Goal: Task Accomplishment & Management: Complete application form

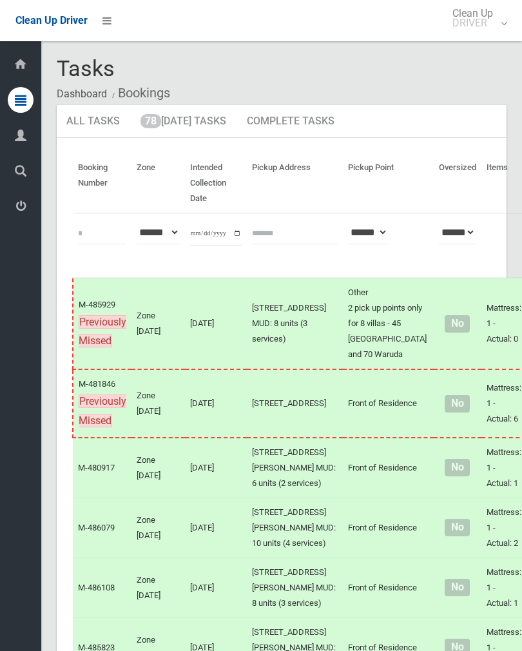
click at [175, 126] on link "78 Today's Tasks" at bounding box center [183, 122] width 105 height 34
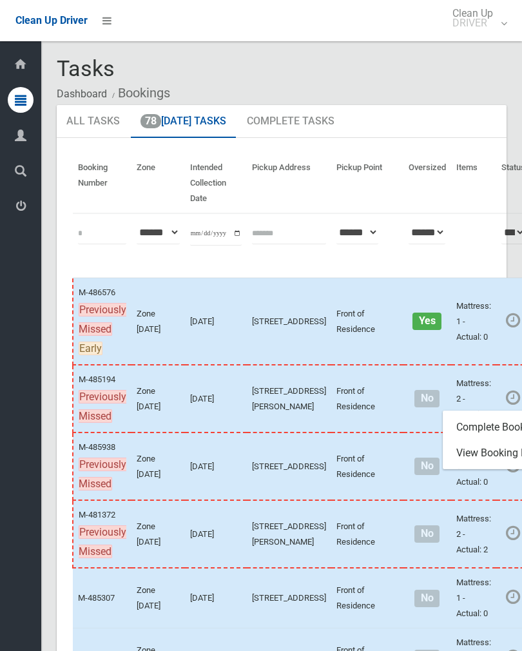
click at [475, 434] on link "Complete Booking" at bounding box center [520, 428] width 153 height 26
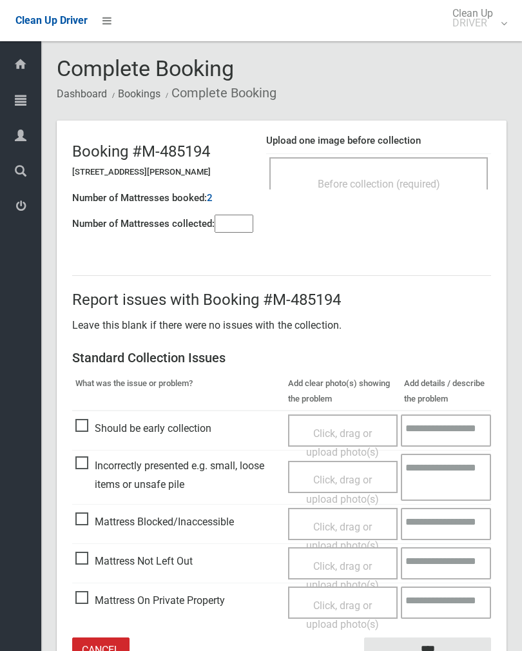
click at [398, 183] on span "Before collection (required)" at bounding box center [379, 184] width 122 height 12
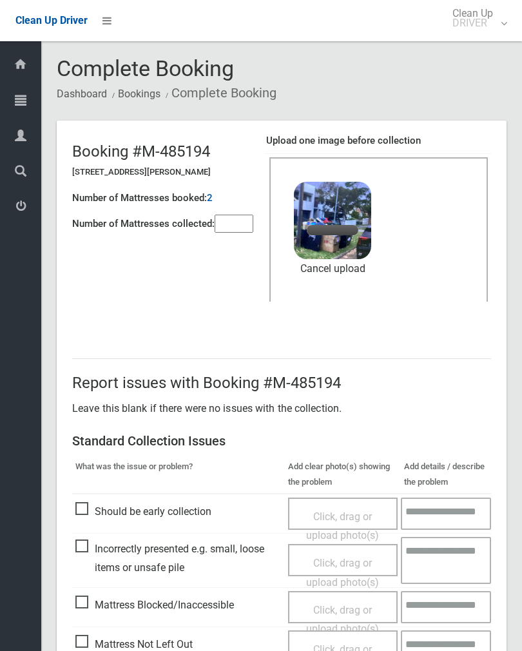
click at [249, 226] on input"] "number" at bounding box center [234, 224] width 39 height 18
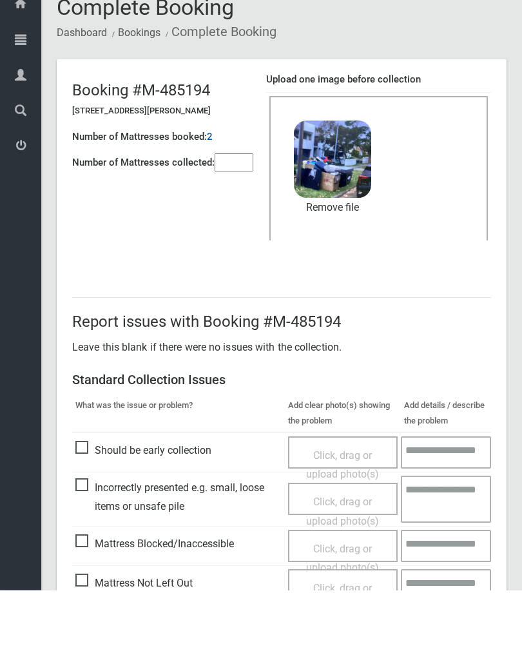
scroll to position [155, 0]
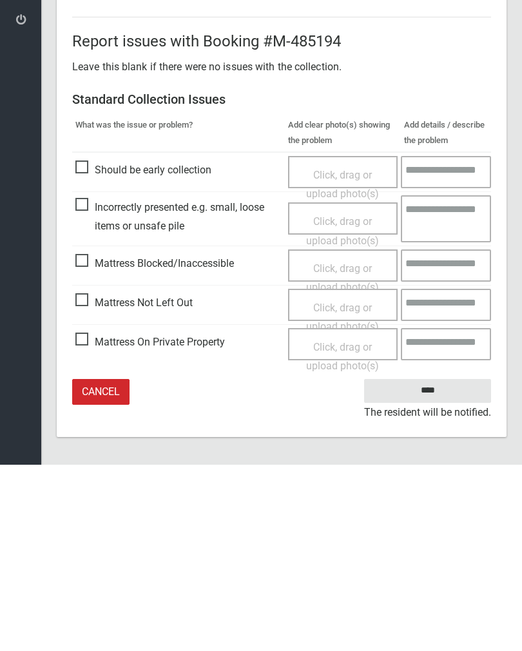
type input"] "*"
click at [431, 565] on input "****" at bounding box center [427, 577] width 127 height 24
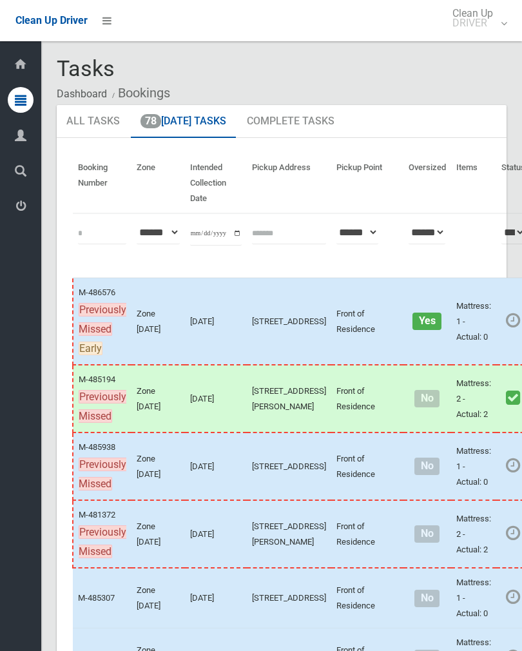
click at [475, 351] on link "Complete Booking" at bounding box center [520, 350] width 153 height 26
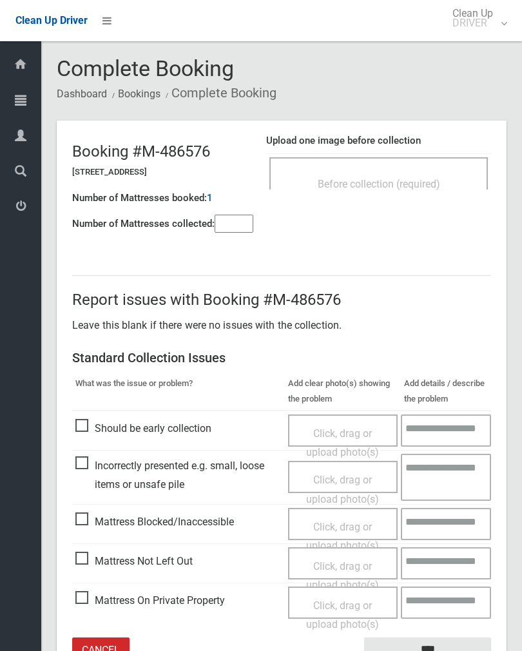
click at [420, 186] on span "Before collection (required)" at bounding box center [379, 184] width 122 height 12
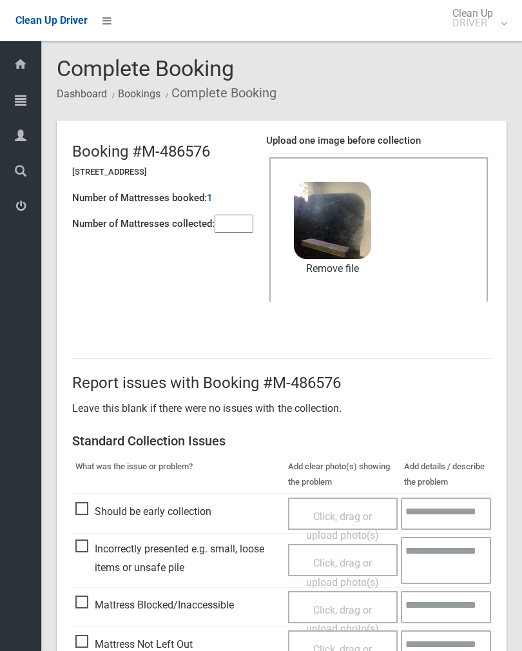
click at [229, 227] on input"] "number" at bounding box center [234, 224] width 39 height 18
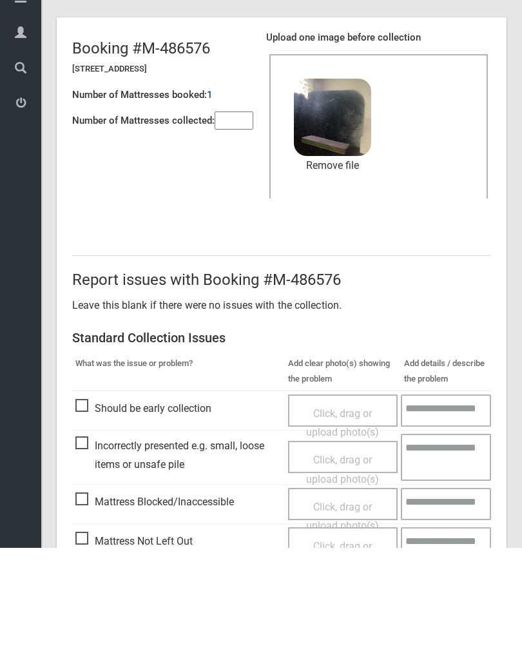
scroll to position [155, 0]
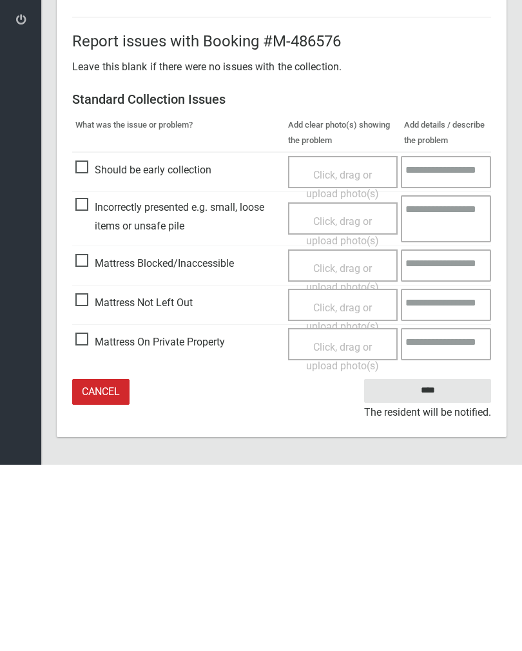
type input"] "*"
click at [436, 565] on input "****" at bounding box center [427, 577] width 127 height 24
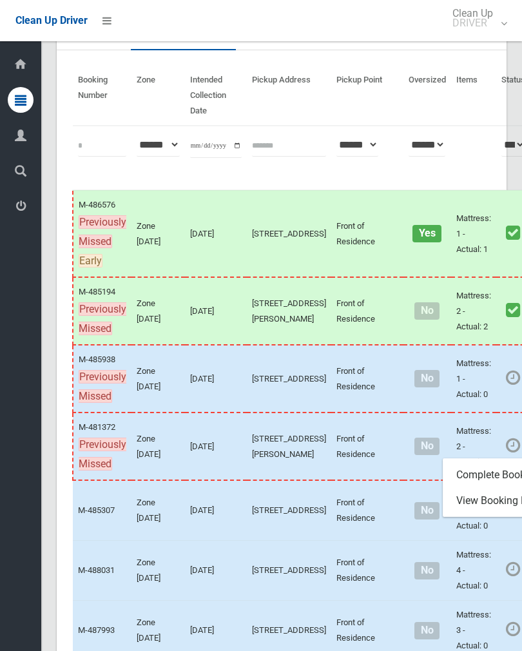
click at [465, 488] on link "Complete Booking" at bounding box center [520, 475] width 153 height 26
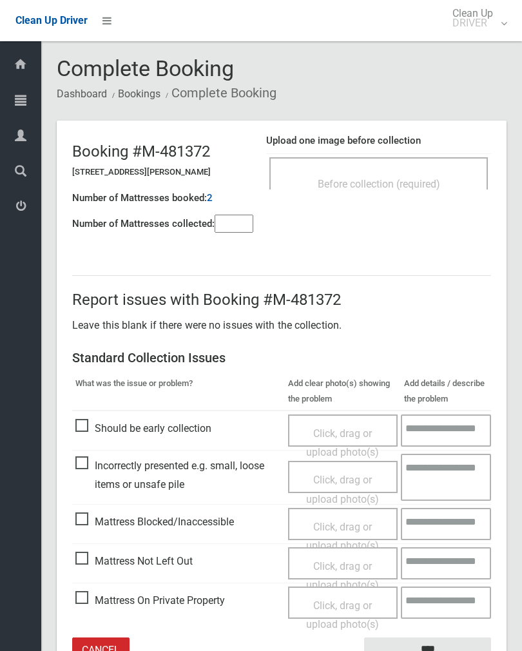
click at [417, 171] on div "Before collection (required)" at bounding box center [379, 183] width 190 height 24
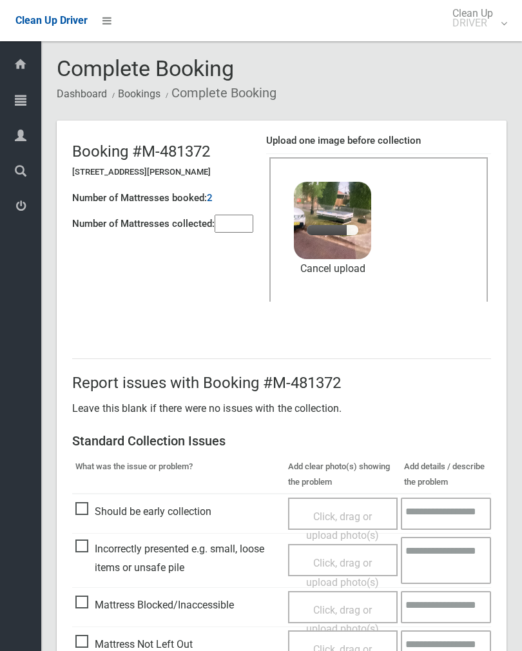
click at [239, 231] on input"] "number" at bounding box center [234, 224] width 39 height 18
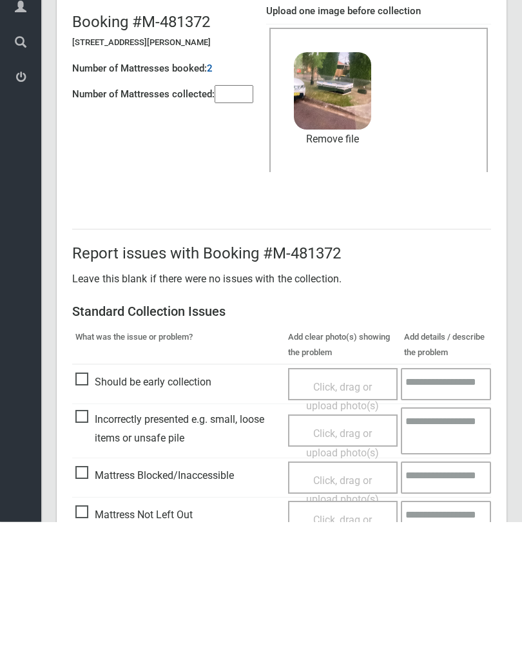
scroll to position [155, 0]
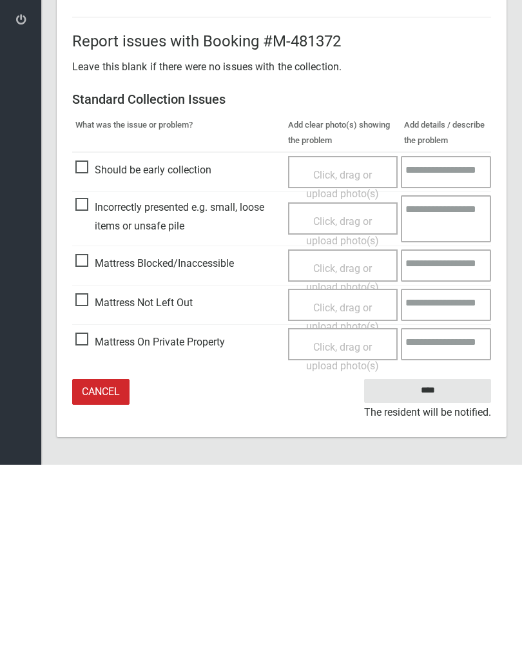
type input"] "*"
click at [427, 565] on input "****" at bounding box center [427, 577] width 127 height 24
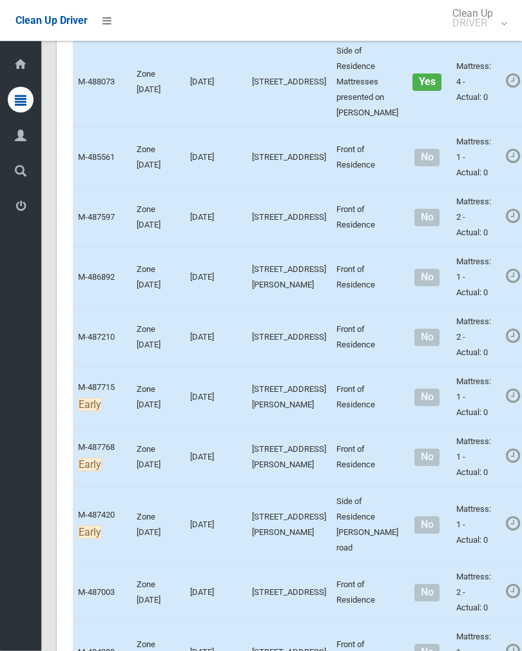
scroll to position [1864, 0]
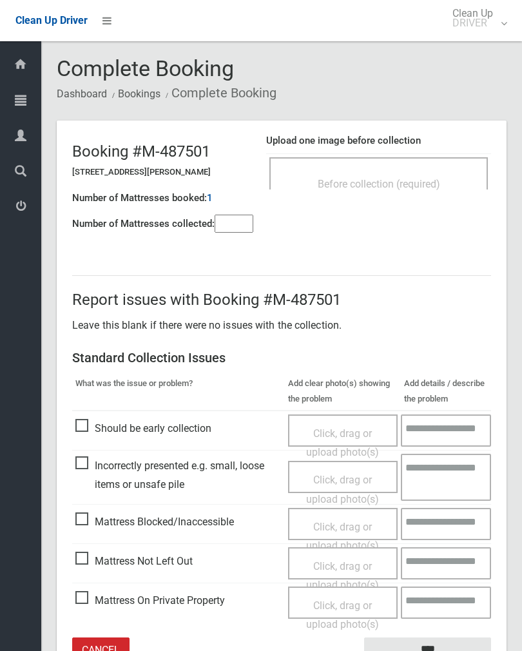
click at [416, 193] on div "Before collection (required)" at bounding box center [379, 183] width 190 height 24
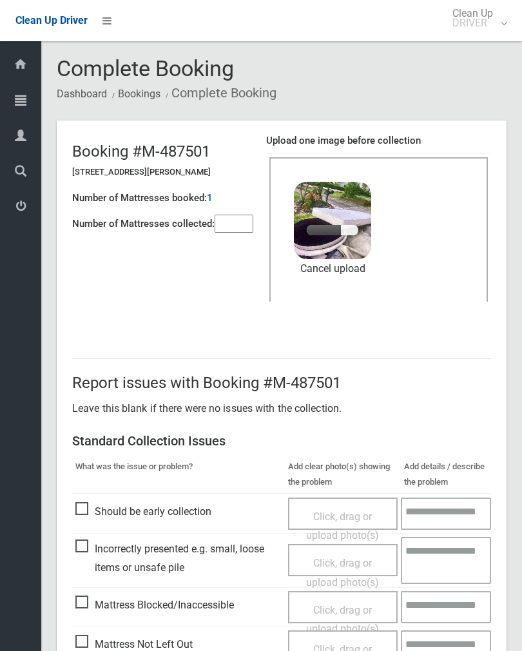
click at [236, 233] on input"] "number" at bounding box center [234, 224] width 39 height 18
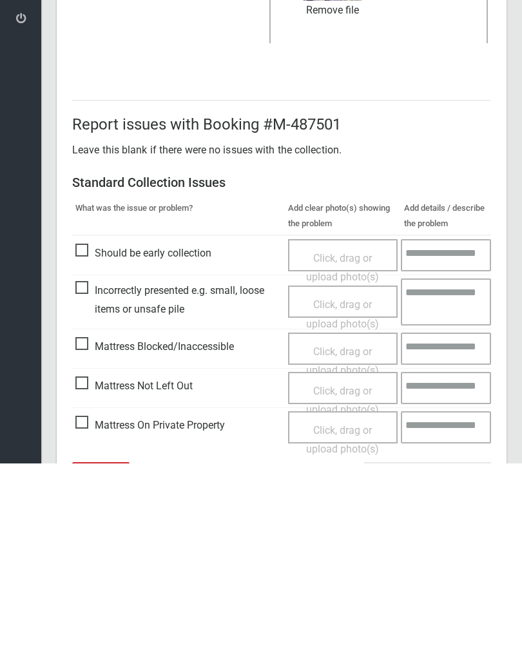
scroll to position [155, 0]
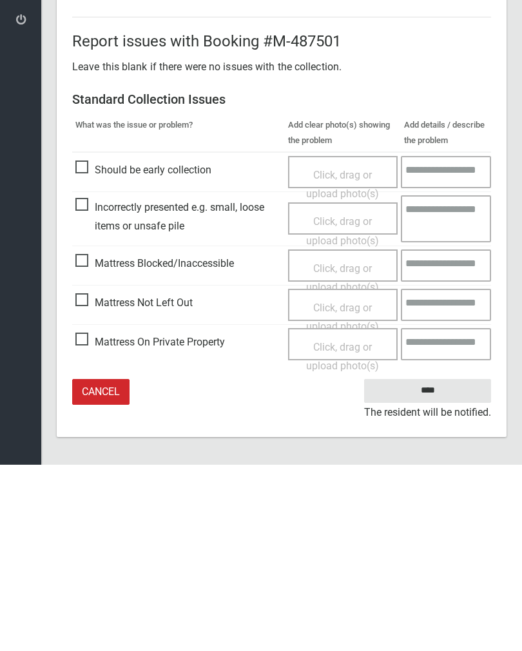
type input"] "*"
click at [422, 565] on input "****" at bounding box center [427, 577] width 127 height 24
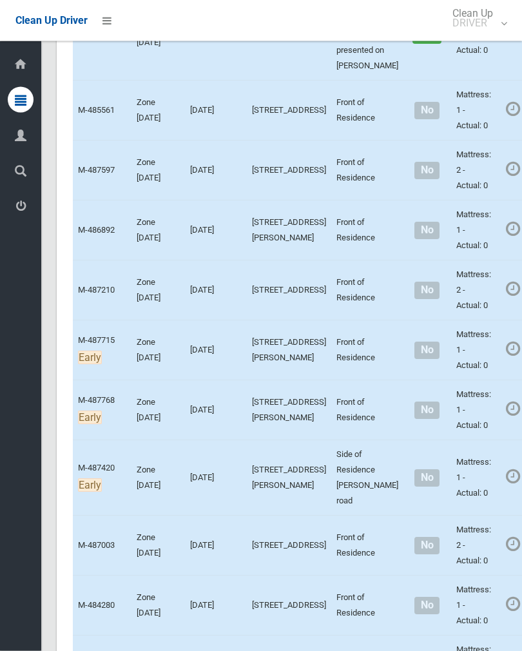
scroll to position [1900, 0]
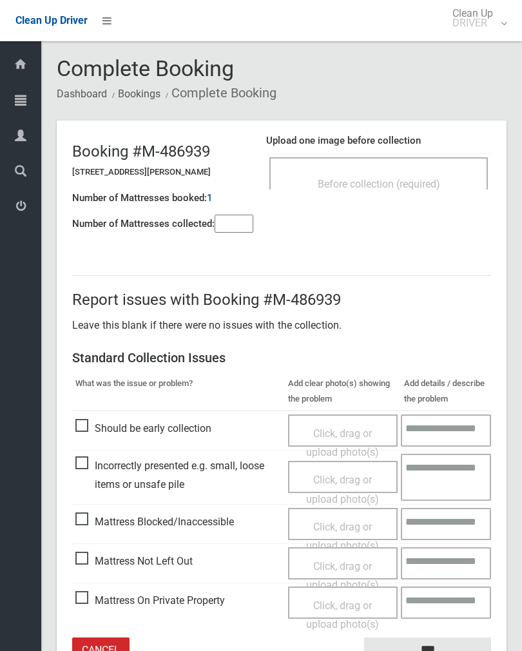
click at [247, 222] on input"] "number" at bounding box center [234, 224] width 39 height 18
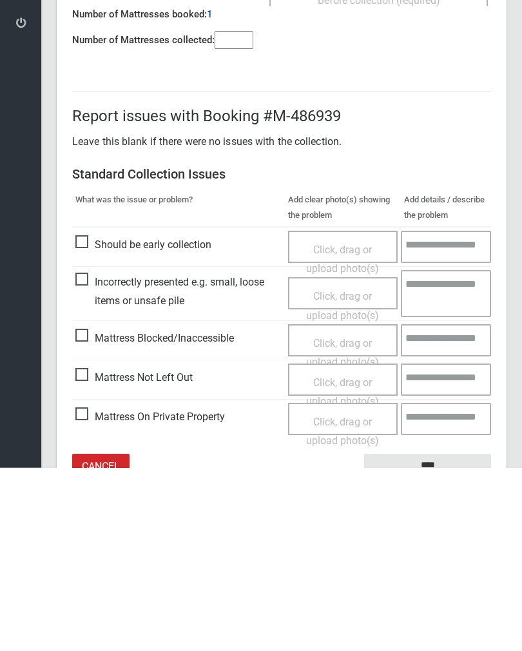
scroll to position [72, 0]
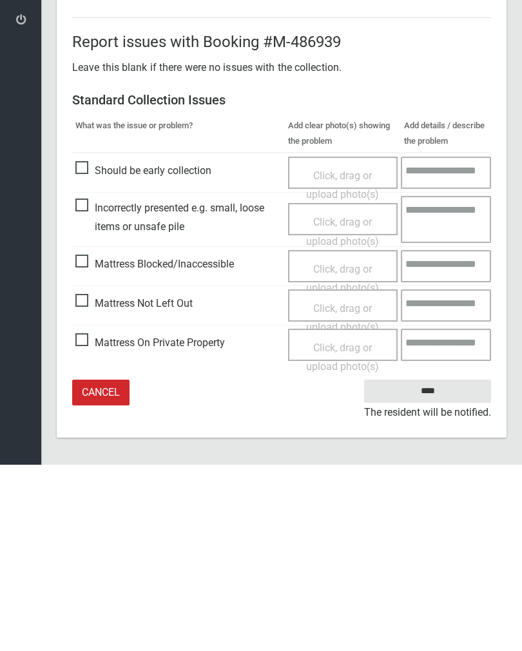
type input"] "*"
click at [349, 489] on span "Click, drag or upload photo(s)" at bounding box center [342, 505] width 73 height 32
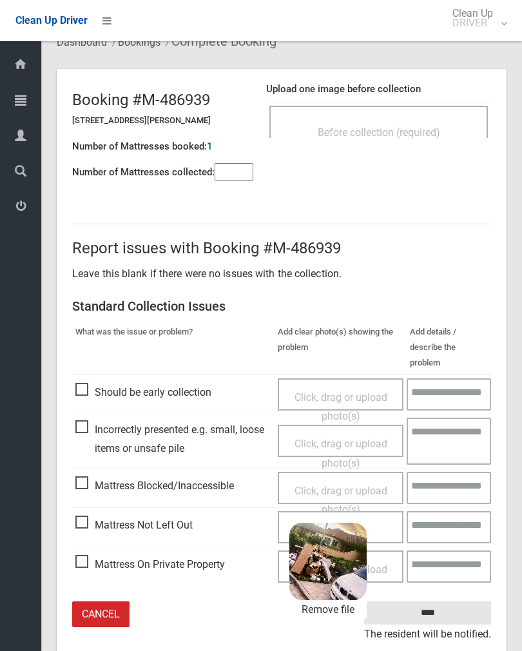
click at [450, 601] on input "****" at bounding box center [427, 613] width 127 height 24
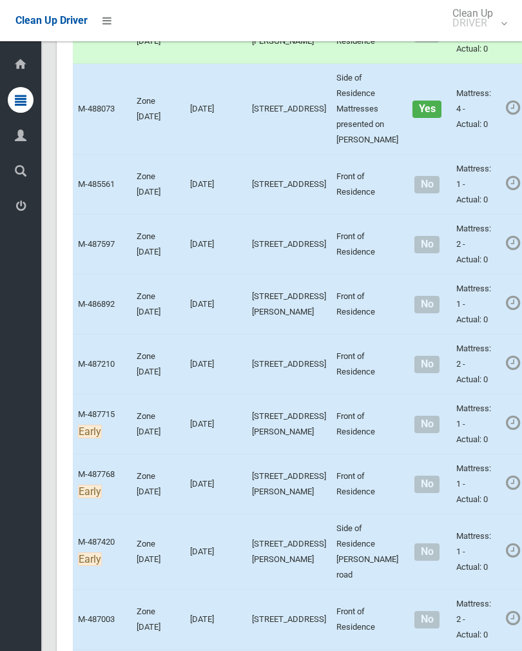
scroll to position [1846, 0]
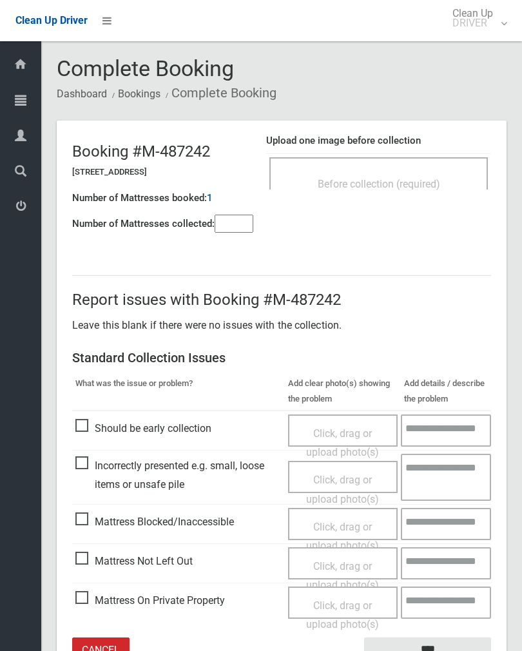
click at [412, 173] on div "Before collection (required)" at bounding box center [379, 183] width 190 height 24
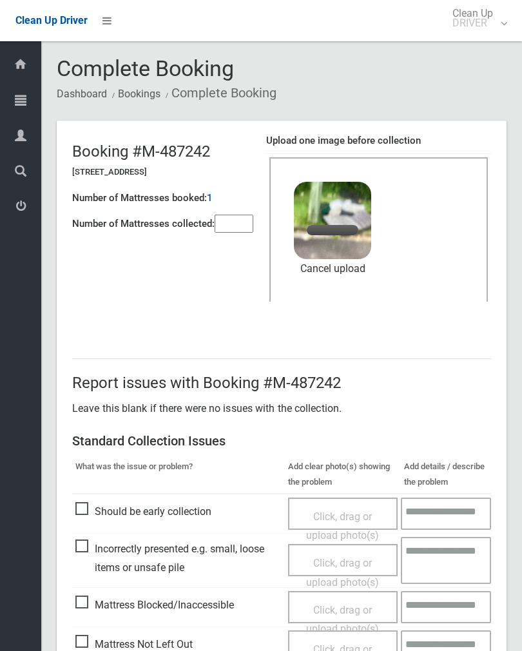
click at [229, 221] on input"] "number" at bounding box center [234, 224] width 39 height 18
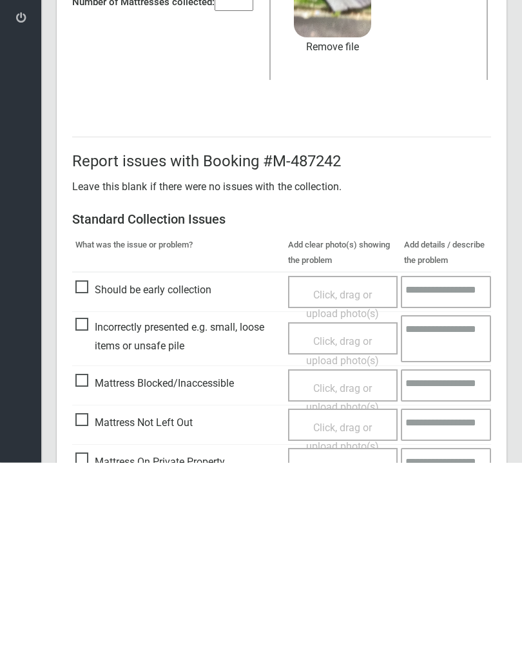
scroll to position [155, 0]
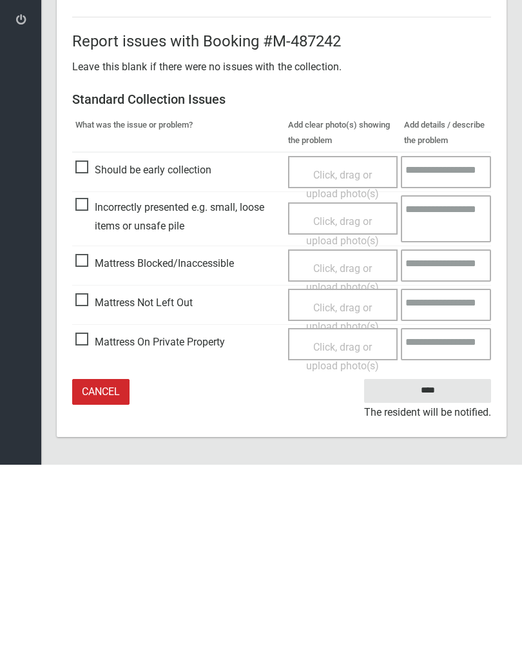
type input"] "*"
click at [447, 565] on input "****" at bounding box center [427, 577] width 127 height 24
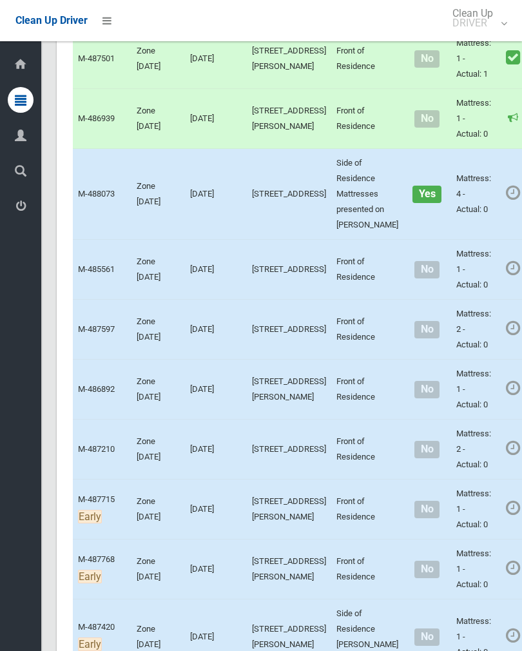
scroll to position [1724, 0]
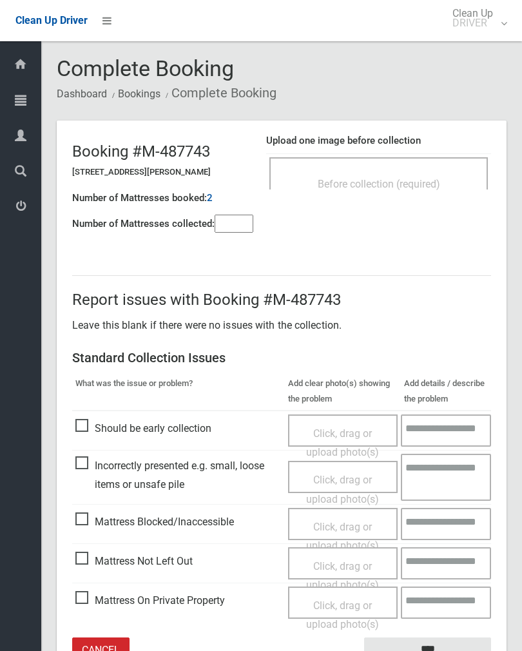
click at [220, 232] on input"] "number" at bounding box center [234, 224] width 39 height 18
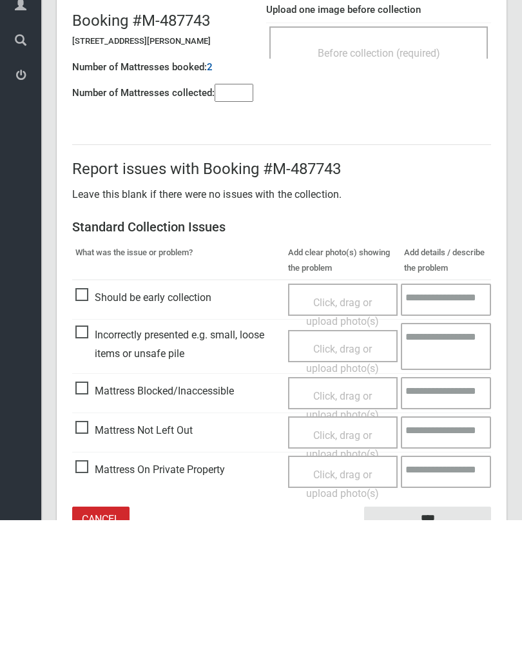
scroll to position [72, 0]
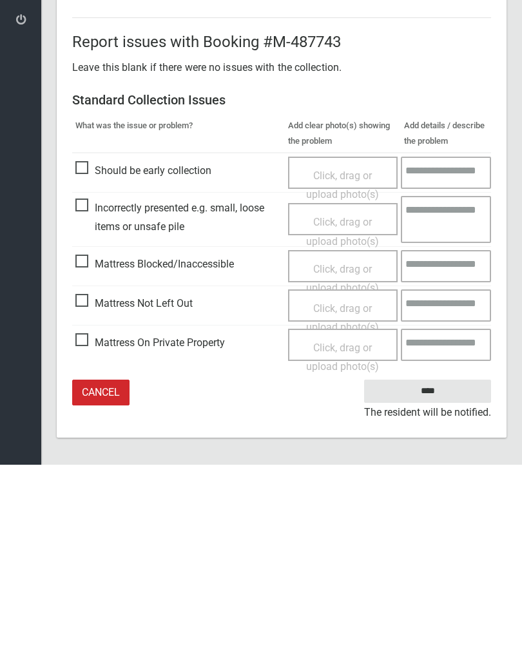
type input"] "*"
click at [344, 489] on span "Click, drag or upload photo(s)" at bounding box center [342, 505] width 73 height 32
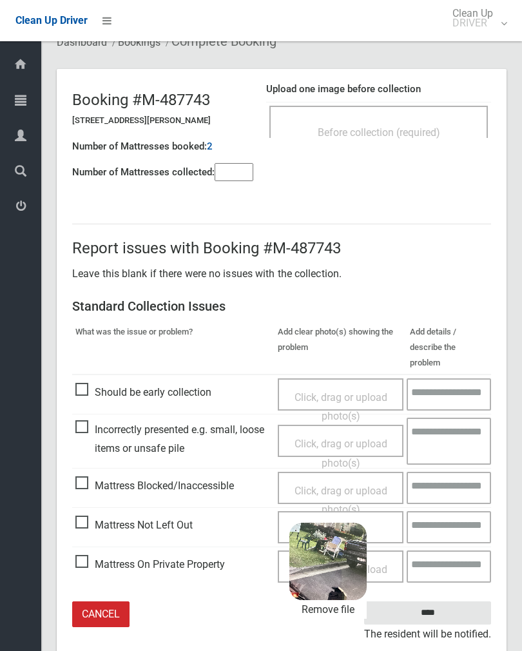
click at [457, 601] on input "****" at bounding box center [427, 613] width 127 height 24
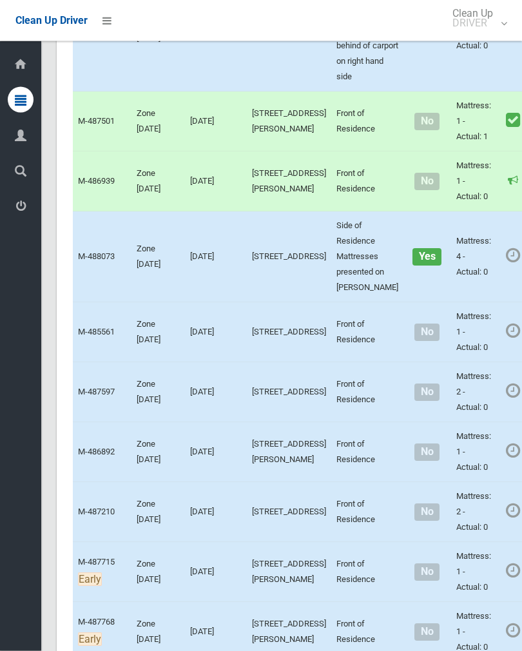
scroll to position [1647, 0]
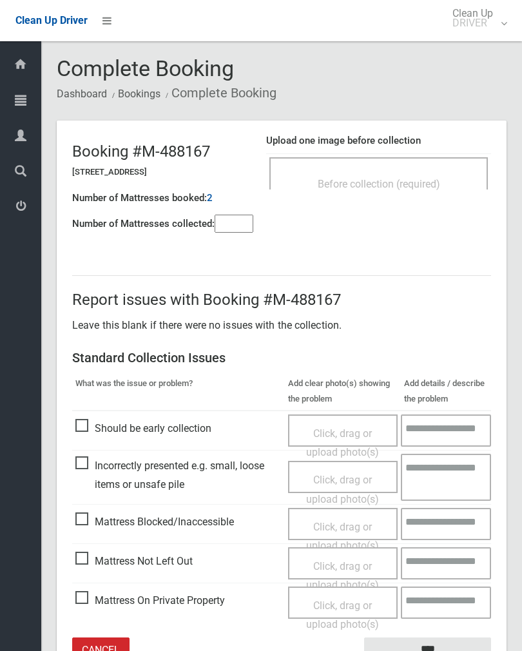
click at [414, 180] on span "Before collection (required)" at bounding box center [379, 184] width 122 height 12
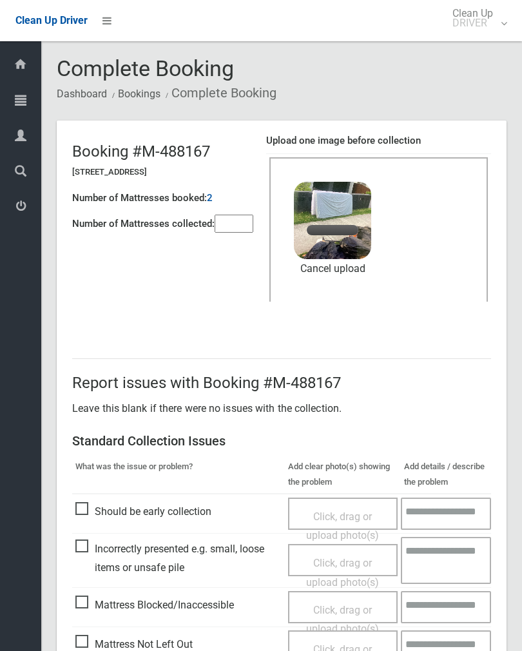
click at [235, 232] on input"] "number" at bounding box center [234, 224] width 39 height 18
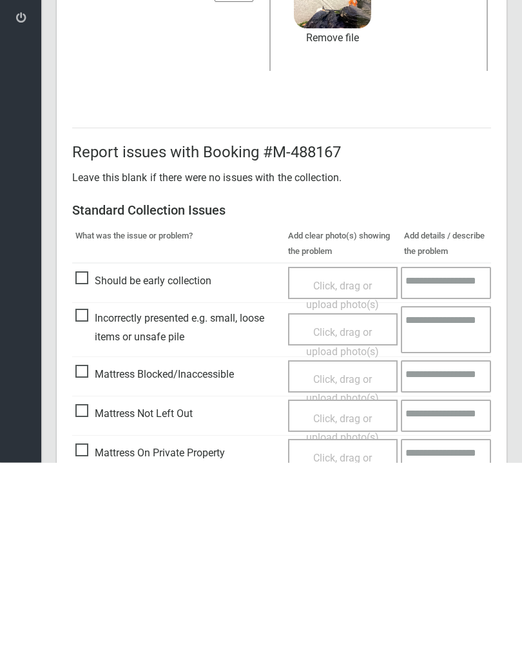
scroll to position [155, 0]
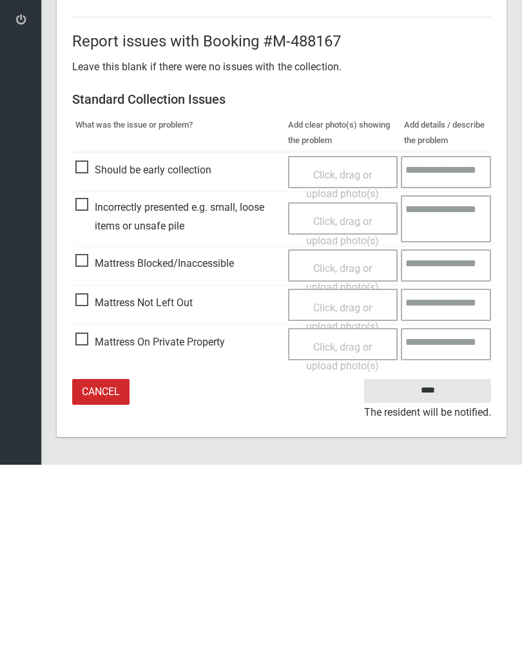
type input"] "*"
click at [433, 565] on input "****" at bounding box center [427, 577] width 127 height 24
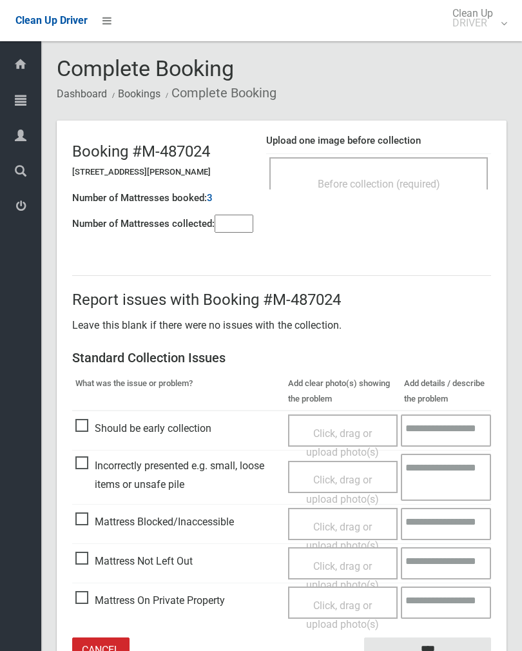
click at [387, 206] on div "Upload one image before collection Before collection (required)" at bounding box center [378, 168] width 225 height 81
click at [441, 171] on div "Before collection (required)" at bounding box center [379, 183] width 190 height 24
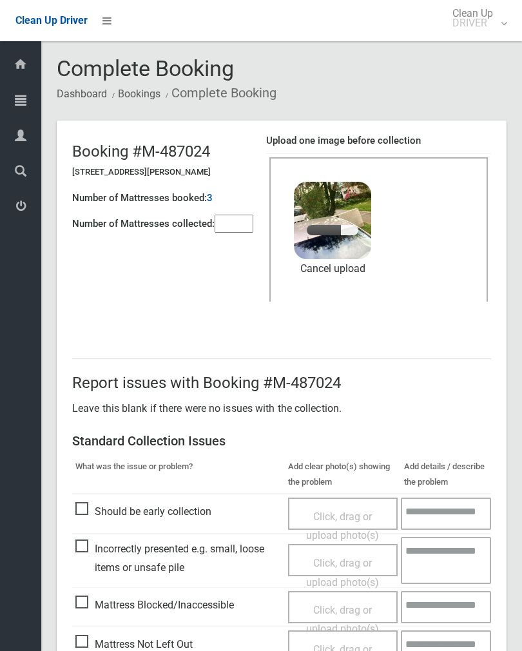
click at [241, 233] on input"] "number" at bounding box center [234, 224] width 39 height 18
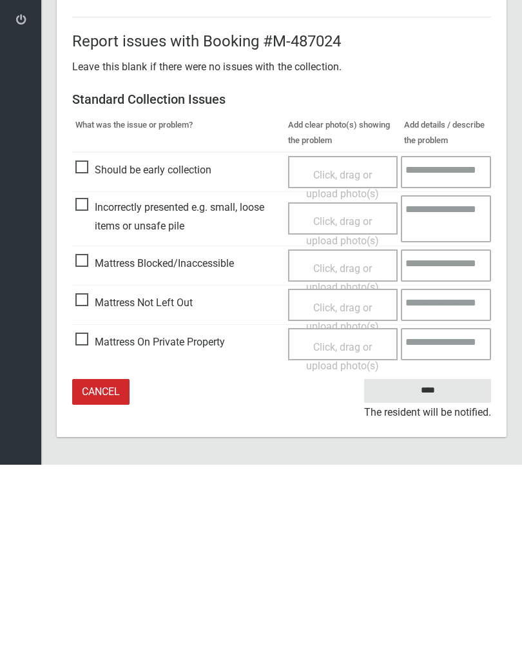
type input"] "*"
click at [426, 565] on input "****" at bounding box center [427, 577] width 127 height 24
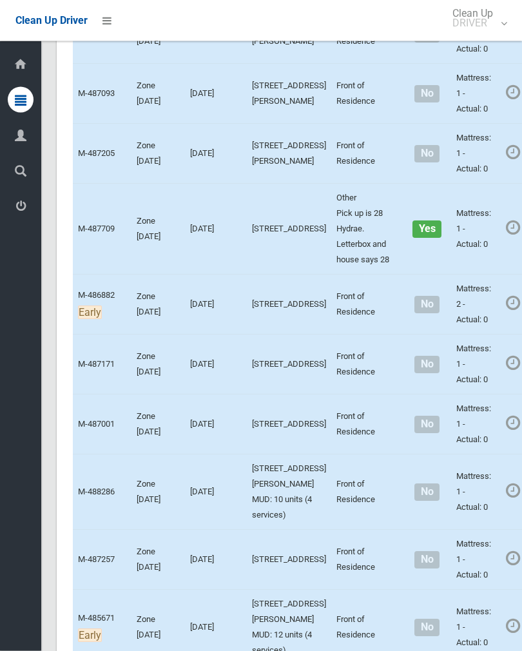
scroll to position [3943, 0]
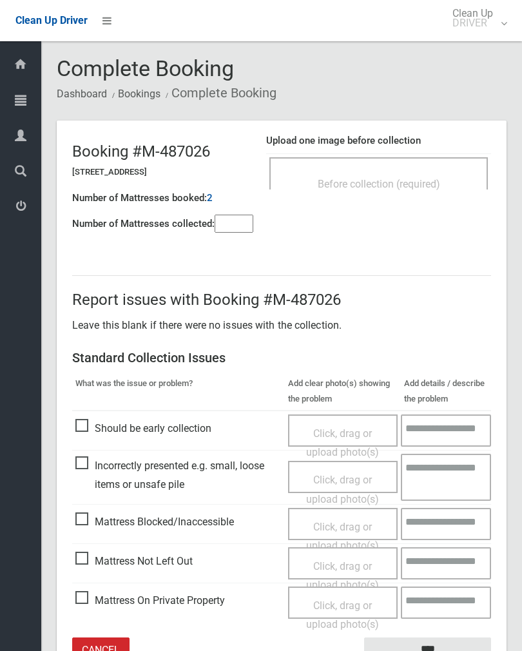
click at [431, 165] on div "Before collection (required)" at bounding box center [378, 173] width 219 height 32
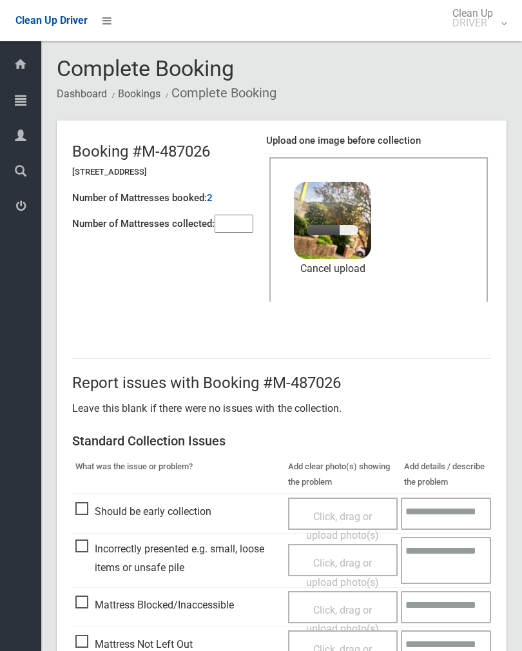
click at [244, 227] on input"] "number" at bounding box center [234, 224] width 39 height 18
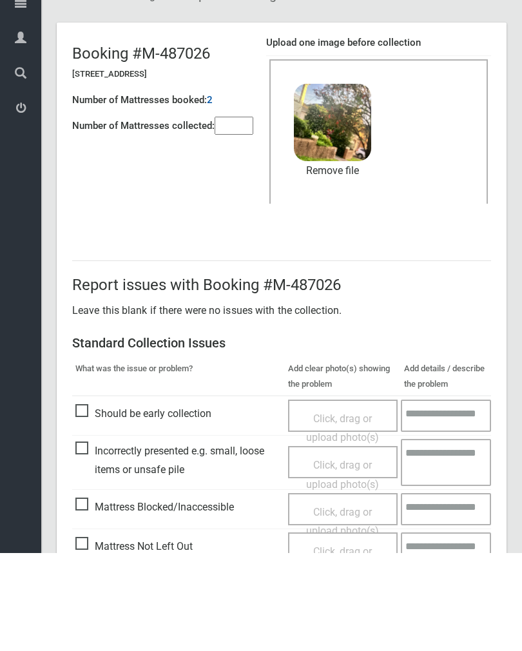
scroll to position [155, 0]
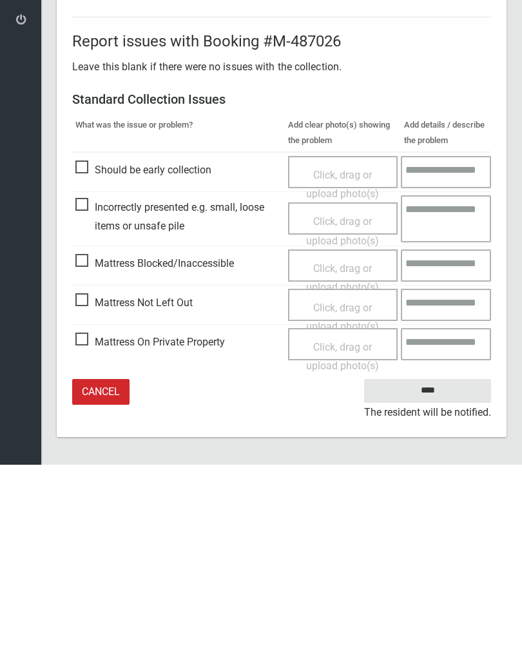
type input"] "*"
click at [433, 565] on input "****" at bounding box center [427, 577] width 127 height 24
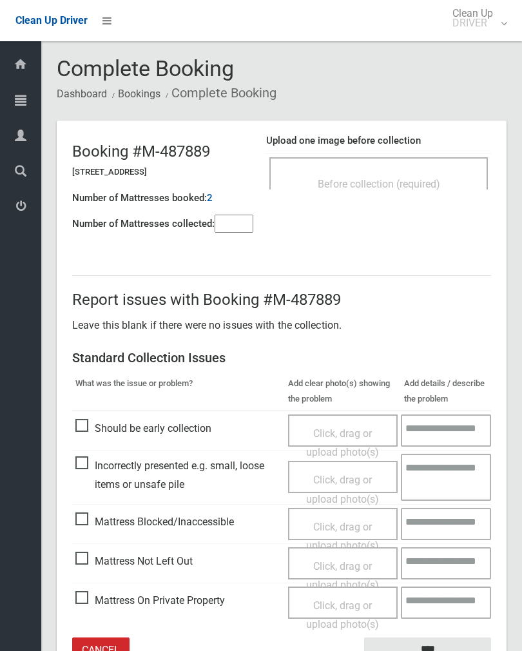
click at [436, 200] on div "Upload one image before collection Before collection (required)" at bounding box center [378, 168] width 225 height 81
click at [447, 174] on div "Before collection (required)" at bounding box center [379, 183] width 190 height 24
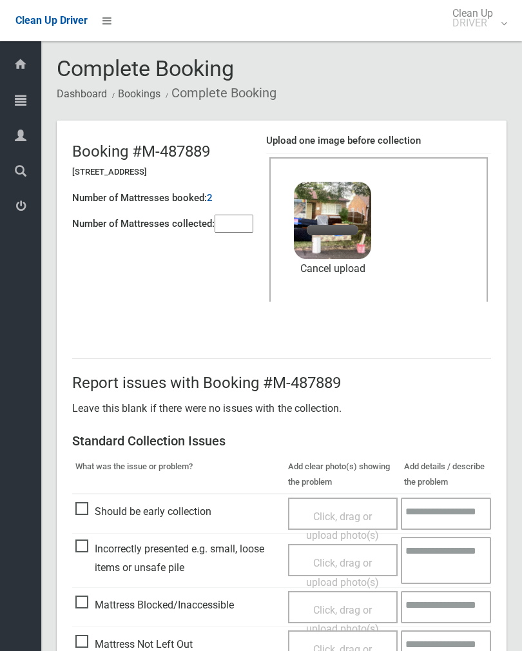
click at [244, 221] on input"] "number" at bounding box center [234, 224] width 39 height 18
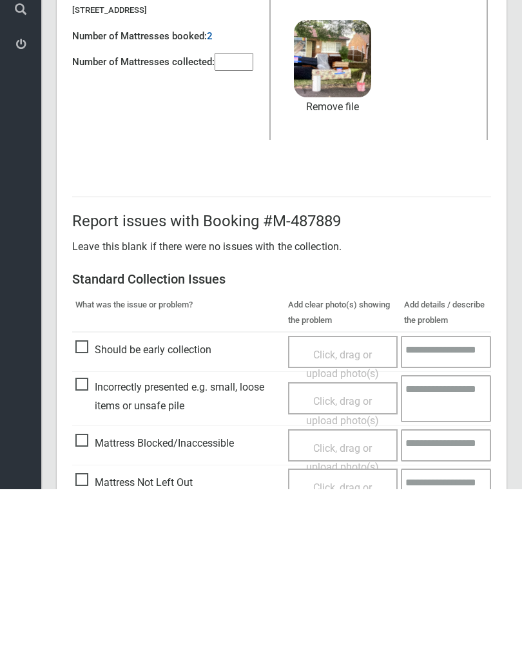
scroll to position [155, 0]
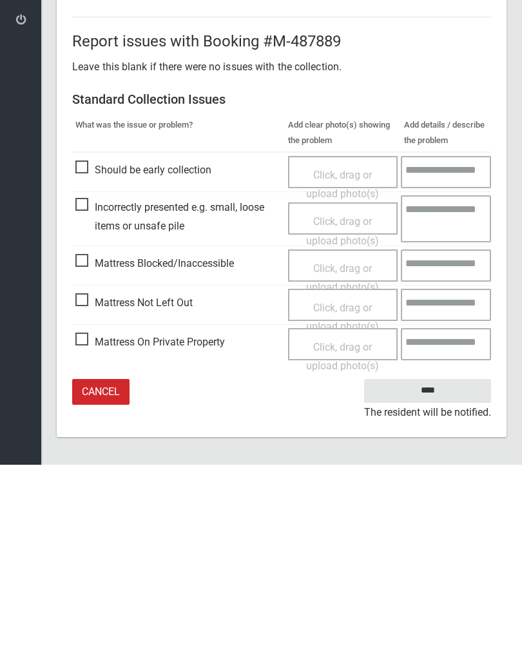
type input"] "*"
click at [435, 565] on input "****" at bounding box center [427, 577] width 127 height 24
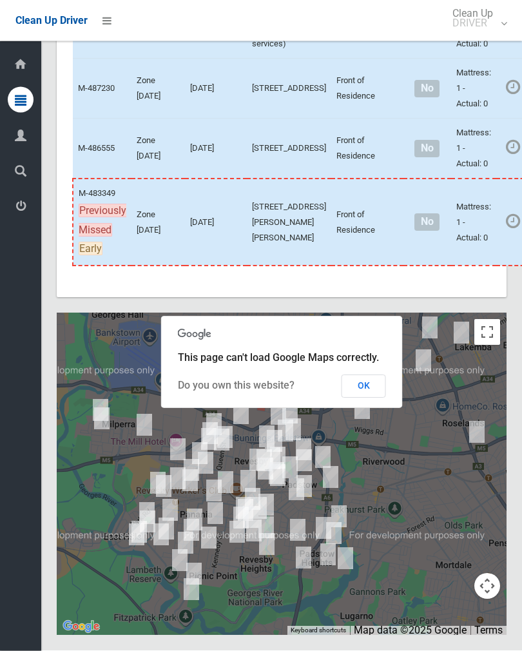
scroll to position [5799, 0]
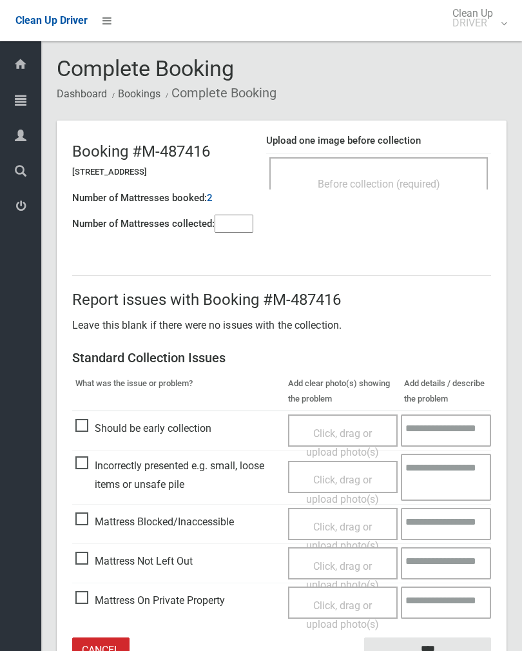
click at [400, 178] on span "Before collection (required)" at bounding box center [379, 184] width 122 height 12
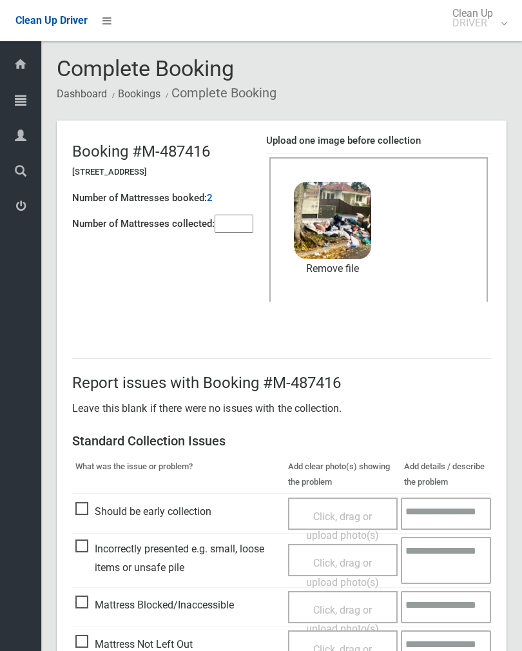
click at [217, 231] on input"] "number" at bounding box center [234, 224] width 39 height 18
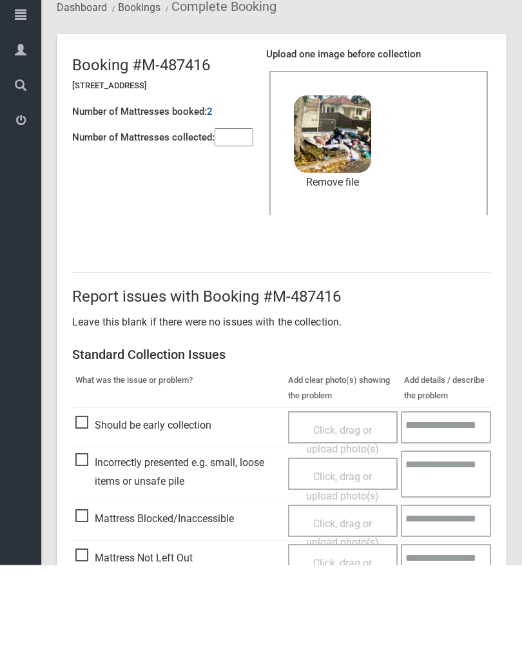
scroll to position [155, 0]
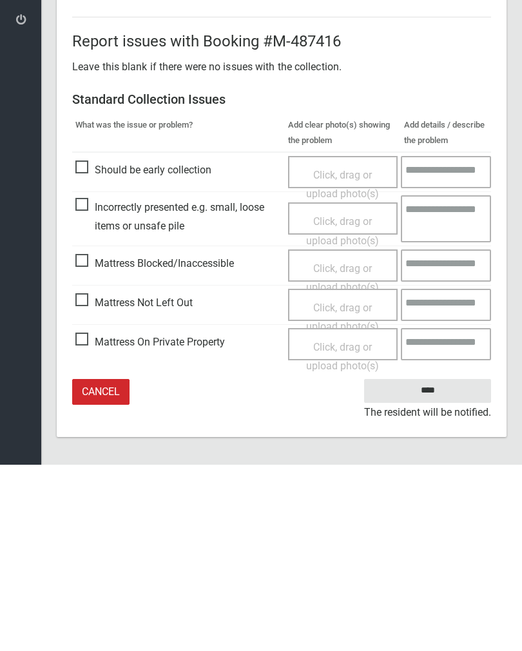
type input"] "*"
click at [426, 565] on input "****" at bounding box center [427, 577] width 127 height 24
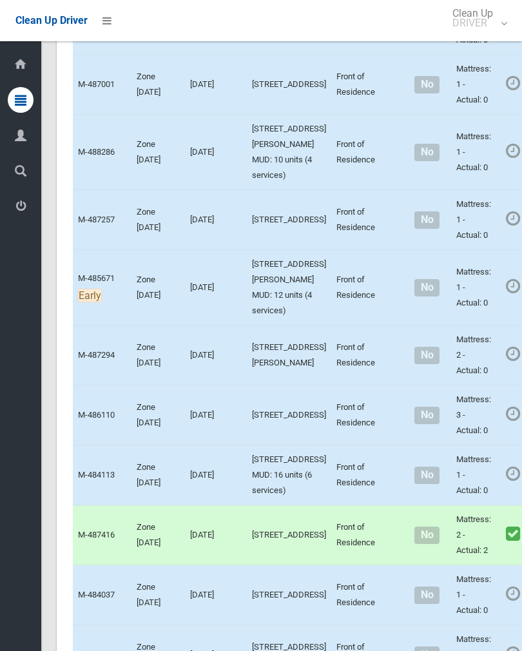
scroll to position [4272, 0]
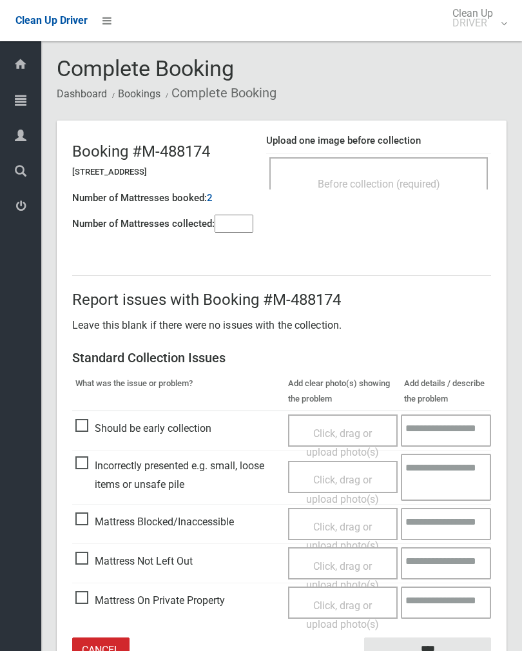
click at [405, 152] on div "Upload one image before collection Before collection (required)" at bounding box center [378, 168] width 225 height 81
click at [424, 185] on span "Before collection (required)" at bounding box center [379, 184] width 122 height 12
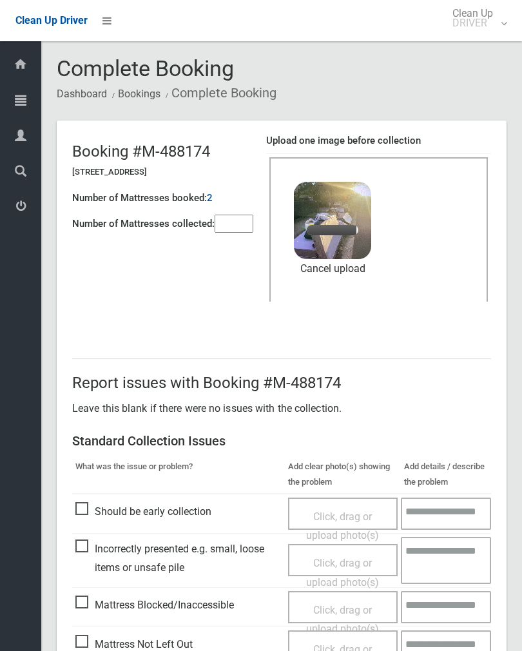
click at [238, 229] on input"] "number" at bounding box center [234, 224] width 39 height 18
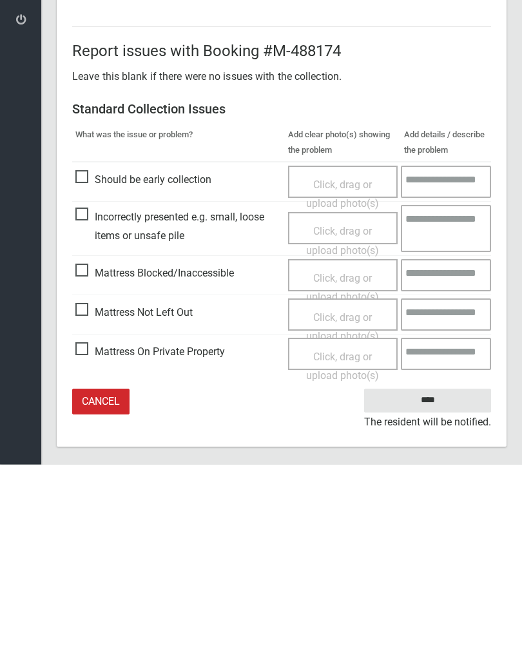
scroll to position [155, 0]
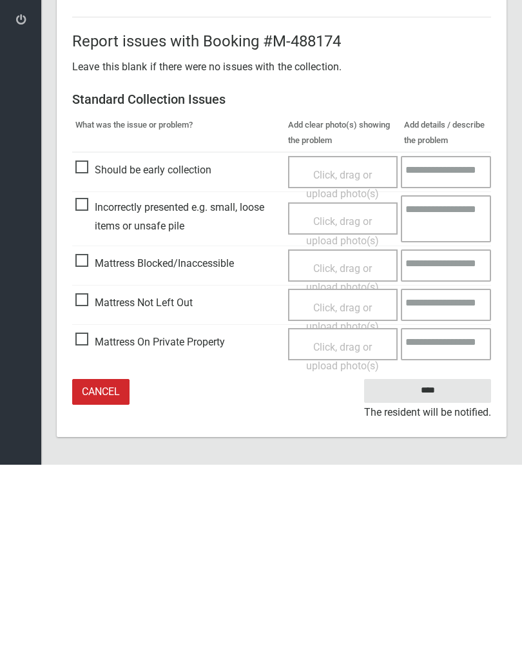
type input"] "*"
click at [428, 565] on input "****" at bounding box center [427, 577] width 127 height 24
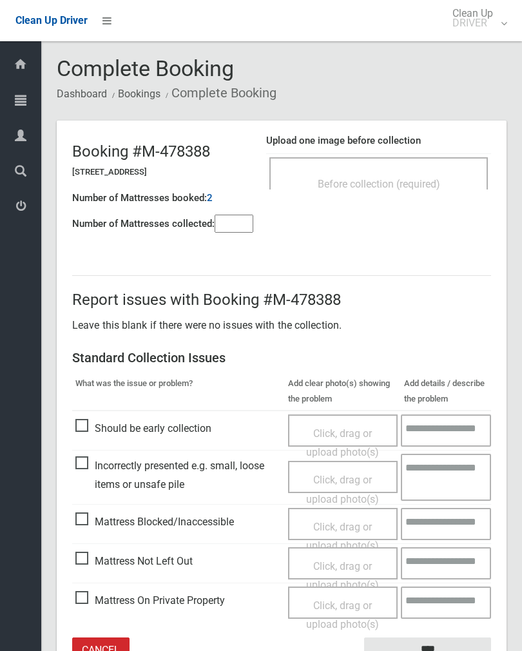
click at [439, 178] on span "Before collection (required)" at bounding box center [379, 184] width 122 height 12
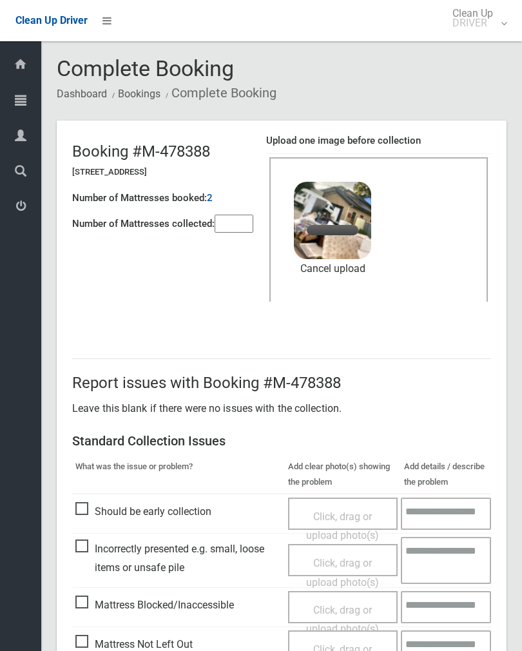
click at [232, 233] on input"] "number" at bounding box center [234, 224] width 39 height 18
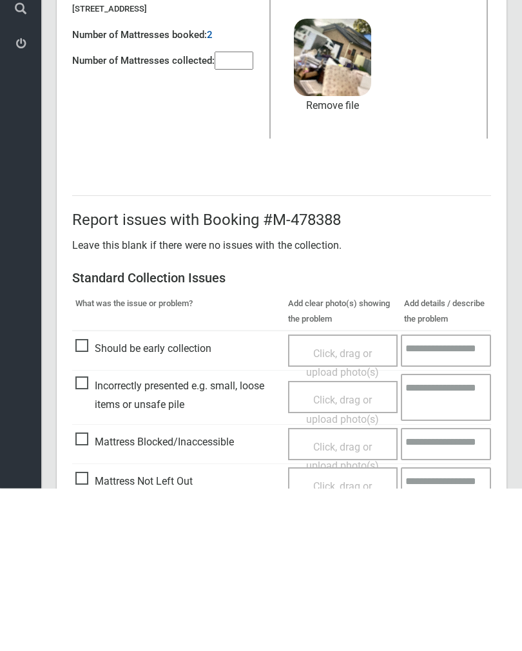
scroll to position [155, 0]
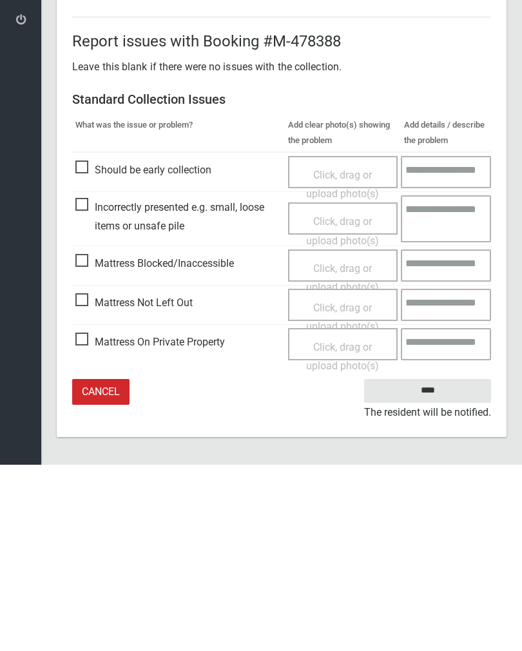
type input"] "*"
click at [432, 565] on input "****" at bounding box center [427, 577] width 127 height 24
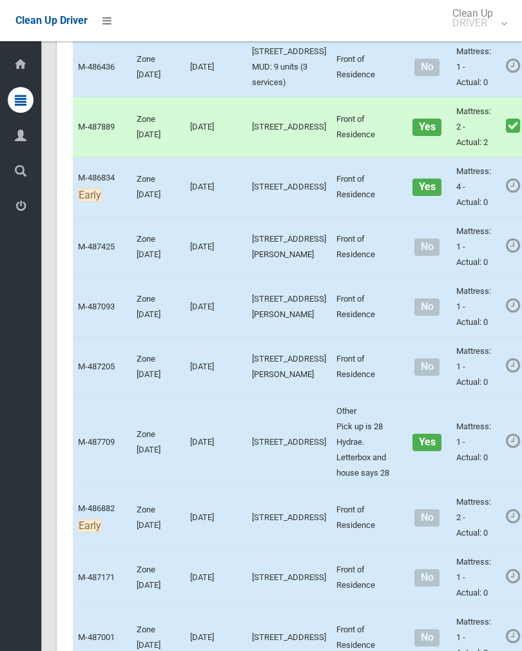
scroll to position [3722, 0]
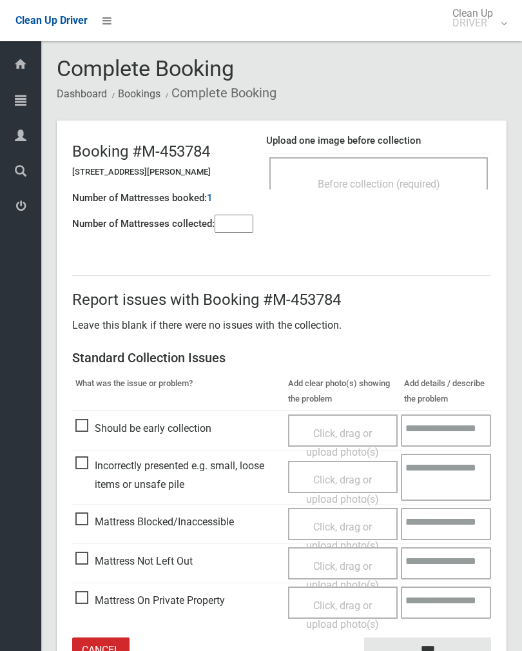
click at [223, 233] on input"] "number" at bounding box center [234, 224] width 39 height 18
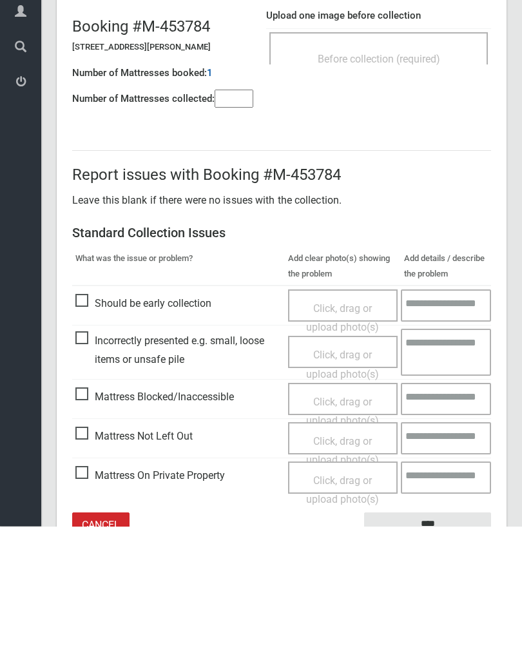
scroll to position [72, 0]
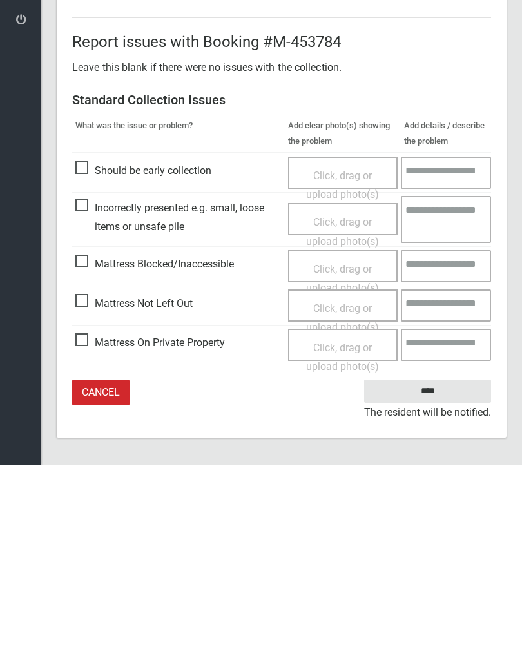
type input"] "*"
click at [338, 489] on span "Click, drag or upload photo(s)" at bounding box center [342, 505] width 73 height 32
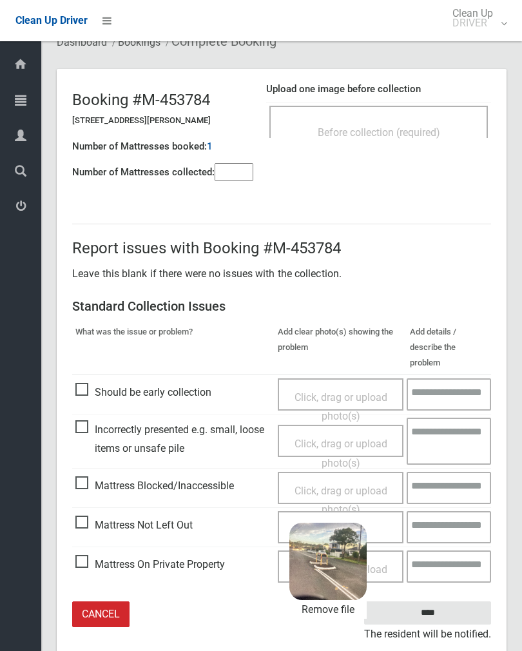
click at [465, 601] on input "****" at bounding box center [427, 613] width 127 height 24
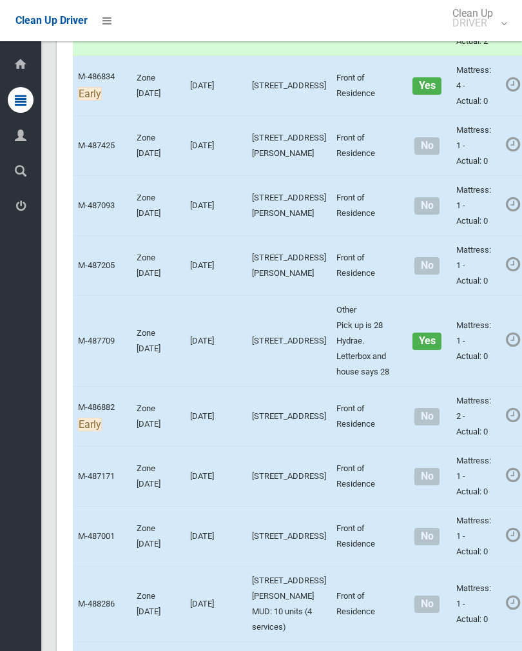
scroll to position [3784, 0]
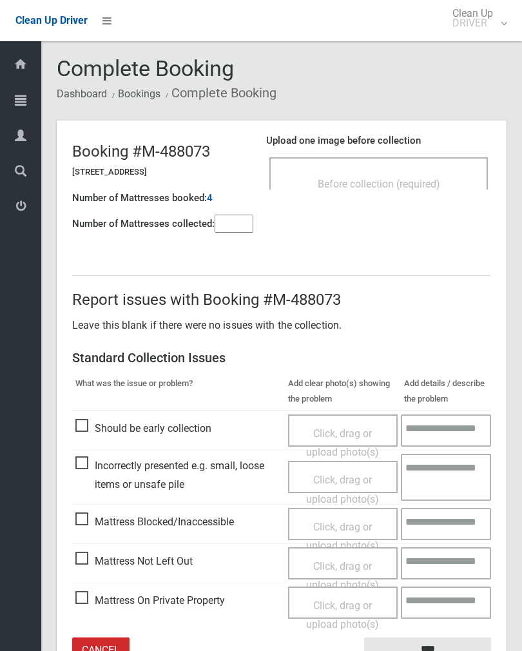
click at [409, 174] on div "Before collection (required)" at bounding box center [379, 183] width 190 height 24
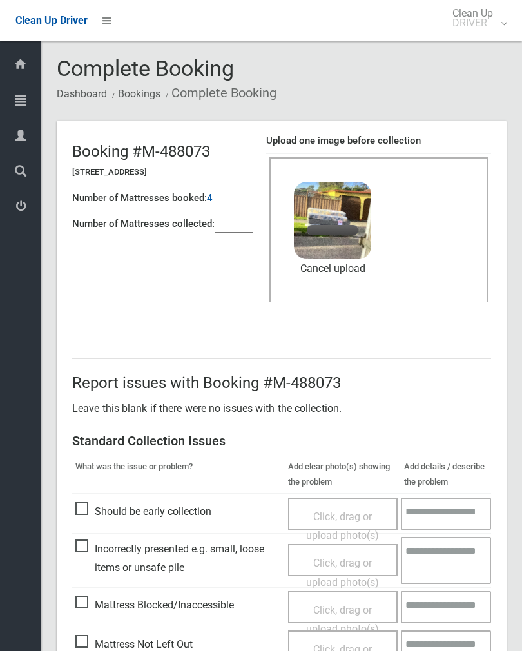
click at [233, 226] on input"] "number" at bounding box center [234, 224] width 39 height 18
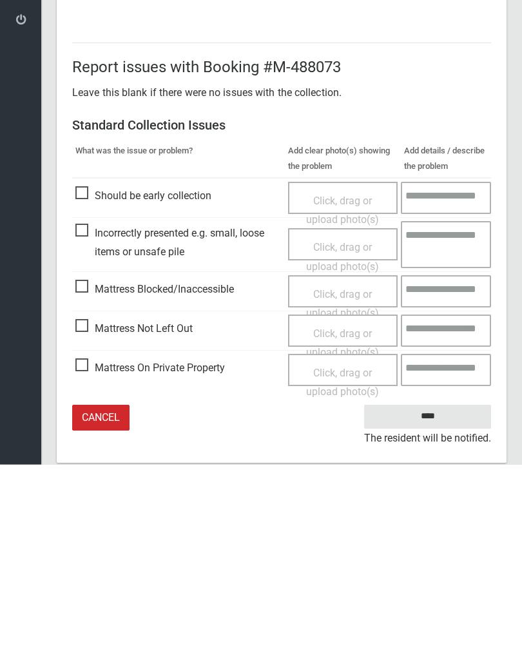
scroll to position [155, 0]
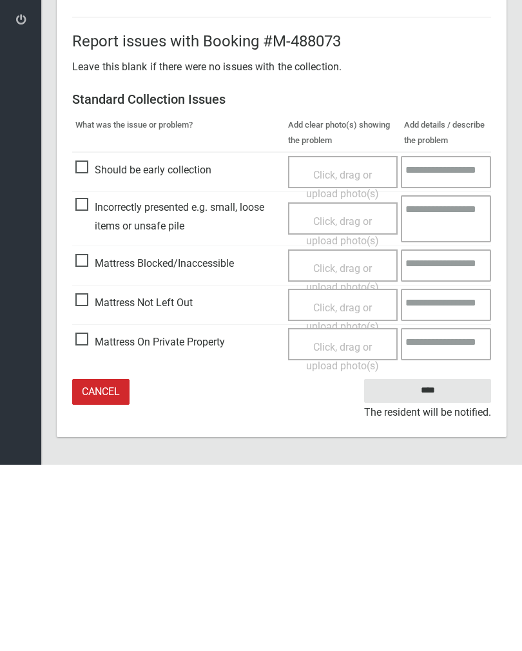
type input"] "*"
click at [439, 565] on input "****" at bounding box center [427, 577] width 127 height 24
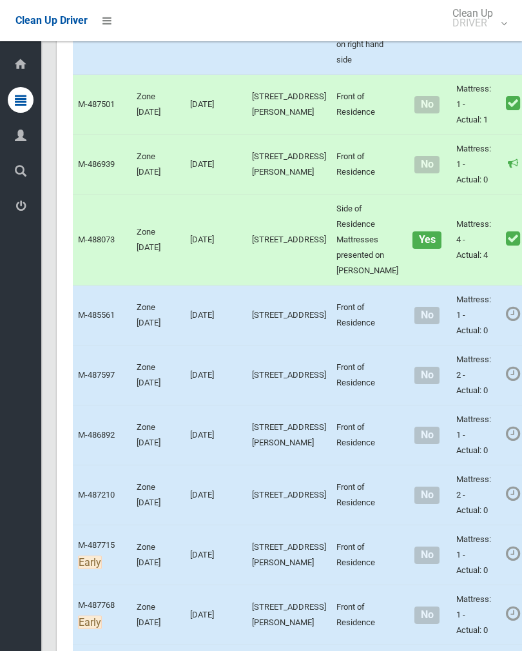
scroll to position [1715, 0]
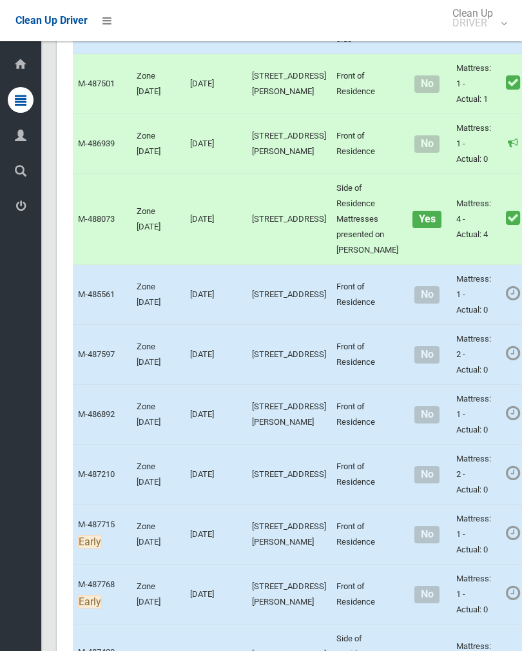
click at [484, 35] on link "Complete Booking" at bounding box center [520, 22] width 153 height 26
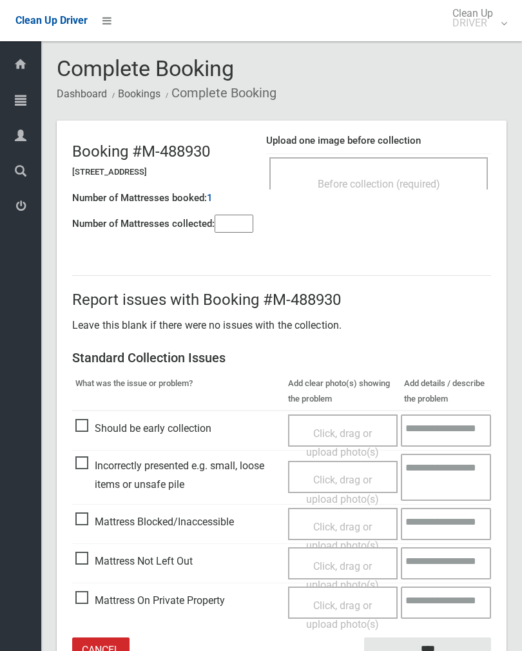
click at [410, 188] on span "Before collection (required)" at bounding box center [379, 184] width 122 height 12
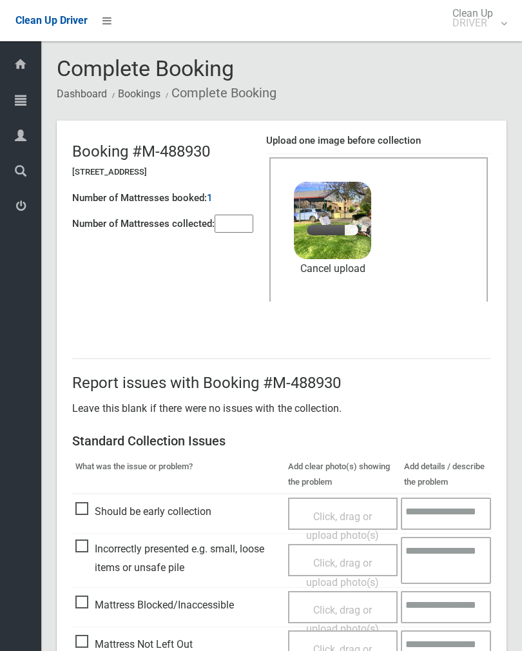
click at [253, 233] on input"] "number" at bounding box center [234, 224] width 39 height 18
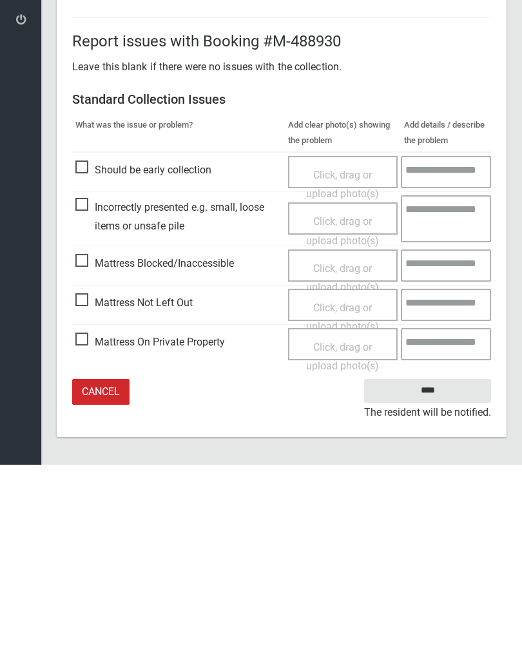
type input"] "*"
click at [426, 565] on input "****" at bounding box center [427, 577] width 127 height 24
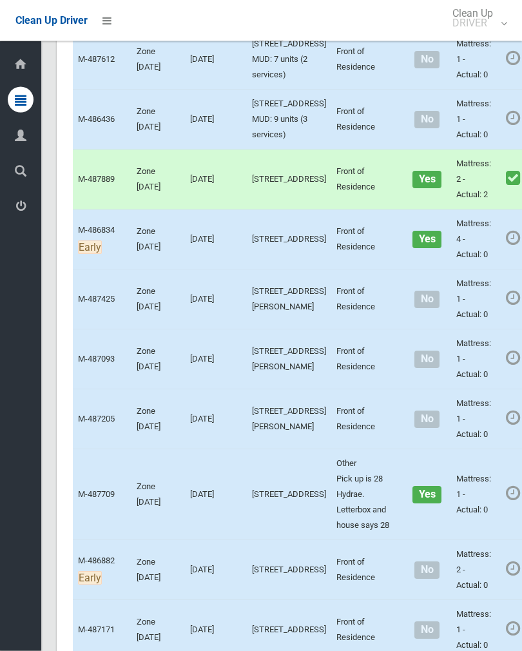
scroll to position [3669, 0]
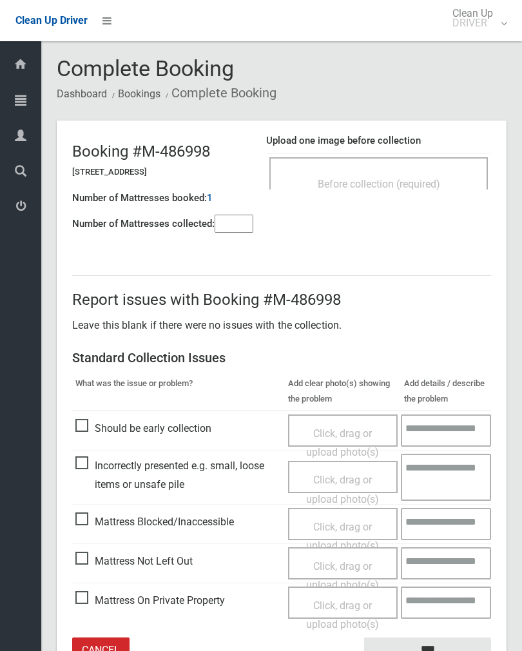
click at [407, 191] on div "Before collection (required)" at bounding box center [379, 183] width 190 height 24
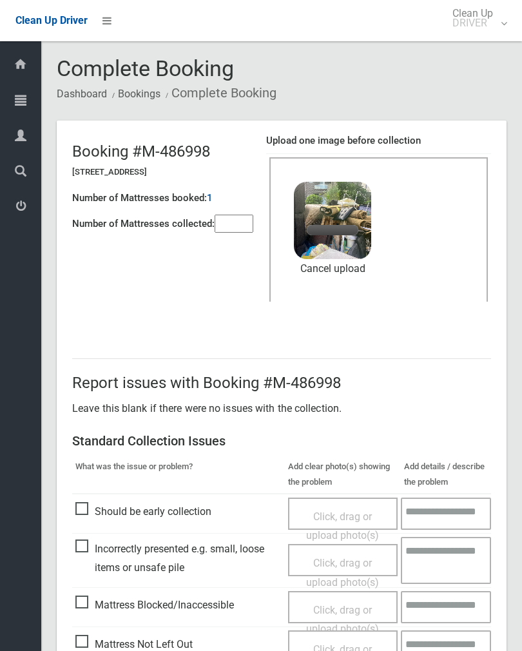
click at [226, 226] on input"] "number" at bounding box center [234, 224] width 39 height 18
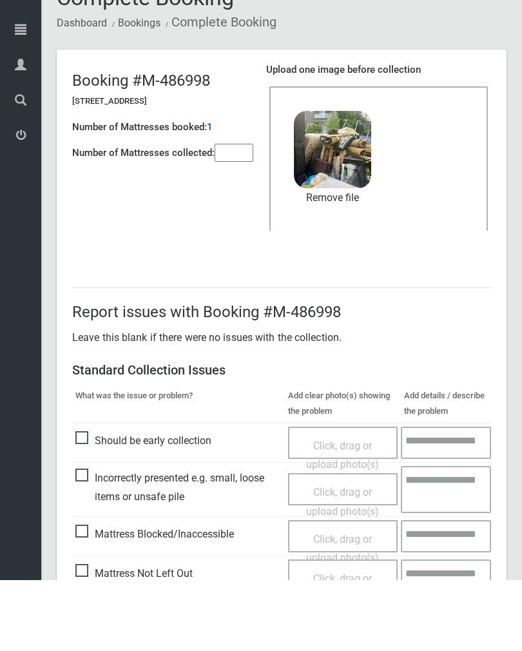
scroll to position [155, 0]
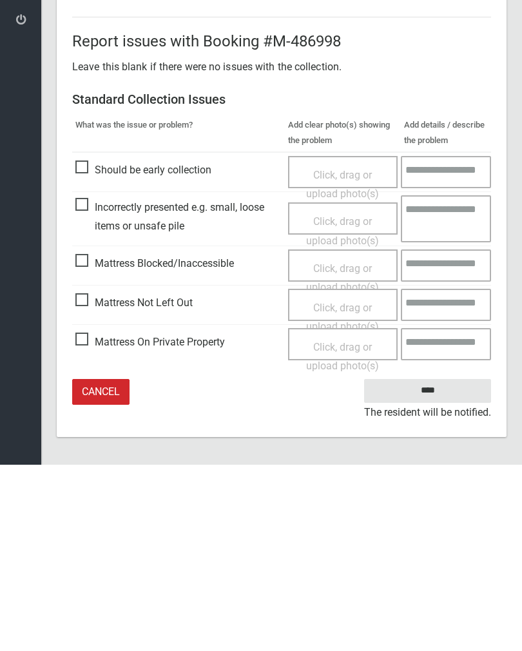
type input"] "*"
click at [428, 565] on input "****" at bounding box center [427, 577] width 127 height 24
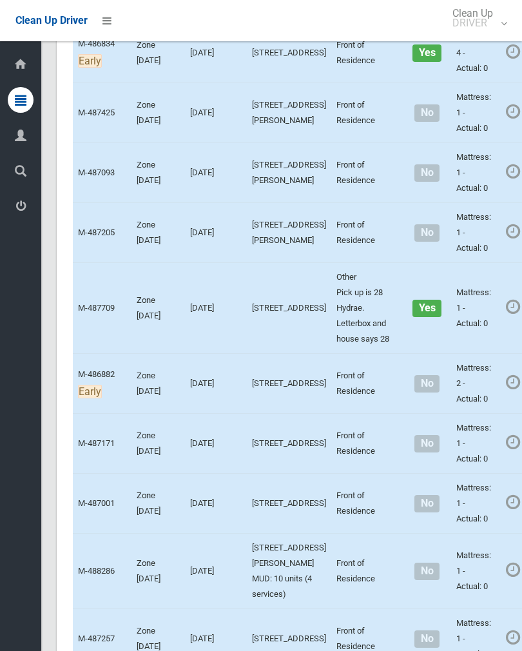
scroll to position [3858, 0]
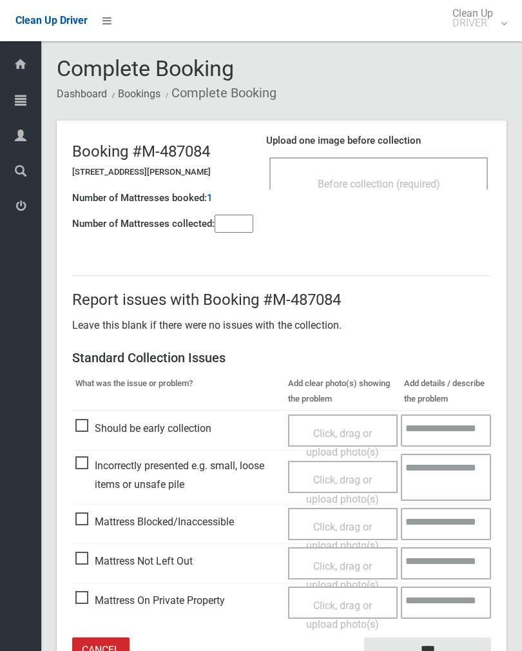
click at [428, 173] on div "Before collection (required)" at bounding box center [379, 183] width 190 height 24
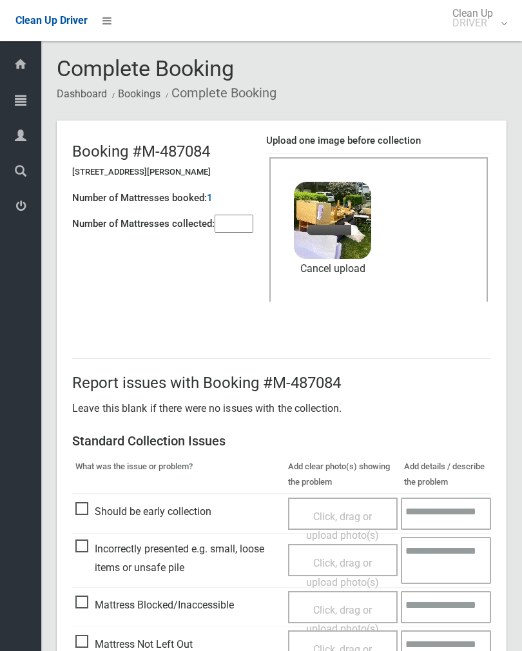
click at [226, 232] on input"] "number" at bounding box center [234, 224] width 39 height 18
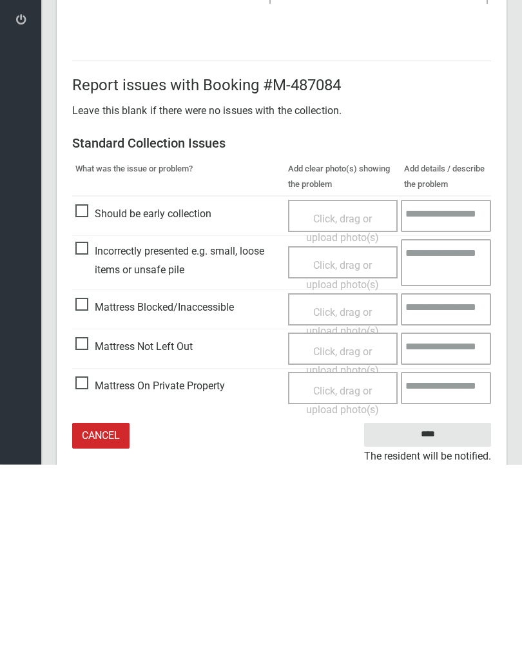
scroll to position [155, 0]
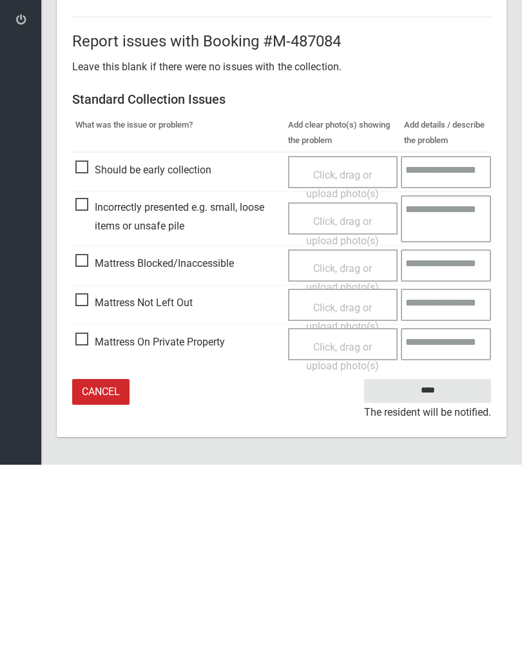
type input"] "*"
click at [431, 565] on input "****" at bounding box center [427, 577] width 127 height 24
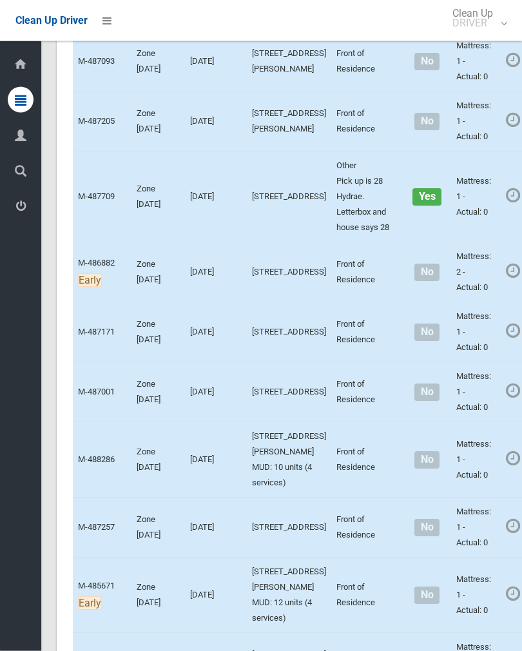
scroll to position [3966, 0]
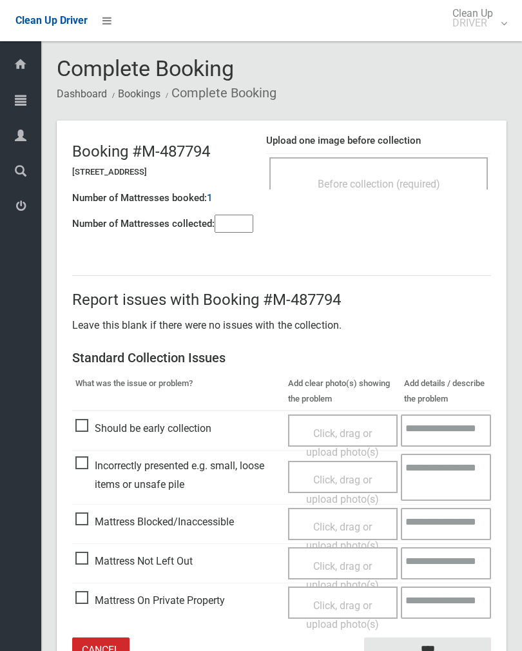
click at [418, 175] on div "Before collection (required)" at bounding box center [379, 183] width 190 height 24
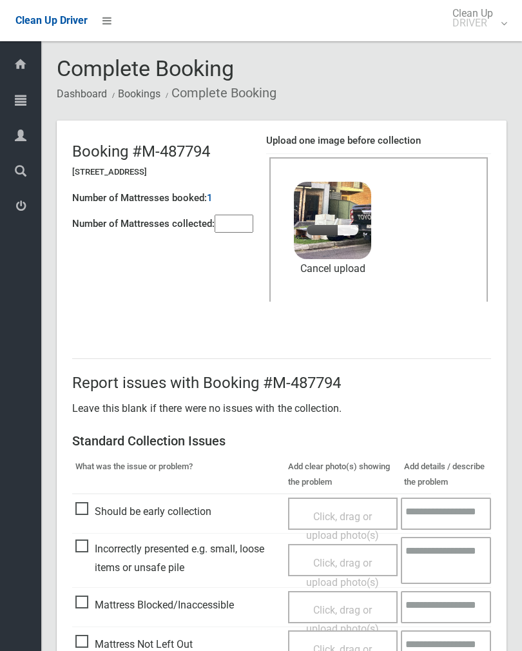
click at [239, 231] on input"] "number" at bounding box center [234, 224] width 39 height 18
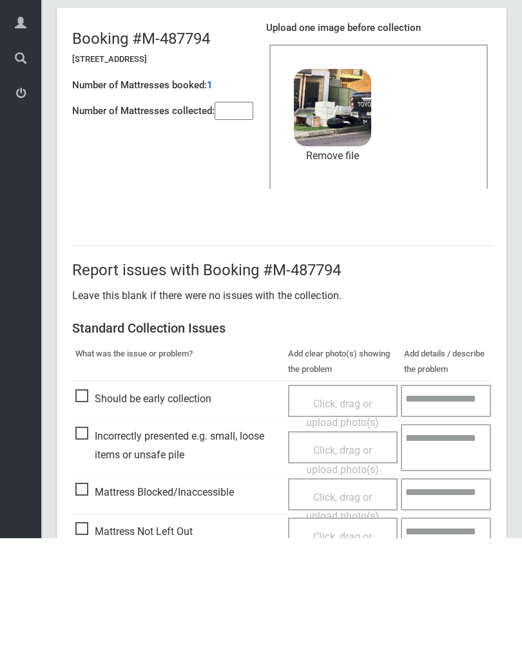
scroll to position [155, 0]
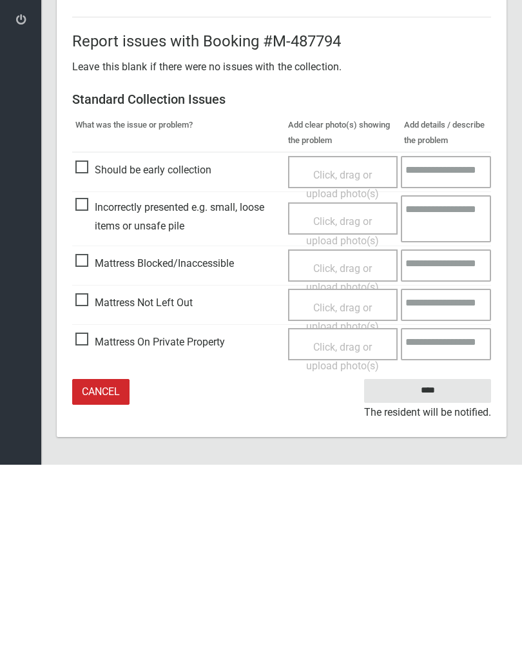
type input"] "*"
click at [444, 565] on input "****" at bounding box center [427, 577] width 127 height 24
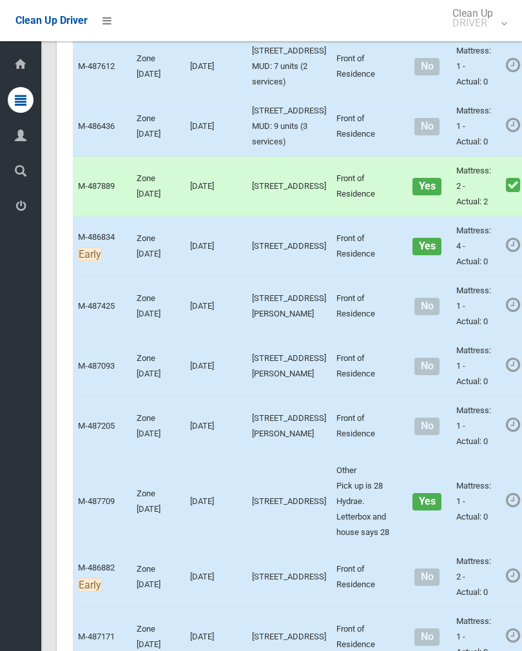
scroll to position [3814, 0]
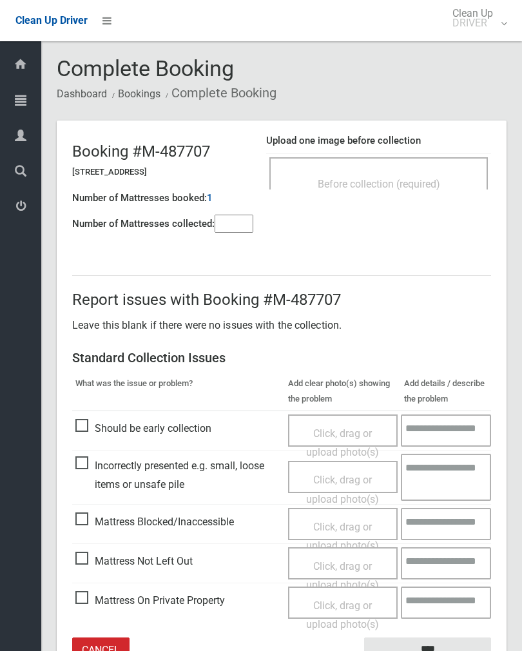
click at [407, 157] on div "Before collection (required)" at bounding box center [378, 173] width 219 height 32
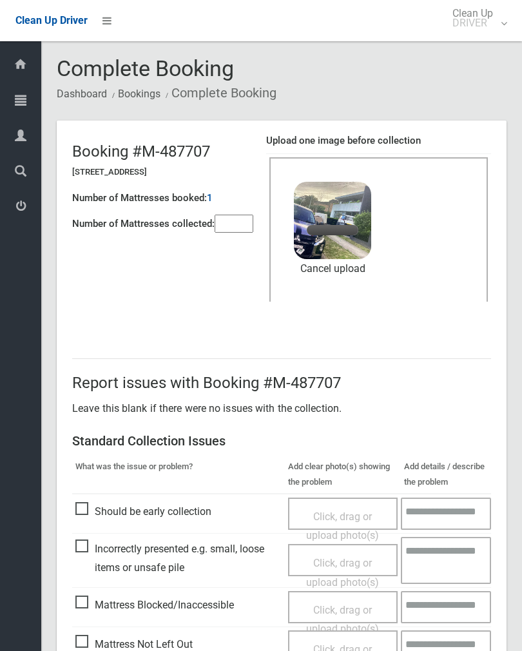
click at [231, 228] on input"] "number" at bounding box center [234, 224] width 39 height 18
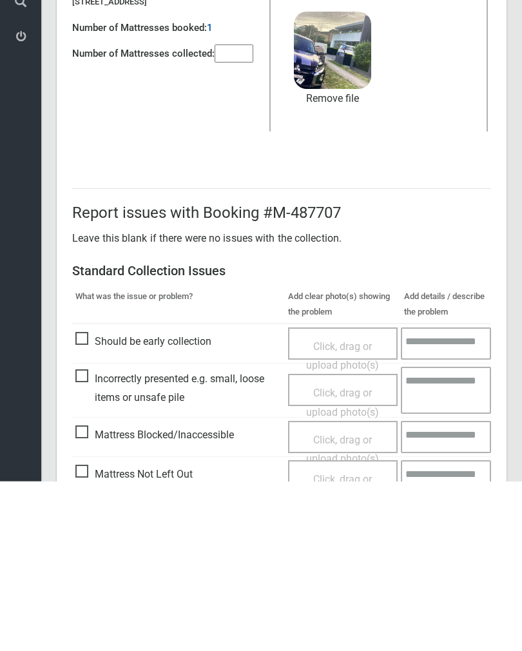
scroll to position [155, 0]
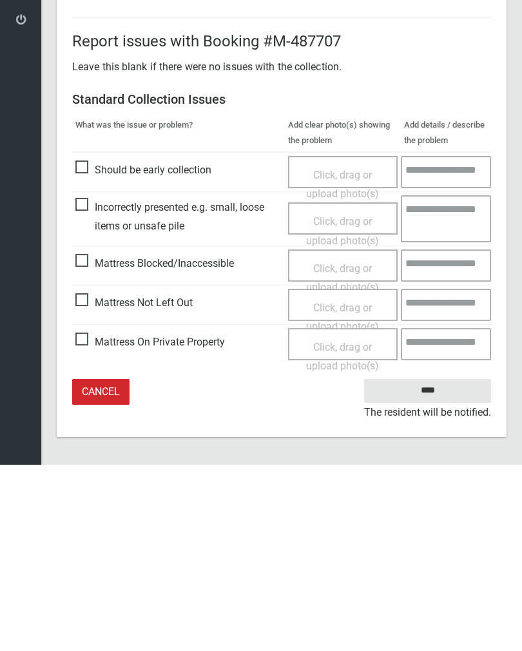
type input"] "*"
click at [435, 565] on input "****" at bounding box center [427, 577] width 127 height 24
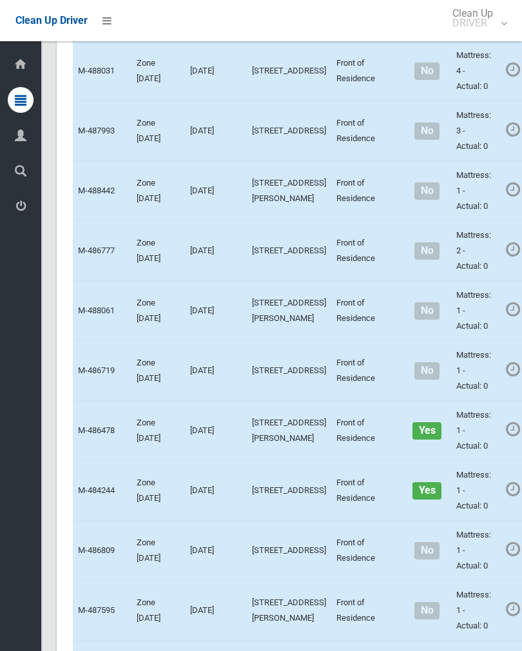
scroll to position [580, 0]
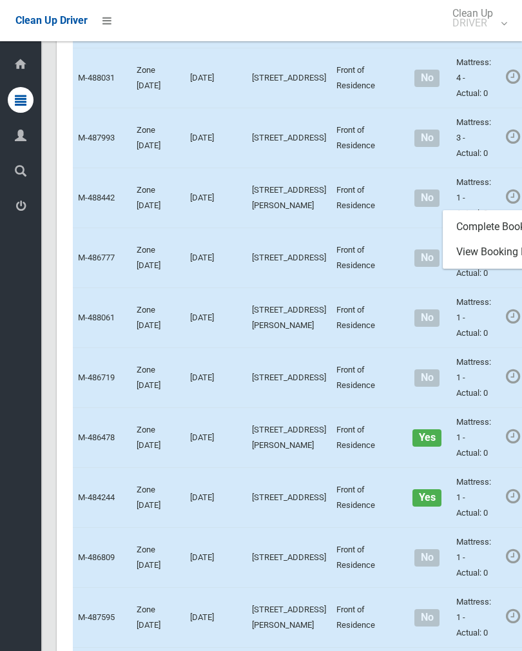
click at [481, 240] on link "Complete Booking" at bounding box center [520, 227] width 153 height 26
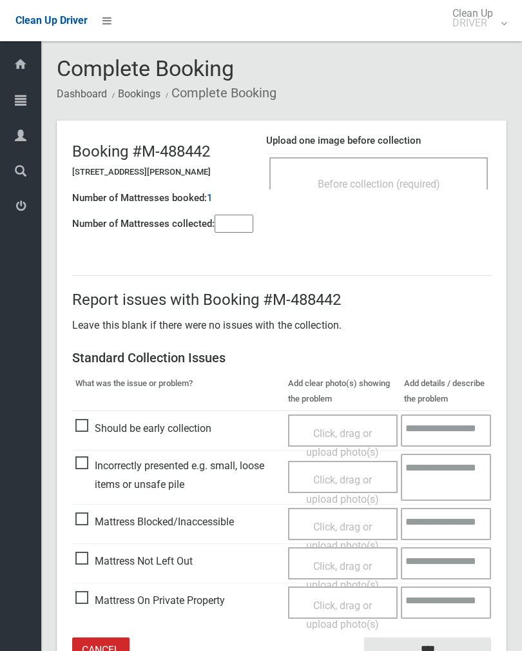
click at [409, 178] on span "Before collection (required)" at bounding box center [379, 184] width 122 height 12
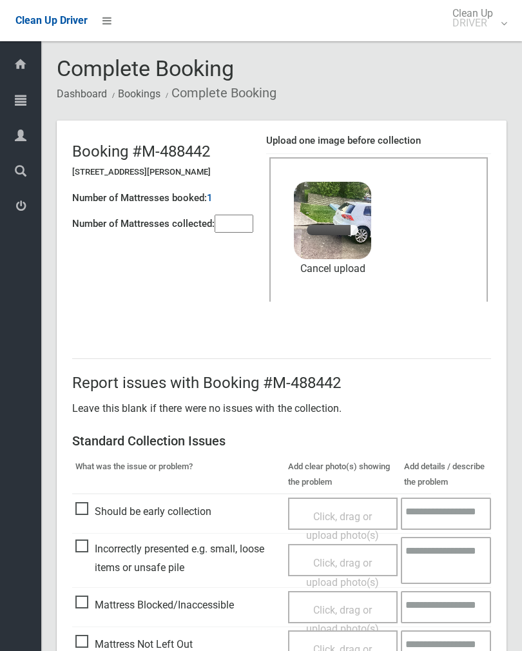
click at [230, 228] on input"] "number" at bounding box center [234, 224] width 39 height 18
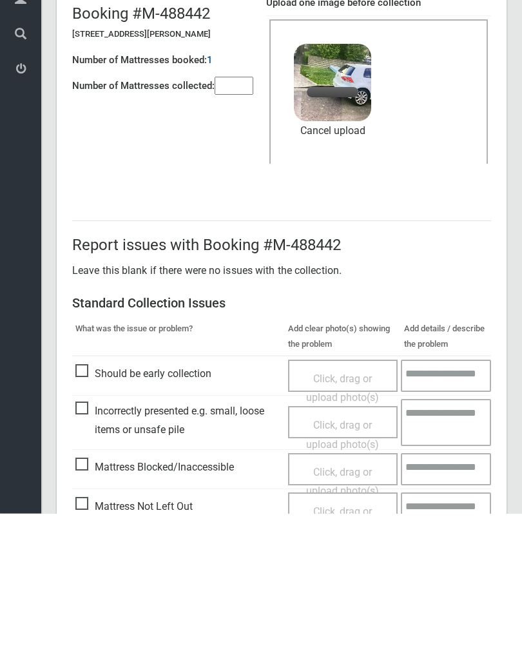
scroll to position [155, 0]
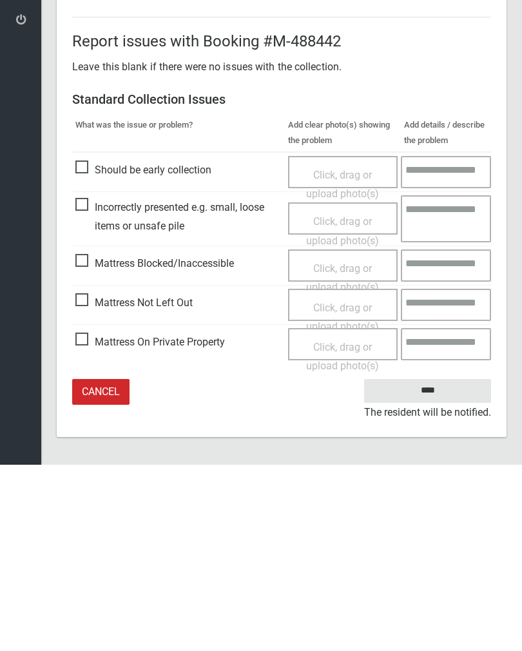
type input"] "*"
click at [436, 565] on input "****" at bounding box center [427, 577] width 127 height 24
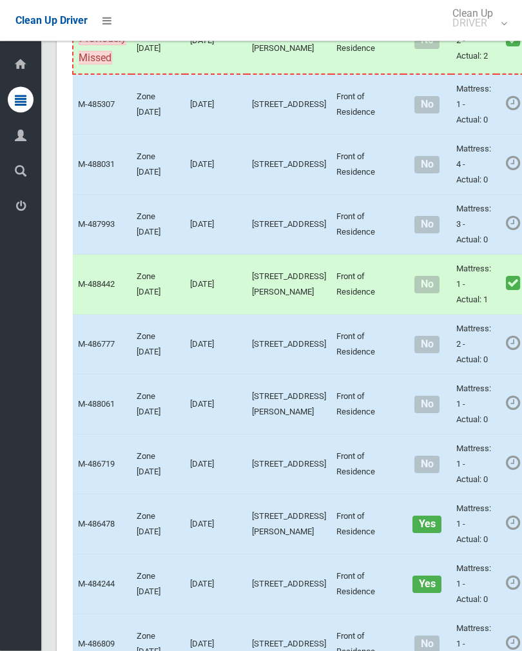
scroll to position [542, 0]
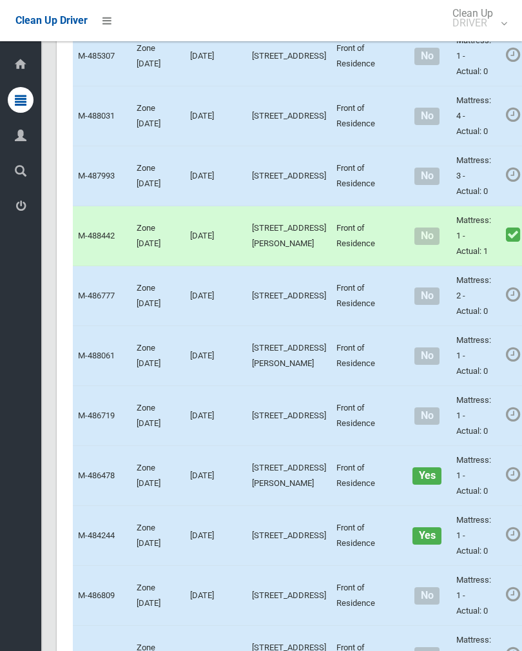
click at [489, 338] on link "Complete Booking" at bounding box center [520, 325] width 153 height 26
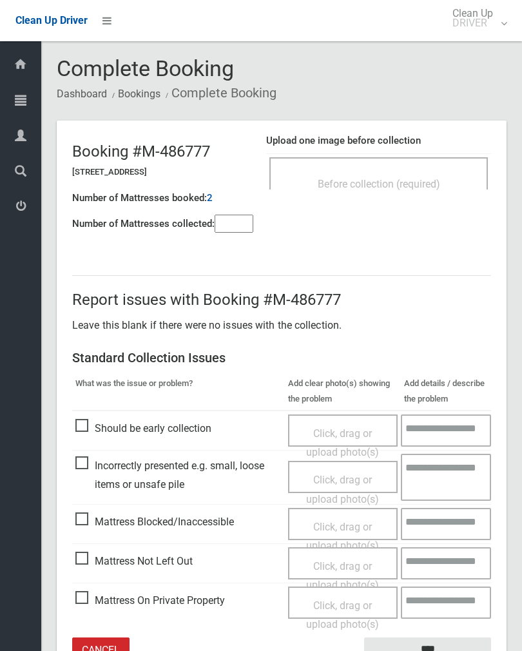
click at [426, 175] on div "Before collection (required)" at bounding box center [379, 183] width 190 height 24
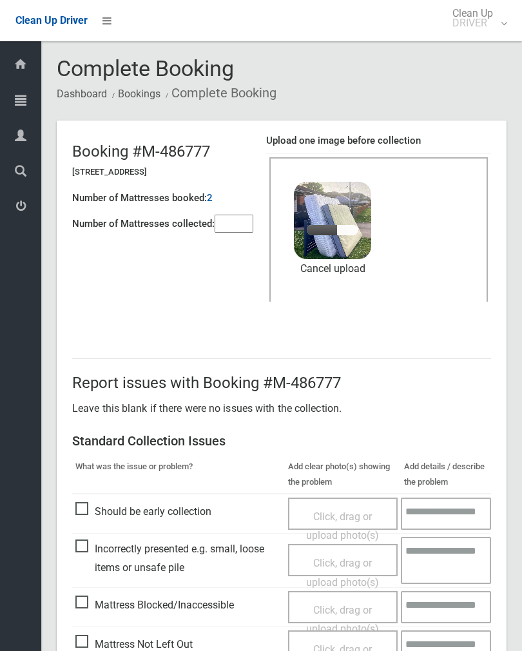
click at [234, 228] on input"] "number" at bounding box center [234, 224] width 39 height 18
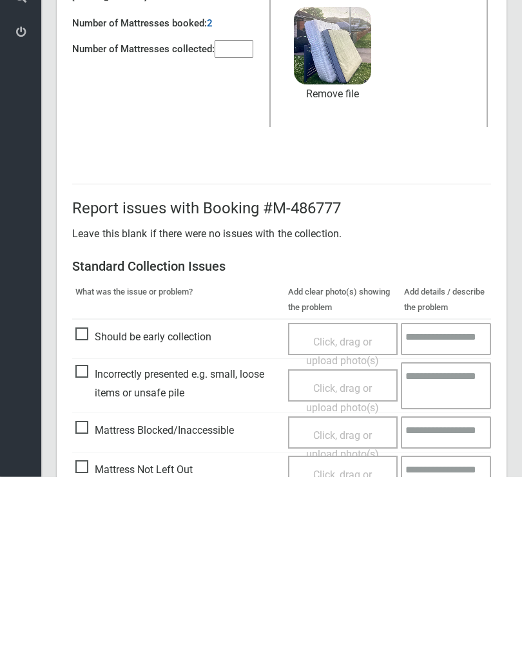
scroll to position [155, 0]
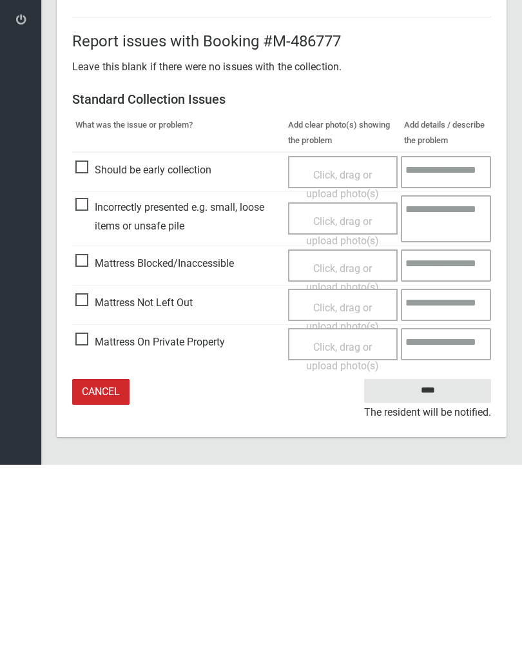
type input"] "*"
click at [443, 565] on input "****" at bounding box center [427, 577] width 127 height 24
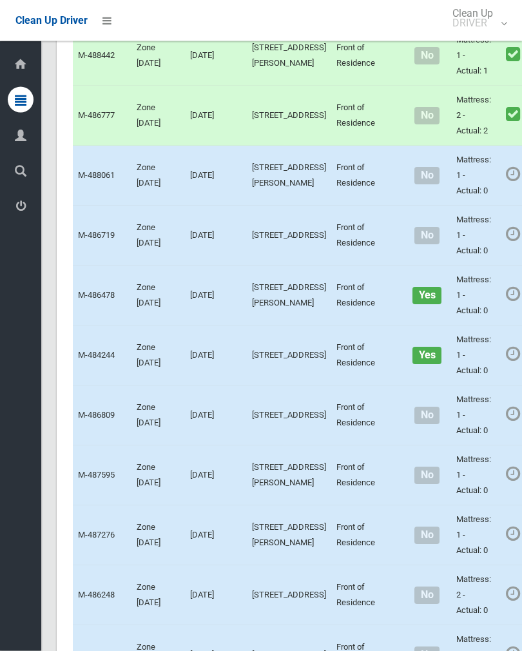
scroll to position [722, 0]
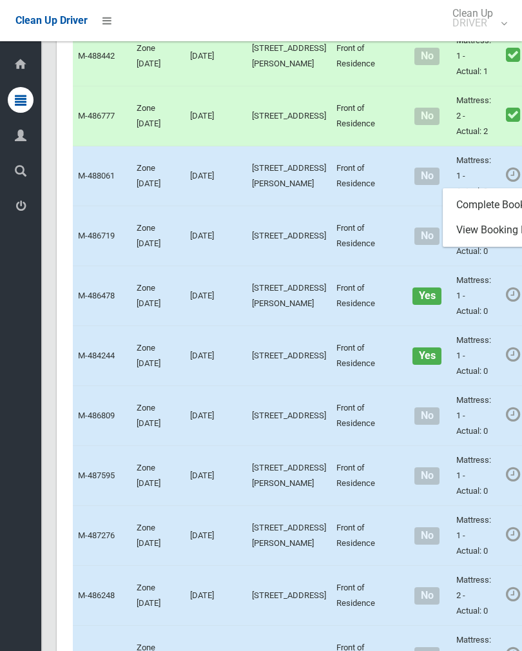
click at [489, 218] on link "Complete Booking" at bounding box center [520, 205] width 153 height 26
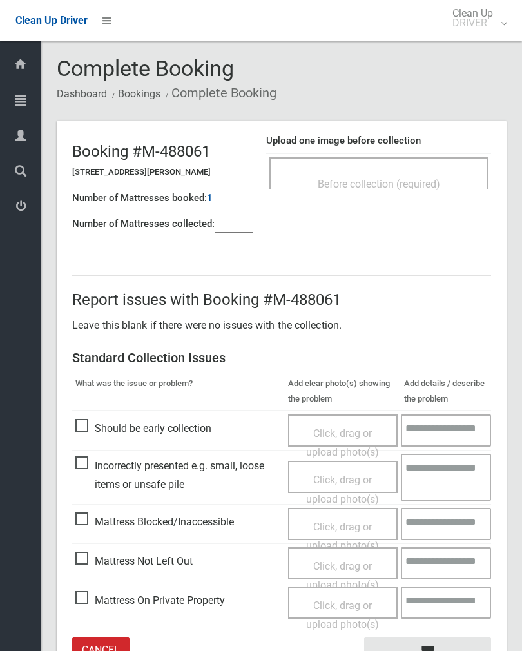
click at [237, 228] on input"] "number" at bounding box center [234, 224] width 39 height 18
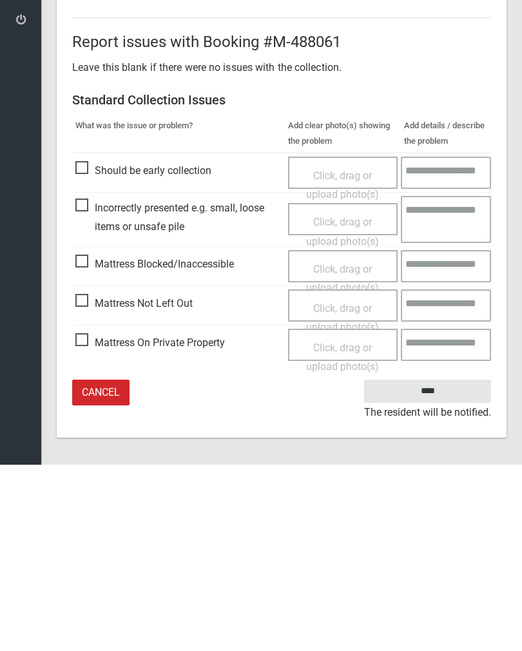
type input"] "*"
click at [344, 489] on span "Click, drag or upload photo(s)" at bounding box center [342, 505] width 73 height 32
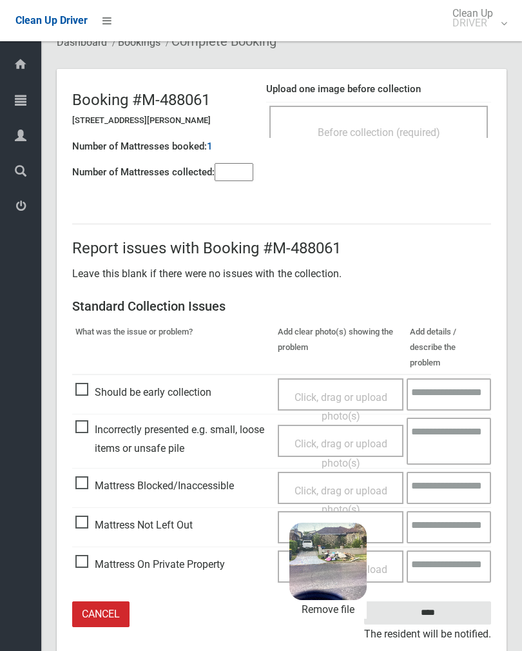
click at [463, 601] on input "****" at bounding box center [427, 613] width 127 height 24
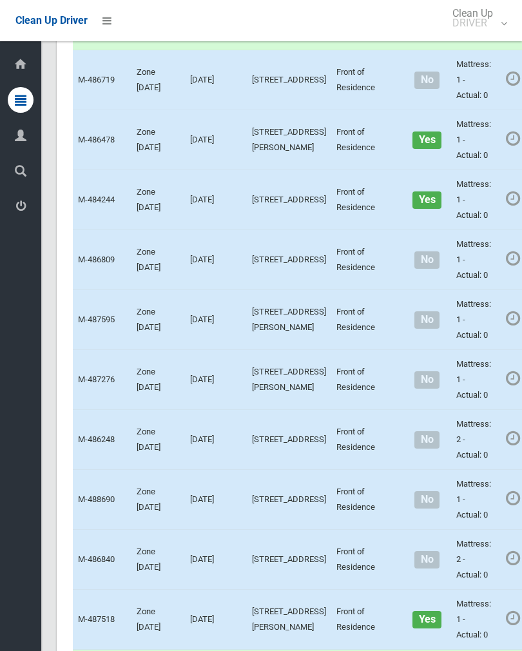
scroll to position [890, 0]
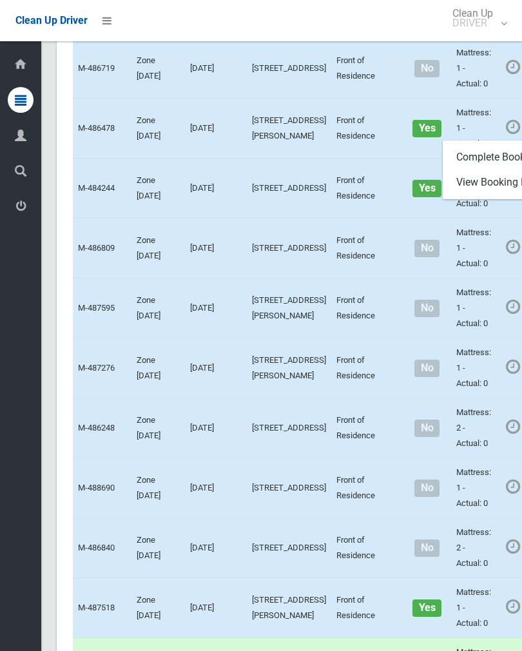
click at [473, 170] on link "Complete Booking" at bounding box center [520, 157] width 153 height 26
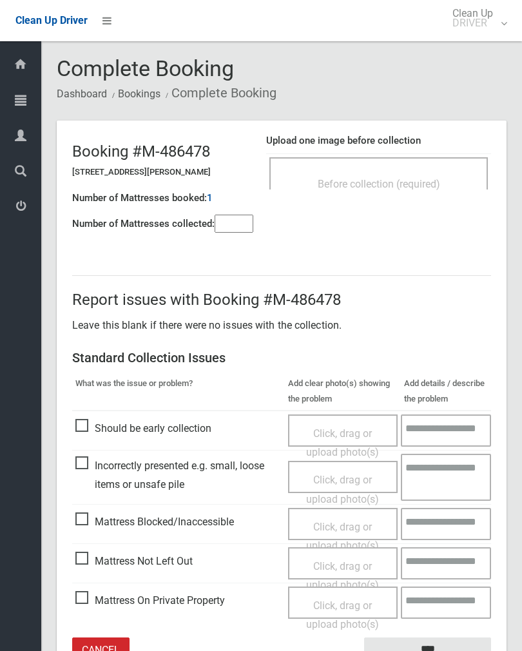
click at [237, 219] on input"] "number" at bounding box center [234, 224] width 39 height 18
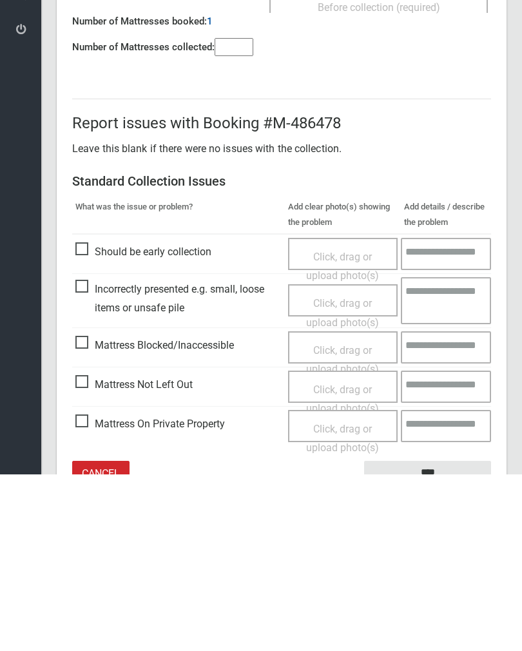
scroll to position [72, 0]
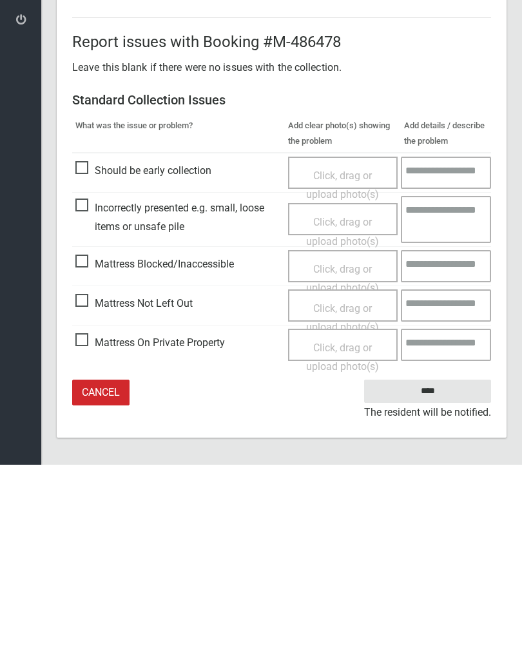
type input"] "*"
click at [338, 489] on span "Click, drag or upload photo(s)" at bounding box center [342, 505] width 73 height 32
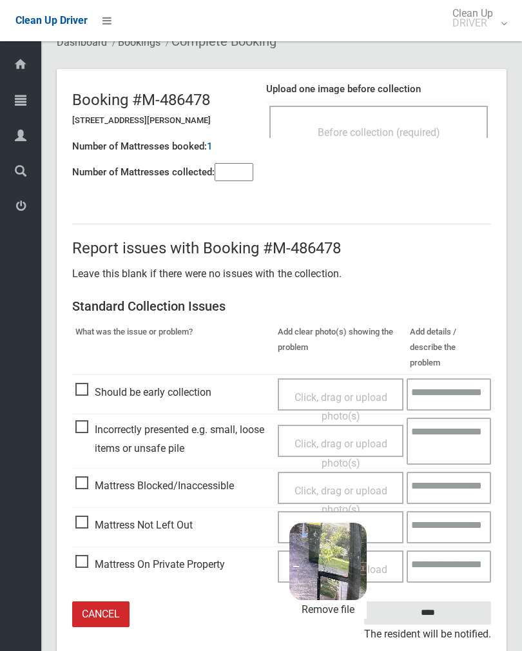
click at [471, 601] on input "****" at bounding box center [427, 613] width 127 height 24
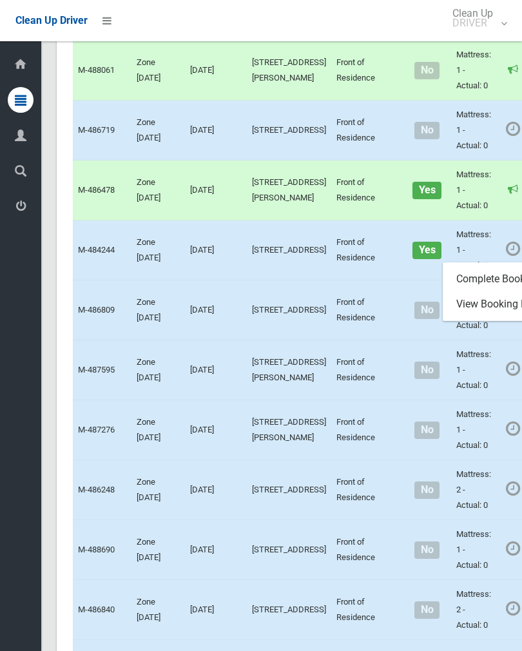
click at [481, 292] on link "Complete Booking" at bounding box center [520, 279] width 153 height 26
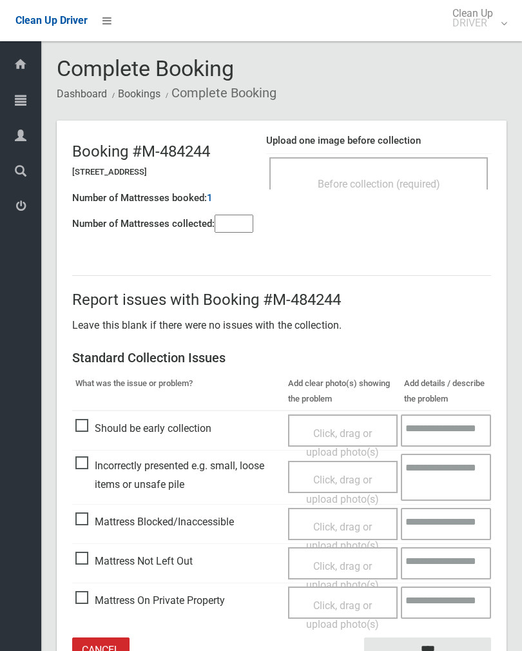
click at [418, 193] on div "Before collection (required)" at bounding box center [379, 183] width 190 height 24
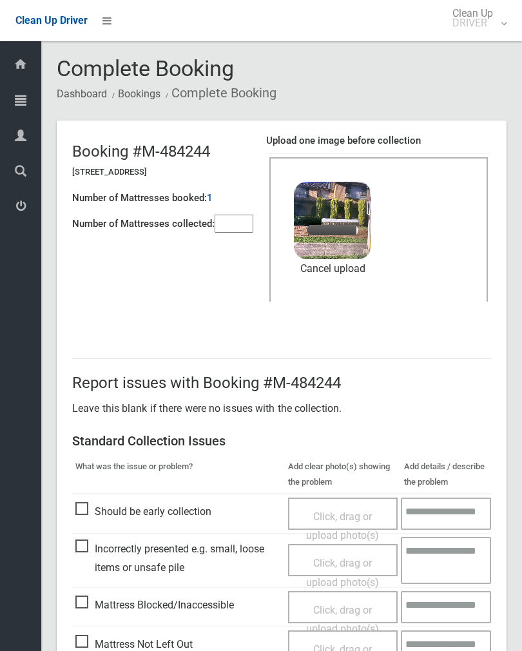
click at [230, 231] on input"] "number" at bounding box center [234, 224] width 39 height 18
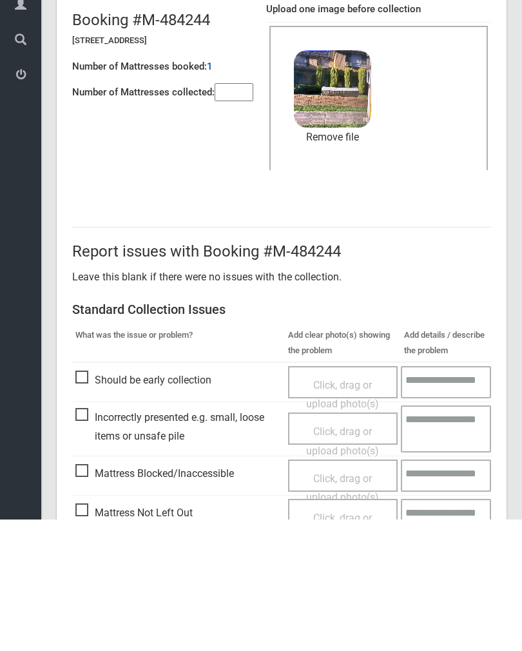
scroll to position [155, 0]
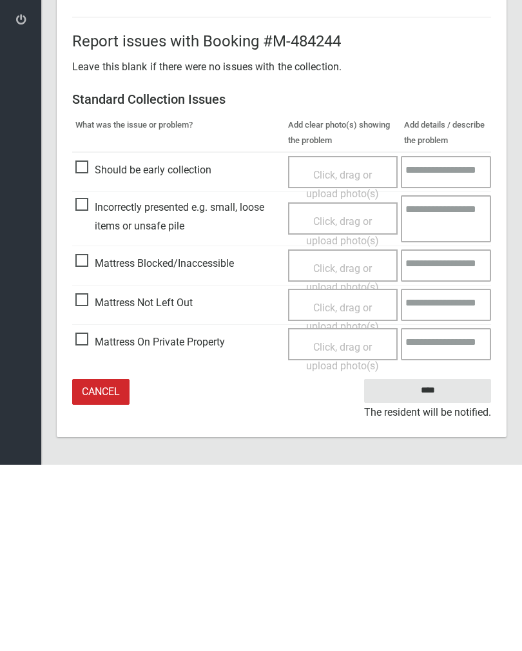
type input"] "*"
click at [442, 565] on input "****" at bounding box center [427, 577] width 127 height 24
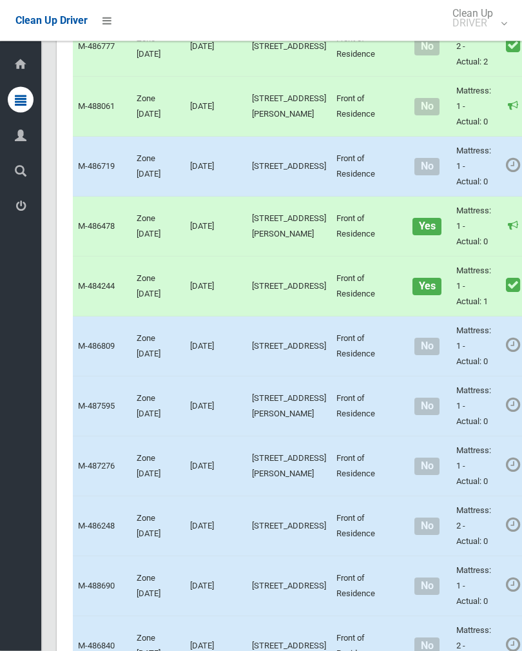
scroll to position [815, 0]
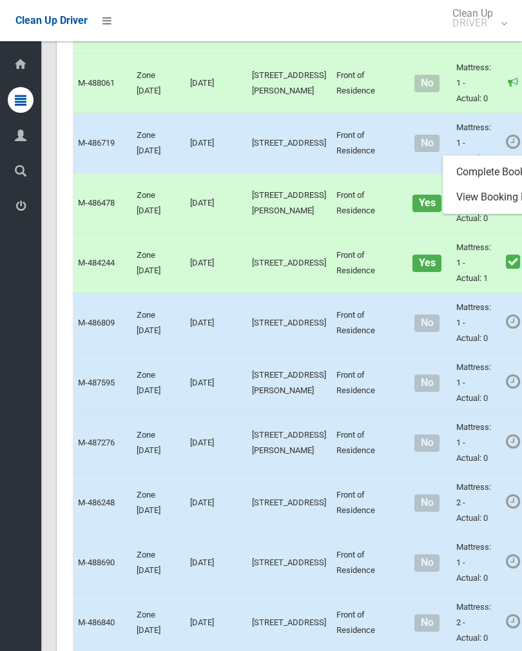
click at [489, 185] on link "Complete Booking" at bounding box center [520, 172] width 153 height 26
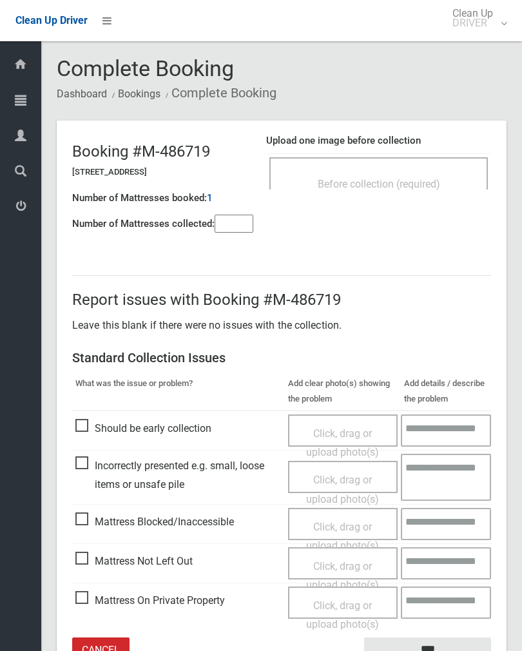
click at [409, 180] on span "Before collection (required)" at bounding box center [379, 184] width 122 height 12
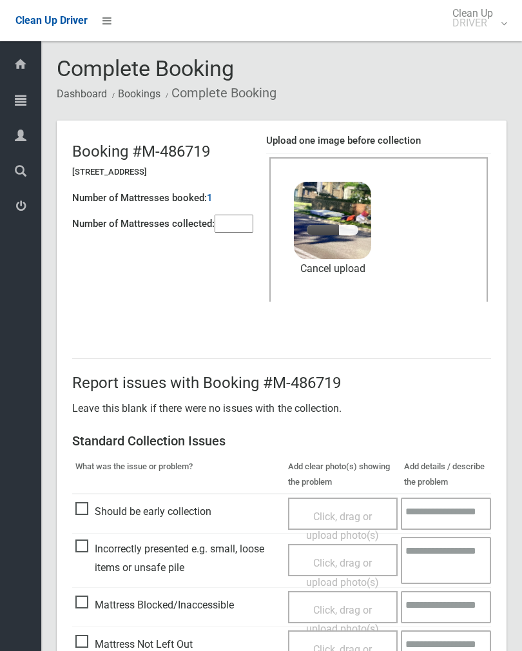
click at [235, 224] on input"] "number" at bounding box center [234, 224] width 39 height 18
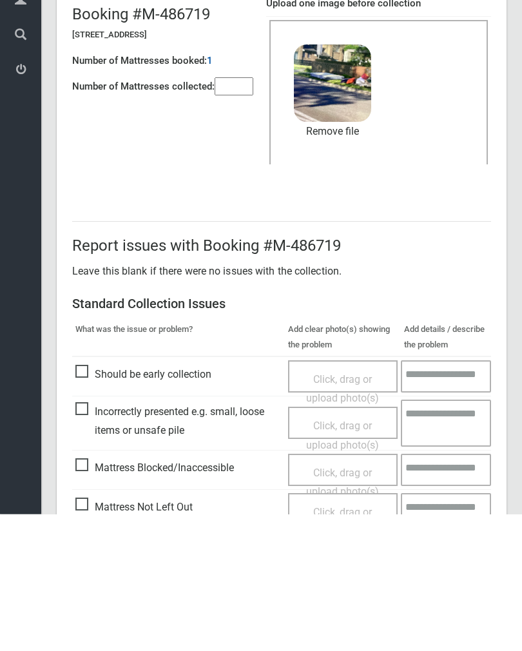
scroll to position [155, 0]
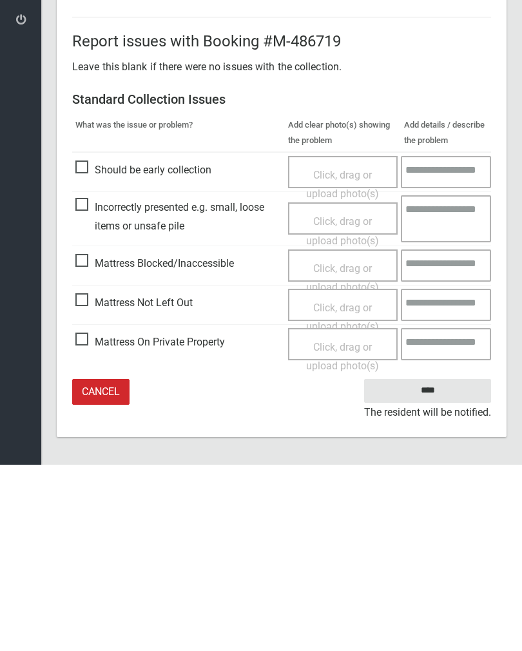
type input"] "*"
click at [442, 565] on input "****" at bounding box center [427, 577] width 127 height 24
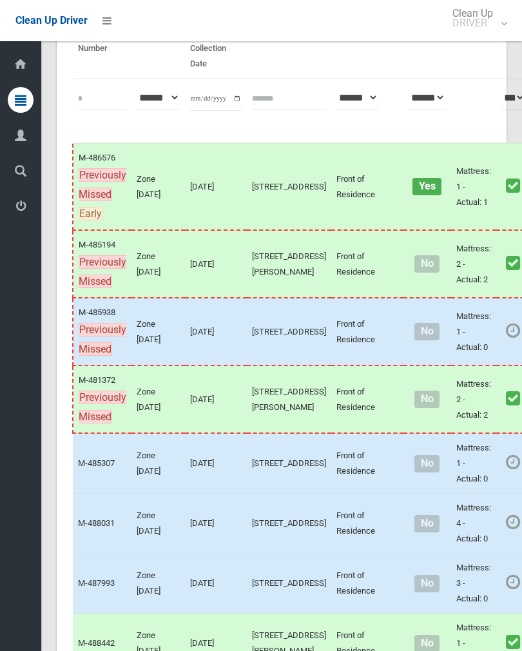
scroll to position [304, 0]
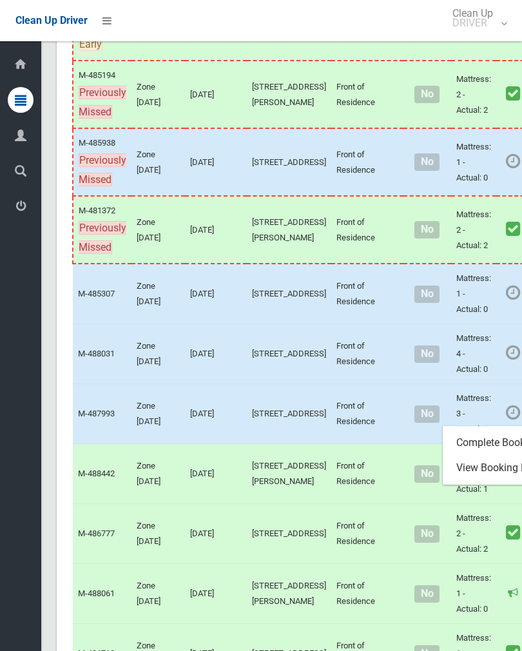
click at [492, 456] on link "Complete Booking" at bounding box center [520, 443] width 153 height 26
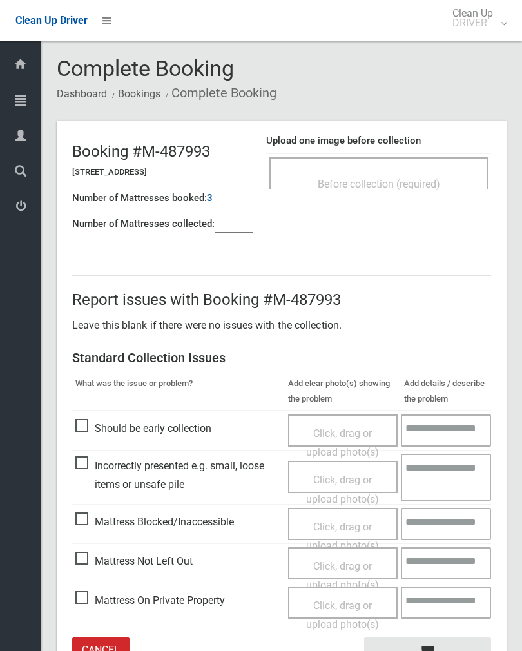
click at [225, 229] on input"] "number" at bounding box center [234, 224] width 39 height 18
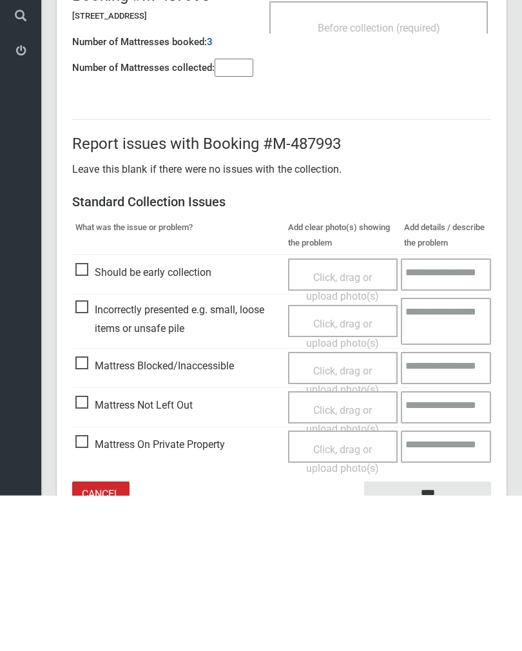
scroll to position [72, 0]
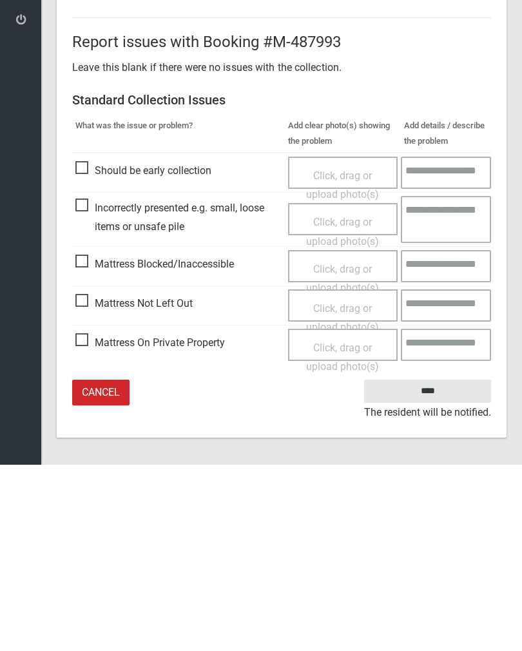
type input"] "*"
click at [356, 485] on div "Click, drag or upload photo(s)" at bounding box center [343, 504] width 91 height 38
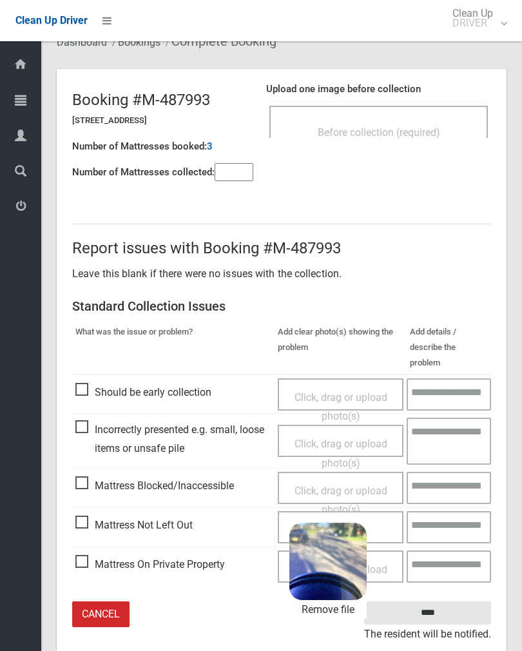
click at [464, 601] on input "****" at bounding box center [427, 613] width 127 height 24
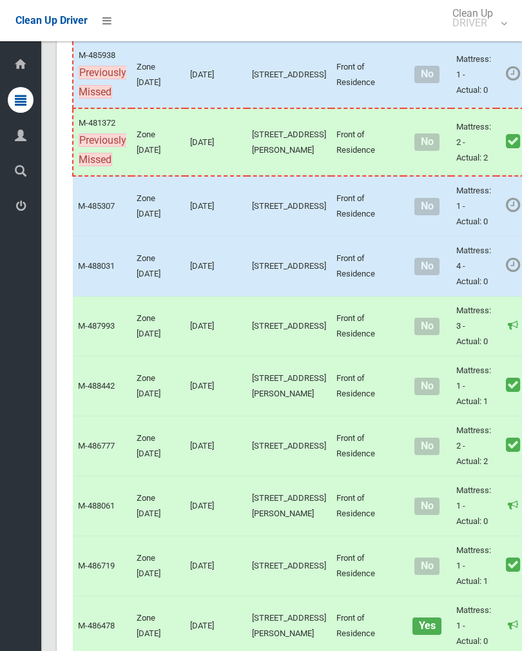
scroll to position [449, 0]
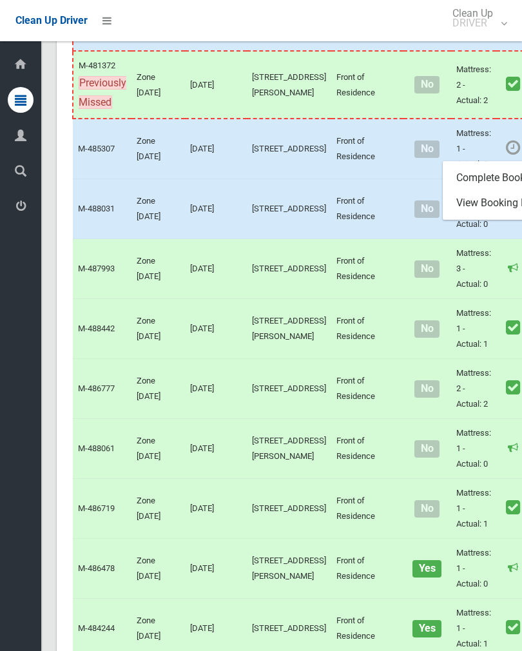
click at [479, 191] on link "Complete Booking" at bounding box center [520, 178] width 153 height 26
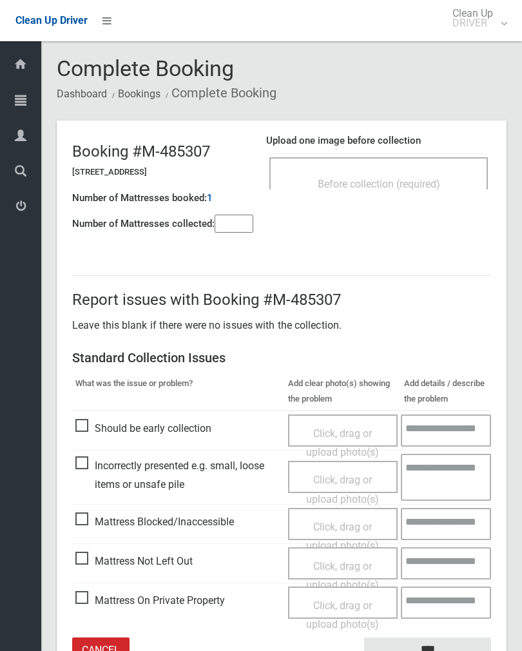
click at [402, 188] on span "Before collection (required)" at bounding box center [379, 184] width 122 height 12
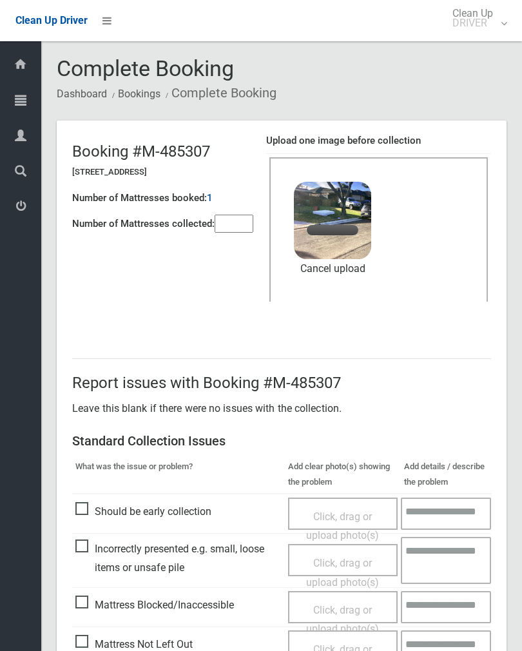
click at [241, 230] on input"] "number" at bounding box center [234, 224] width 39 height 18
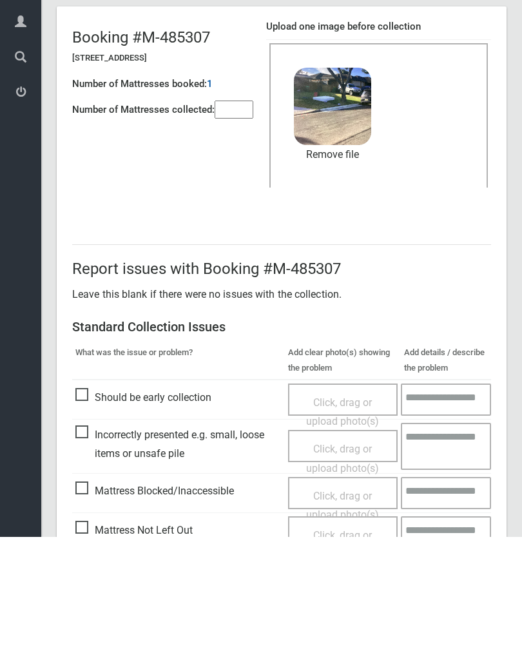
scroll to position [155, 0]
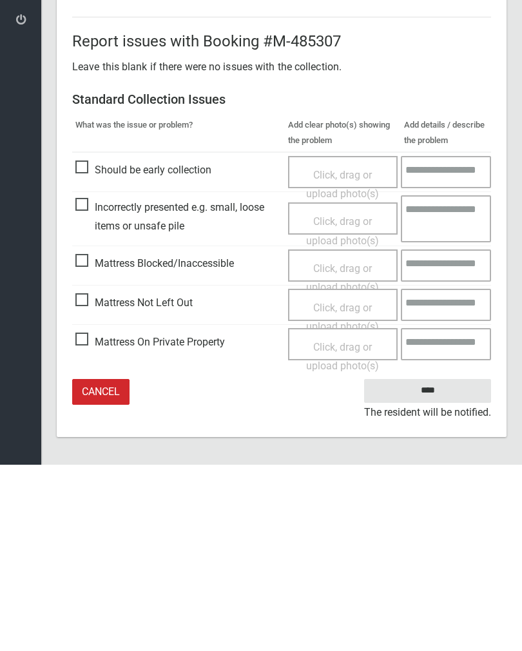
type input"] "*"
click at [440, 565] on input "****" at bounding box center [427, 577] width 127 height 24
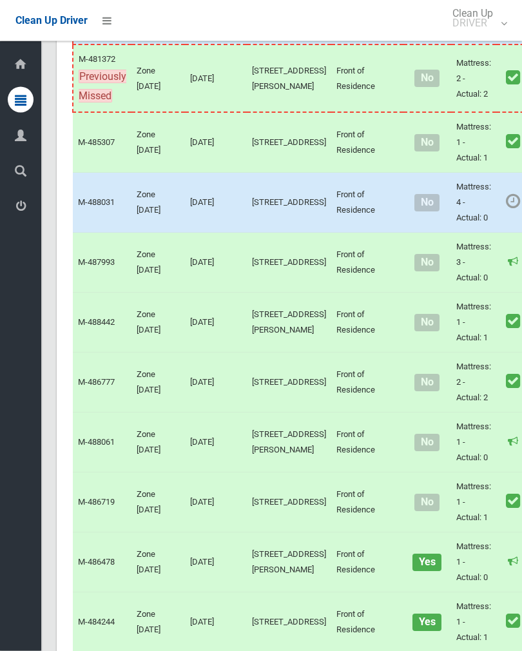
scroll to position [534, 0]
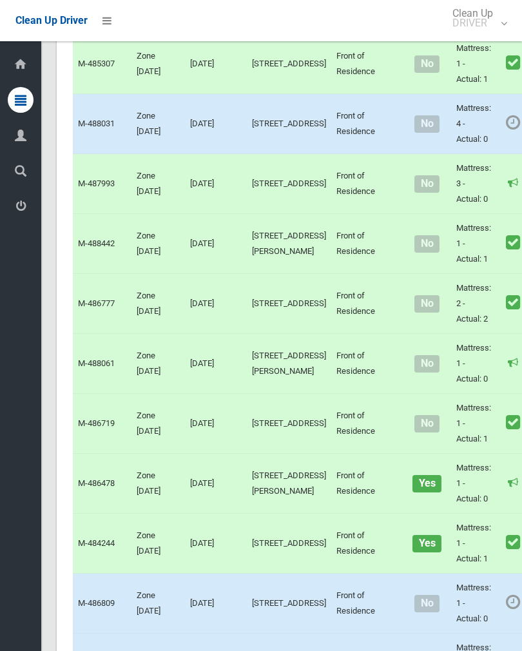
click at [485, 166] on link "Complete Booking" at bounding box center [520, 153] width 153 height 26
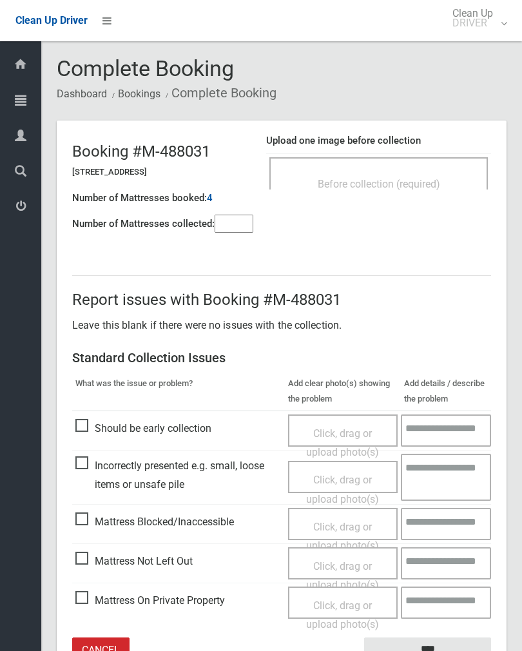
click at [438, 175] on div "Before collection (required)" at bounding box center [379, 183] width 190 height 24
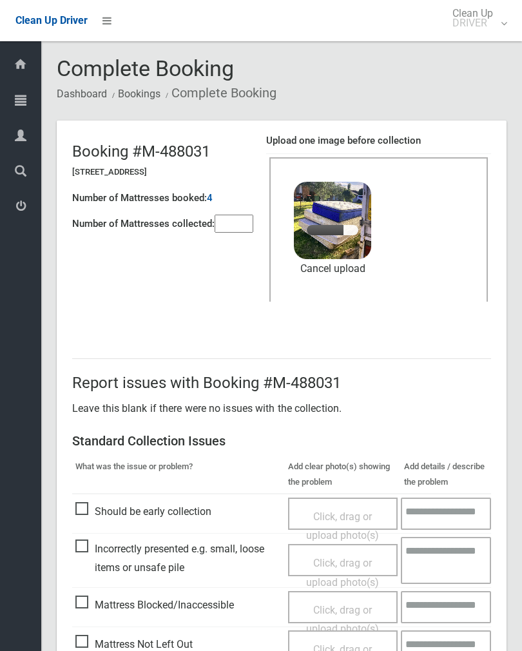
click at [236, 221] on input"] "number" at bounding box center [234, 224] width 39 height 18
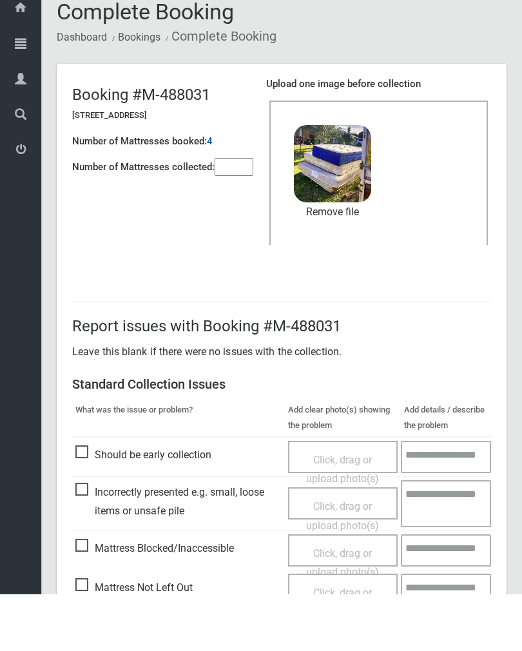
scroll to position [155, 0]
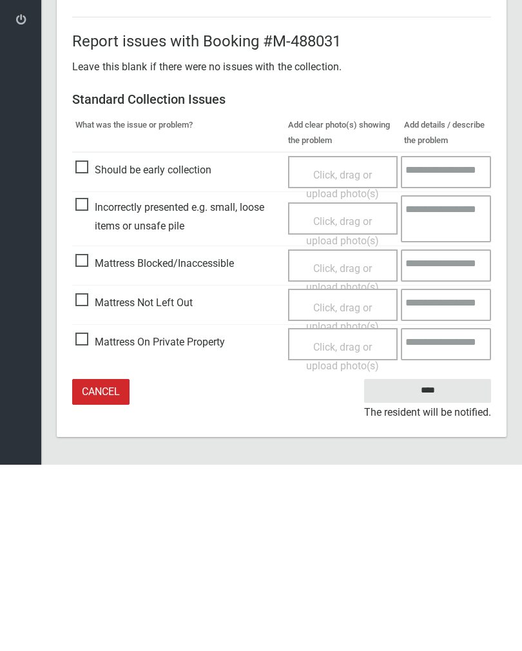
type input"] "*"
click at [437, 565] on input "****" at bounding box center [427, 577] width 127 height 24
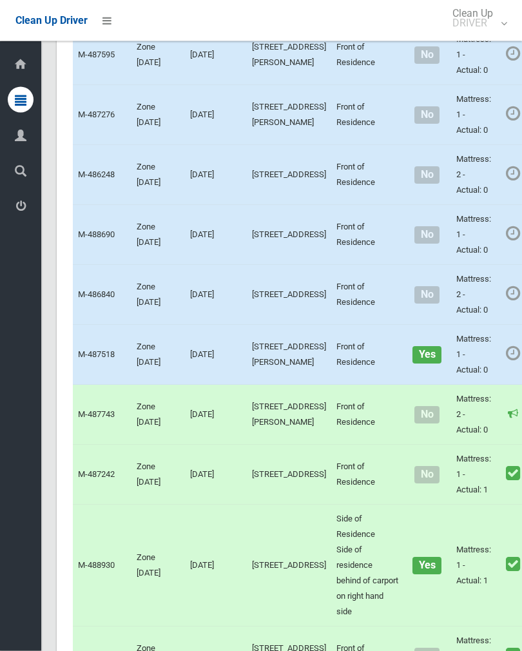
scroll to position [1160, 0]
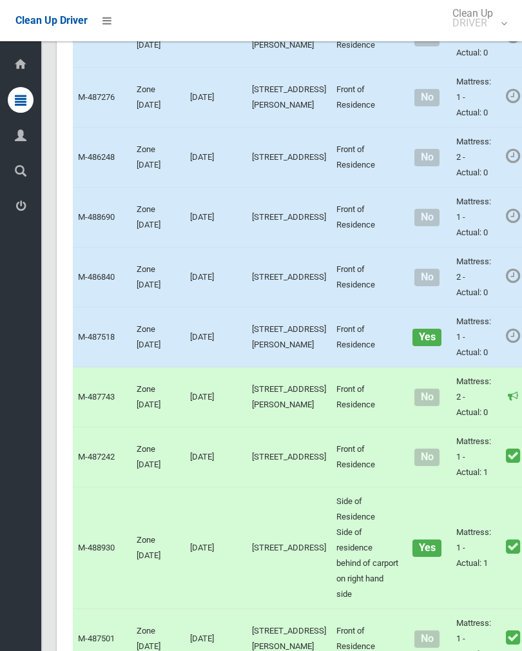
click at [485, 79] on link "Complete Booking" at bounding box center [520, 67] width 153 height 26
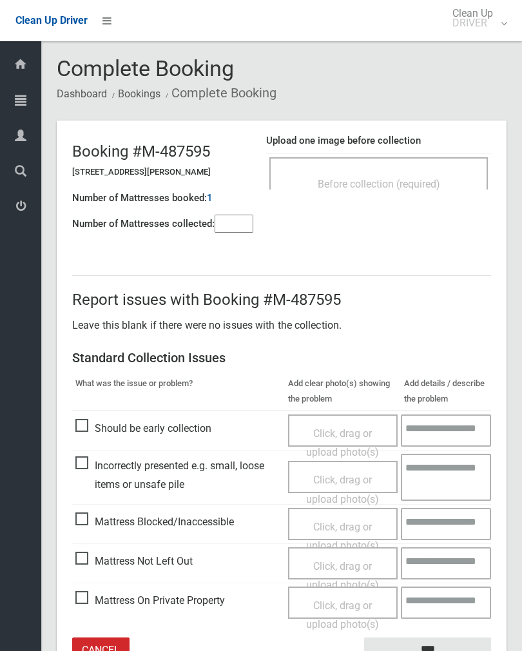
click at [235, 223] on input"] "number" at bounding box center [234, 224] width 39 height 18
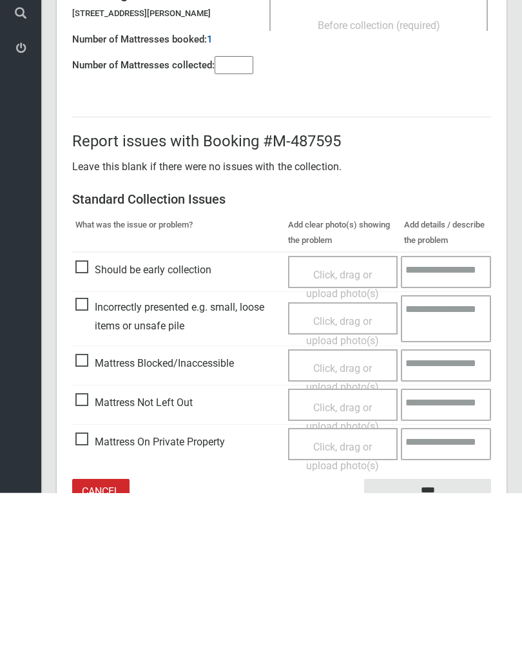
scroll to position [72, 0]
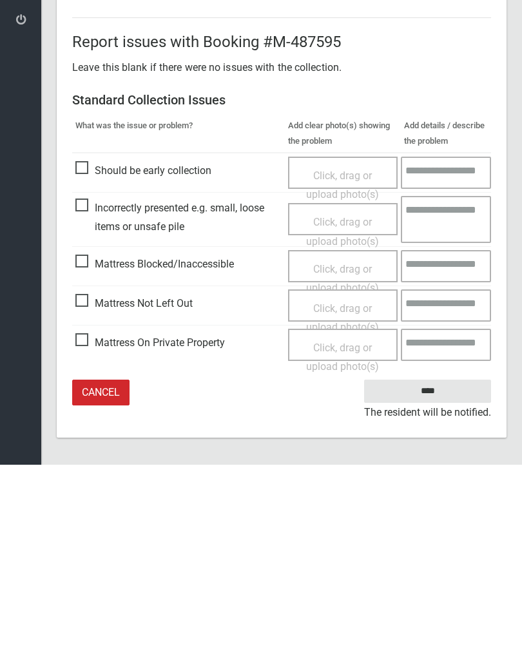
type input"] "*"
click at [87, 441] on span "Mattress Blocked/Inaccessible" at bounding box center [154, 450] width 159 height 19
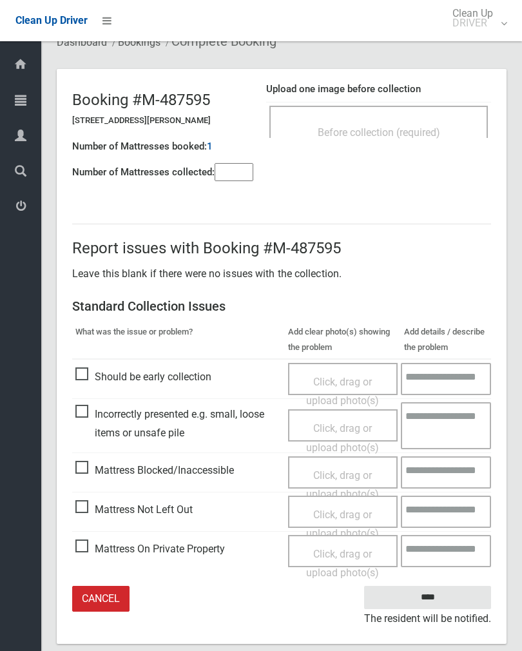
click at [345, 477] on span "Click, drag or upload photo(s)" at bounding box center [342, 485] width 73 height 32
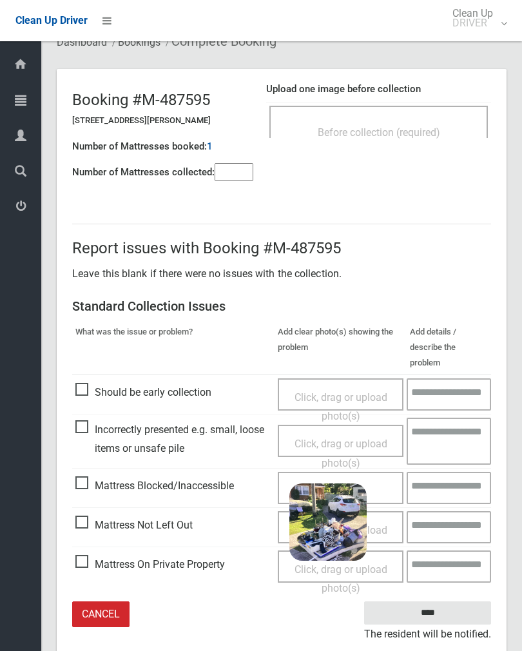
click at [458, 601] on input "****" at bounding box center [427, 613] width 127 height 24
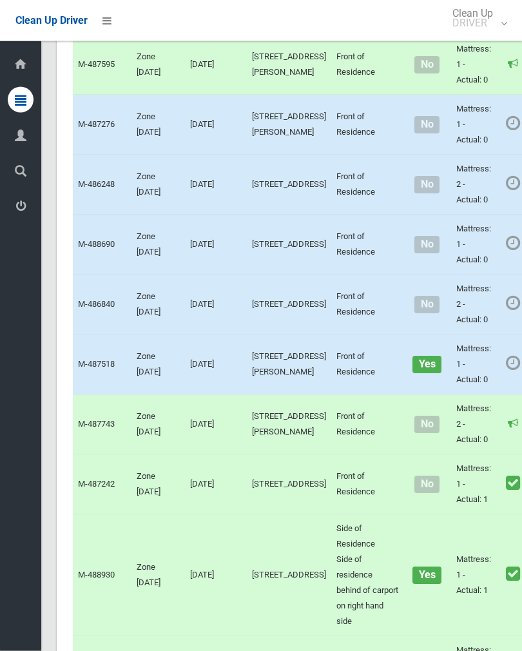
scroll to position [1151, 0]
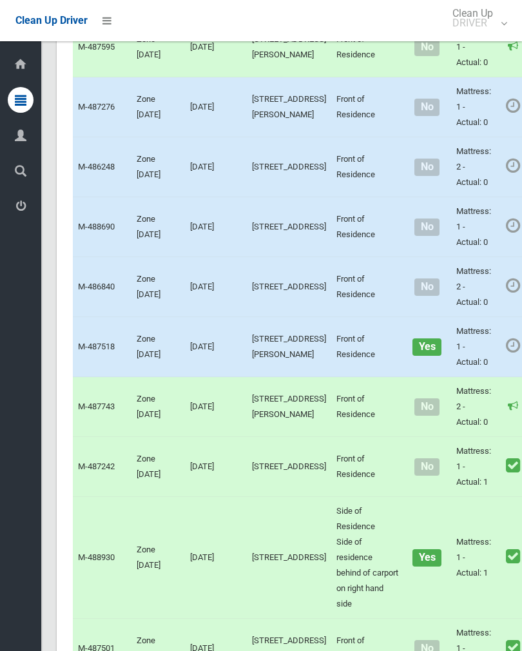
click at [487, 149] on link "Complete Booking" at bounding box center [520, 136] width 153 height 26
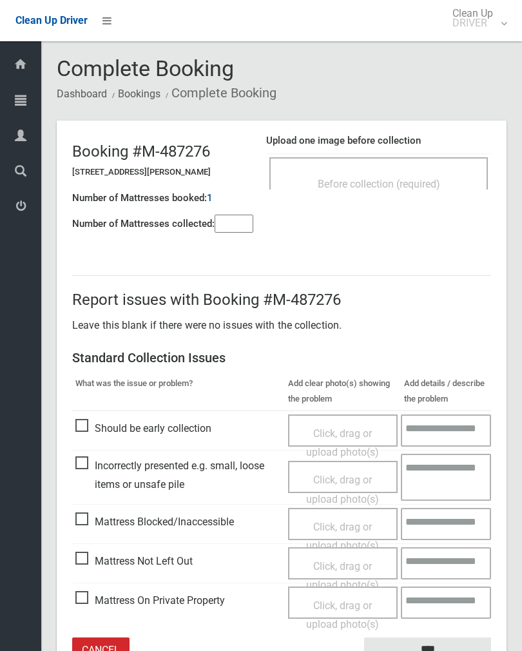
click at [239, 222] on input"] "number" at bounding box center [234, 224] width 39 height 18
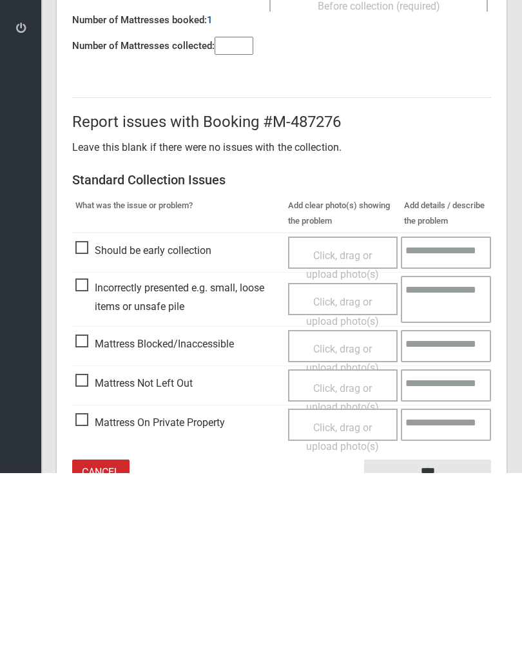
scroll to position [72, 0]
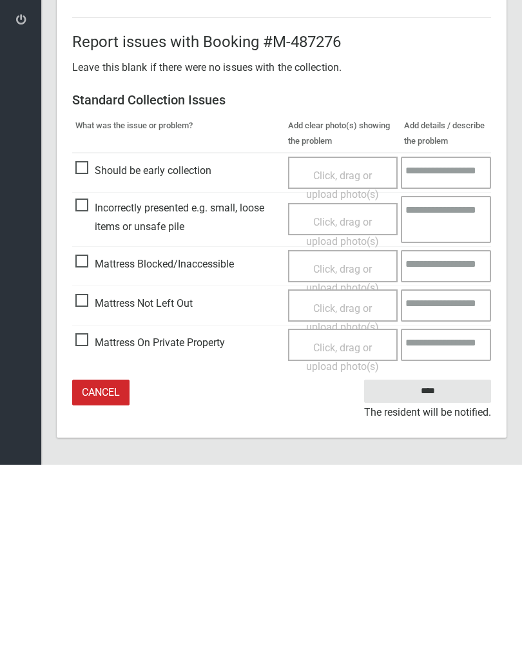
type input"] "*"
click at [349, 489] on span "Click, drag or upload photo(s)" at bounding box center [342, 505] width 73 height 32
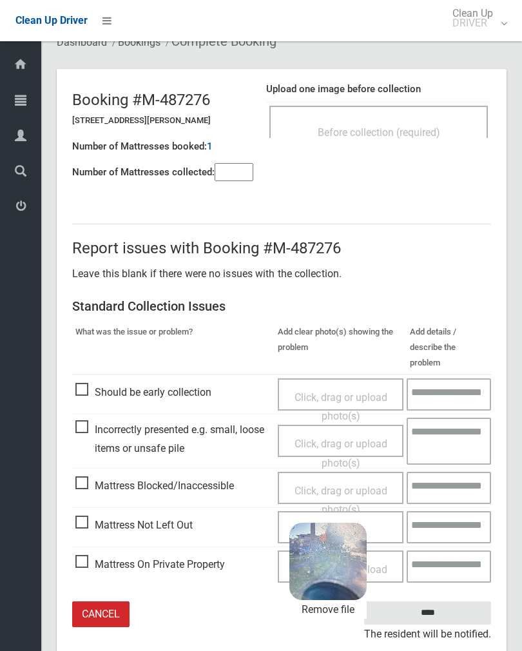
click at [456, 601] on input "****" at bounding box center [427, 613] width 127 height 24
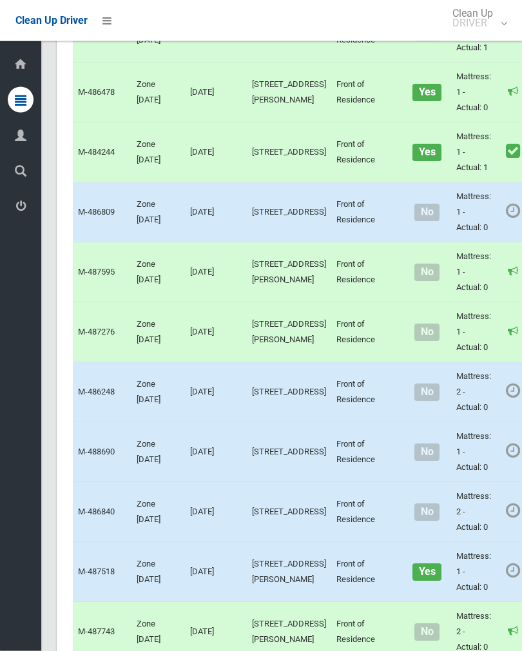
scroll to position [926, 0]
click at [483, 254] on link "Complete Booking" at bounding box center [520, 241] width 153 height 26
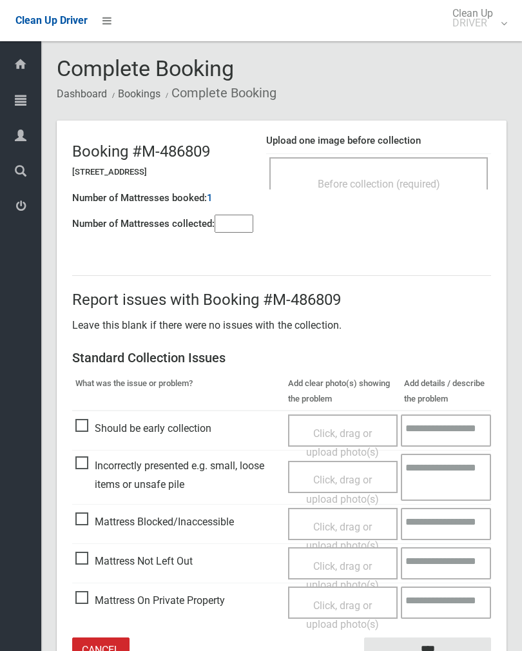
click at [425, 175] on div "Before collection (required)" at bounding box center [379, 183] width 190 height 24
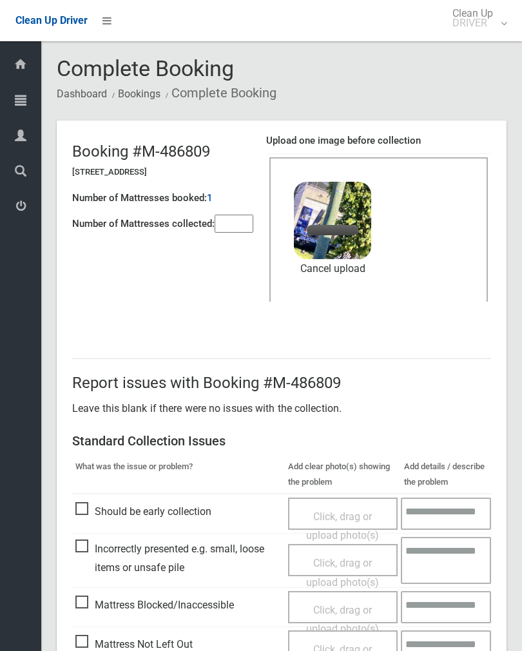
click at [228, 227] on input"] "number" at bounding box center [234, 224] width 39 height 18
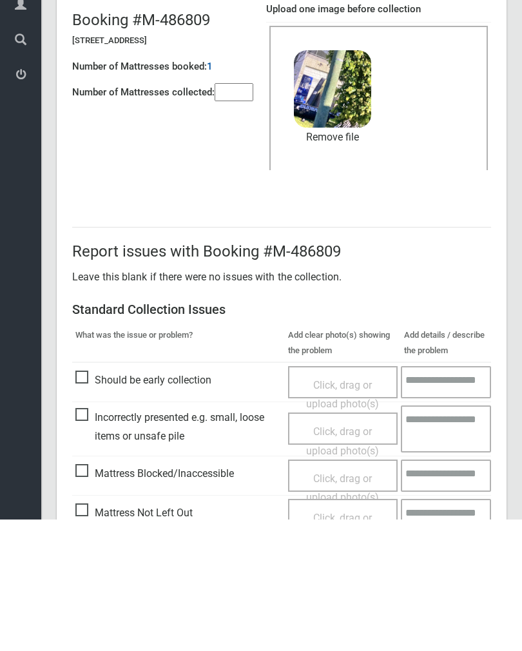
scroll to position [155, 0]
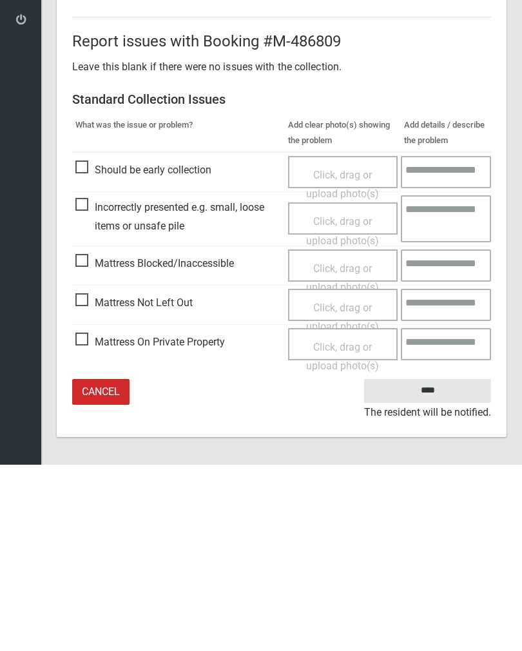
type input"] "*"
click at [437, 565] on input "****" at bounding box center [427, 577] width 127 height 24
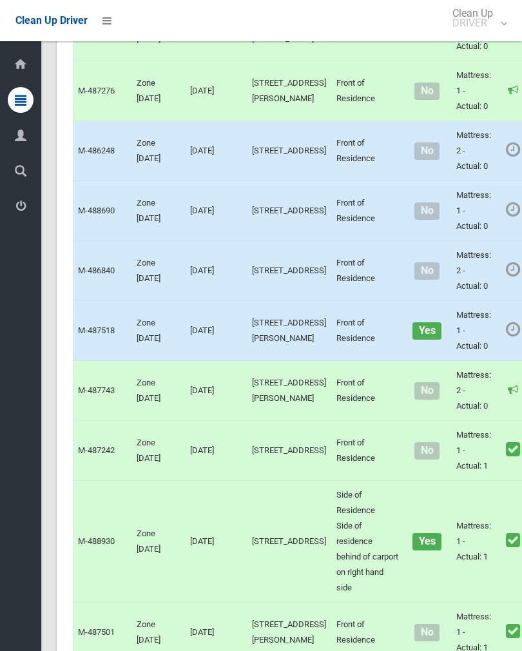
scroll to position [1289, 0]
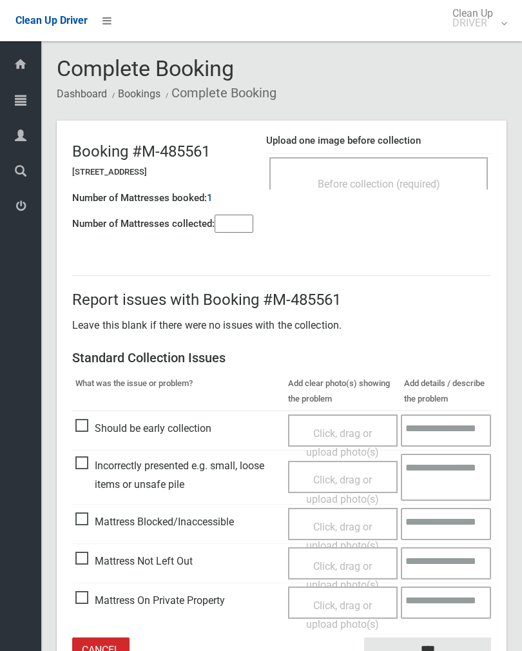
click at [427, 174] on div "Before collection (required)" at bounding box center [379, 183] width 190 height 24
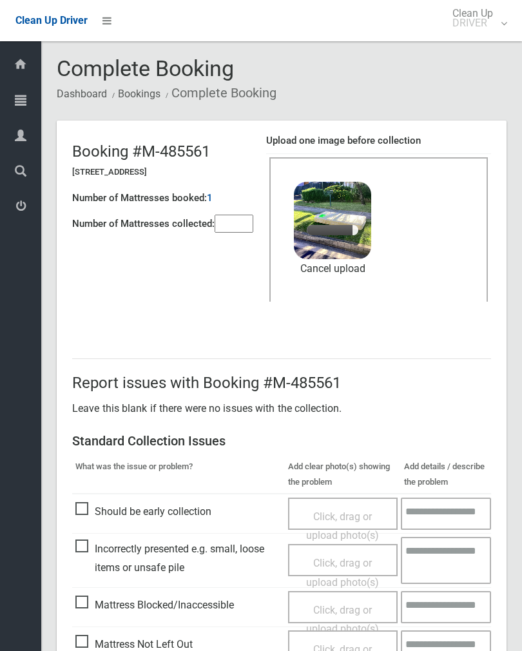
click at [239, 226] on input"] "number" at bounding box center [234, 224] width 39 height 18
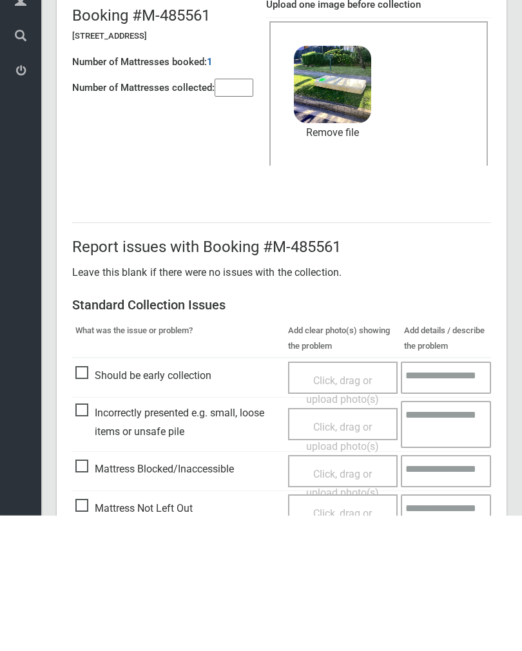
scroll to position [155, 0]
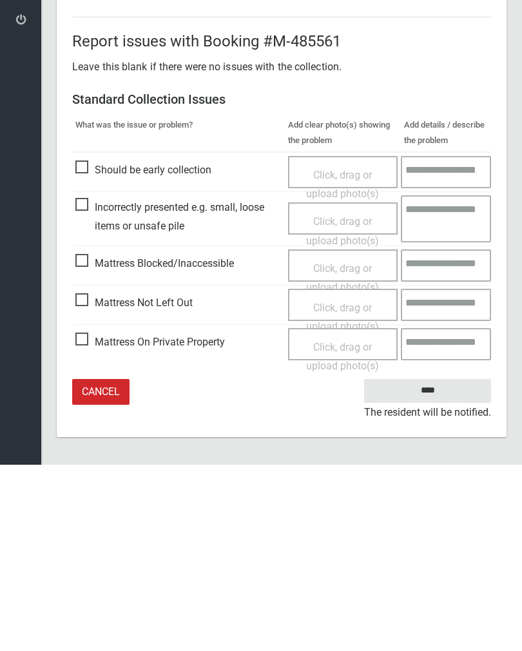
type input"] "*"
click at [453, 565] on input "****" at bounding box center [427, 577] width 127 height 24
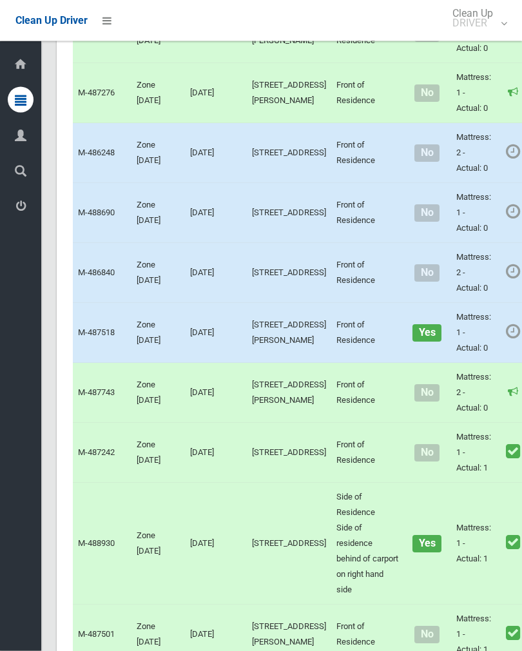
scroll to position [1165, 0]
click at [474, 195] on link "Complete Booking" at bounding box center [520, 182] width 153 height 26
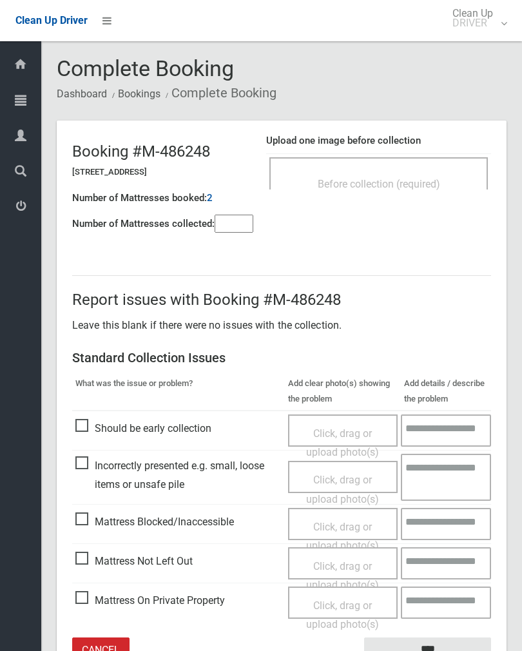
click at [231, 228] on input"] "number" at bounding box center [234, 224] width 39 height 18
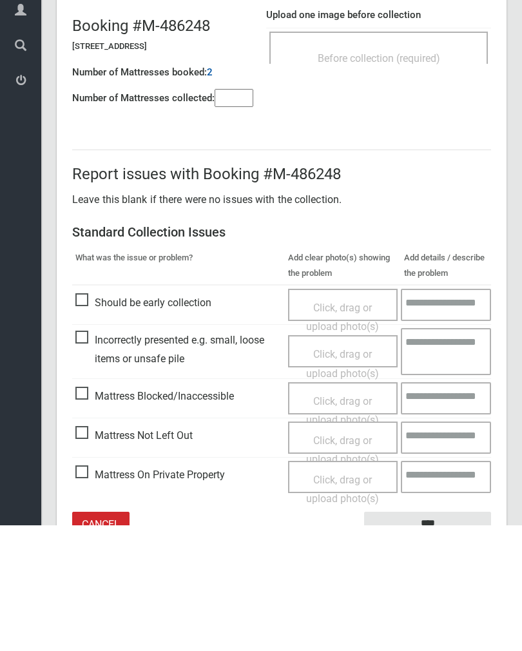
scroll to position [72, 0]
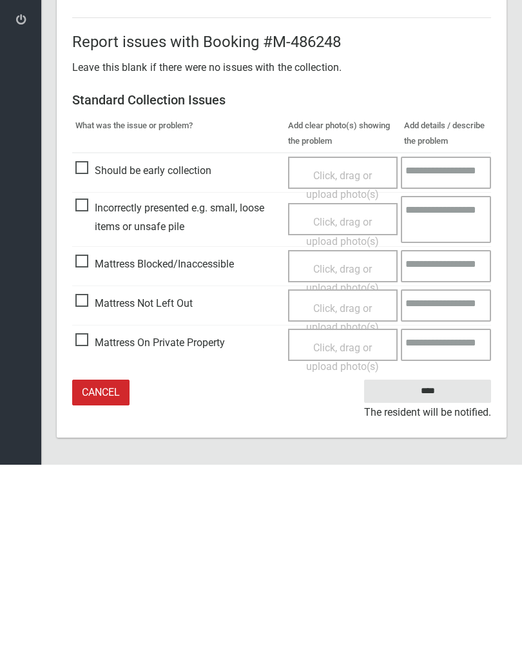
type input"] "*"
click at [343, 489] on span "Click, drag or upload photo(s)" at bounding box center [342, 505] width 73 height 32
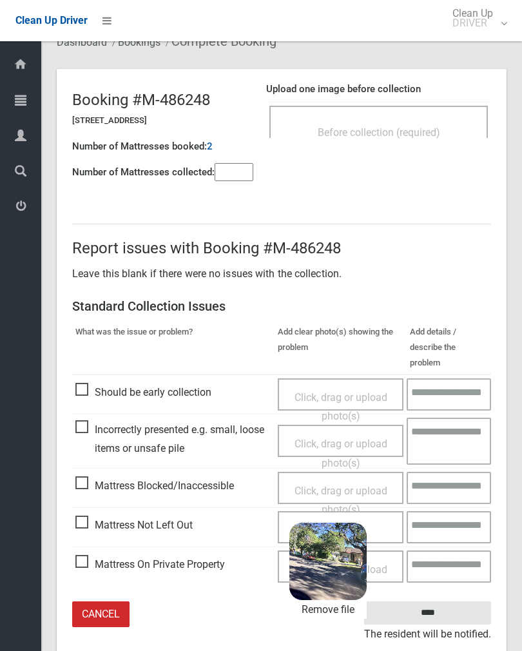
click at [467, 601] on input "****" at bounding box center [427, 613] width 127 height 24
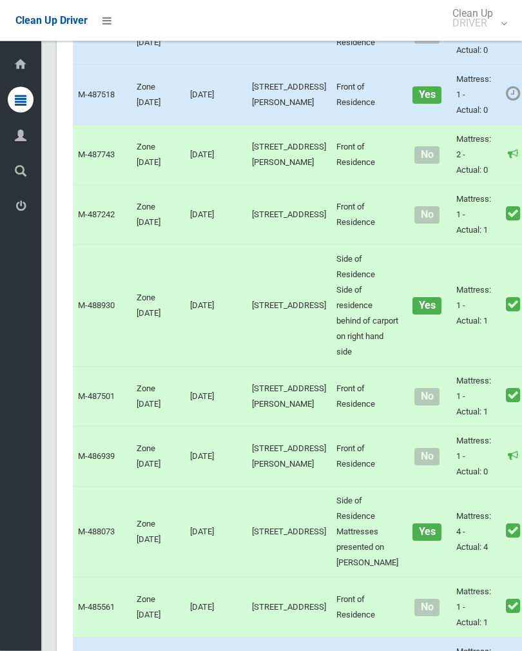
scroll to position [1402, 0]
click at [483, 17] on link "Complete Booking" at bounding box center [520, 5] width 153 height 26
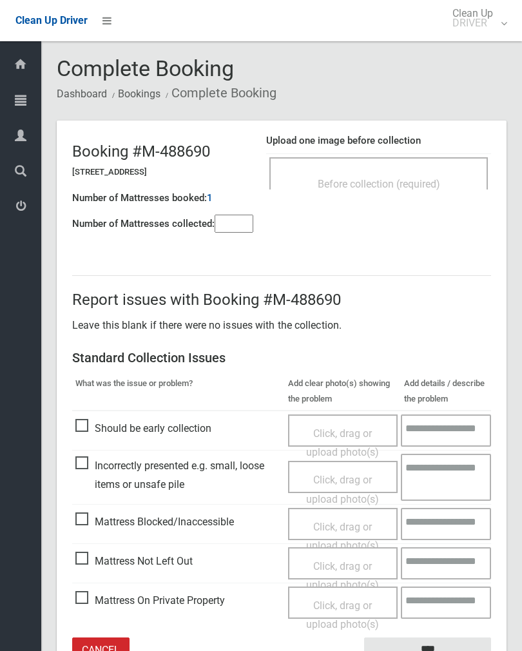
click at [420, 180] on span "Before collection (required)" at bounding box center [379, 184] width 122 height 12
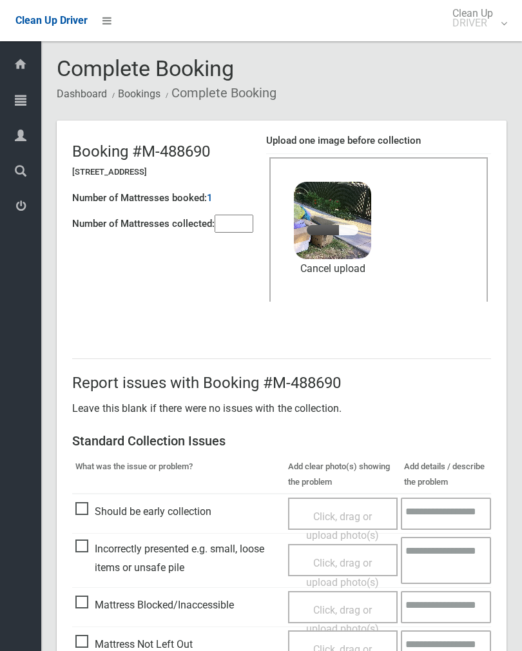
click at [245, 228] on input"] "number" at bounding box center [234, 224] width 39 height 18
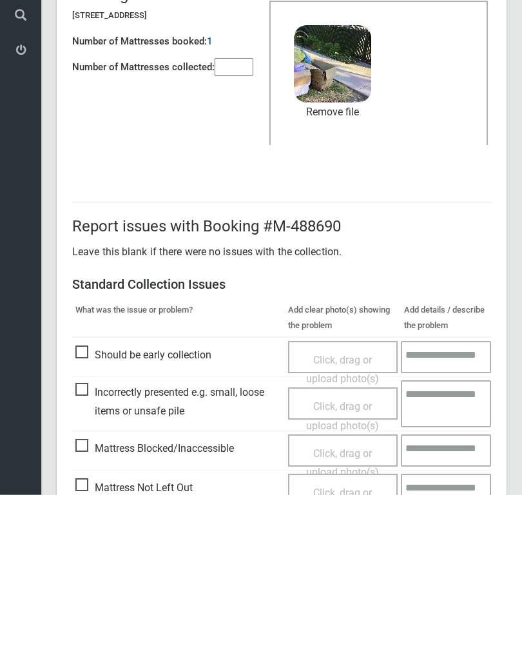
scroll to position [155, 0]
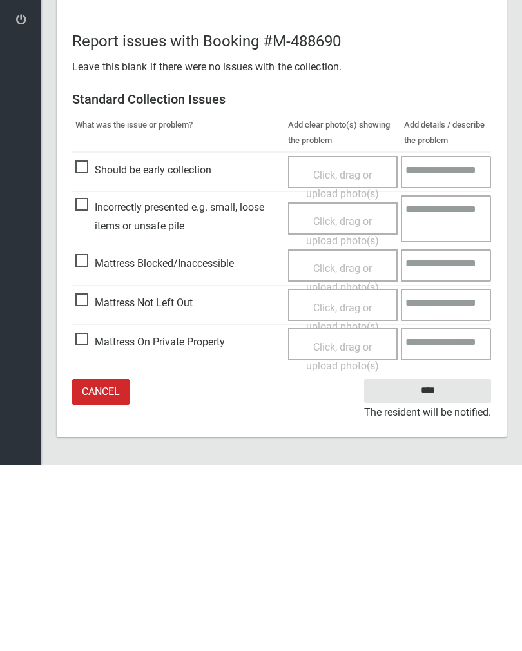
type input"] "*"
click at [439, 565] on input "****" at bounding box center [427, 577] width 127 height 24
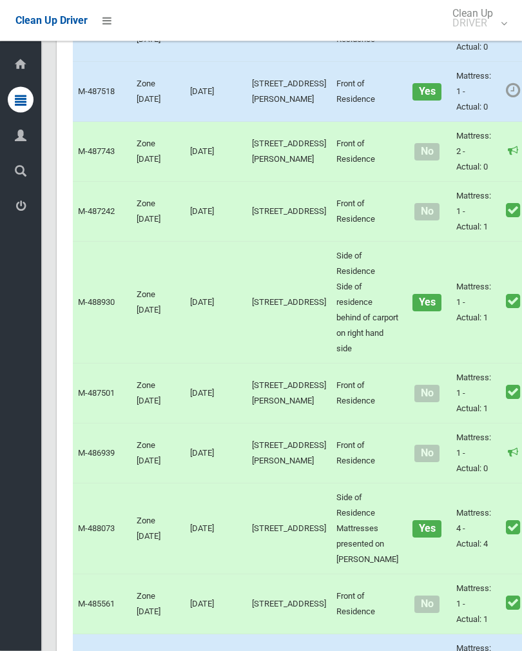
click at [491, 133] on link "Complete Booking" at bounding box center [520, 121] width 153 height 26
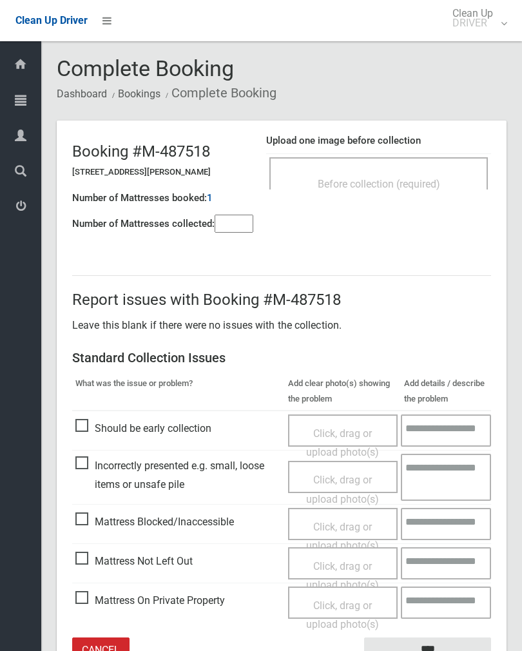
click at [235, 227] on input"] "number" at bounding box center [234, 224] width 39 height 18
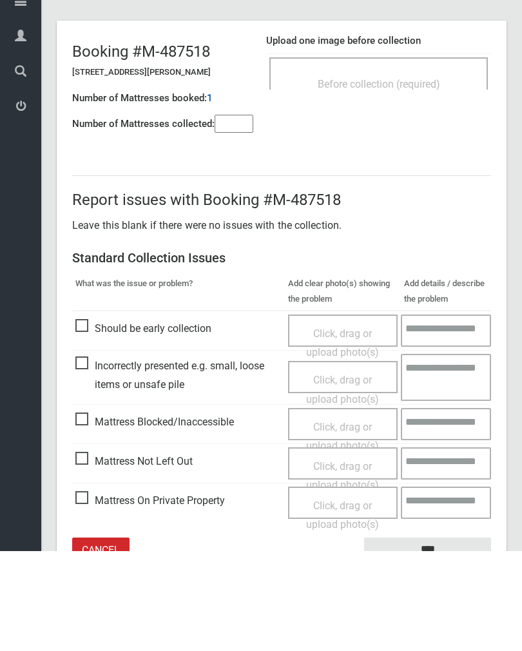
scroll to position [72, 0]
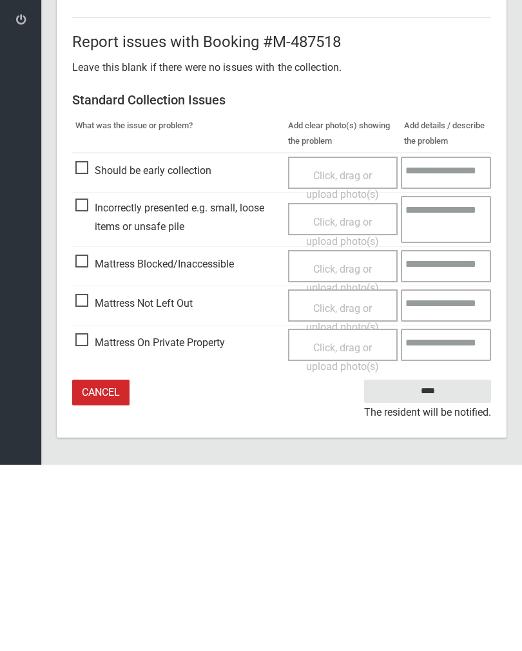
type input"] "*"
click at [343, 485] on div "Click, drag or upload photo(s)" at bounding box center [343, 504] width 91 height 38
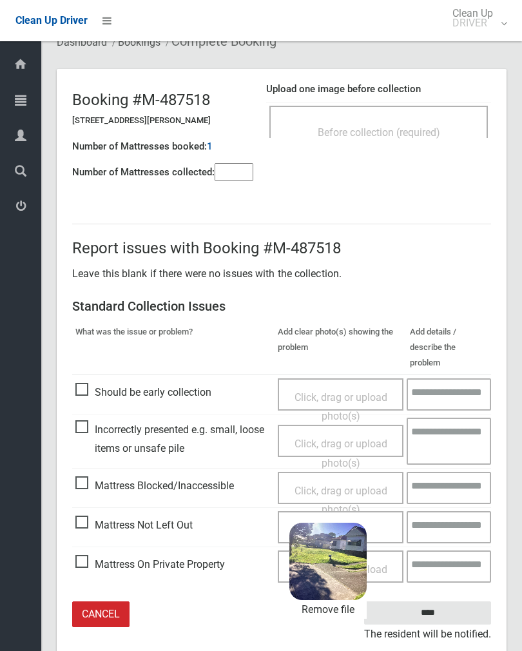
click at [459, 601] on input "****" at bounding box center [427, 613] width 127 height 24
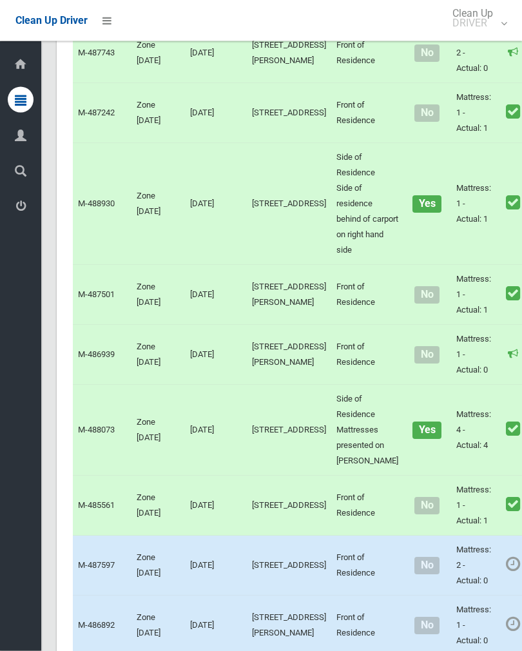
scroll to position [1505, 0]
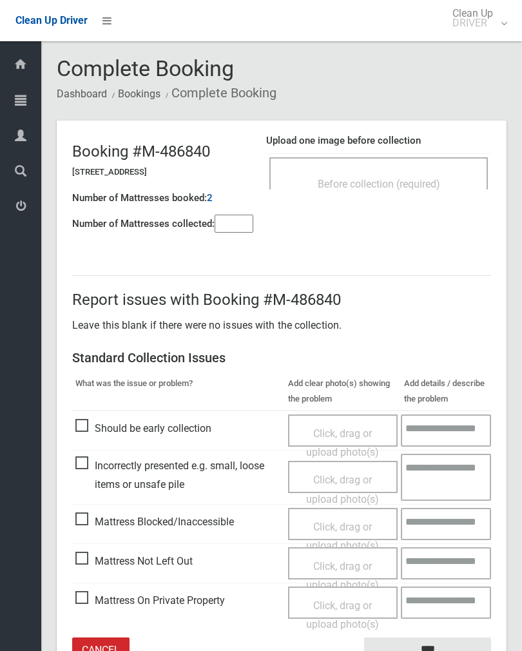
click at [237, 222] on input"] "number" at bounding box center [234, 224] width 39 height 18
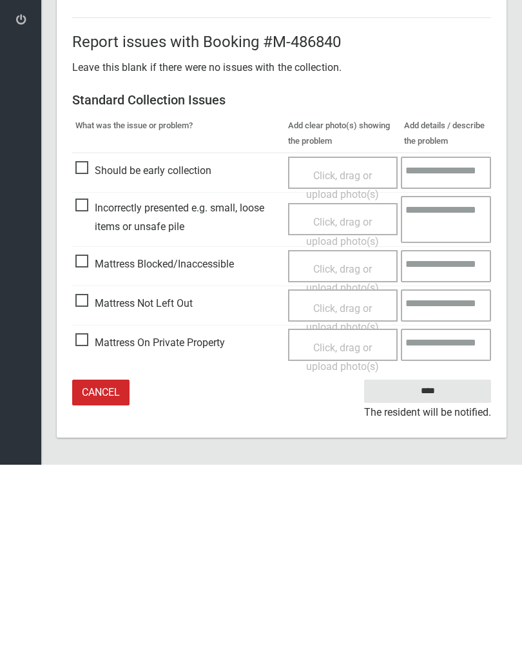
type input"] "*"
click at [345, 489] on span "Click, drag or upload photo(s)" at bounding box center [342, 505] width 73 height 32
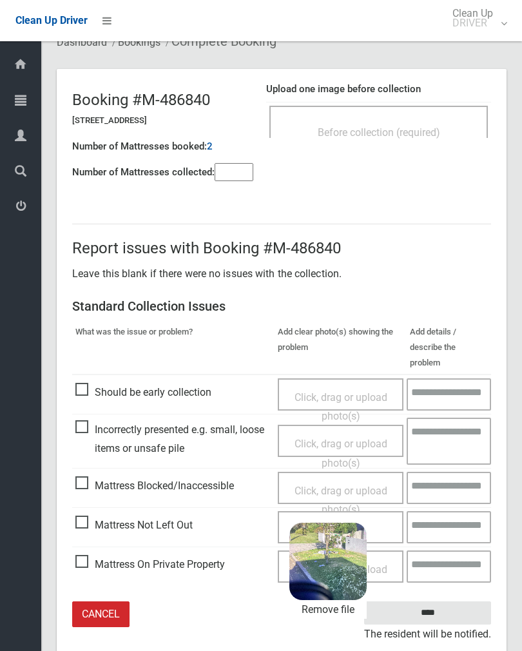
click at [465, 601] on input "****" at bounding box center [427, 613] width 127 height 24
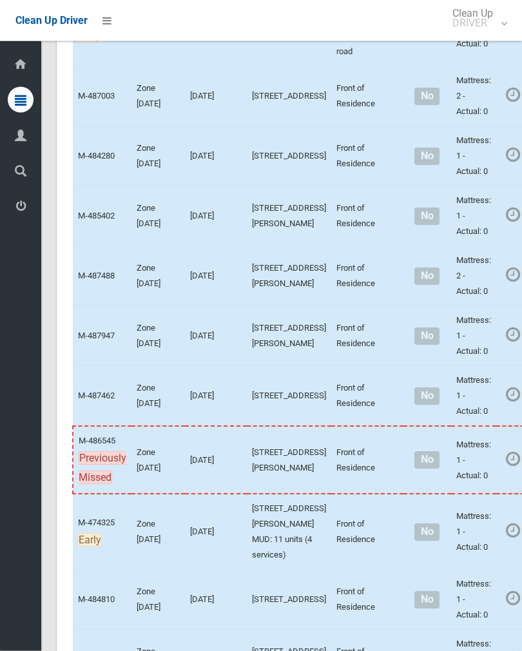
scroll to position [2349, 0]
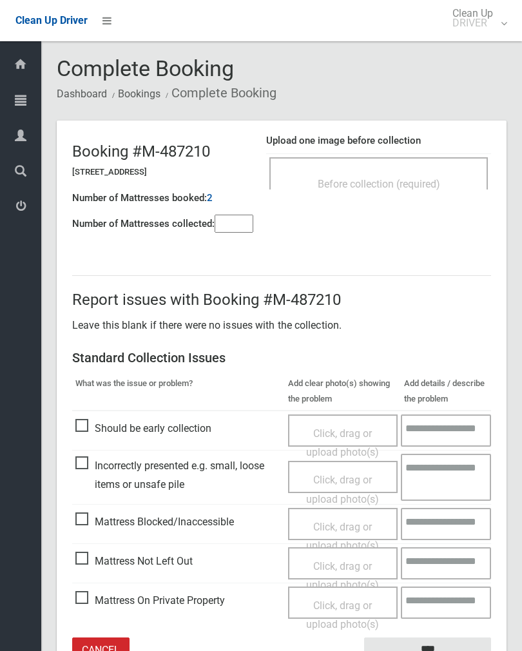
click at [413, 188] on span "Before collection (required)" at bounding box center [379, 184] width 122 height 12
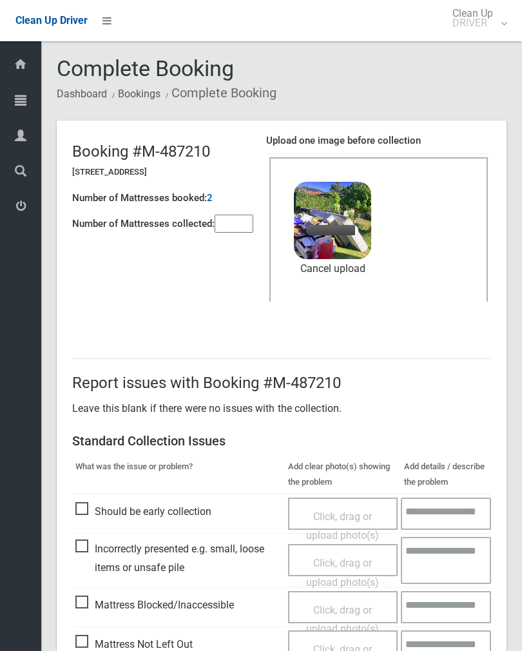
click at [244, 220] on input"] "number" at bounding box center [234, 224] width 39 height 18
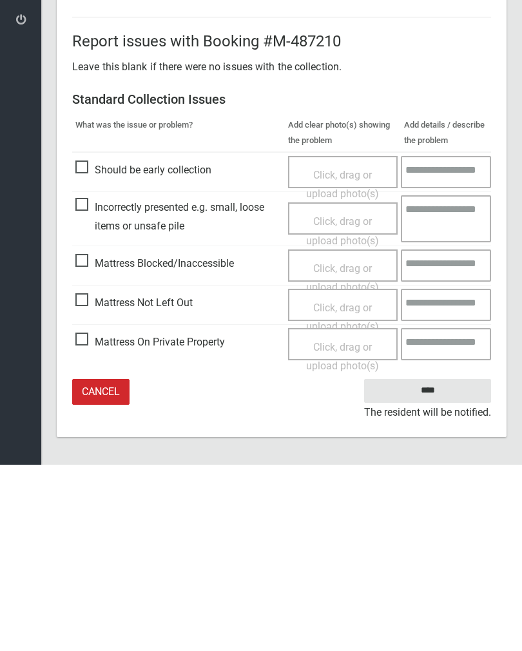
type input"] "*"
click at [434, 565] on input "****" at bounding box center [427, 577] width 127 height 24
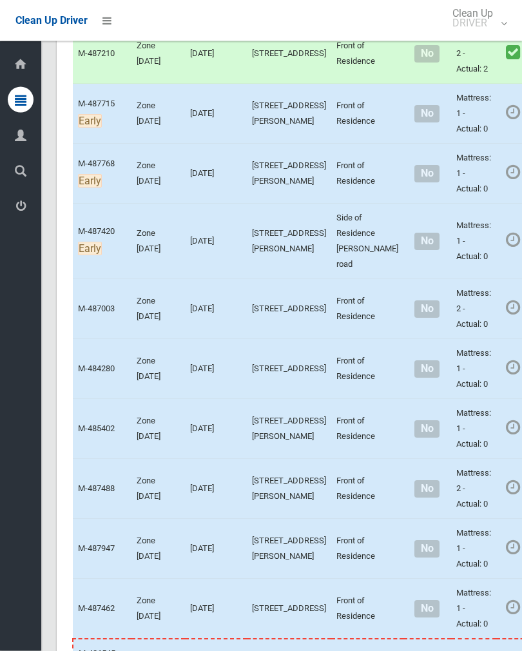
scroll to position [2136, 0]
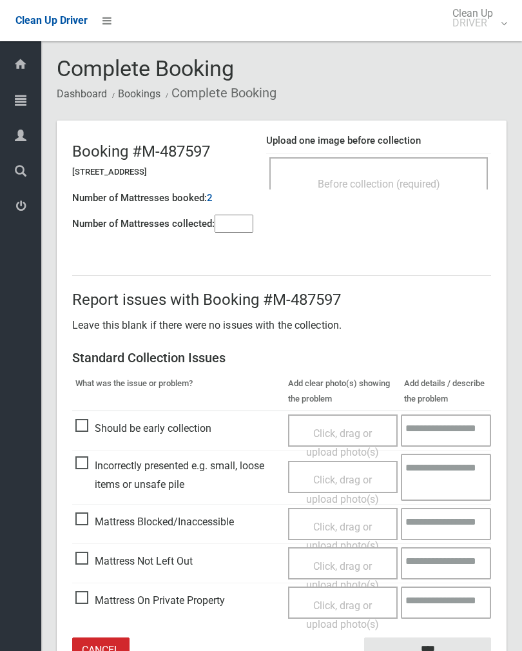
click at [431, 166] on div "Before collection (required)" at bounding box center [378, 173] width 219 height 32
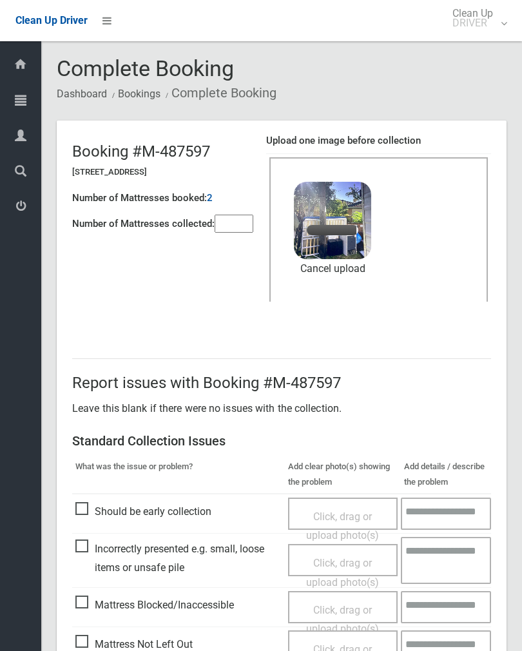
click at [250, 217] on input"] "number" at bounding box center [234, 224] width 39 height 18
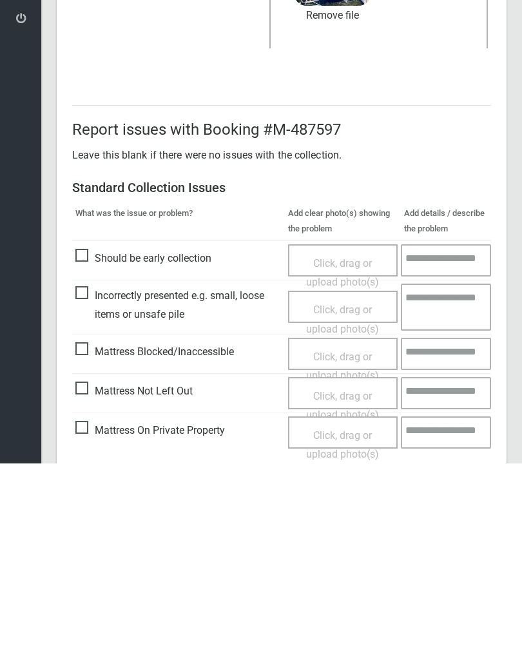
scroll to position [155, 0]
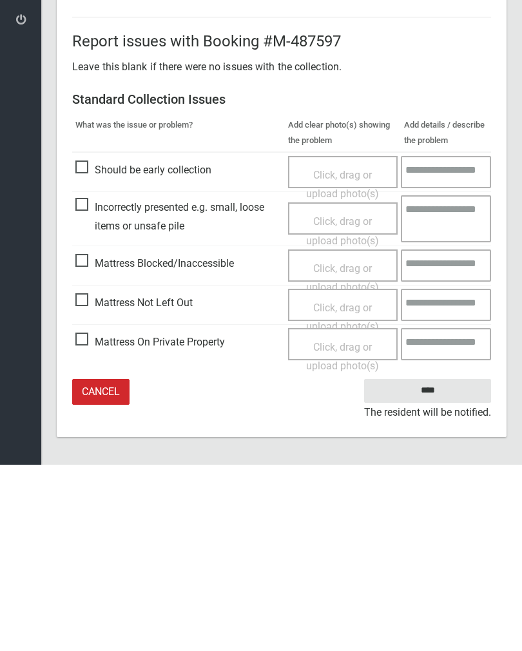
type input"] "*"
click at [437, 565] on input "****" at bounding box center [427, 577] width 127 height 24
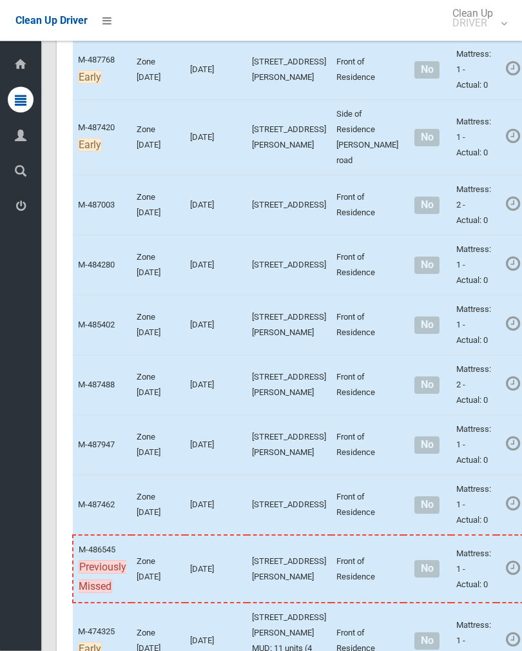
scroll to position [2240, 0]
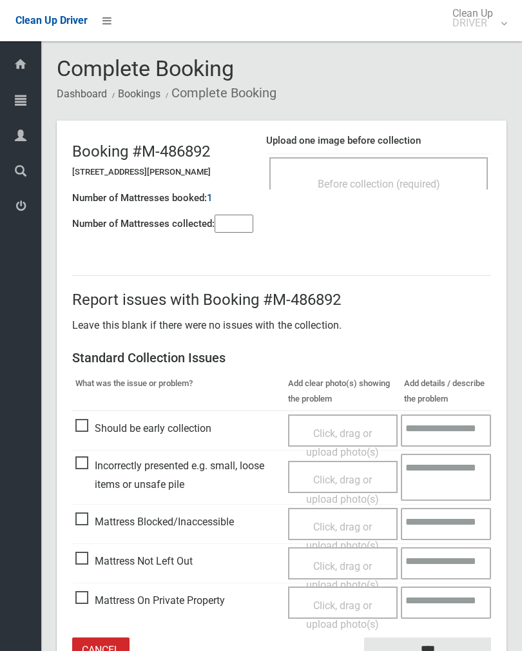
click at [433, 171] on div "Before collection (required)" at bounding box center [379, 183] width 190 height 24
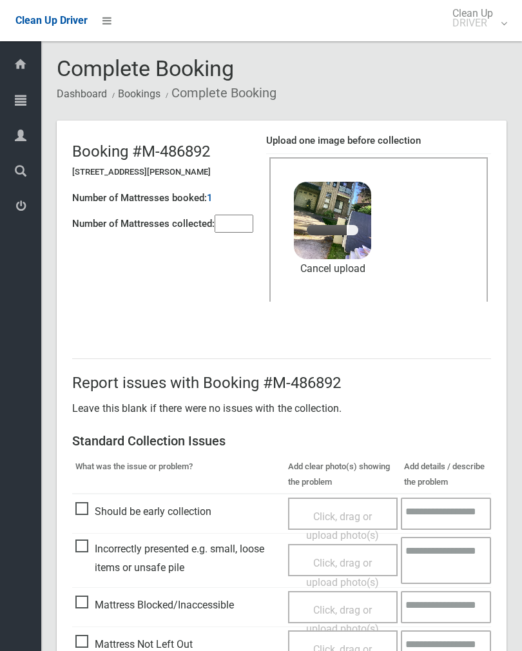
click at [230, 217] on input"] "number" at bounding box center [234, 224] width 39 height 18
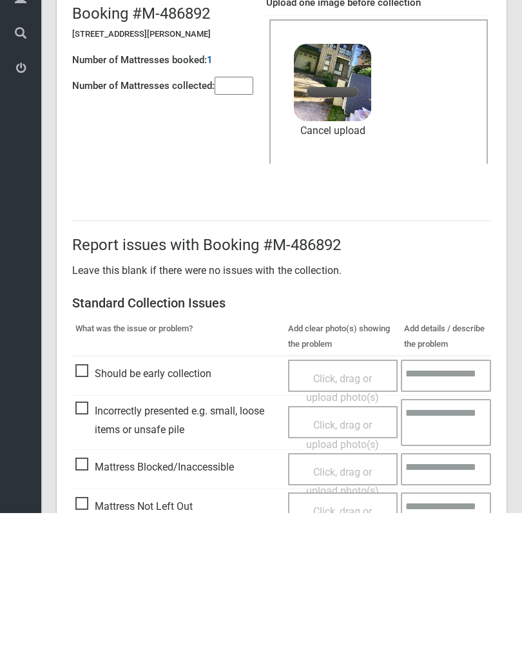
scroll to position [155, 0]
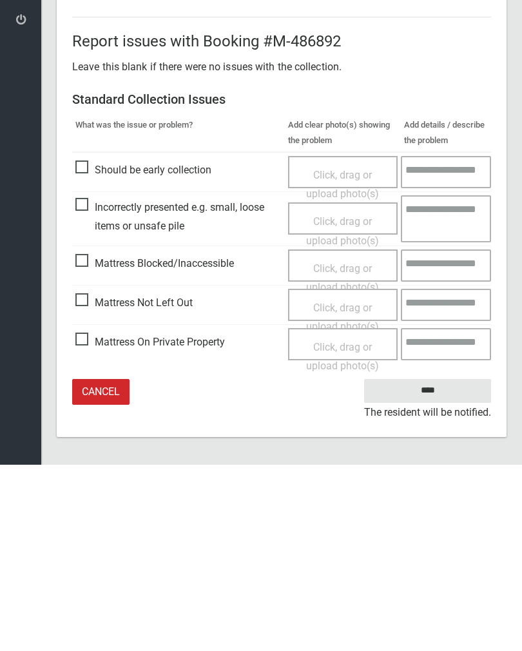
type input"] "*"
click at [438, 565] on input "****" at bounding box center [427, 577] width 127 height 24
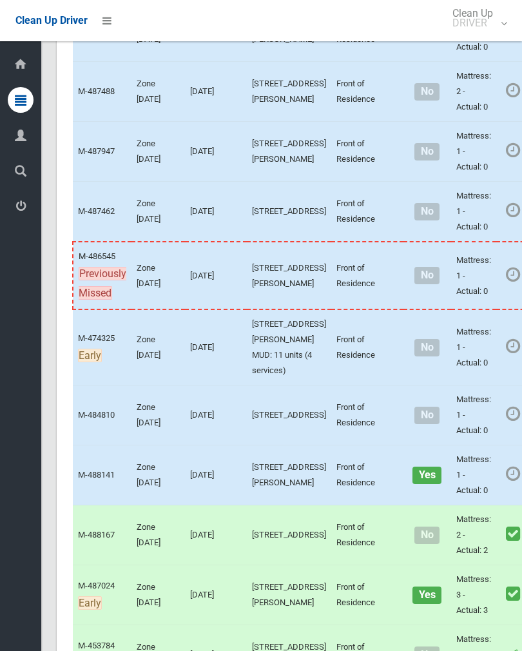
scroll to position [2553, 0]
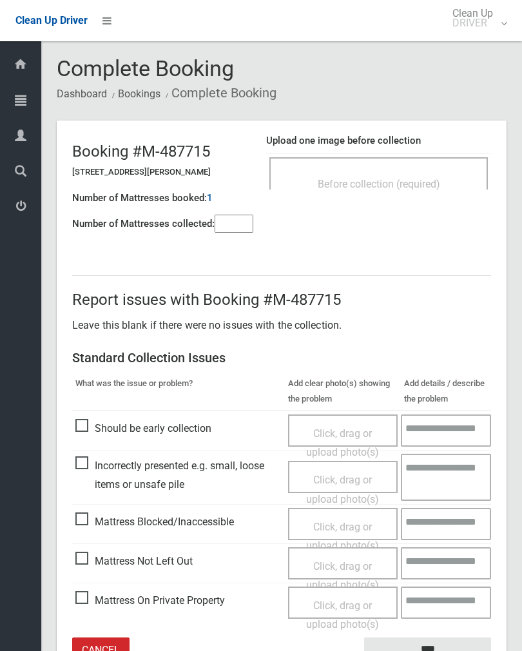
click at [422, 188] on span "Before collection (required)" at bounding box center [379, 184] width 122 height 12
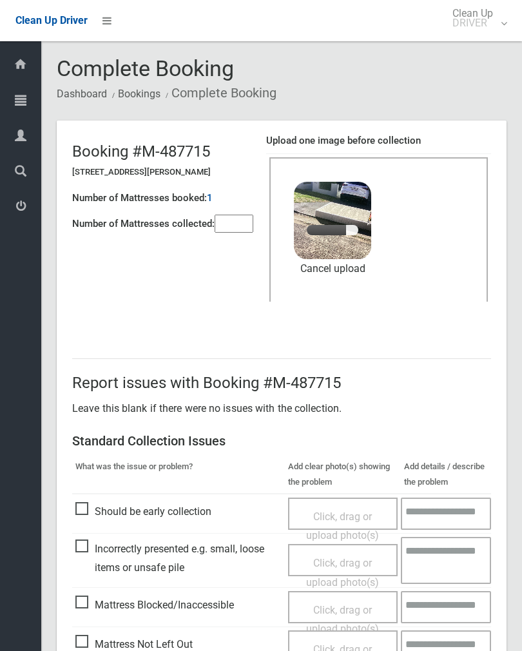
click at [224, 226] on input"] "number" at bounding box center [234, 224] width 39 height 18
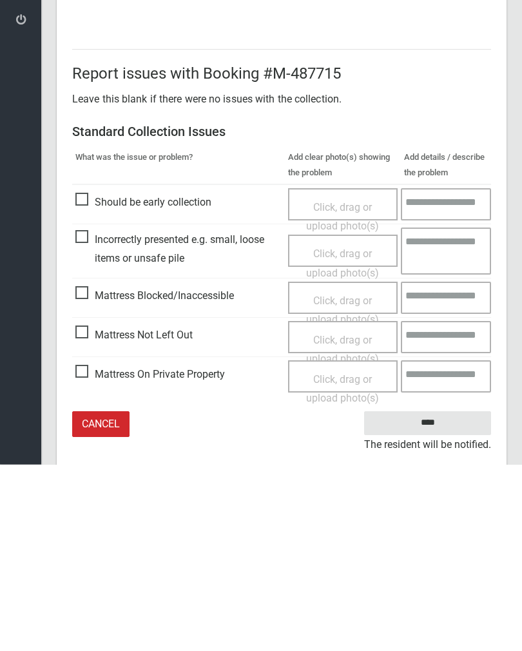
scroll to position [155, 0]
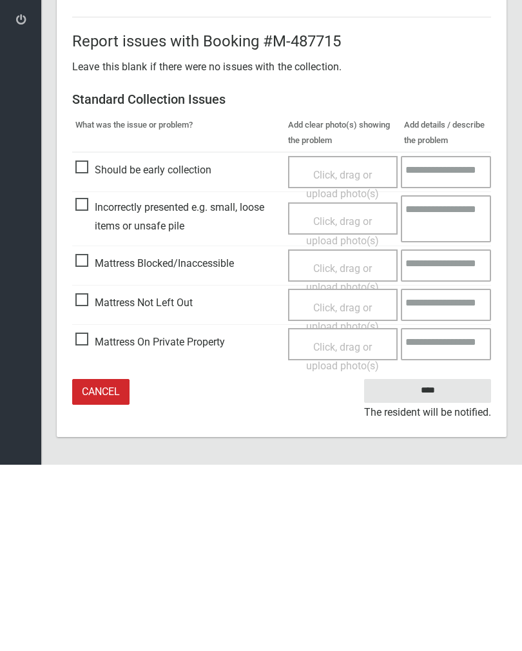
type input"] "*"
click at [442, 565] on input "****" at bounding box center [427, 577] width 127 height 24
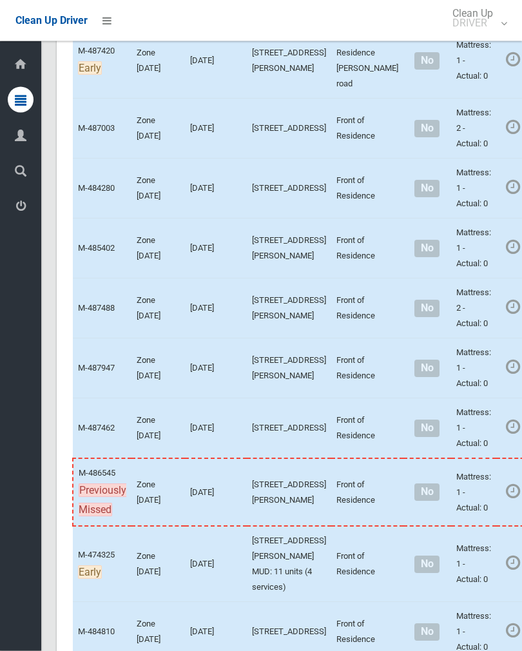
scroll to position [2392, 0]
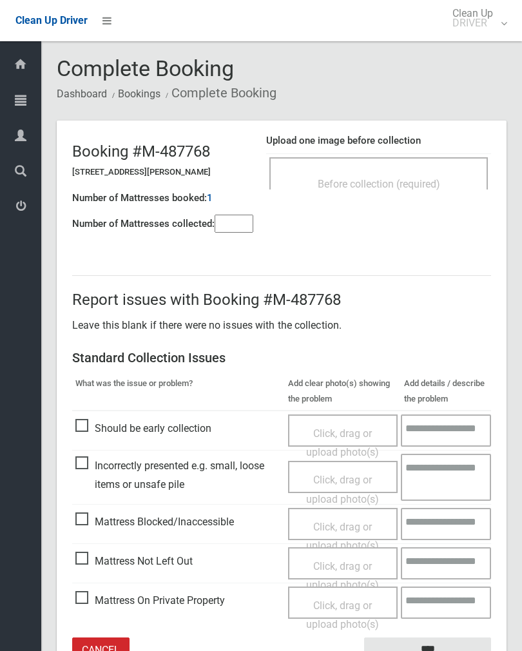
click at [425, 168] on div "Before collection (required)" at bounding box center [378, 173] width 219 height 32
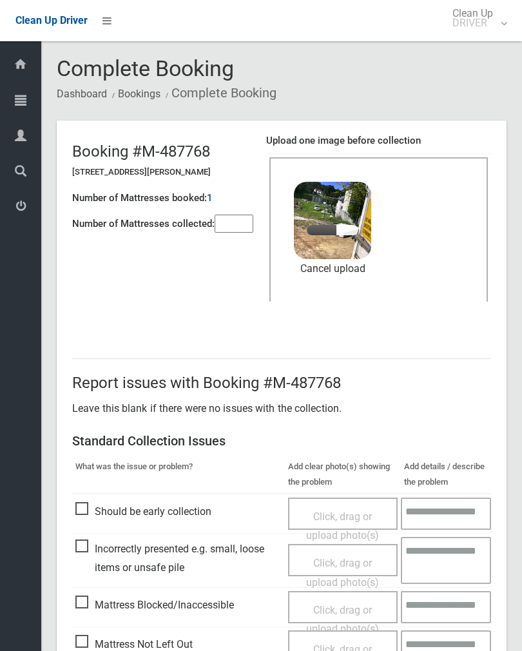
click at [237, 219] on input"] "number" at bounding box center [234, 224] width 39 height 18
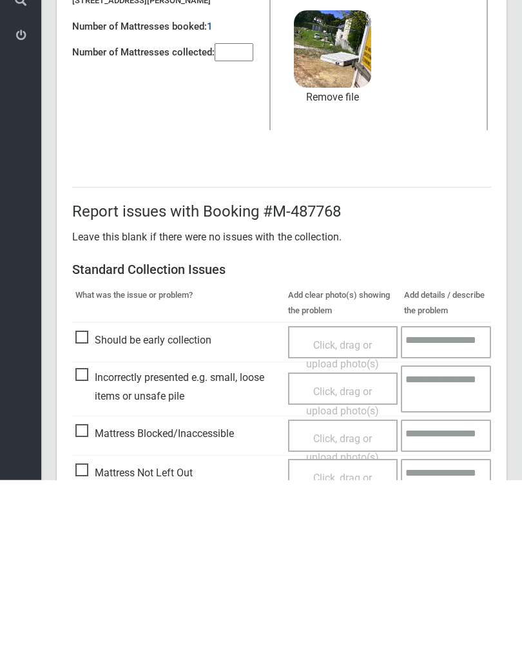
scroll to position [155, 0]
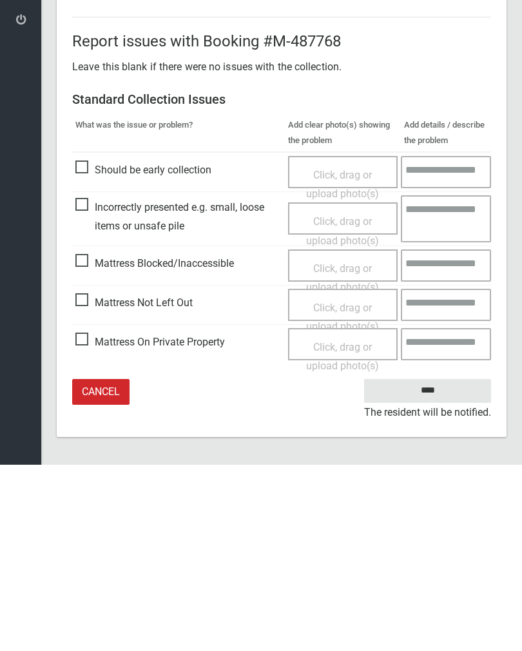
type input"] "*"
click at [429, 565] on input "****" at bounding box center [427, 577] width 127 height 24
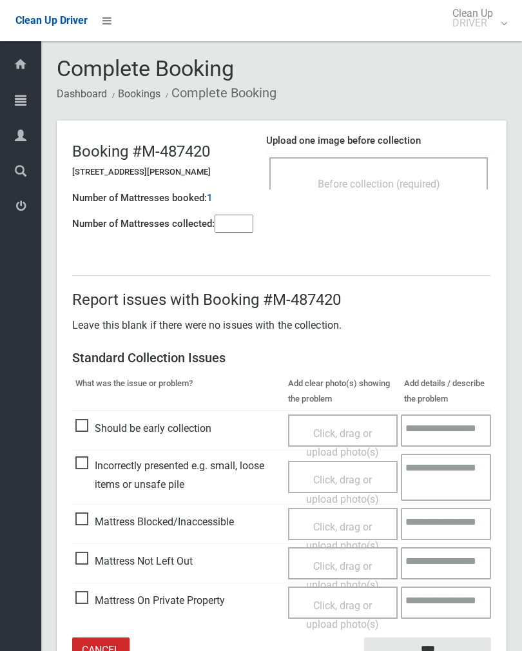
click at [420, 167] on div "Before collection (required)" at bounding box center [378, 173] width 219 height 32
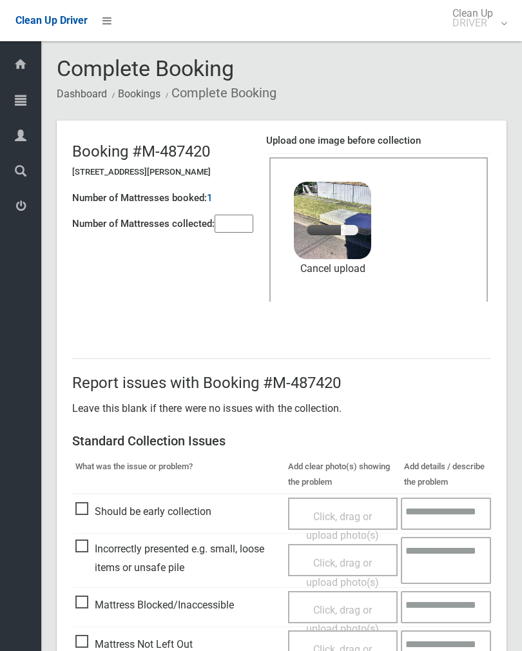
click at [224, 233] on input"] "number" at bounding box center [234, 224] width 39 height 18
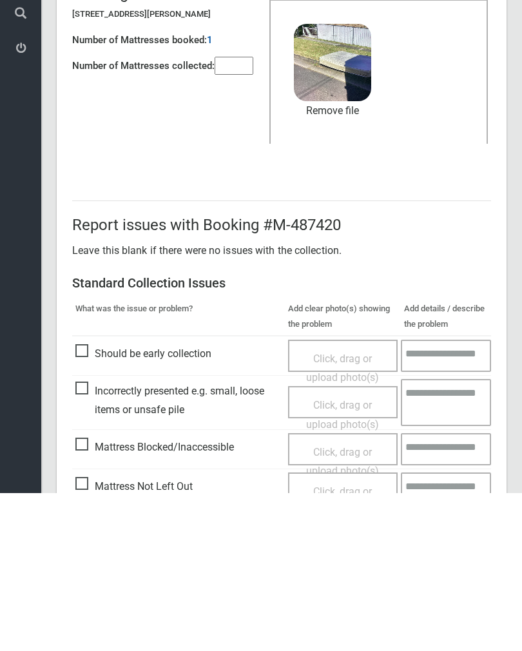
scroll to position [155, 0]
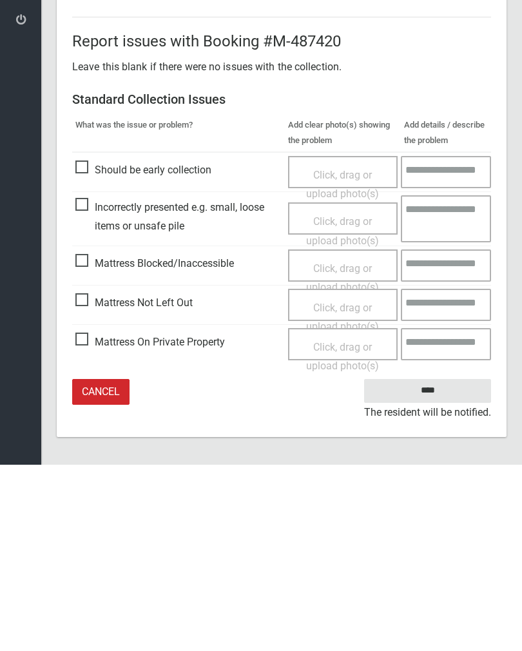
type input"] "*"
click at [434, 565] on input "****" at bounding box center [427, 577] width 127 height 24
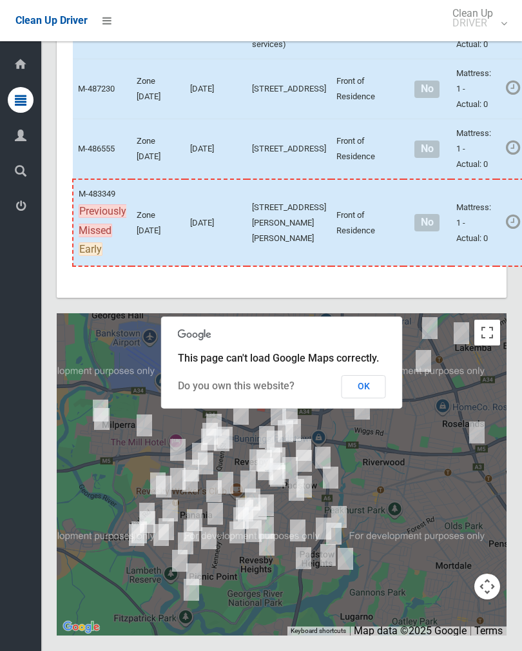
scroll to position [5450, 0]
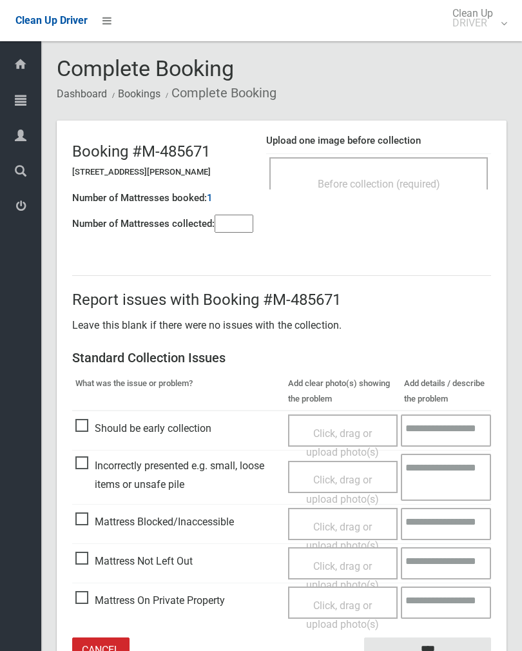
click at [407, 173] on div "Before collection (required)" at bounding box center [379, 183] width 190 height 24
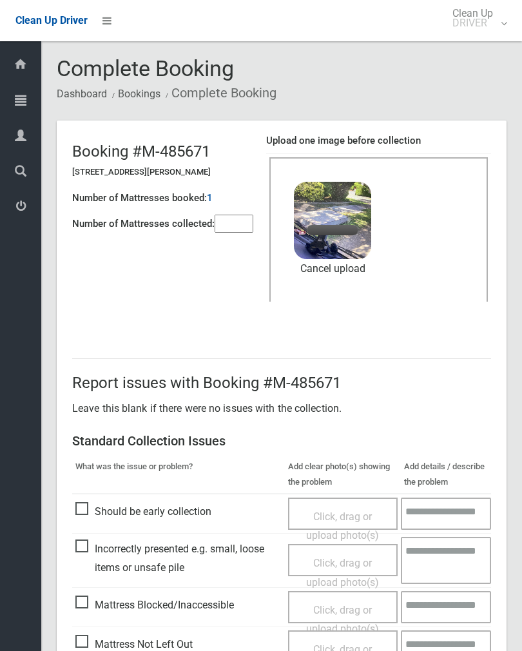
click at [238, 228] on input"] "number" at bounding box center [234, 224] width 39 height 18
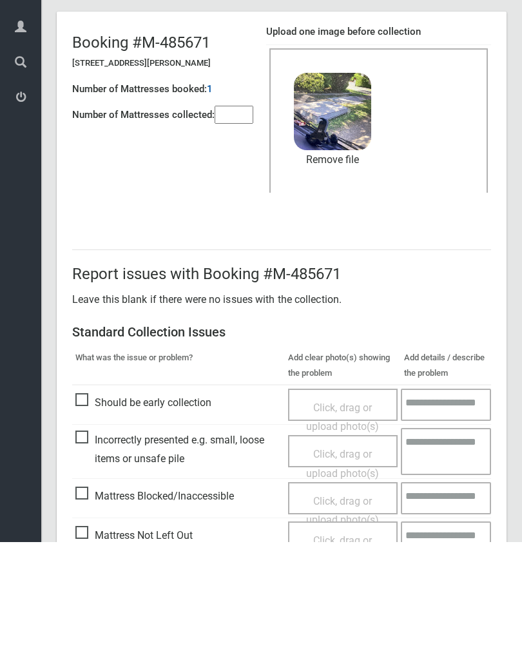
scroll to position [155, 0]
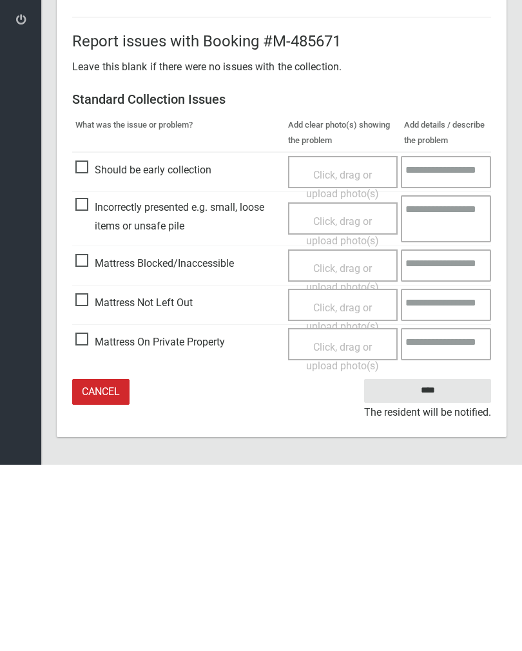
type input"] "*"
click at [444, 565] on input "****" at bounding box center [427, 577] width 127 height 24
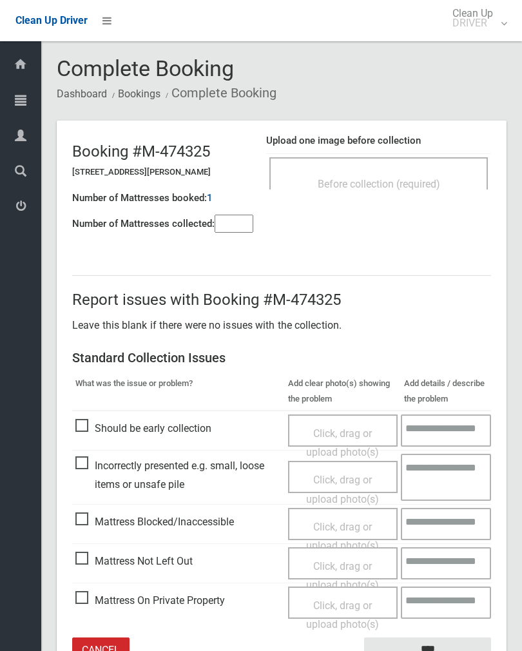
click at [202, 219] on h4 "Number of Mattresses collected:" at bounding box center [143, 224] width 142 height 11
click at [238, 233] on input"] "number" at bounding box center [234, 224] width 39 height 18
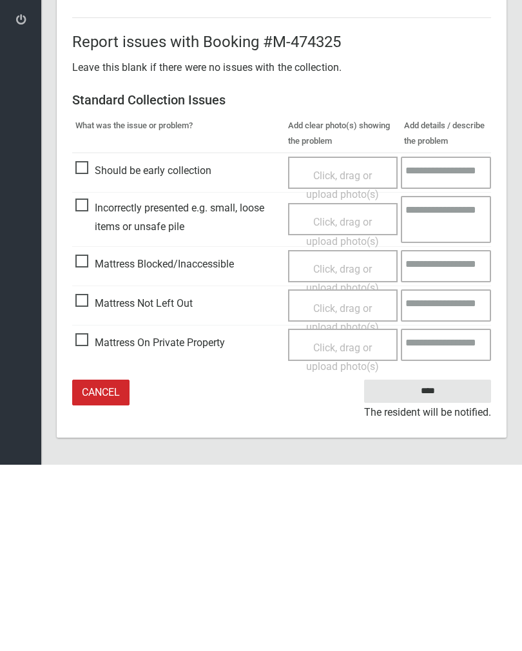
type input"] "*"
click at [356, 489] on span "Click, drag or upload photo(s)" at bounding box center [342, 505] width 73 height 32
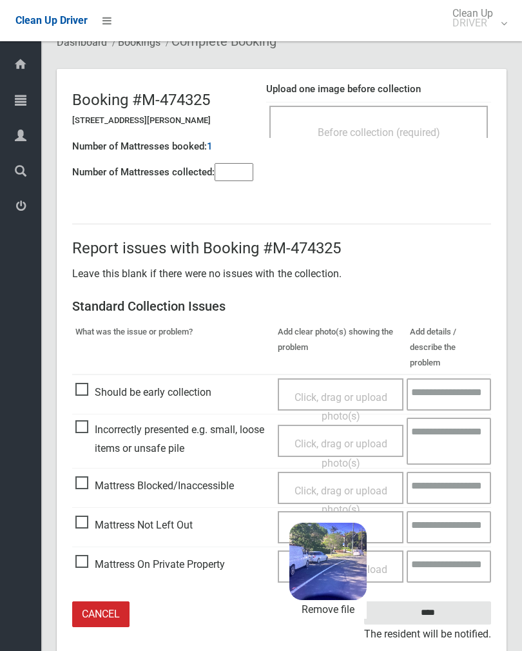
click at [459, 601] on input "****" at bounding box center [427, 613] width 127 height 24
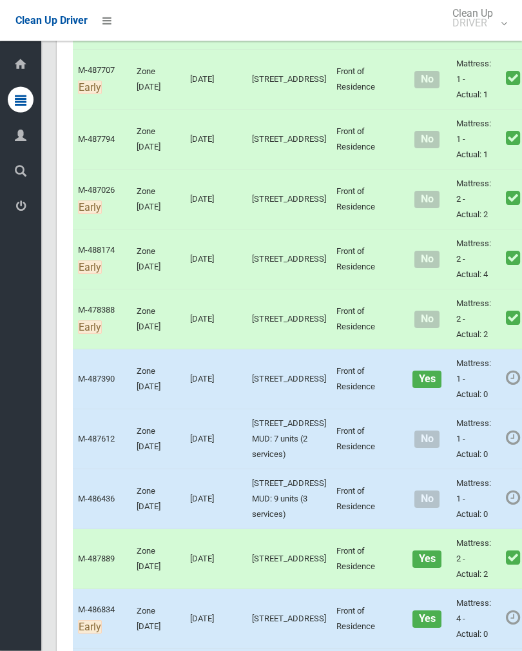
scroll to position [3149, 0]
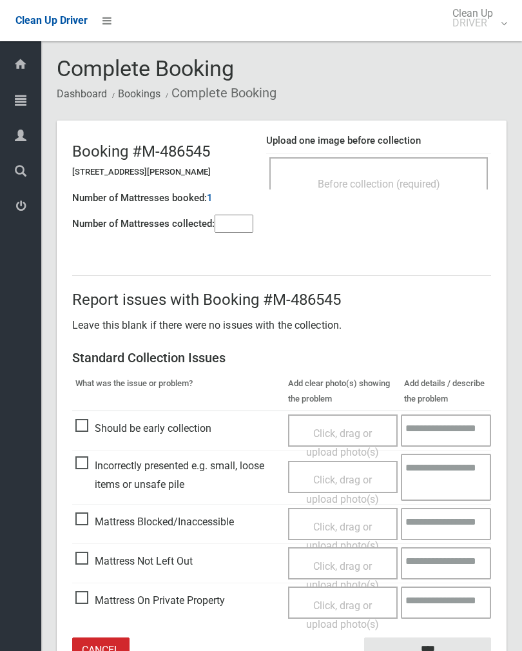
click at [431, 170] on div "Before collection (required)" at bounding box center [378, 173] width 219 height 32
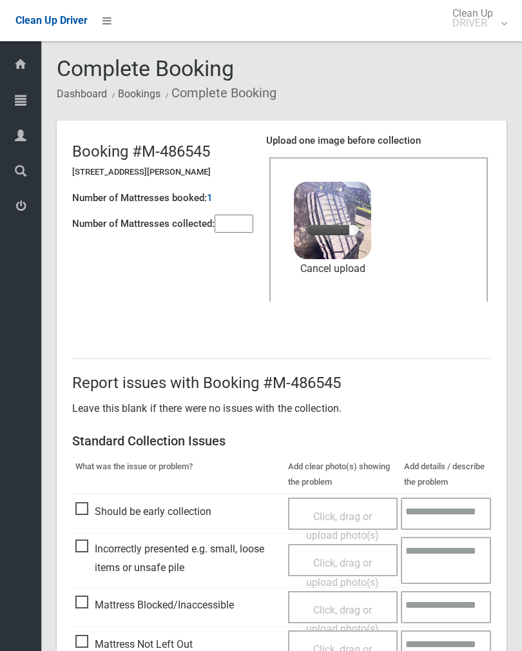
click at [236, 228] on input"] "number" at bounding box center [234, 224] width 39 height 18
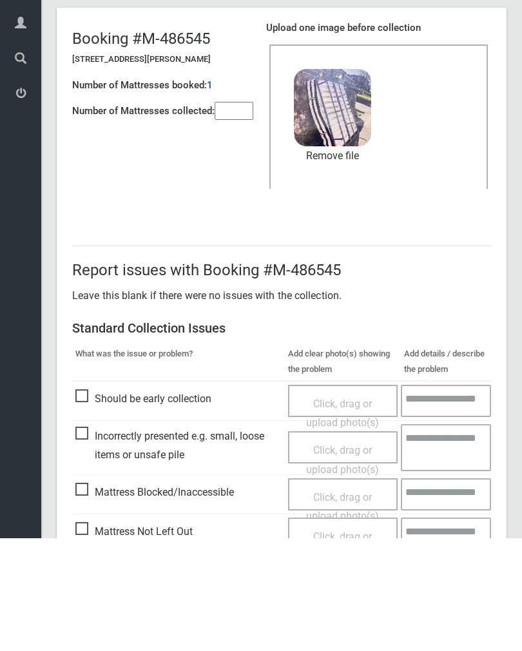
scroll to position [155, 0]
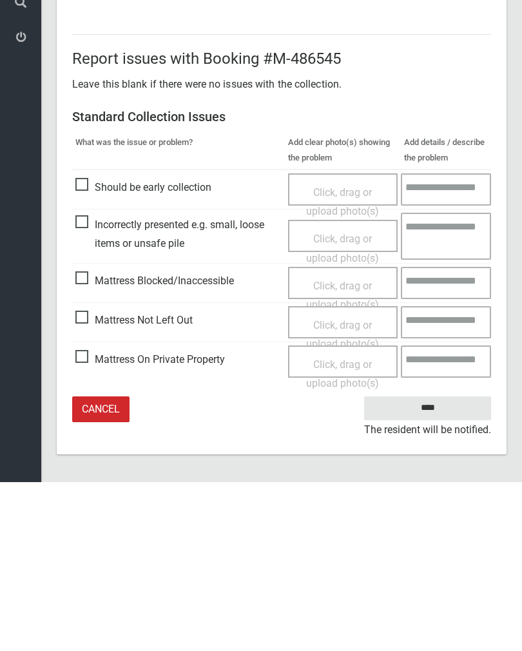
type input"] "*"
click at [433, 565] on input "****" at bounding box center [427, 577] width 127 height 24
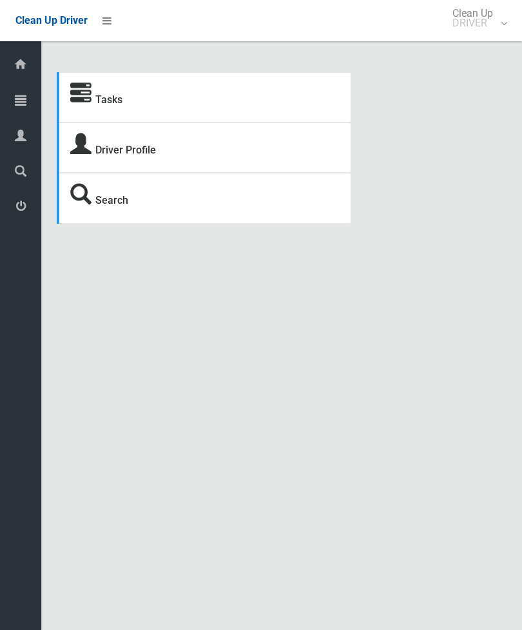
click at [115, 102] on link "Tasks" at bounding box center [108, 99] width 27 height 12
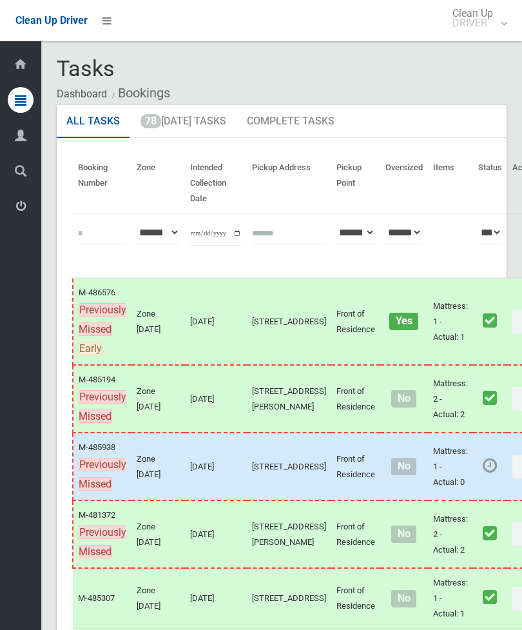
click at [194, 122] on link "78 Today's Tasks" at bounding box center [183, 122] width 105 height 34
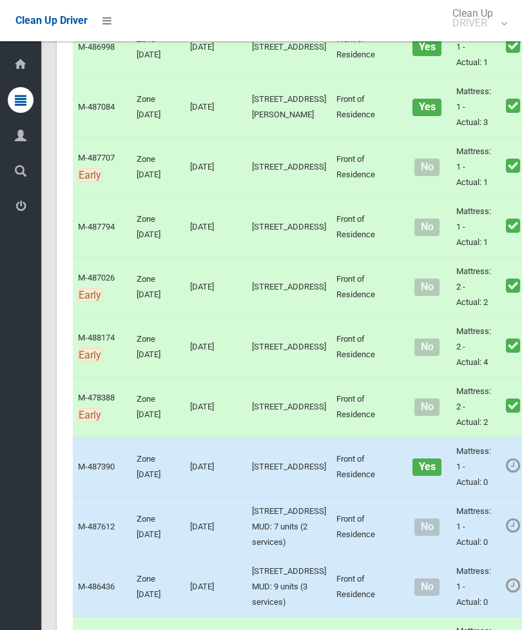
scroll to position [3223, 0]
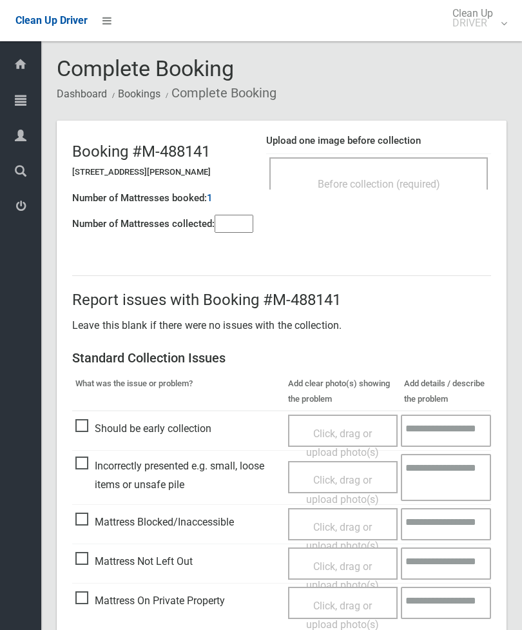
click at [423, 159] on div "Before collection (required)" at bounding box center [378, 173] width 219 height 32
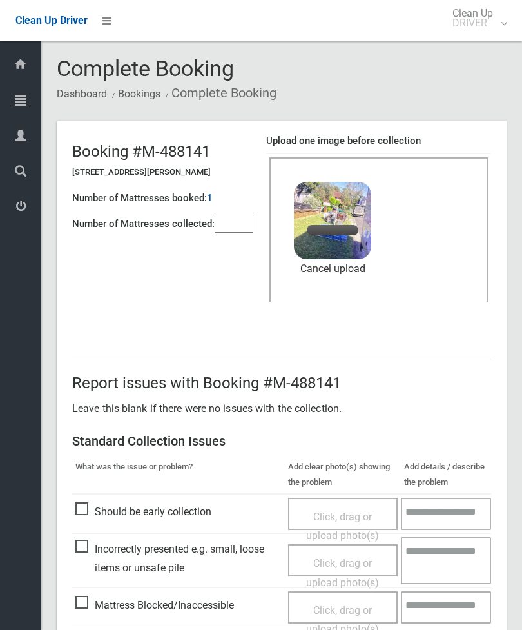
click at [235, 217] on input"] "number" at bounding box center [234, 224] width 39 height 18
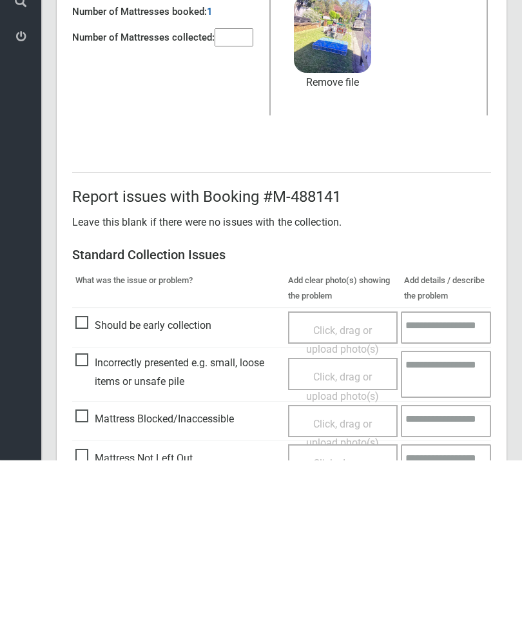
scroll to position [177, 0]
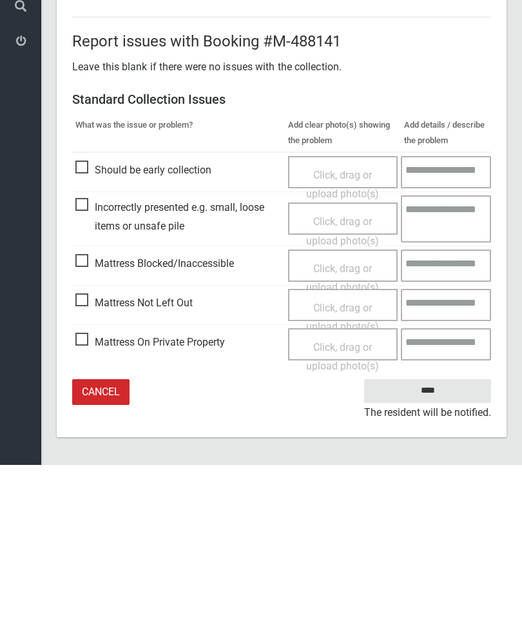
type input"] "*"
click at [434, 544] on input "****" at bounding box center [427, 556] width 127 height 24
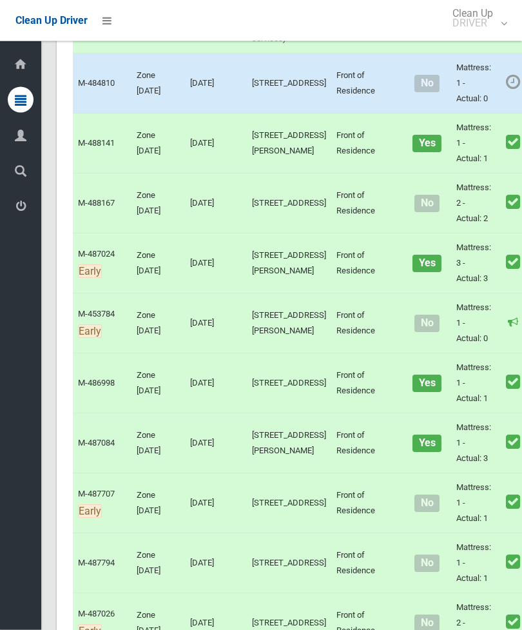
scroll to position [2861, 0]
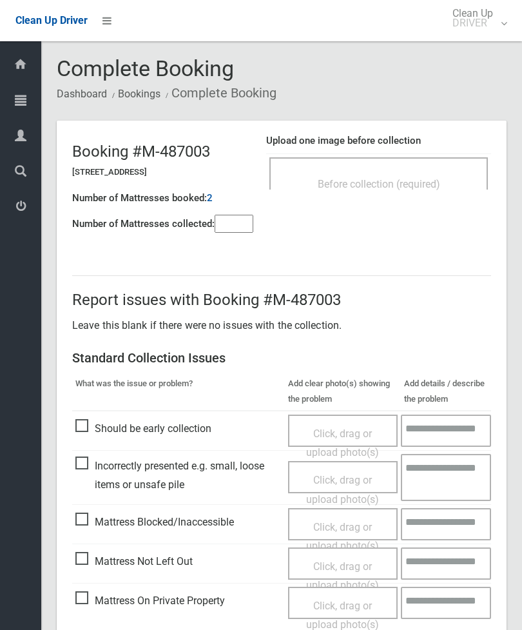
click at [427, 171] on div "Before collection (required)" at bounding box center [379, 183] width 190 height 24
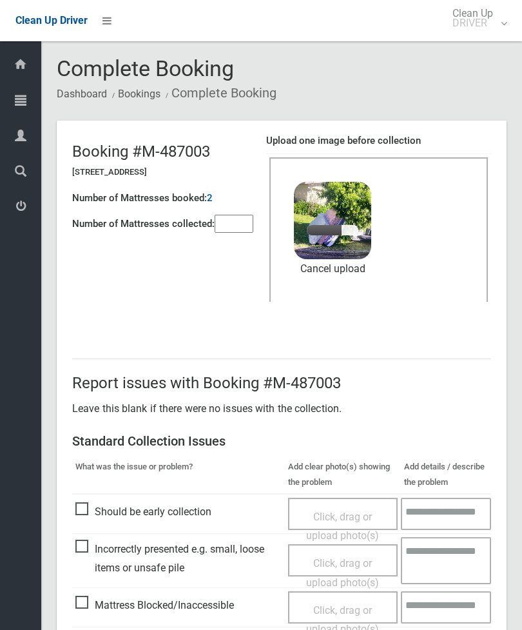
click at [253, 229] on input"] "number" at bounding box center [234, 224] width 39 height 18
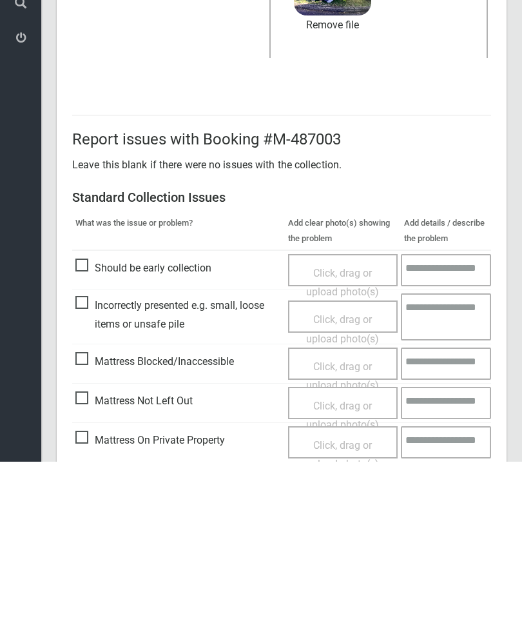
scroll to position [177, 0]
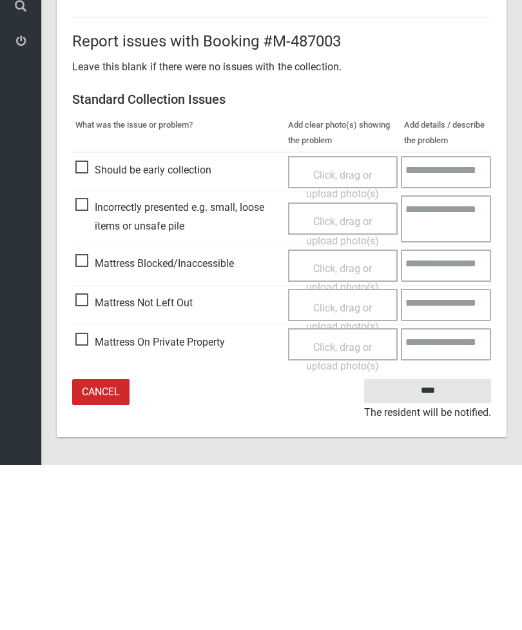
type input"] "*"
click at [434, 544] on input "****" at bounding box center [427, 556] width 127 height 24
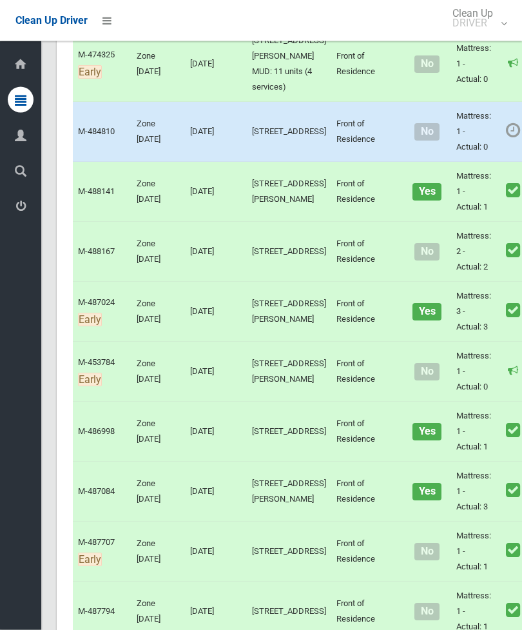
scroll to position [2818, 0]
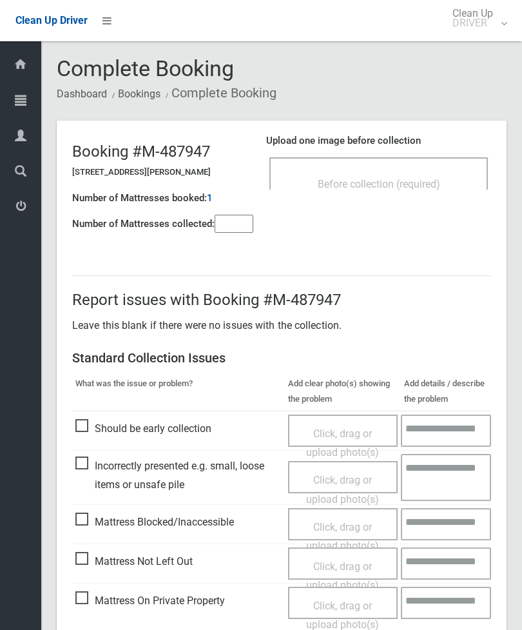
click at [236, 229] on input"] "number" at bounding box center [234, 224] width 39 height 18
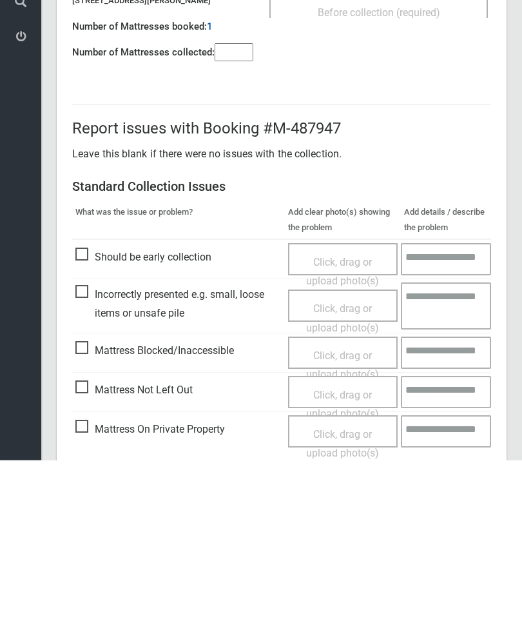
scroll to position [93, 0]
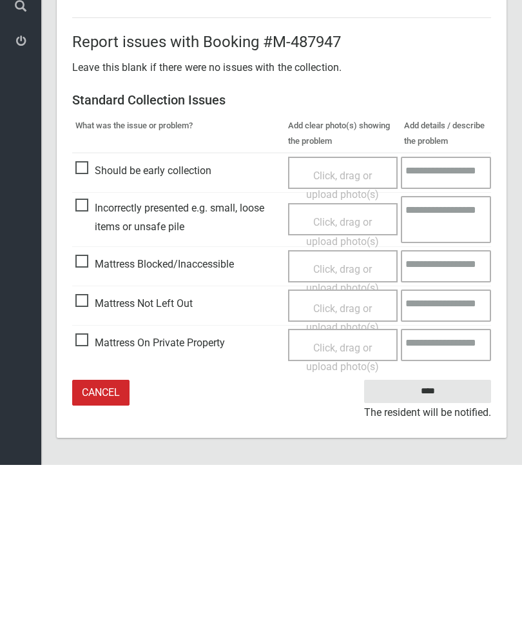
type input"] "*"
click at [89, 459] on span "Mattress Not Left Out" at bounding box center [133, 468] width 117 height 19
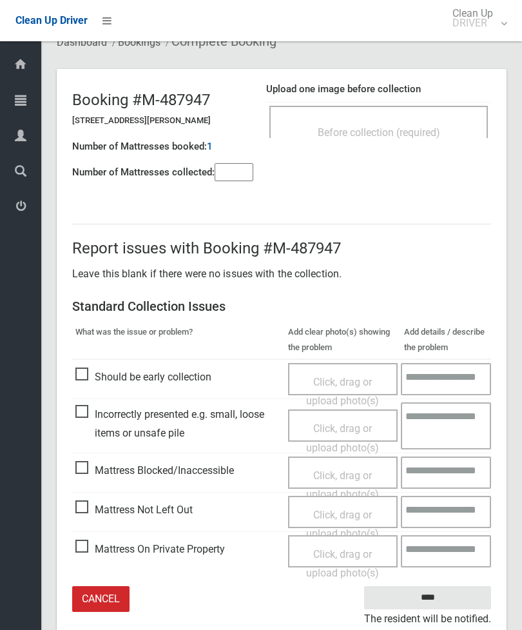
click at [358, 516] on span "Click, drag or upload photo(s)" at bounding box center [342, 525] width 73 height 32
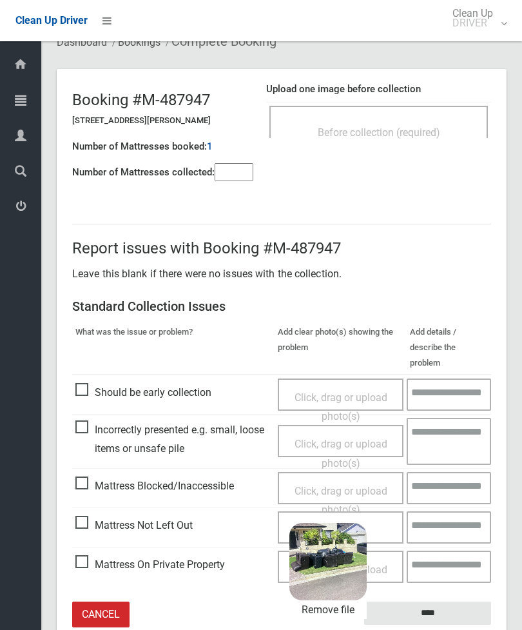
click at [462, 601] on input "****" at bounding box center [427, 613] width 127 height 24
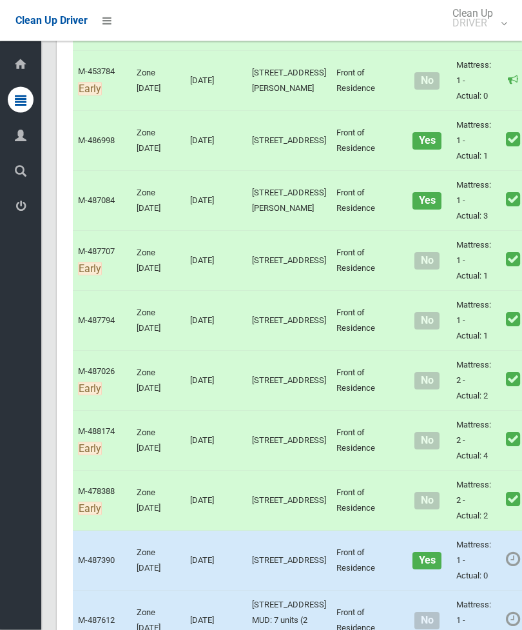
scroll to position [3108, 0]
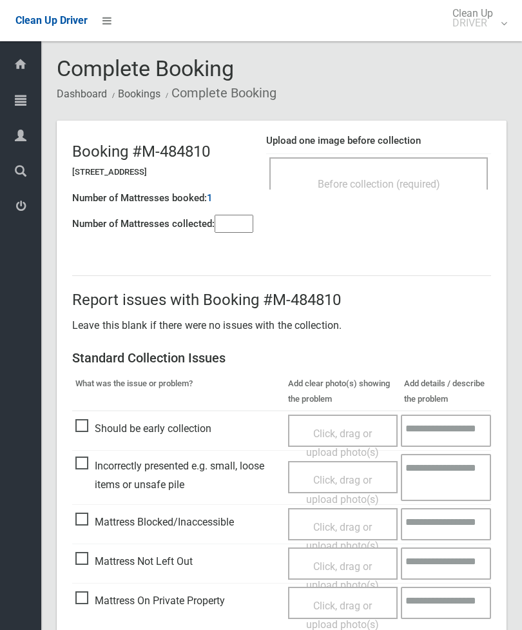
click at [438, 170] on div "Before collection (required)" at bounding box center [378, 173] width 219 height 32
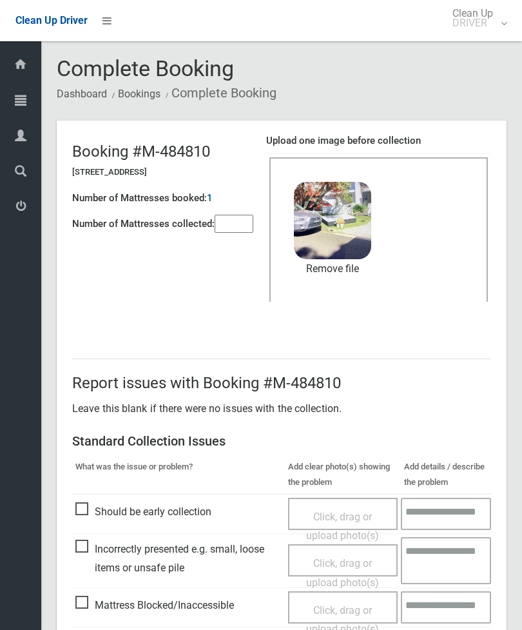
click at [246, 231] on input"] "number" at bounding box center [234, 224] width 39 height 18
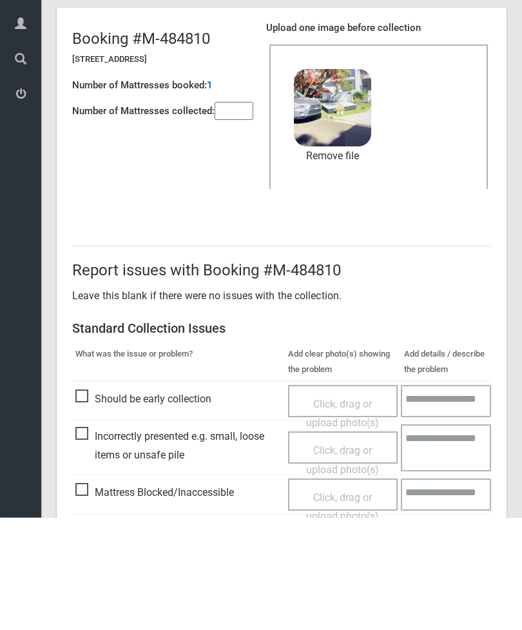
scroll to position [177, 0]
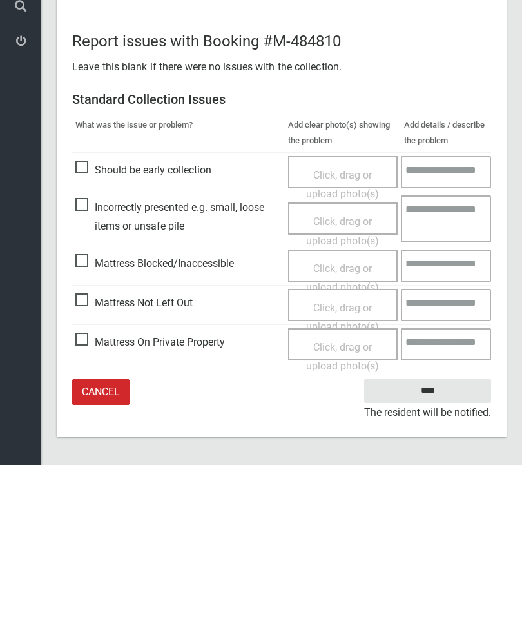
type input"] "*"
click at [451, 544] on input "****" at bounding box center [427, 556] width 127 height 24
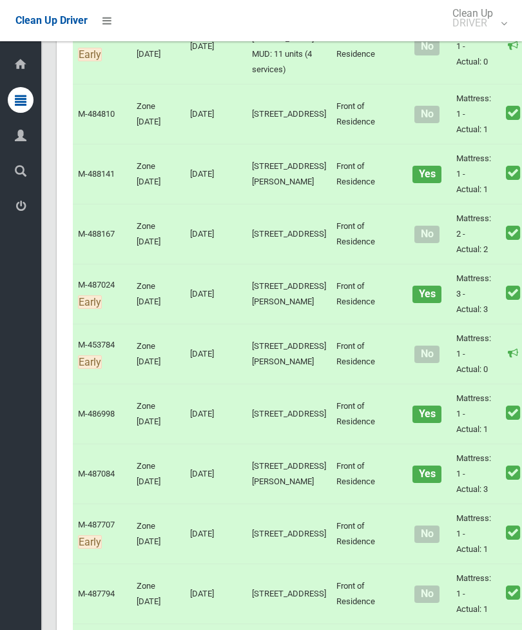
scroll to position [2999, 0]
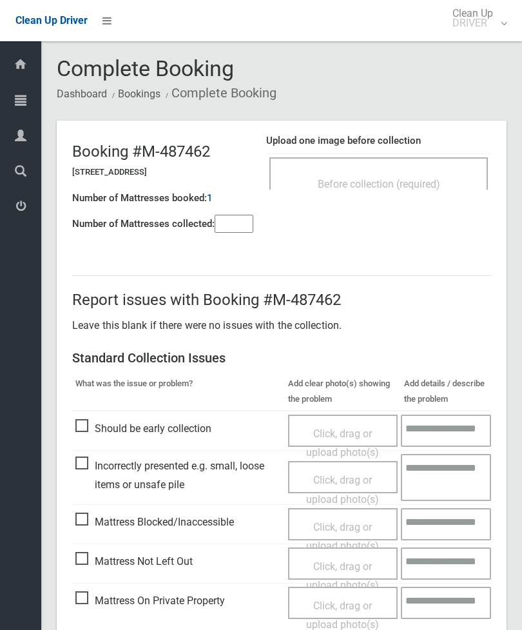
click at [231, 225] on input"] "number" at bounding box center [234, 224] width 39 height 18
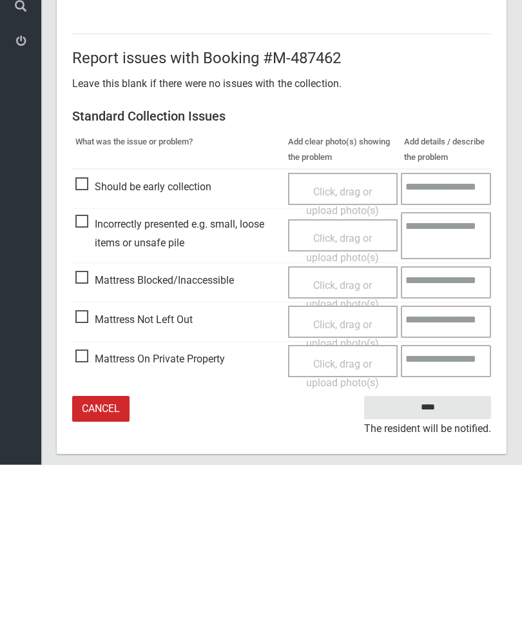
scroll to position [93, 0]
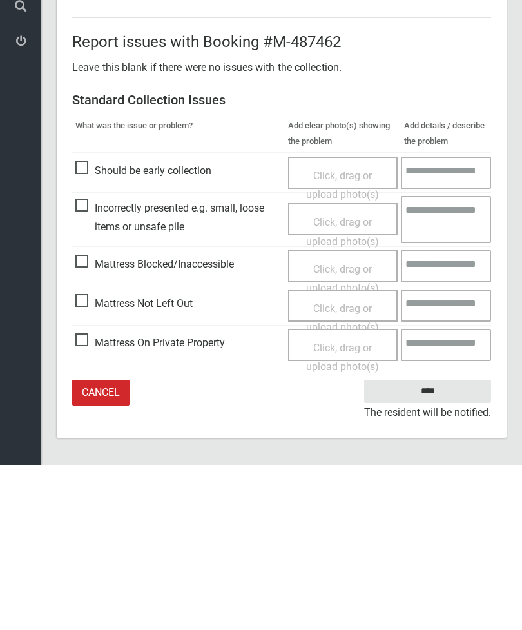
type input"] "*"
click at [342, 464] on div "Click, drag or upload photo(s)" at bounding box center [343, 483] width 91 height 38
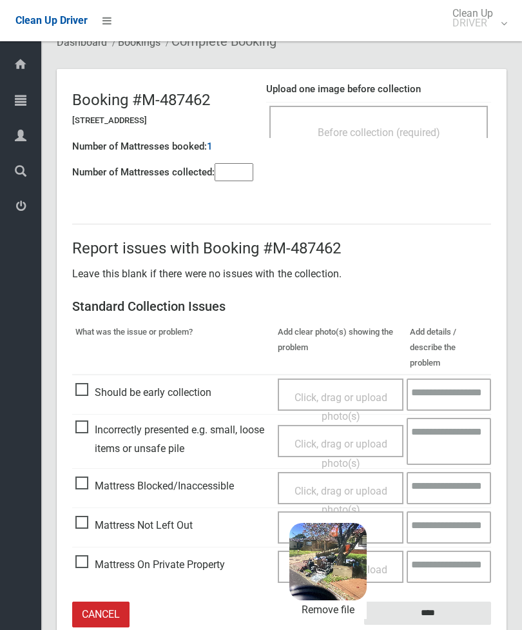
click at [460, 601] on input "****" at bounding box center [427, 613] width 127 height 24
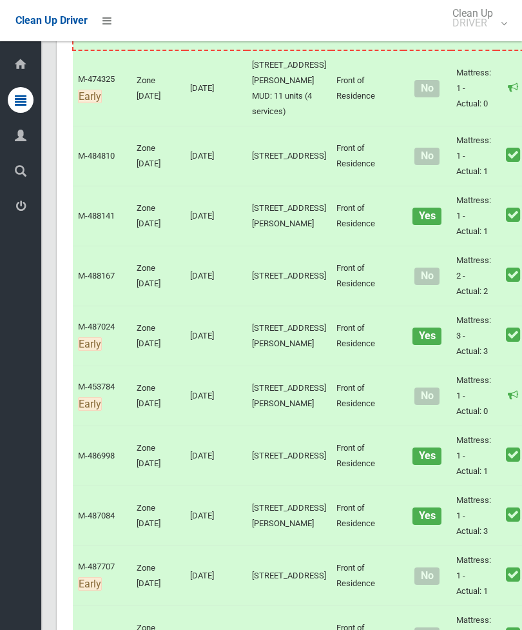
scroll to position [2793, 0]
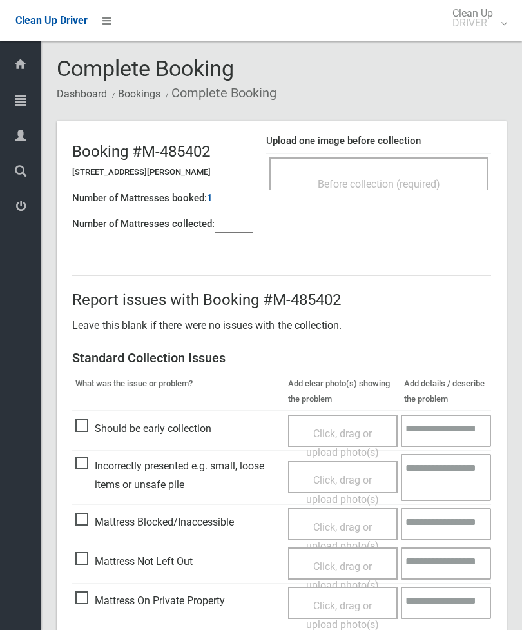
click at [415, 171] on div "Before collection (required)" at bounding box center [379, 183] width 190 height 24
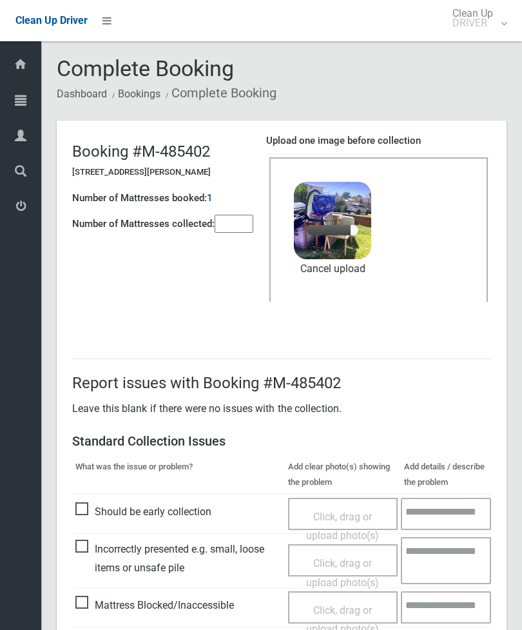
click at [246, 220] on input"] "number" at bounding box center [234, 224] width 39 height 18
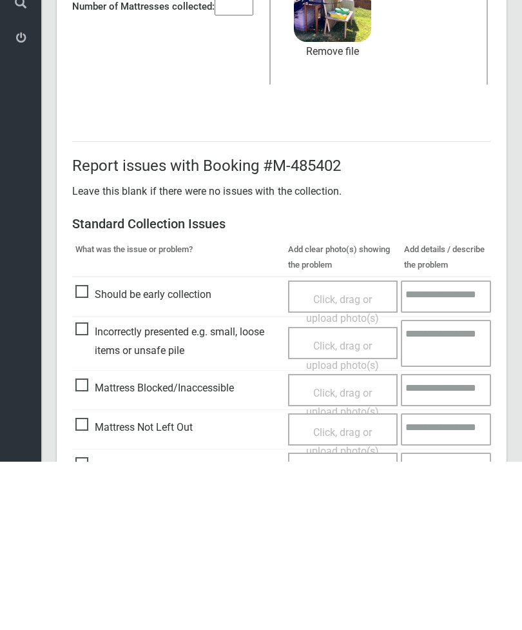
scroll to position [177, 0]
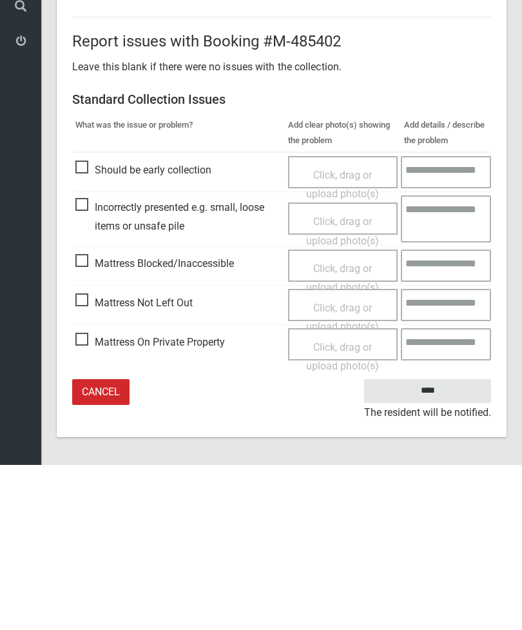
type input"] "*"
click at [439, 544] on input "****" at bounding box center [427, 556] width 127 height 24
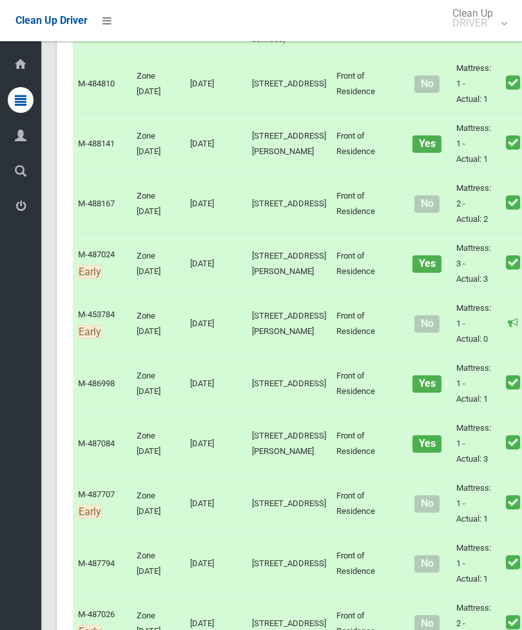
scroll to position [2847, 0]
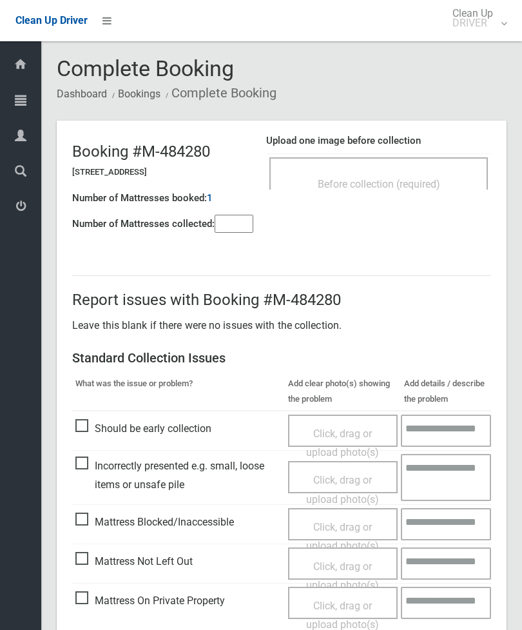
click at [445, 166] on div "Before collection (required)" at bounding box center [378, 173] width 219 height 32
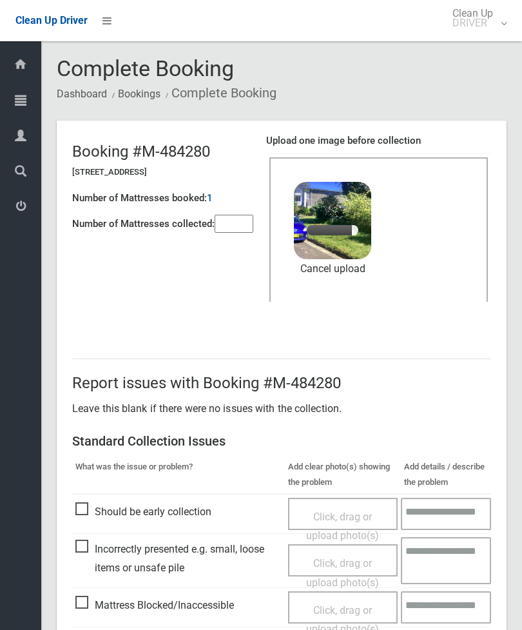
click at [235, 224] on input"] "number" at bounding box center [234, 224] width 39 height 18
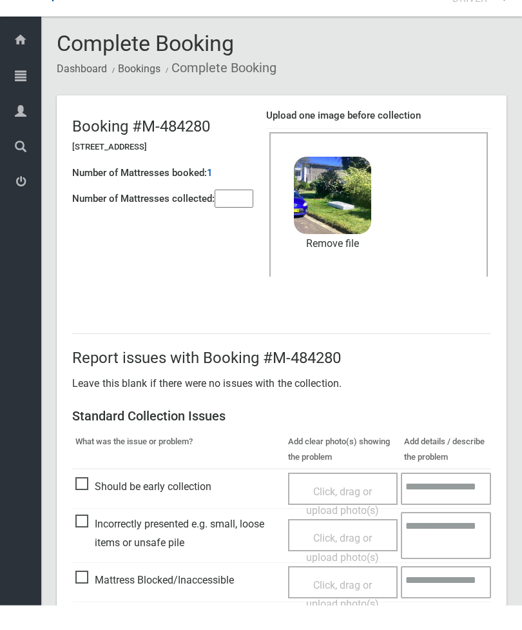
scroll to position [177, 0]
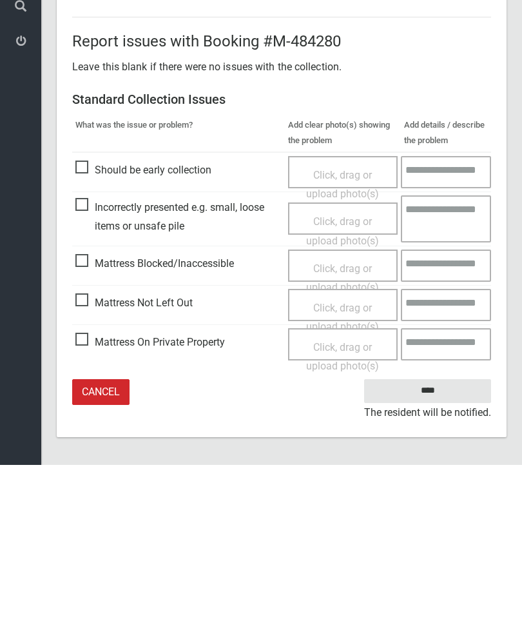
type input"] "*"
click at [432, 544] on input "****" at bounding box center [427, 556] width 127 height 24
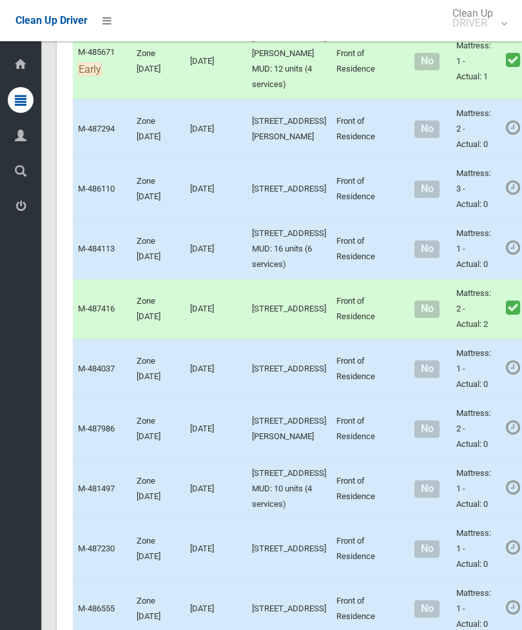
scroll to position [4500, 0]
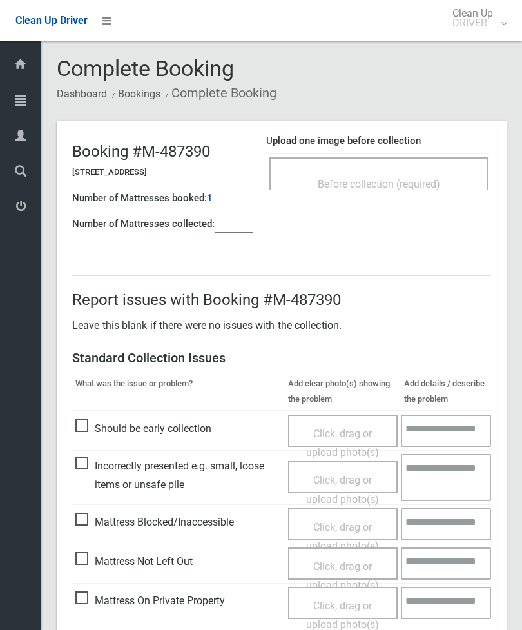
click at [242, 228] on input"] "number" at bounding box center [234, 224] width 39 height 18
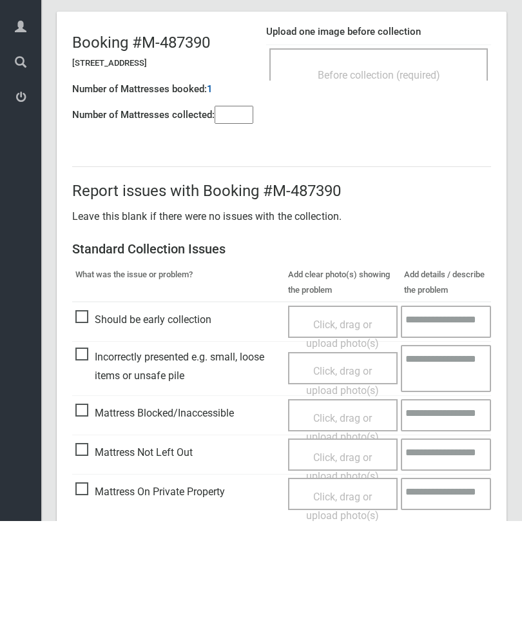
scroll to position [93, 0]
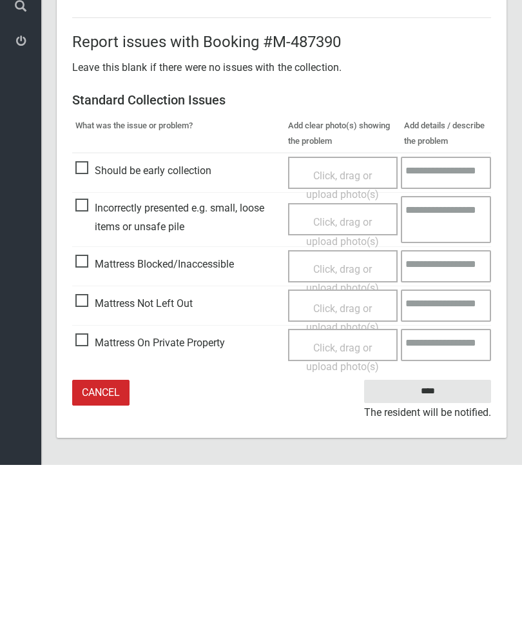
type input"] "*"
click at [335, 467] on span "Click, drag or upload photo(s)" at bounding box center [342, 483] width 73 height 32
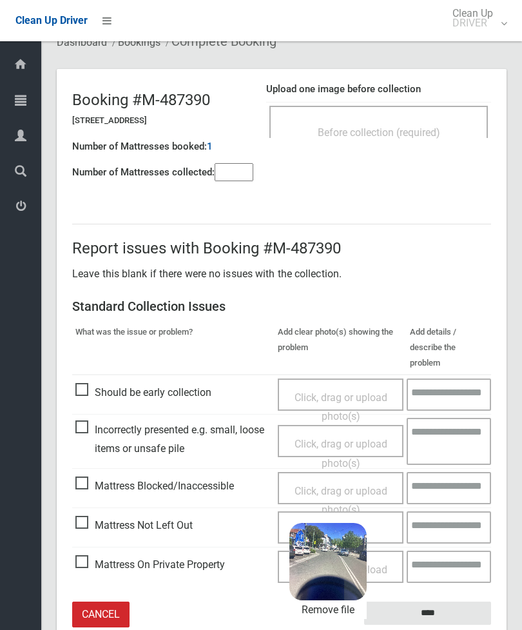
click at [461, 601] on input "****" at bounding box center [427, 613] width 127 height 24
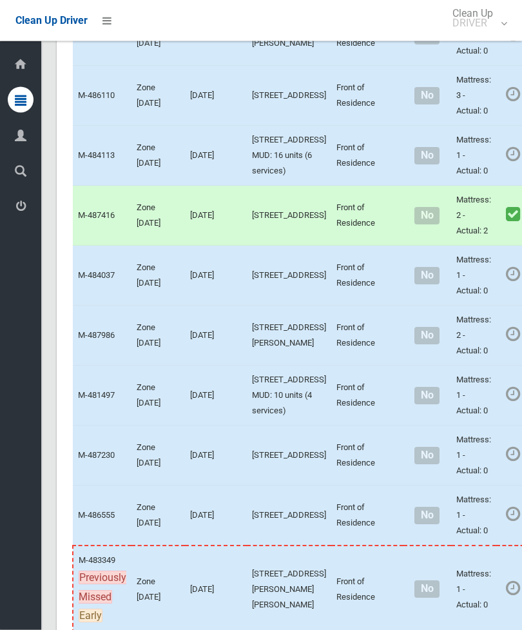
scroll to position [4626, 0]
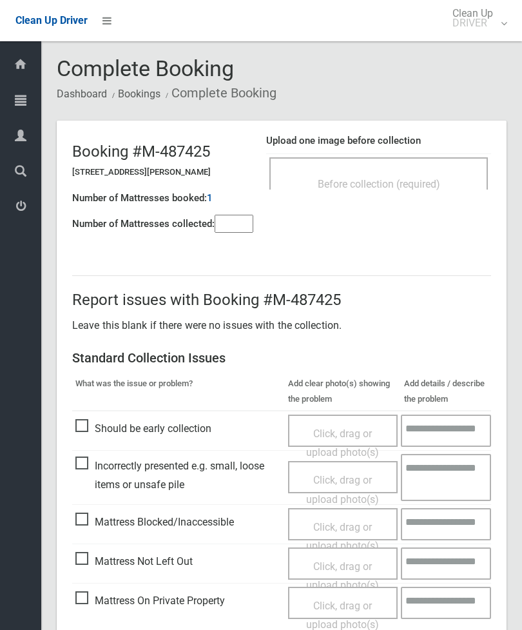
click at [405, 183] on span "Before collection (required)" at bounding box center [379, 184] width 122 height 12
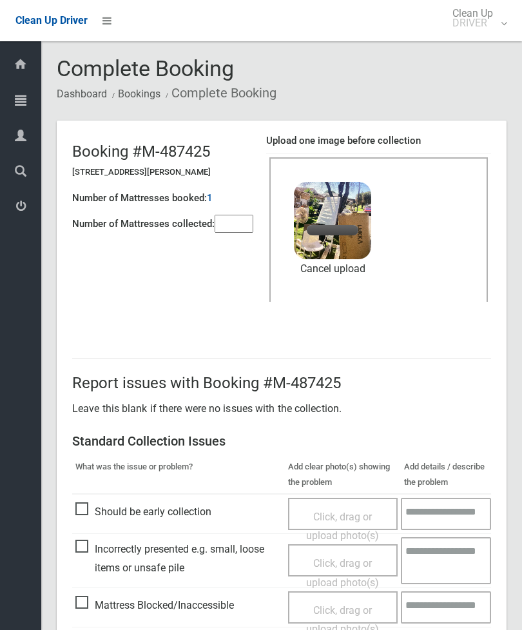
click at [244, 233] on input"] "number" at bounding box center [234, 224] width 39 height 18
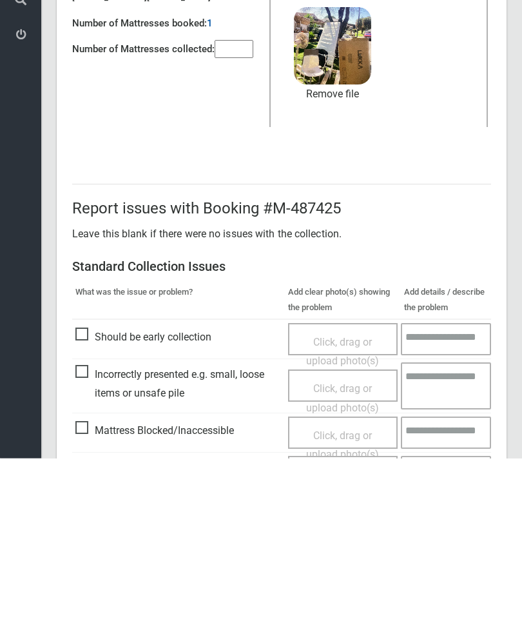
scroll to position [177, 0]
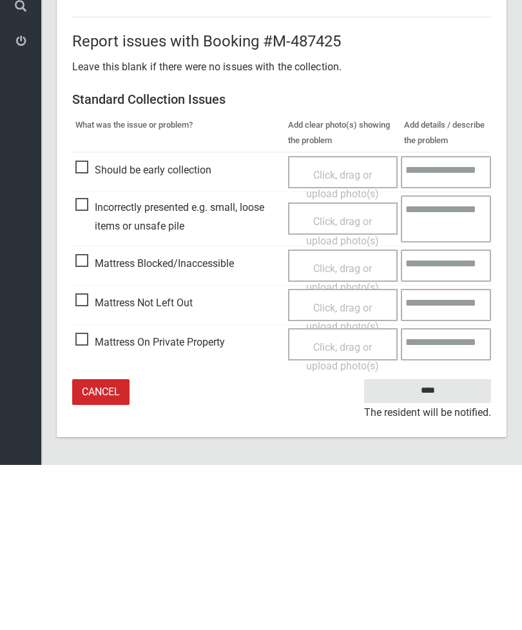
type input"] "*"
click at [440, 544] on input "****" at bounding box center [427, 556] width 127 height 24
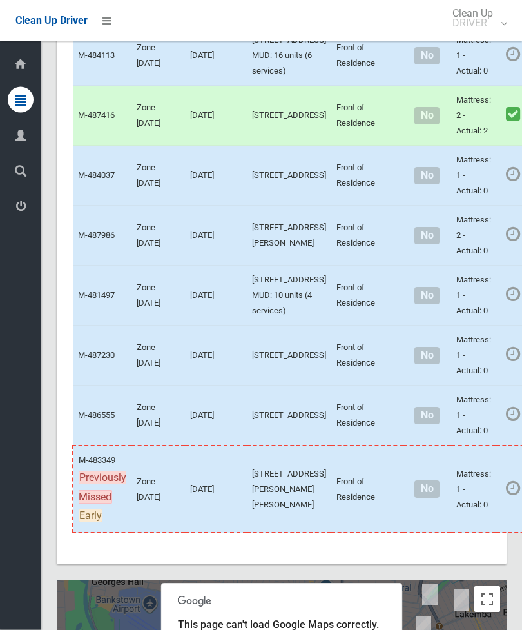
scroll to position [4724, 0]
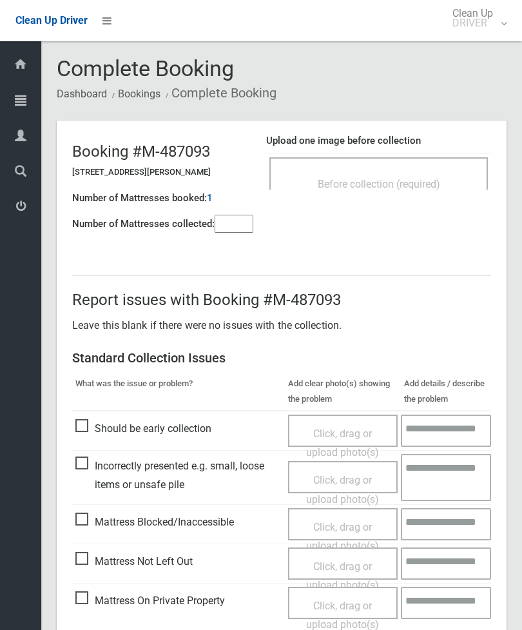
click at [415, 172] on div "Before collection (required)" at bounding box center [379, 183] width 190 height 24
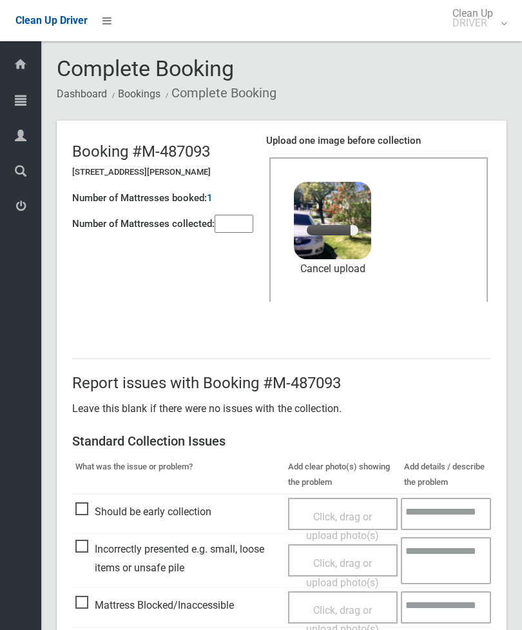
click at [239, 215] on input"] "number" at bounding box center [234, 224] width 39 height 18
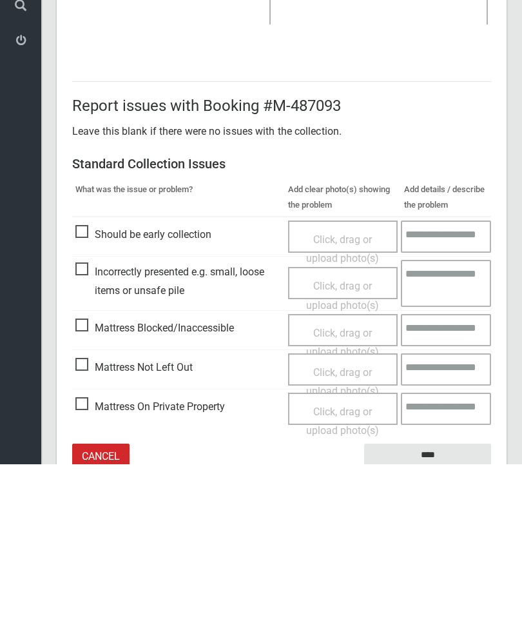
scroll to position [177, 0]
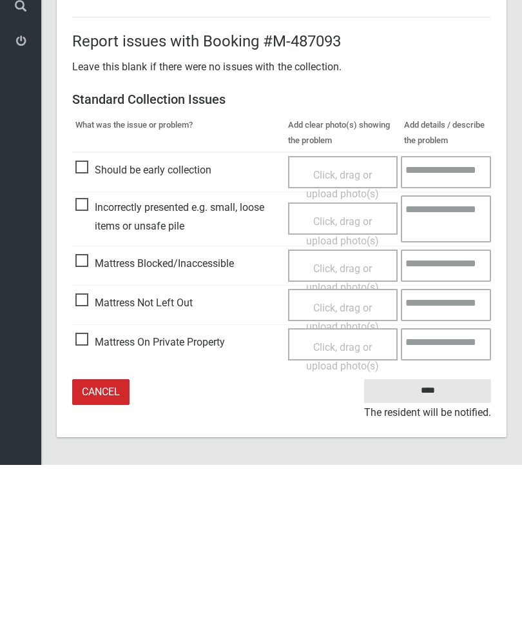
type input"] "*"
click at [437, 544] on input "****" at bounding box center [427, 556] width 127 height 24
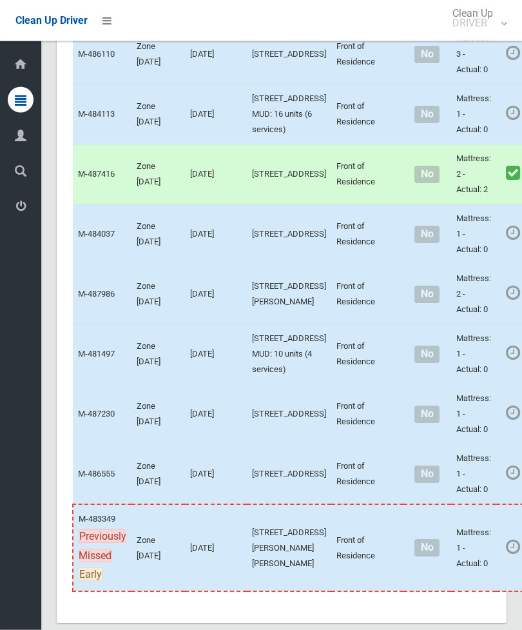
scroll to position [4635, 0]
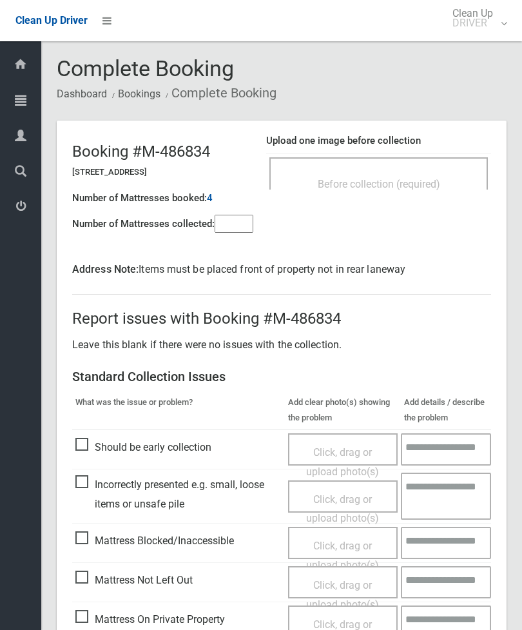
click at [411, 170] on div "Before collection (required)" at bounding box center [378, 173] width 219 height 32
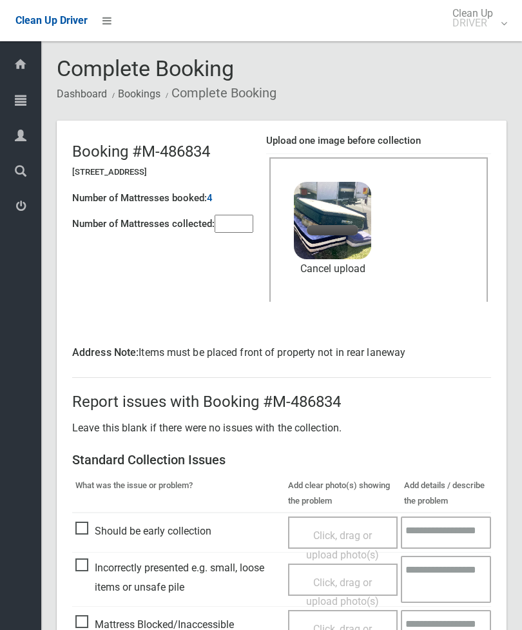
click at [244, 228] on input"] "number" at bounding box center [234, 224] width 39 height 18
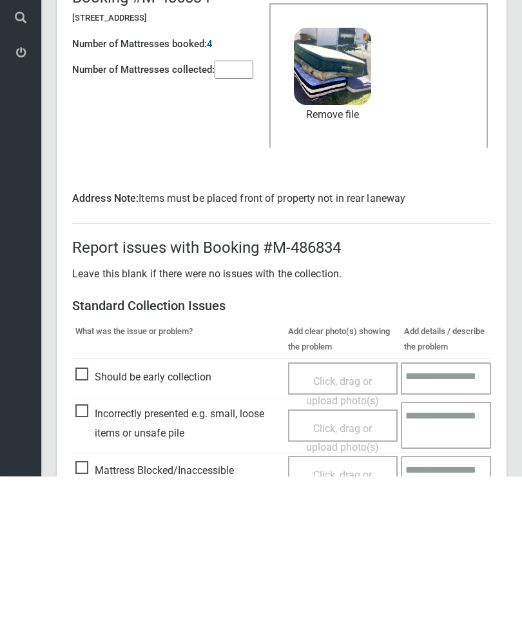
scroll to position [195, 0]
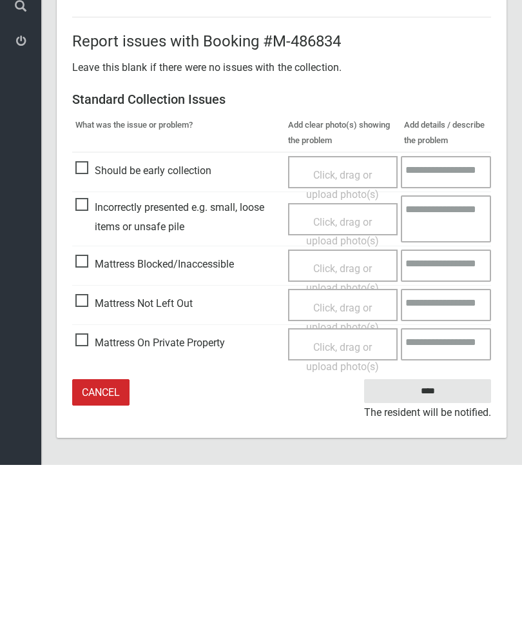
type input"] "*"
click at [433, 544] on input "****" at bounding box center [427, 556] width 127 height 24
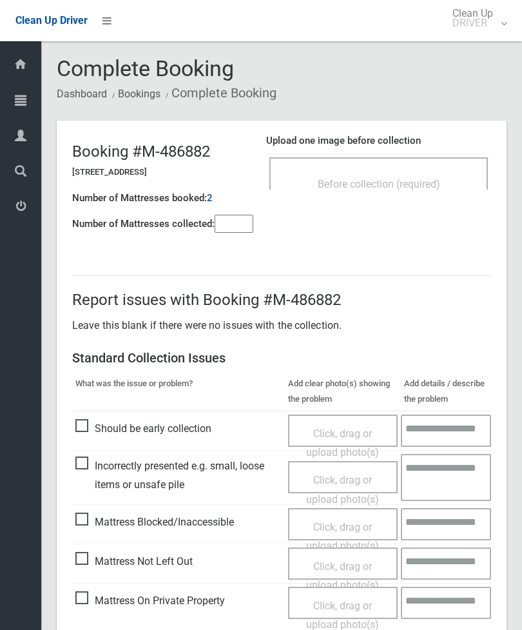
click at [434, 175] on div "Before collection (required)" at bounding box center [379, 183] width 190 height 24
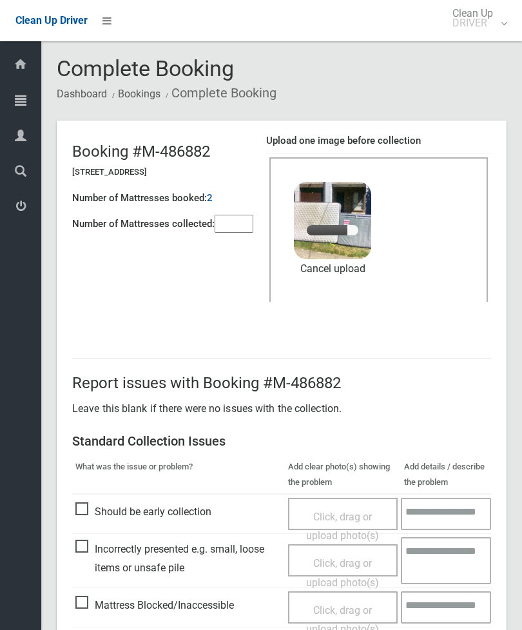
click at [235, 221] on input"] "number" at bounding box center [234, 224] width 39 height 18
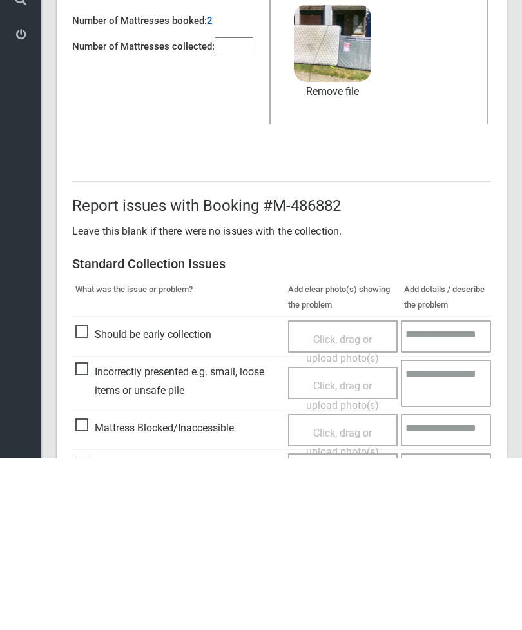
scroll to position [177, 0]
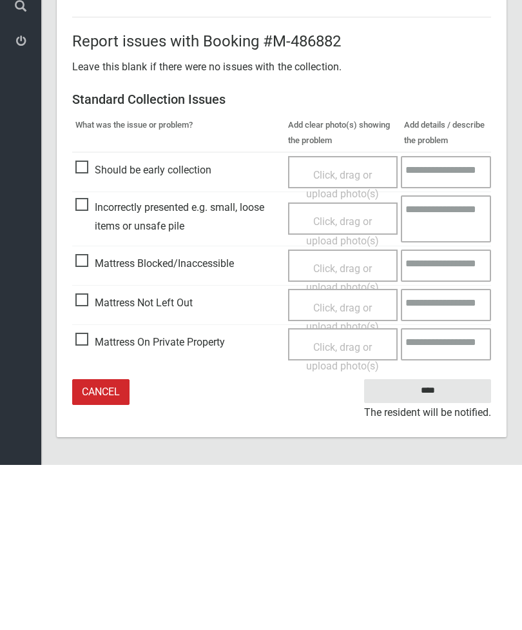
type input"] "*"
click at [427, 544] on input "****" at bounding box center [427, 556] width 127 height 24
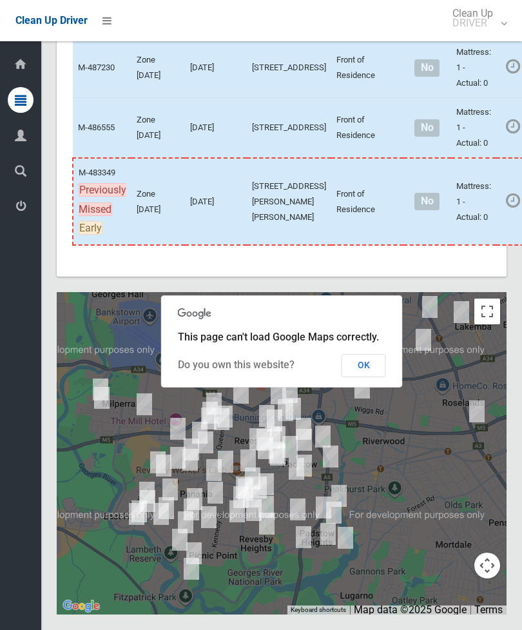
scroll to position [5059, 0]
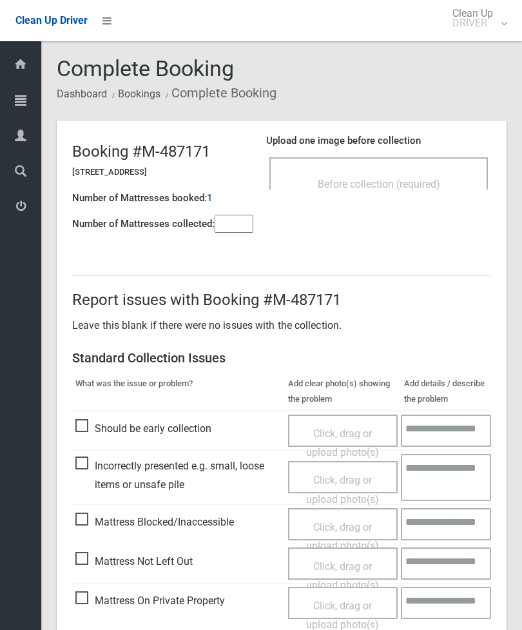
click at [229, 232] on input"] "number" at bounding box center [234, 224] width 39 height 18
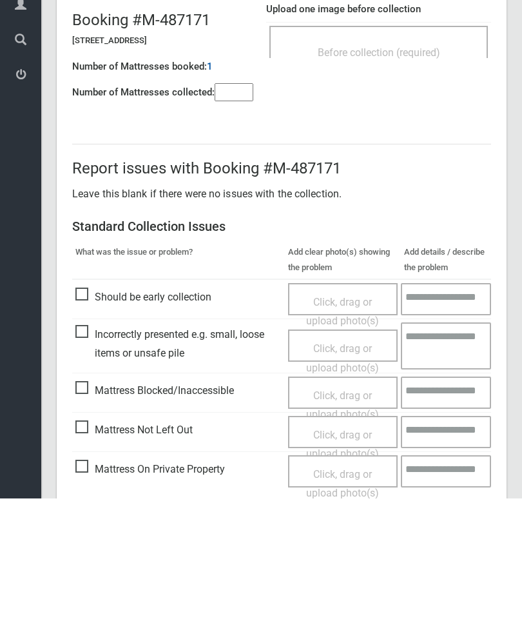
scroll to position [93, 0]
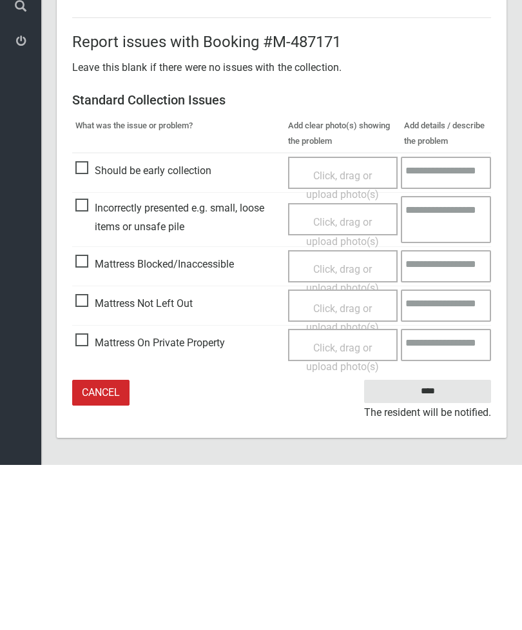
type input"] "*"
click at [346, 467] on span "Click, drag or upload photo(s)" at bounding box center [342, 483] width 73 height 32
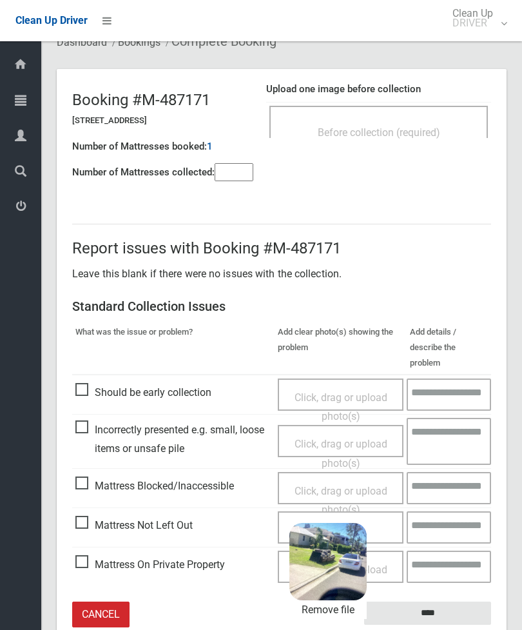
click at [454, 601] on input "****" at bounding box center [427, 613] width 127 height 24
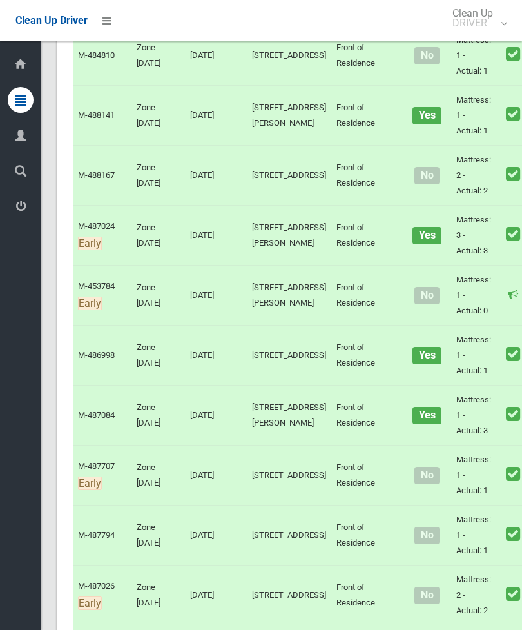
scroll to position [2893, 0]
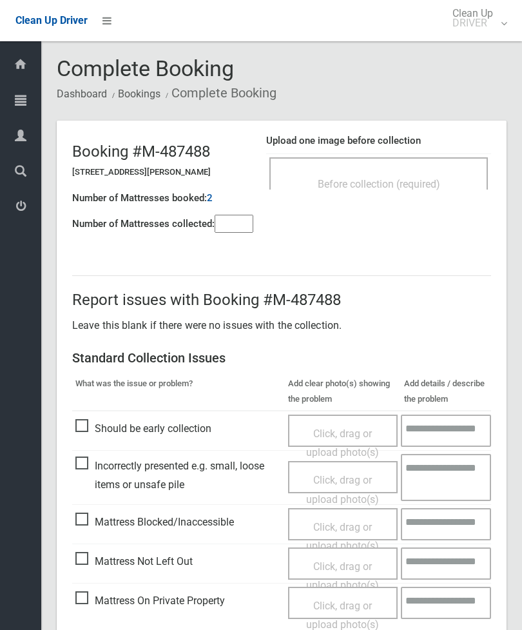
click at [439, 178] on span "Before collection (required)" at bounding box center [379, 184] width 122 height 12
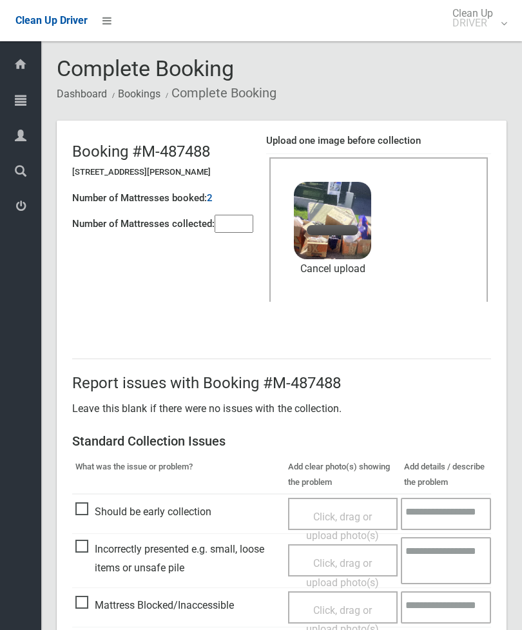
click at [253, 223] on input"] "number" at bounding box center [234, 224] width 39 height 18
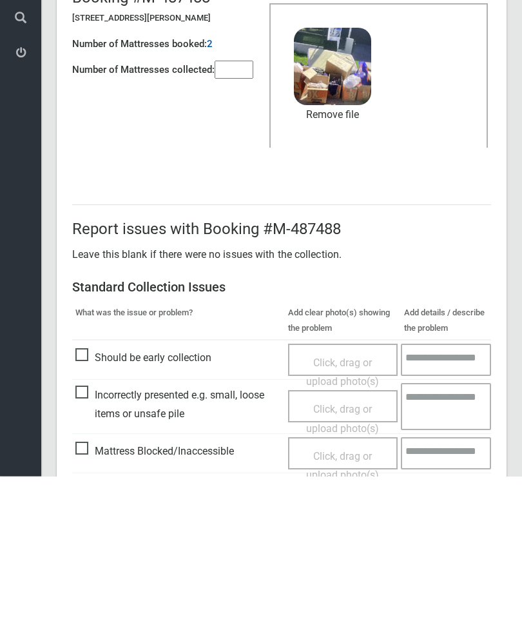
scroll to position [177, 0]
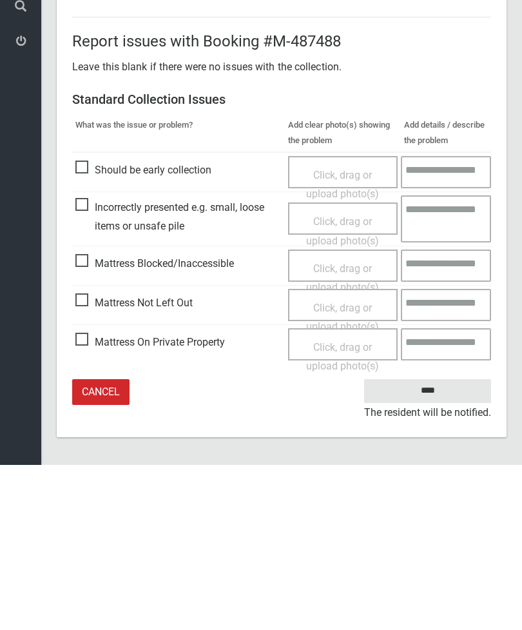
type input"] "*"
click at [433, 544] on input "****" at bounding box center [427, 556] width 127 height 24
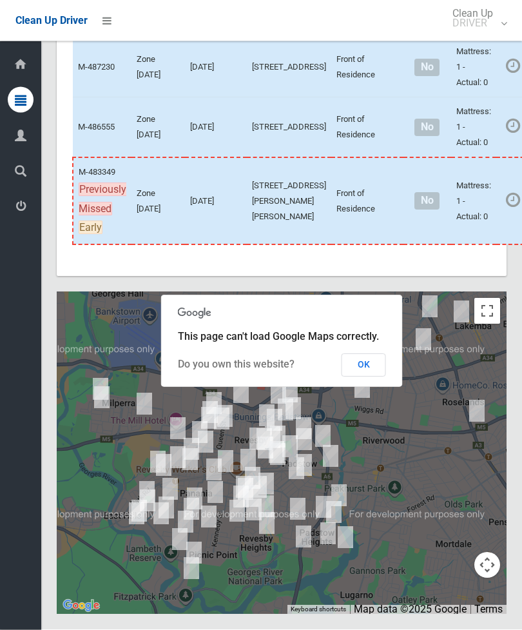
scroll to position [5137, 0]
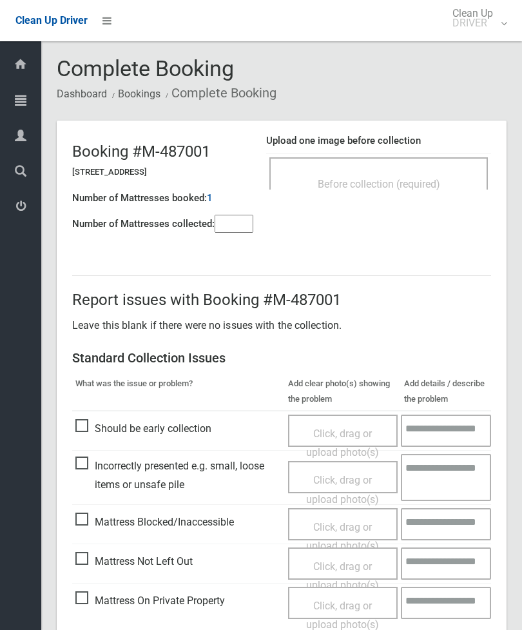
click at [498, 164] on header "Booking #M-[GEOGRAPHIC_DATA][STREET_ADDRESS] Number of Mattresses booked: 1 Num…" at bounding box center [282, 183] width 450 height 124
click at [430, 174] on div "Before collection (required)" at bounding box center [379, 183] width 190 height 24
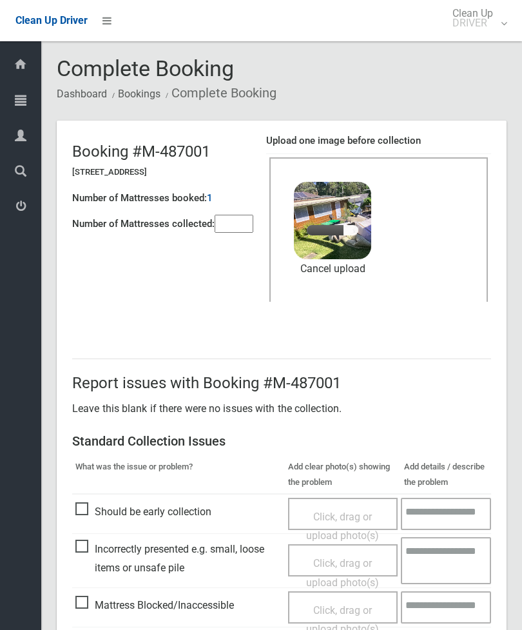
click at [235, 224] on input"] "number" at bounding box center [234, 224] width 39 height 18
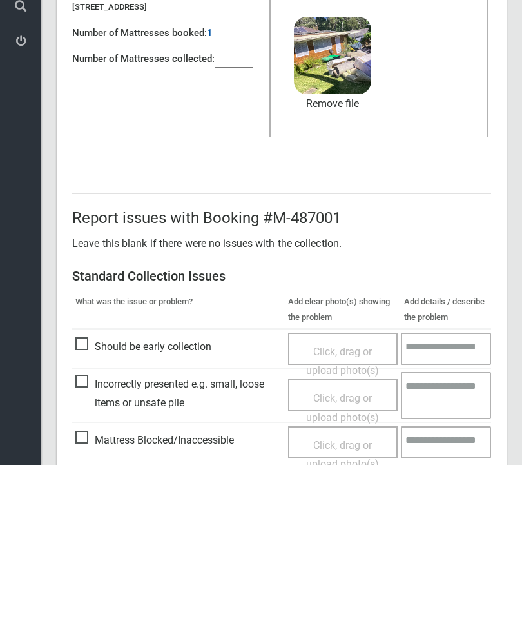
scroll to position [177, 0]
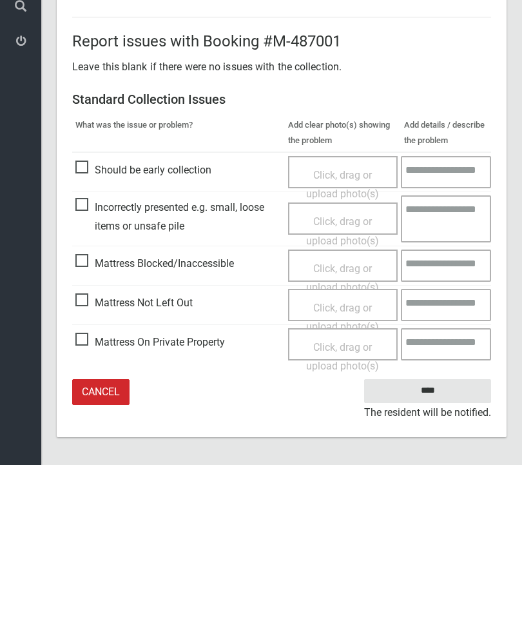
type input"] "*"
click at [433, 544] on input "****" at bounding box center [427, 556] width 127 height 24
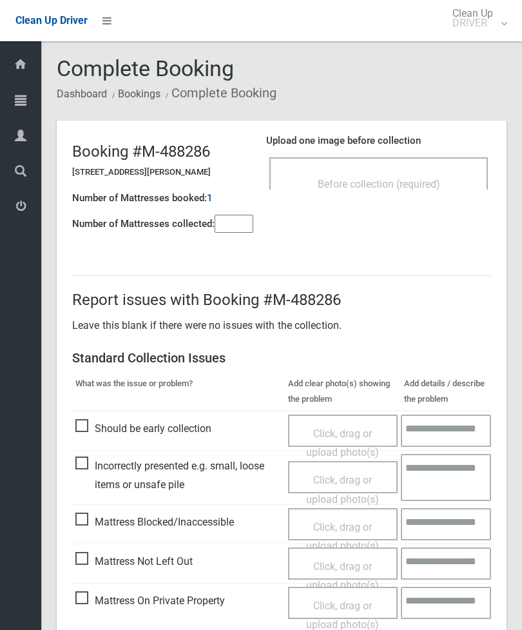
click at [238, 215] on input"] "number" at bounding box center [234, 224] width 39 height 18
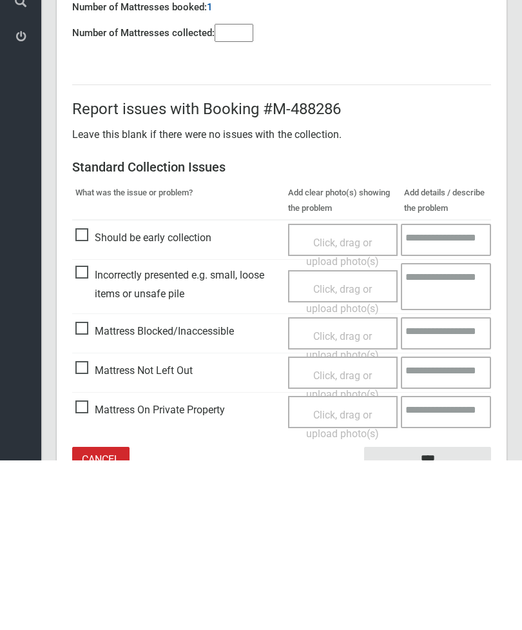
scroll to position [93, 0]
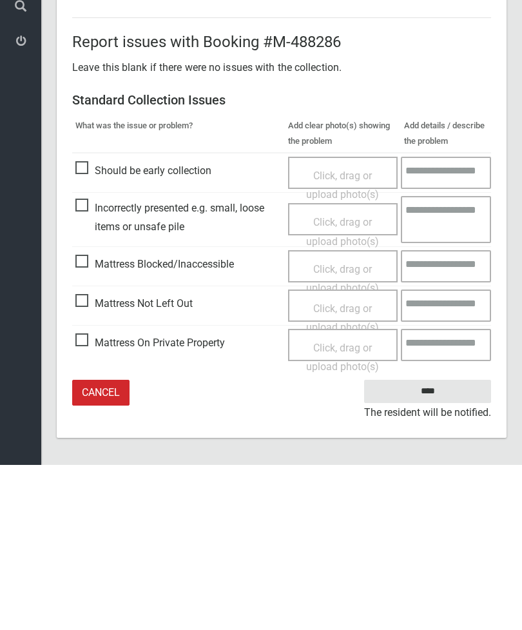
type input"] "*"
click at [349, 467] on span "Click, drag or upload photo(s)" at bounding box center [342, 483] width 73 height 32
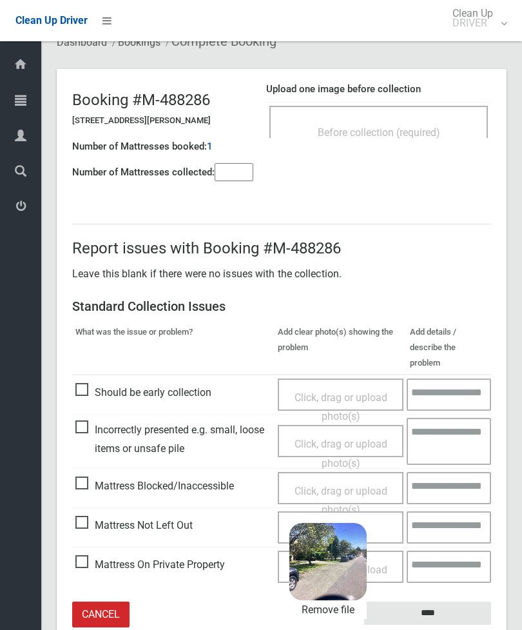
click at [460, 601] on input "****" at bounding box center [427, 613] width 127 height 24
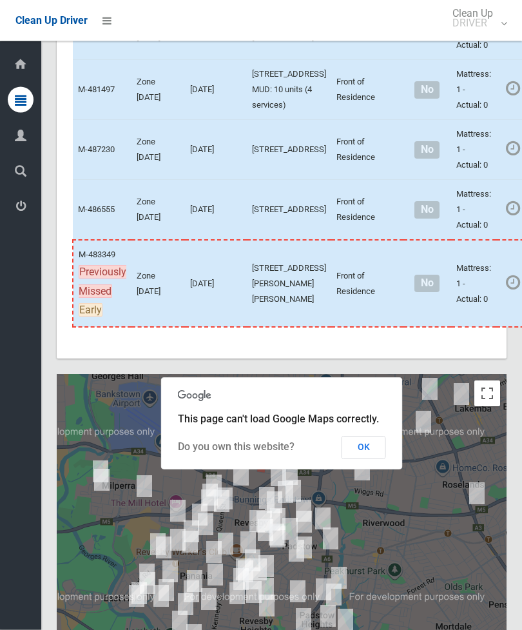
scroll to position [4899, 0]
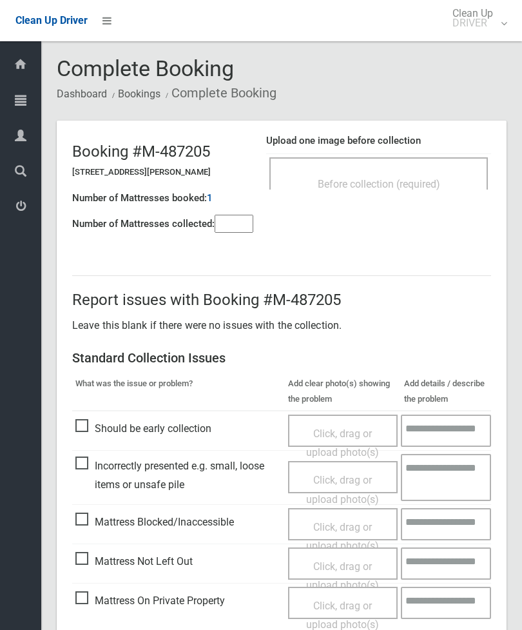
click at [409, 183] on span "Before collection (required)" at bounding box center [379, 184] width 122 height 12
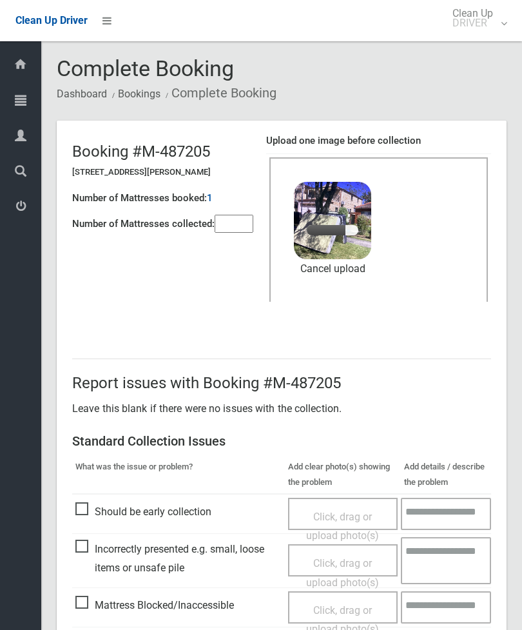
click at [246, 224] on input"] "number" at bounding box center [234, 224] width 39 height 18
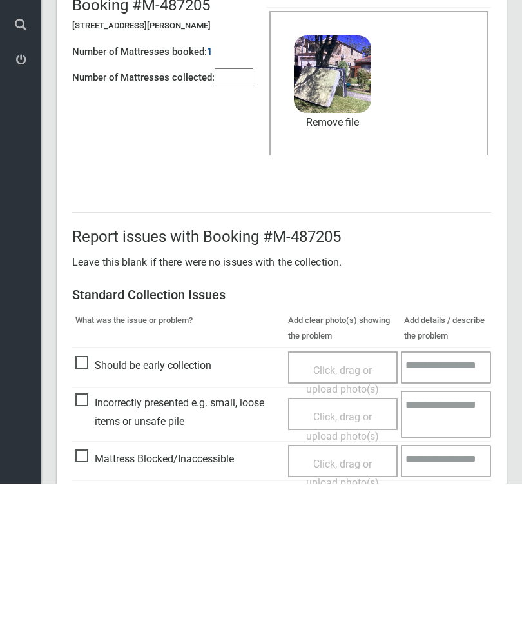
scroll to position [177, 0]
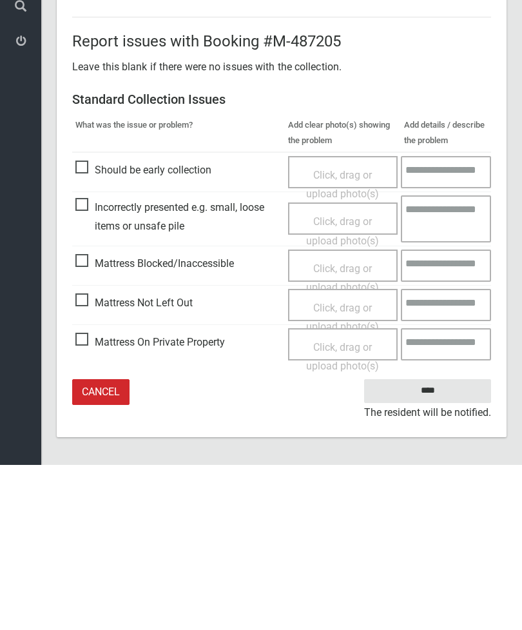
type input"] "*"
click at [433, 544] on input "****" at bounding box center [427, 556] width 127 height 24
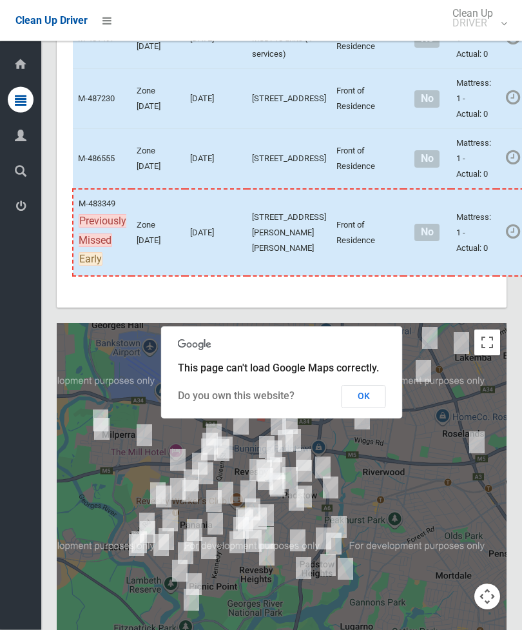
scroll to position [4973, 0]
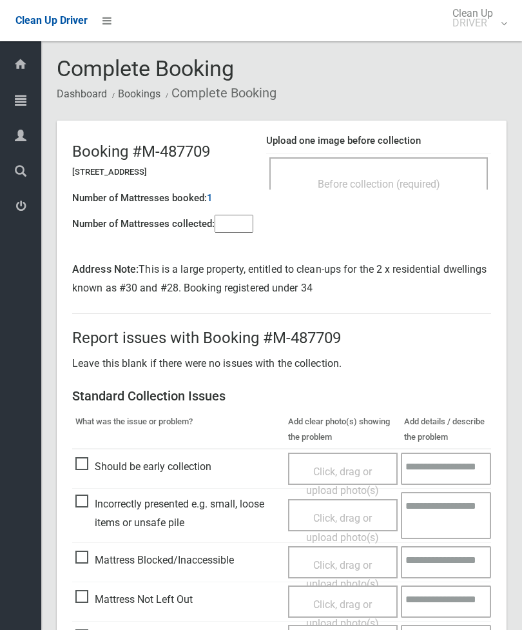
click at [405, 170] on div "Before collection (required)" at bounding box center [378, 173] width 219 height 32
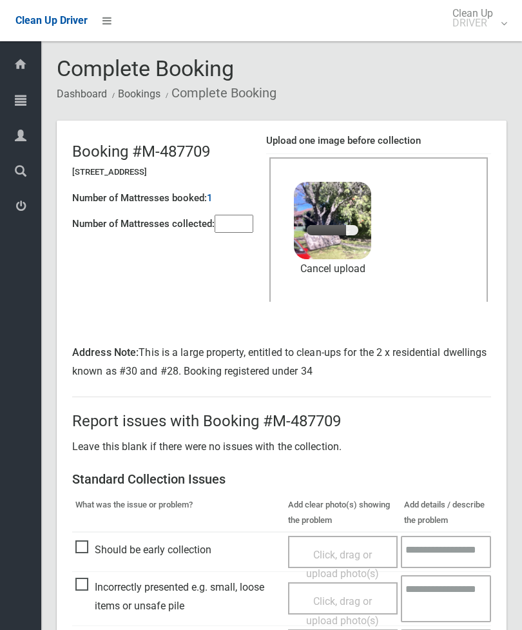
click at [231, 233] on input"] "number" at bounding box center [234, 224] width 39 height 18
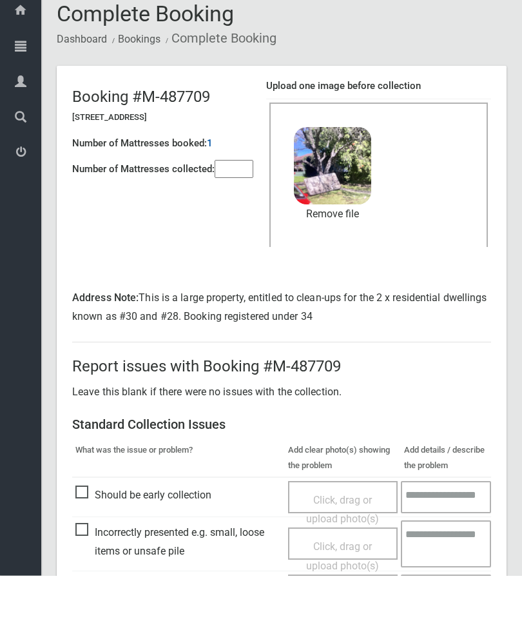
scroll to position [214, 0]
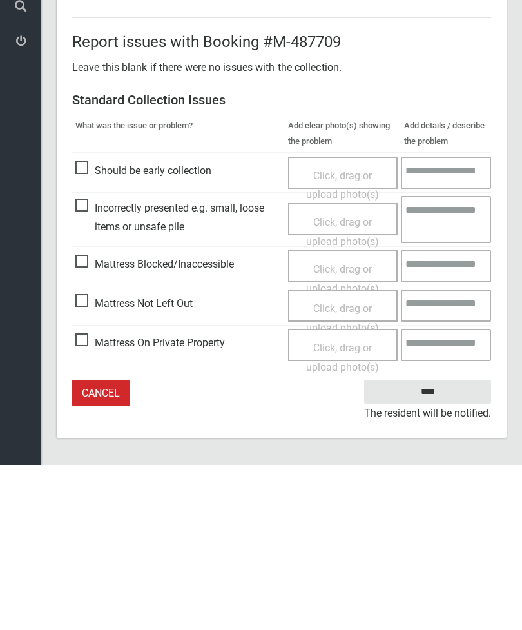
type input"] "*"
click at [426, 545] on input "****" at bounding box center [427, 557] width 127 height 24
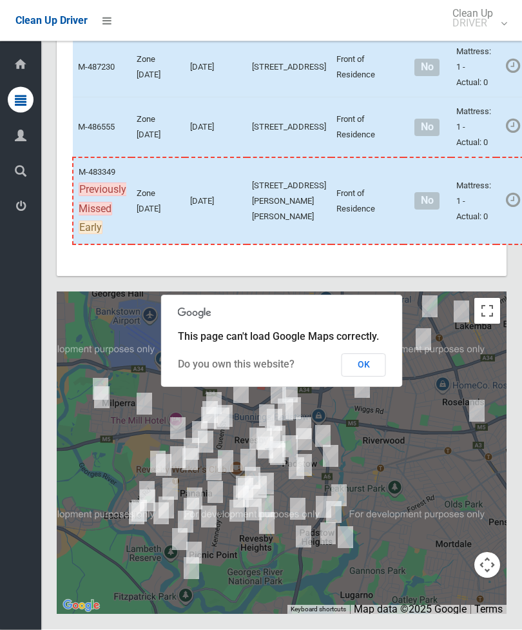
scroll to position [5532, 0]
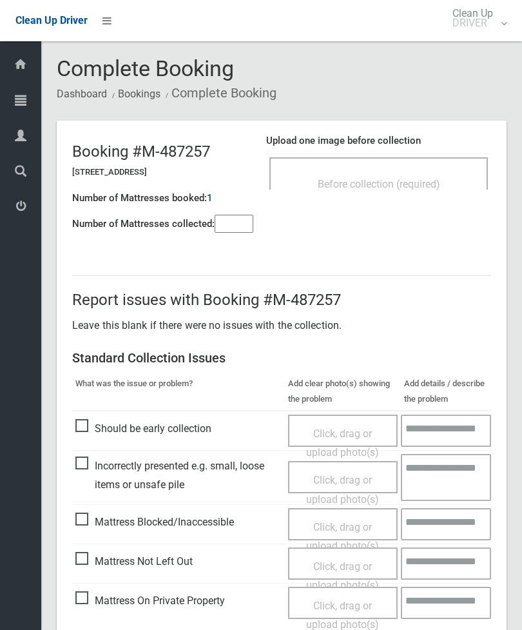
click at [232, 217] on input"] "number" at bounding box center [234, 224] width 39 height 18
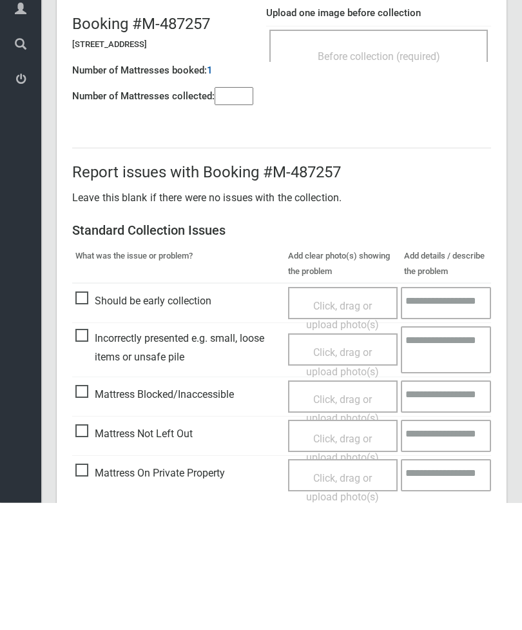
scroll to position [93, 0]
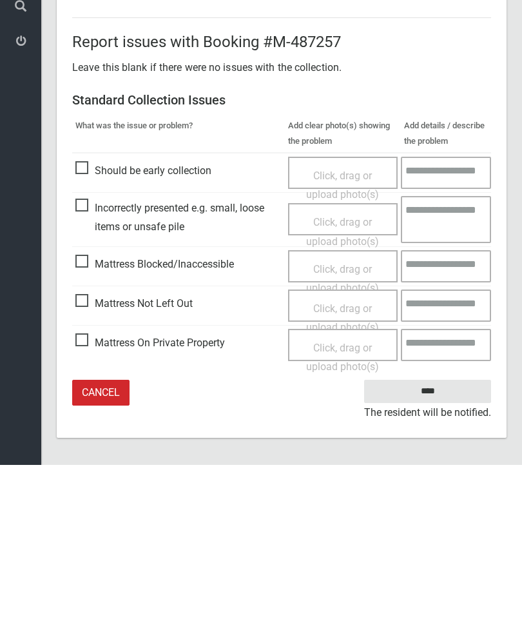
type input"] "*"
click at [353, 467] on span "Click, drag or upload photo(s)" at bounding box center [342, 483] width 73 height 32
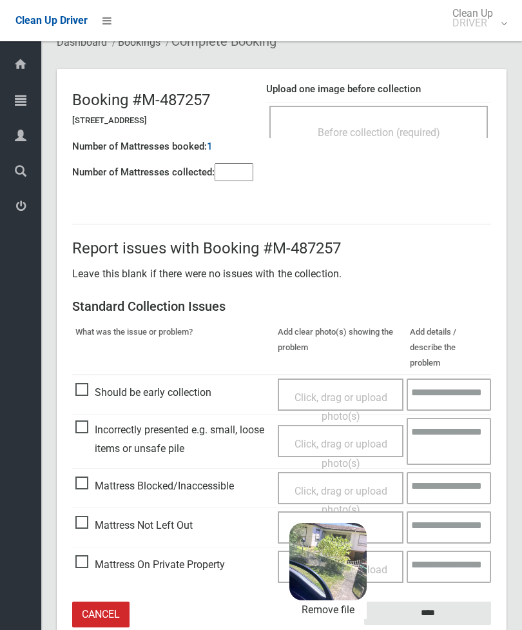
click at [461, 601] on input "****" at bounding box center [427, 613] width 127 height 24
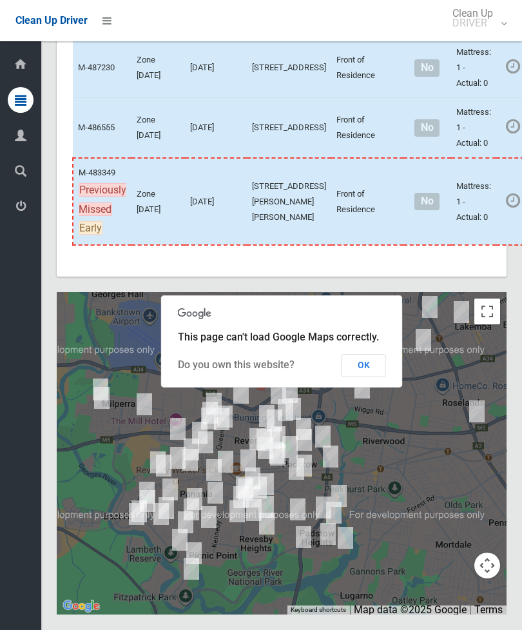
scroll to position [5715, 0]
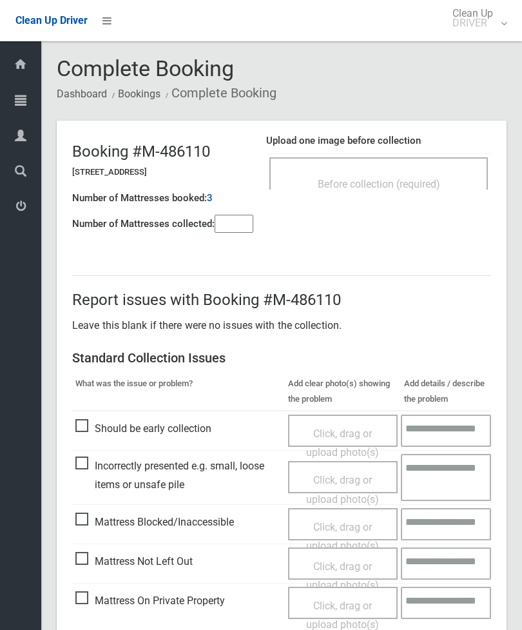
click at [430, 173] on div "Before collection (required)" at bounding box center [379, 183] width 190 height 24
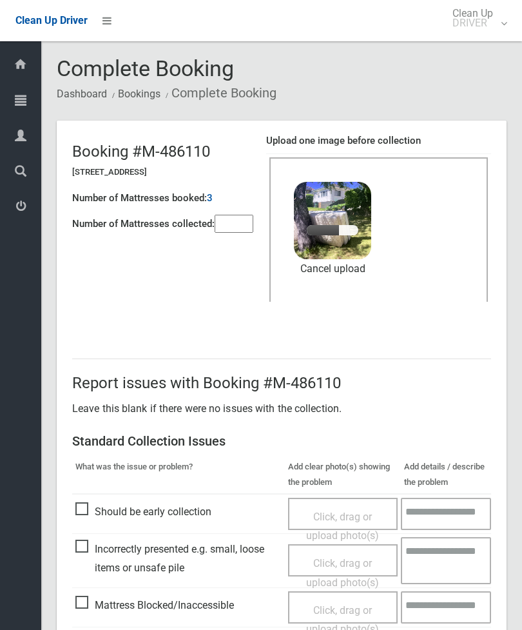
click at [244, 233] on input"] "number" at bounding box center [234, 224] width 39 height 18
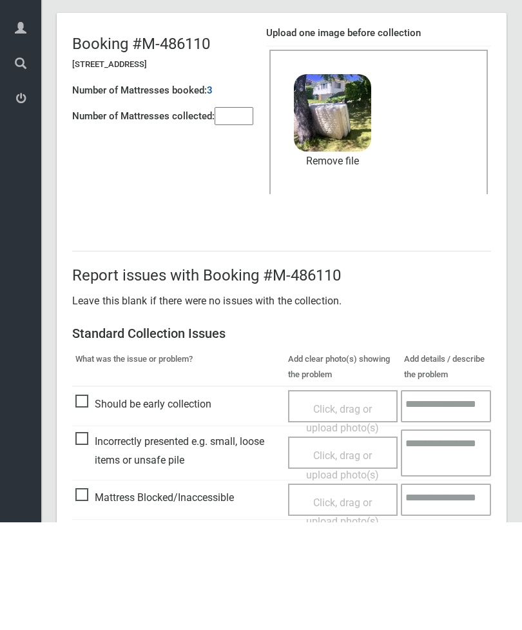
scroll to position [177, 0]
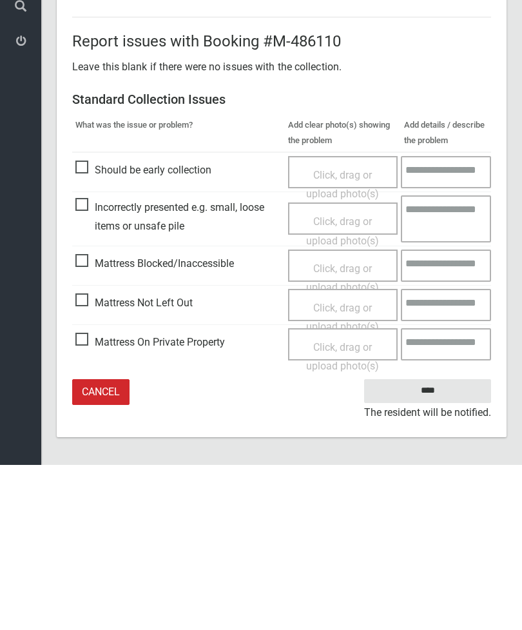
type input"] "*"
click at [438, 544] on input "****" at bounding box center [427, 556] width 127 height 24
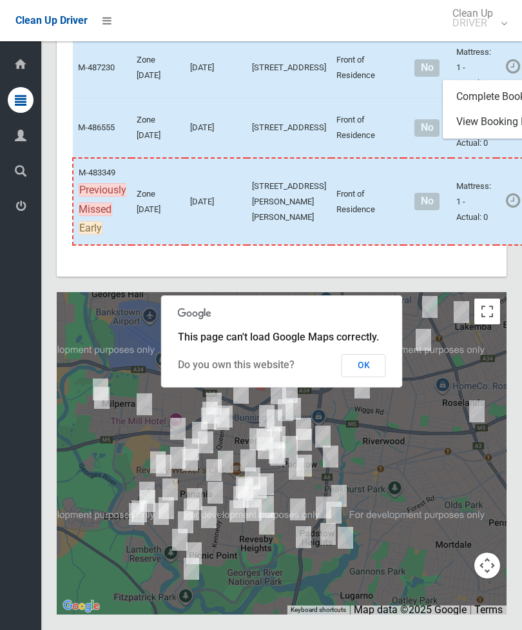
click at [491, 110] on link "Complete Booking" at bounding box center [520, 97] width 153 height 26
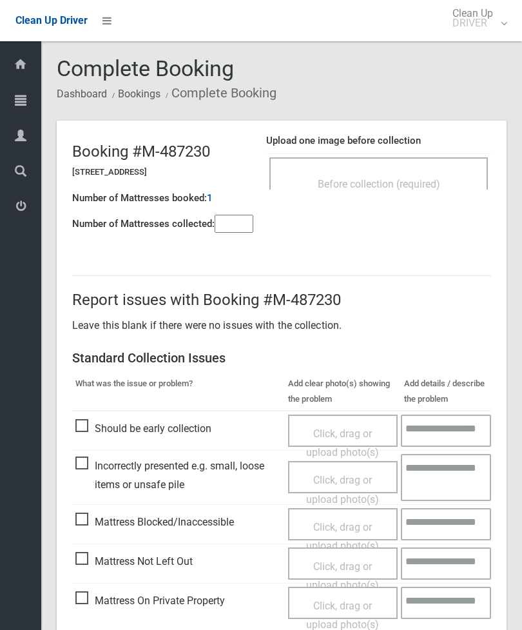
click at [431, 186] on span "Before collection (required)" at bounding box center [379, 184] width 122 height 12
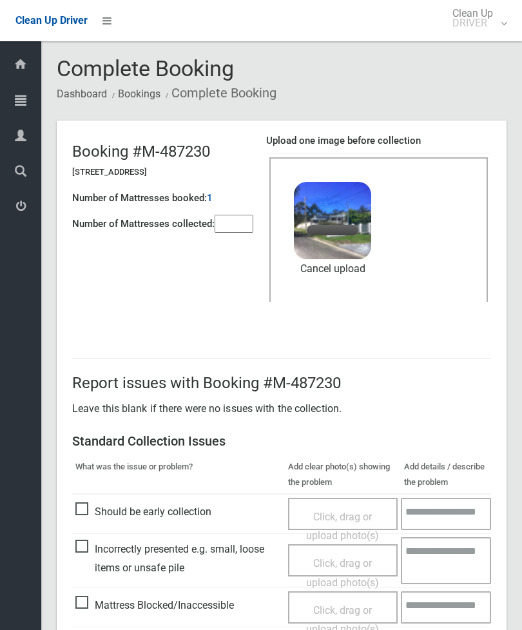
click at [243, 232] on input"] "number" at bounding box center [234, 224] width 39 height 18
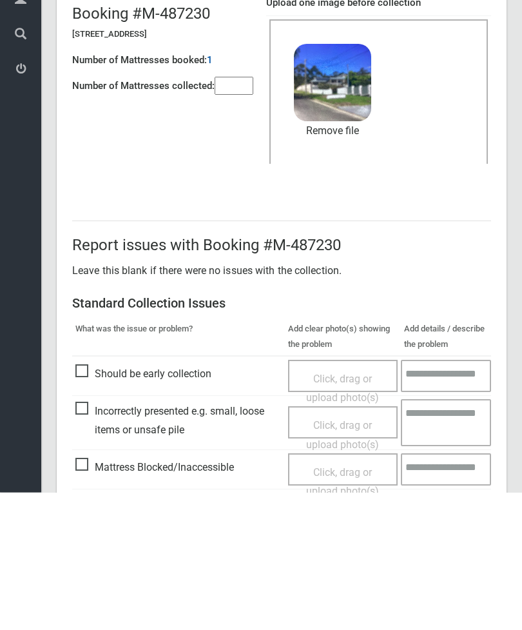
scroll to position [177, 0]
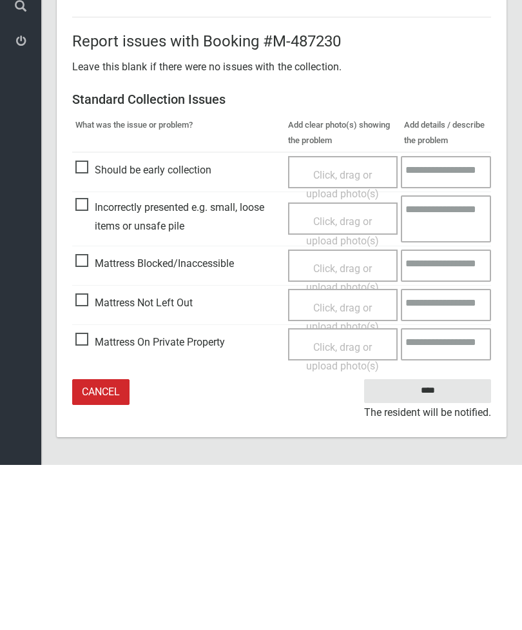
type input"] "*"
click at [448, 544] on input "****" at bounding box center [427, 556] width 127 height 24
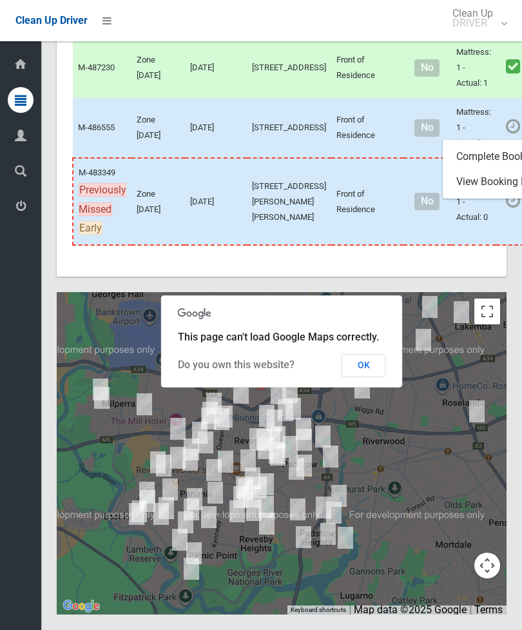
click at [485, 170] on link "Complete Booking" at bounding box center [520, 157] width 153 height 26
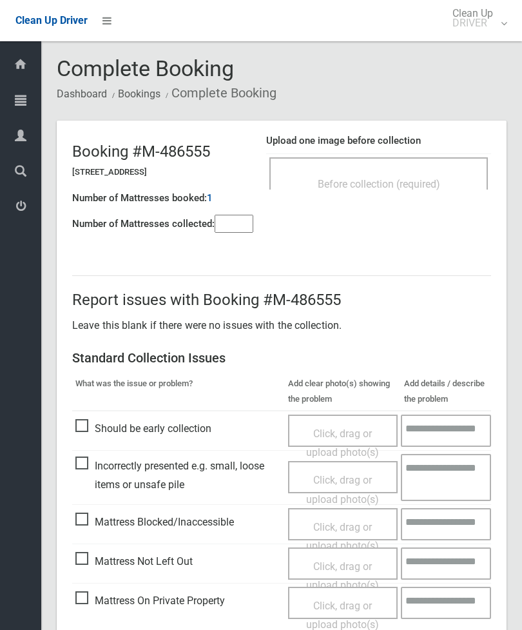
click at [244, 219] on input"] "number" at bounding box center [234, 224] width 39 height 18
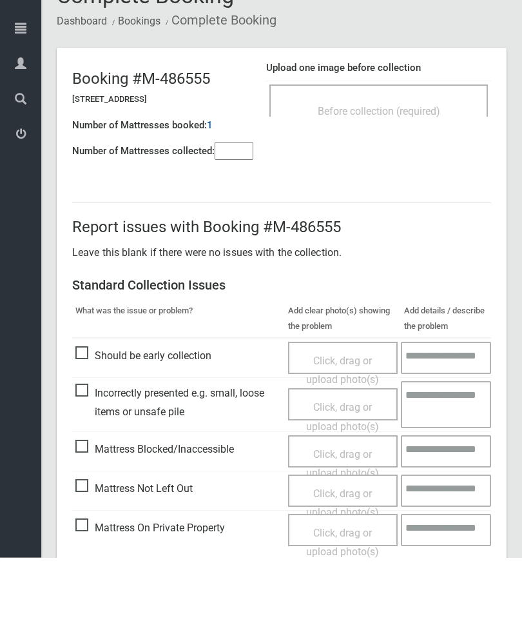
scroll to position [93, 0]
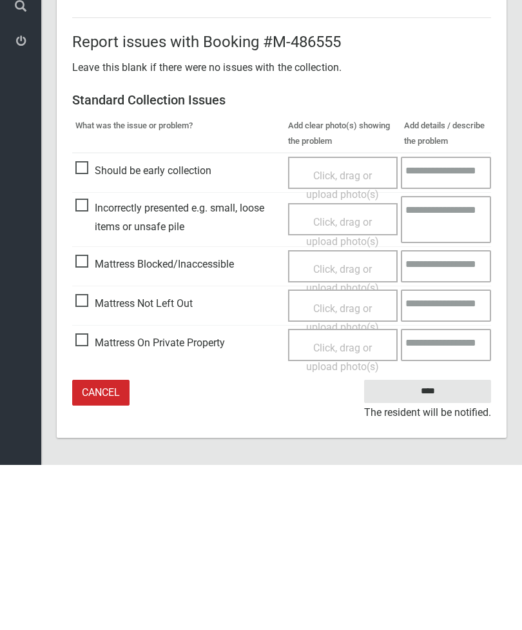
type input"] "*"
click at [353, 464] on div "Click, drag or upload photo(s)" at bounding box center [343, 483] width 91 height 38
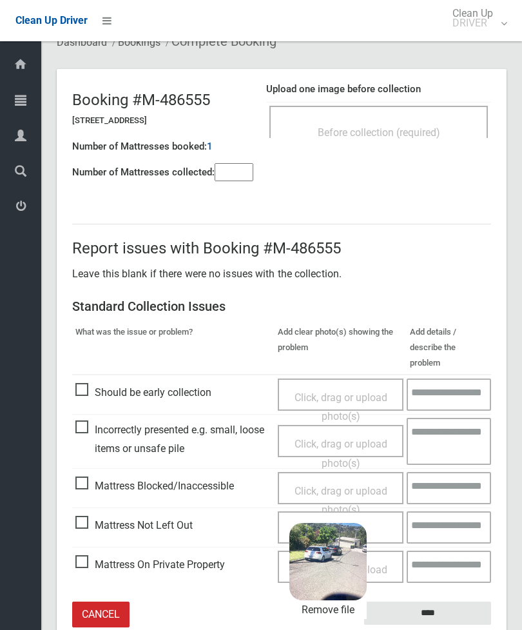
click at [465, 601] on input "****" at bounding box center [427, 613] width 127 height 24
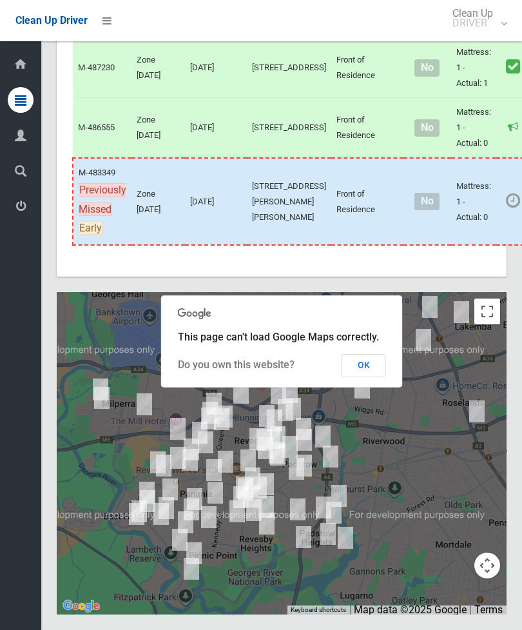
scroll to position [6168, 0]
click at [488, 50] on link "Complete Booking" at bounding box center [520, 37] width 153 height 26
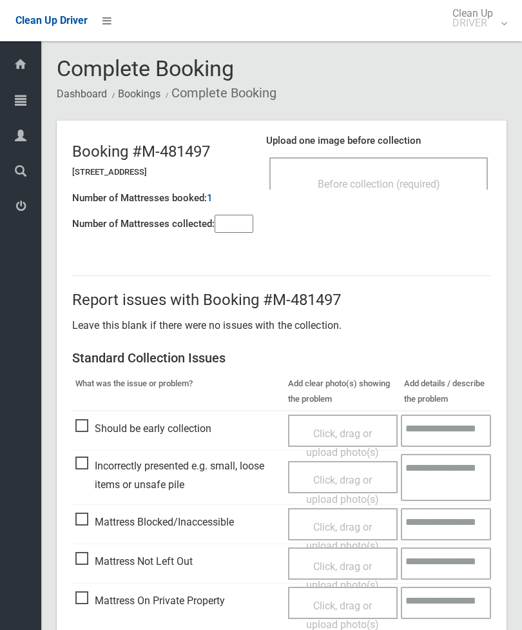
click at [412, 178] on span "Before collection (required)" at bounding box center [379, 184] width 122 height 12
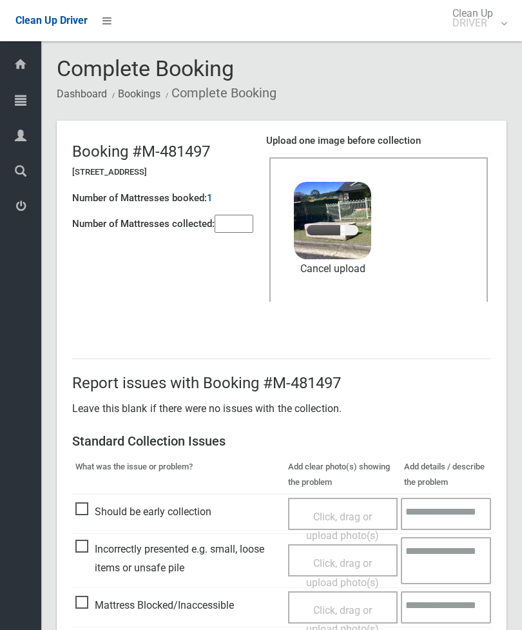
click at [244, 216] on input"] "number" at bounding box center [234, 224] width 39 height 18
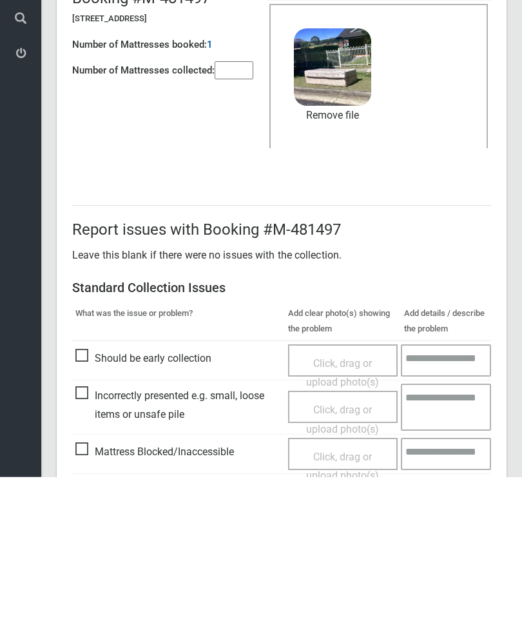
scroll to position [177, 0]
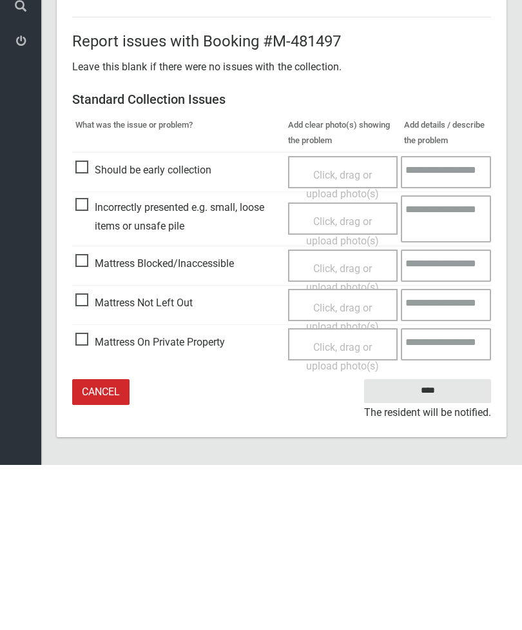
type input"] "*"
click at [436, 544] on input "****" at bounding box center [427, 556] width 127 height 24
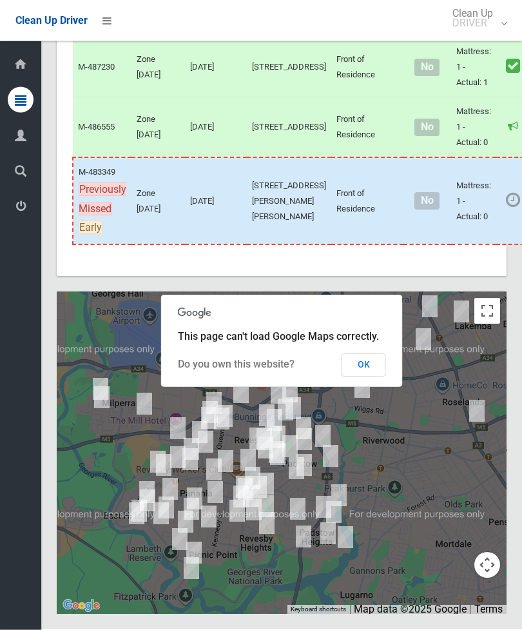
scroll to position [6015, 0]
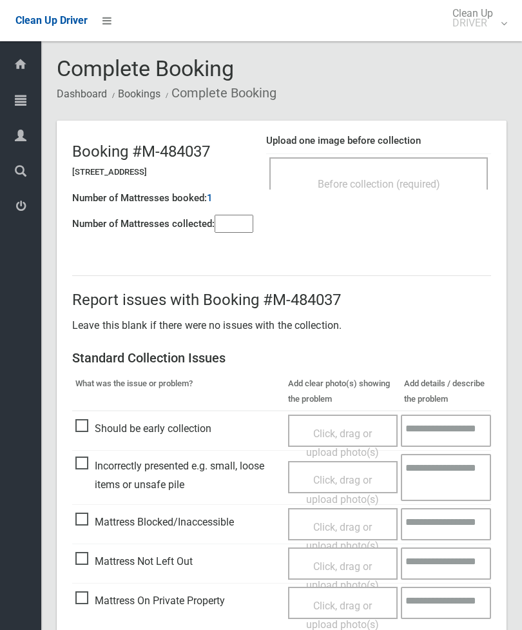
click at [425, 184] on span "Before collection (required)" at bounding box center [379, 184] width 122 height 12
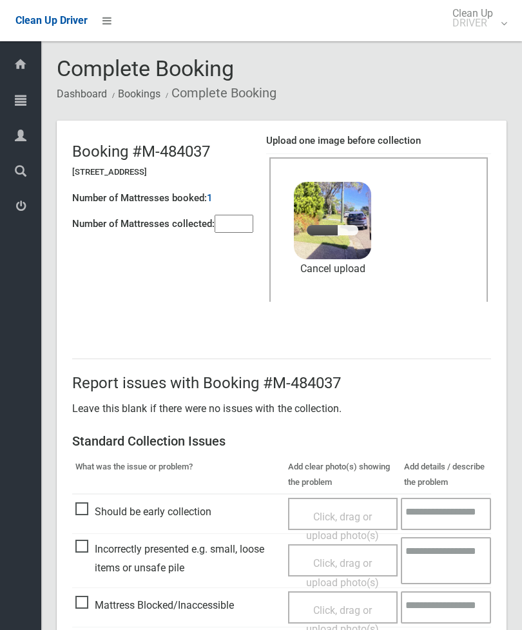
click at [235, 220] on input"] "number" at bounding box center [234, 224] width 39 height 18
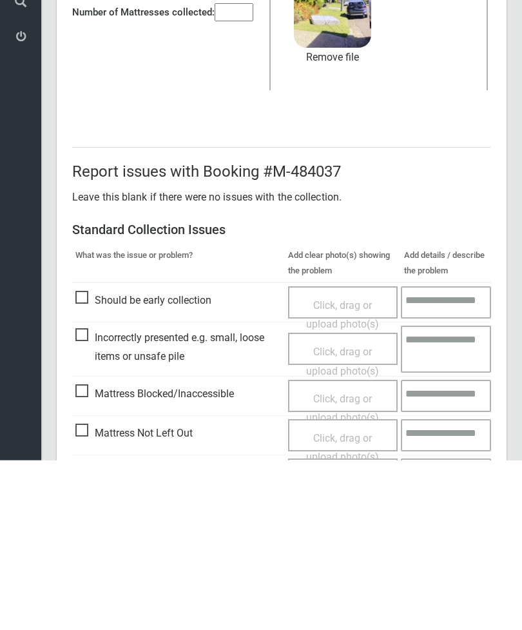
scroll to position [177, 0]
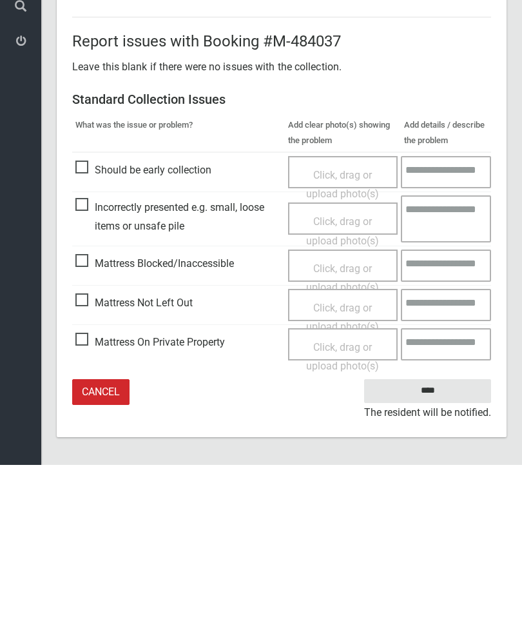
type input"] "*"
click at [439, 544] on input "****" at bounding box center [427, 556] width 127 height 24
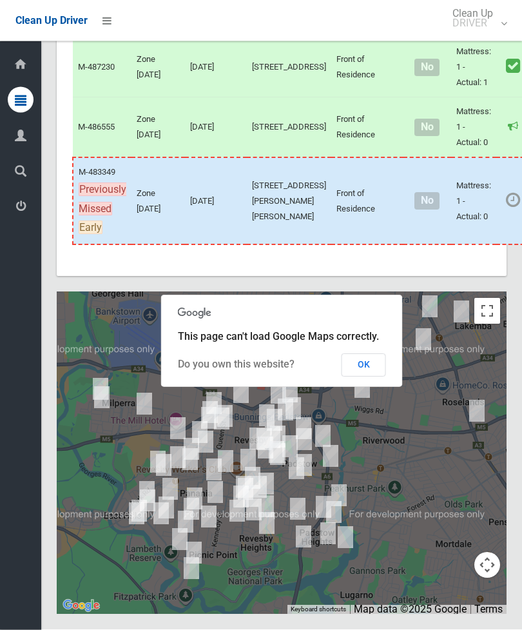
scroll to position [5748, 0]
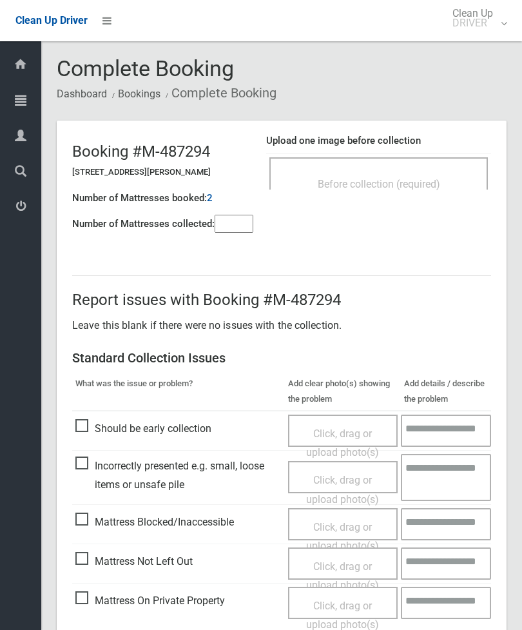
click at [416, 180] on span "Before collection (required)" at bounding box center [379, 184] width 122 height 12
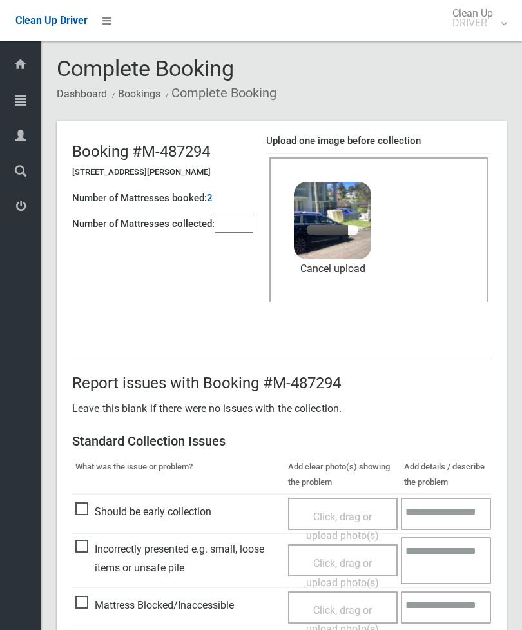
click at [236, 229] on input"] "number" at bounding box center [234, 224] width 39 height 18
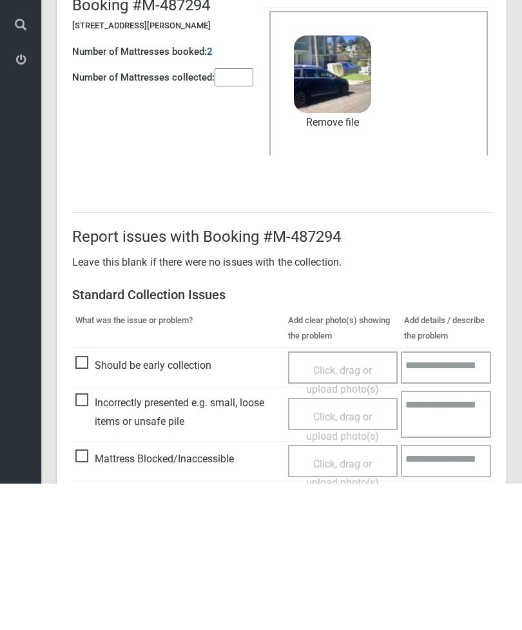
scroll to position [177, 0]
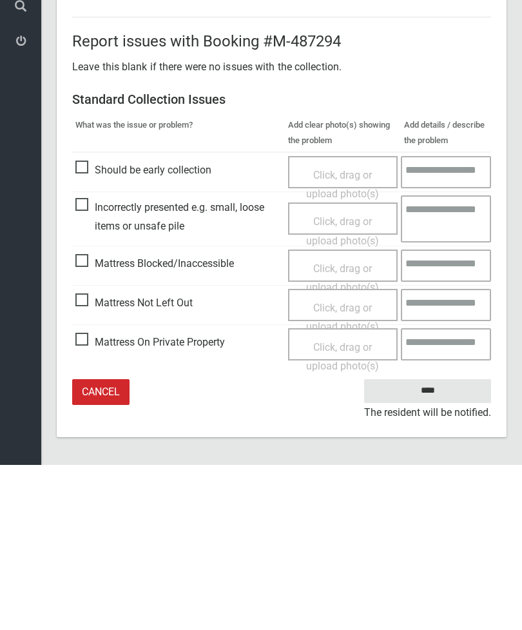
type input"] "*"
click at [433, 544] on input "****" at bounding box center [427, 556] width 127 height 24
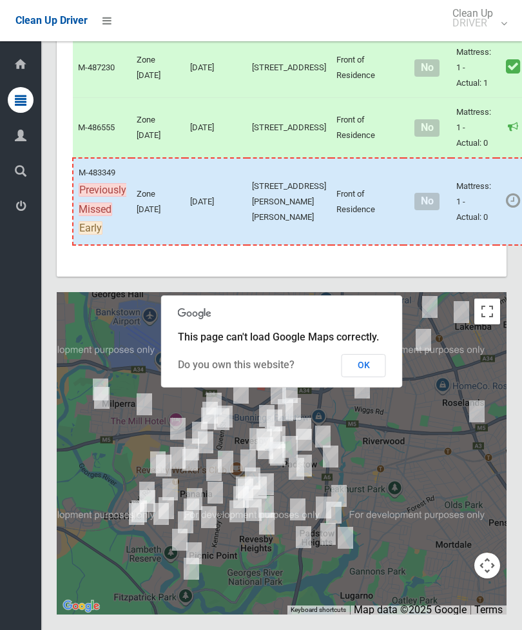
scroll to position [5958, 0]
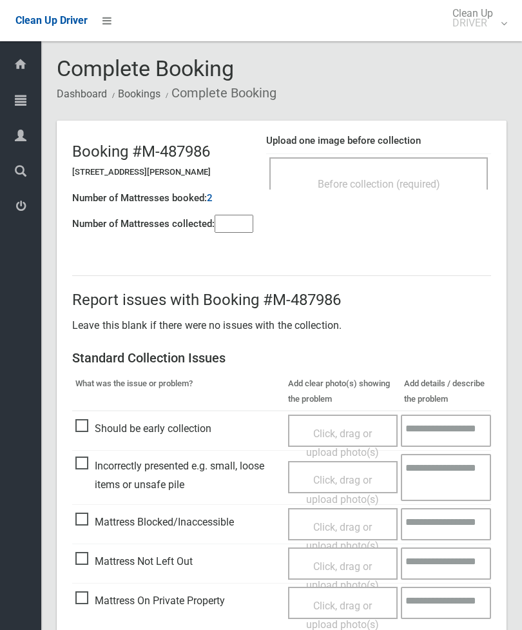
click at [437, 166] on div "Before collection (required)" at bounding box center [378, 173] width 219 height 32
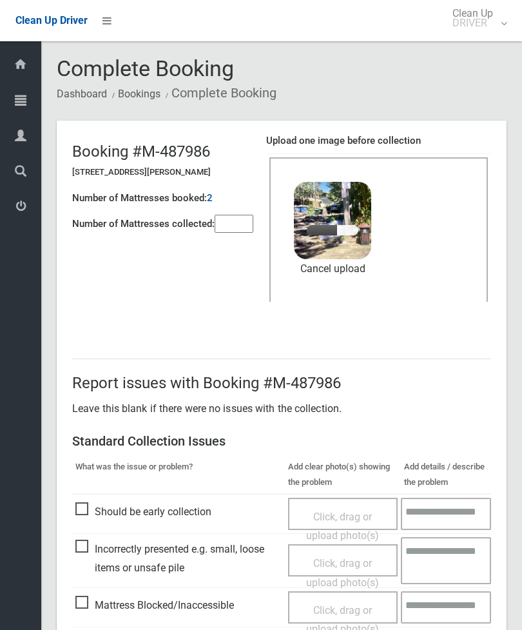
click at [237, 233] on input"] "number" at bounding box center [234, 224] width 39 height 18
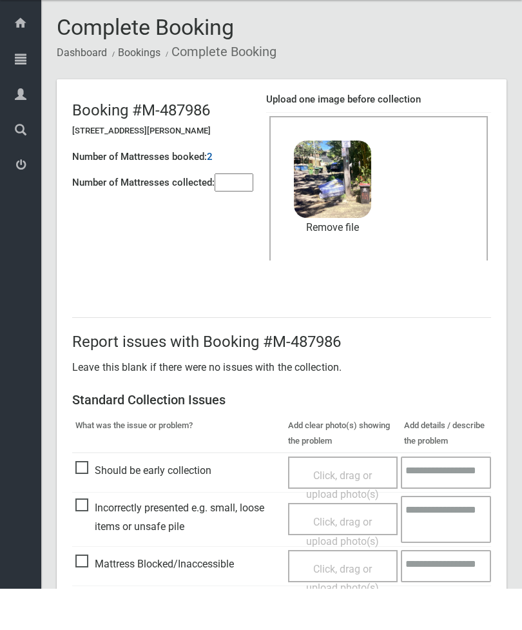
scroll to position [177, 0]
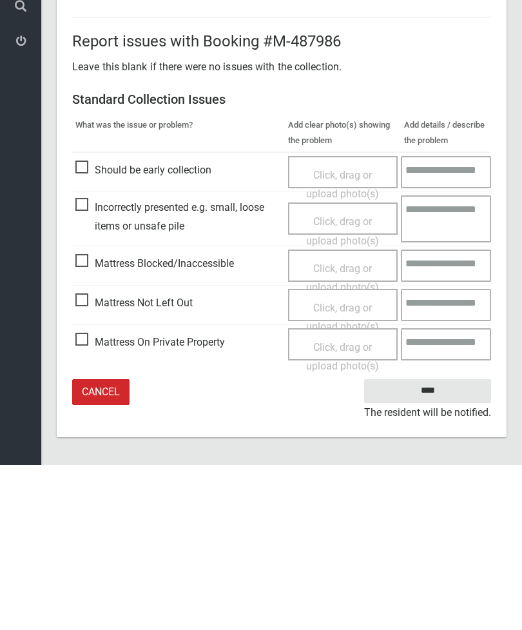
type input"] "*"
click at [447, 544] on input "****" at bounding box center [427, 556] width 127 height 24
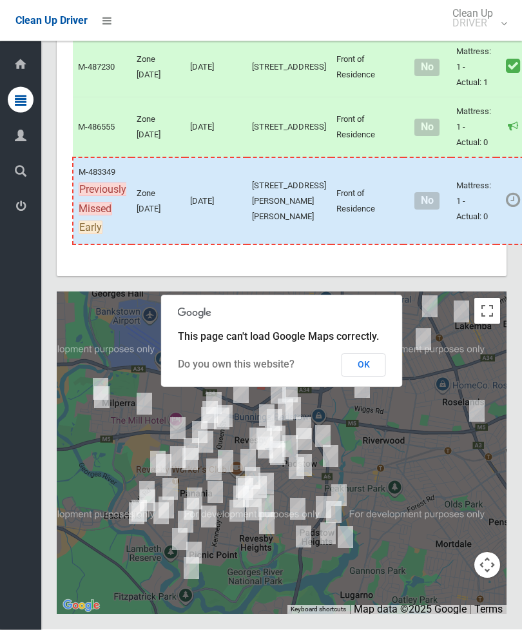
scroll to position [5958, 0]
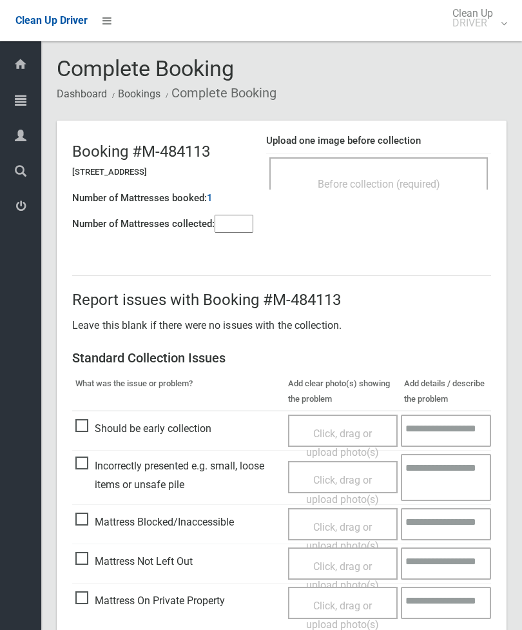
click at [239, 229] on input"] "number" at bounding box center [234, 224] width 39 height 18
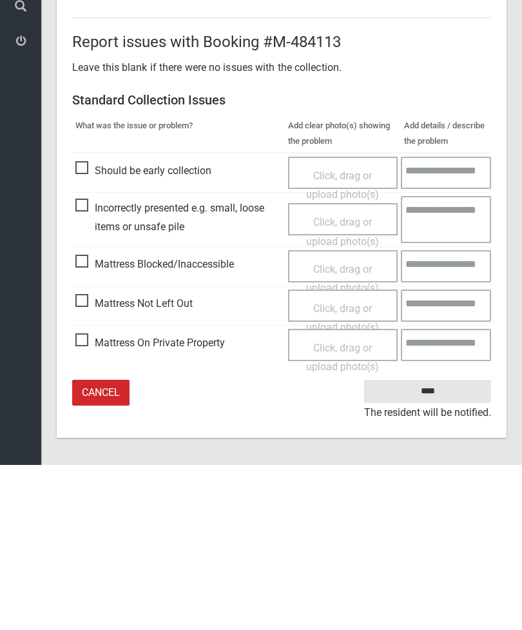
type input"] "*"
click at [89, 459] on span "Mattress Not Left Out" at bounding box center [133, 468] width 117 height 19
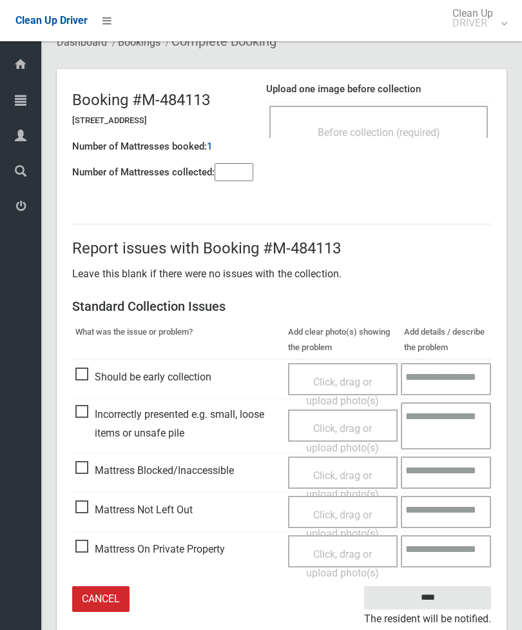
click at [358, 518] on div "Click, drag or upload photo(s)" at bounding box center [343, 524] width 91 height 38
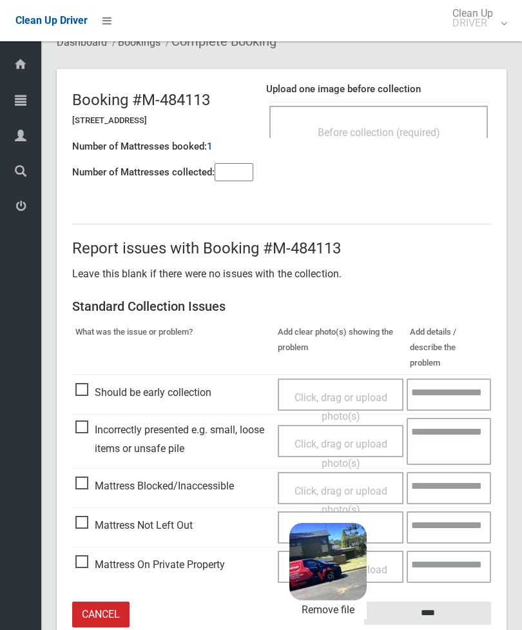
click at [467, 601] on input "****" at bounding box center [427, 613] width 127 height 24
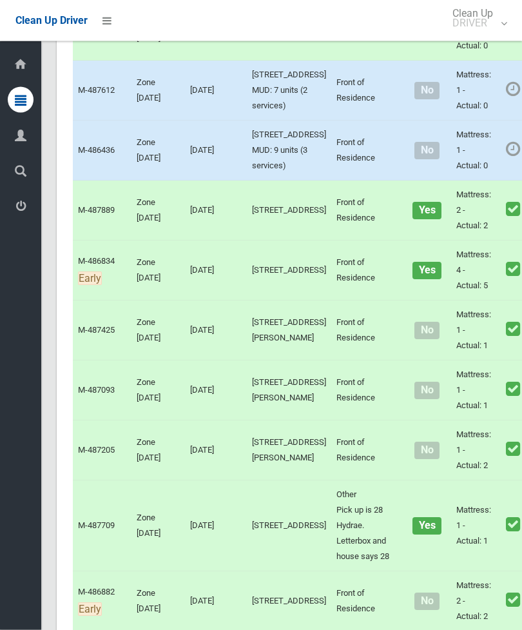
scroll to position [4447, 0]
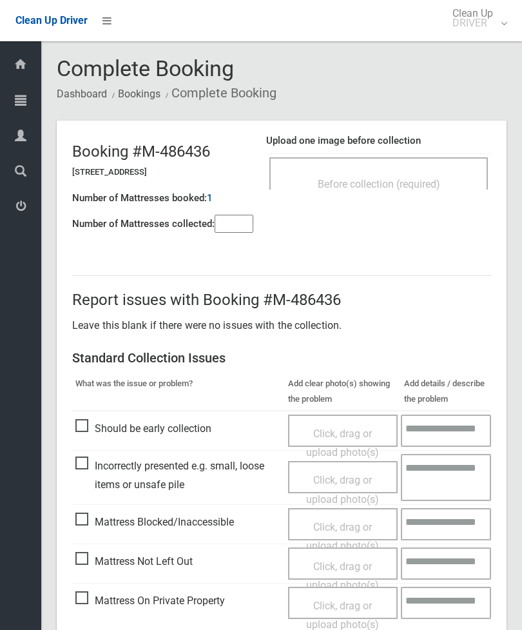
click at [351, 565] on span "Click, drag or upload photo(s)" at bounding box center [342, 576] width 73 height 32
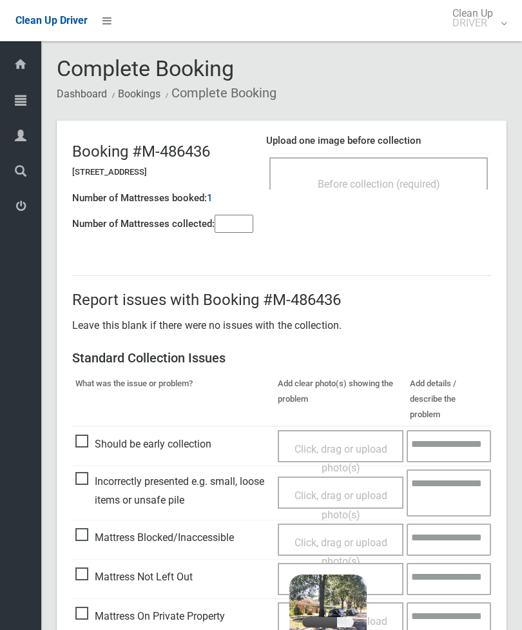
click at [237, 226] on input"] "number" at bounding box center [234, 224] width 39 height 18
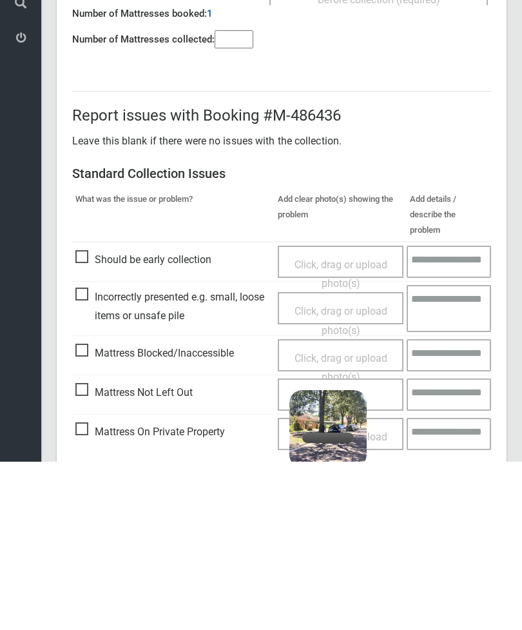
scroll to position [93, 0]
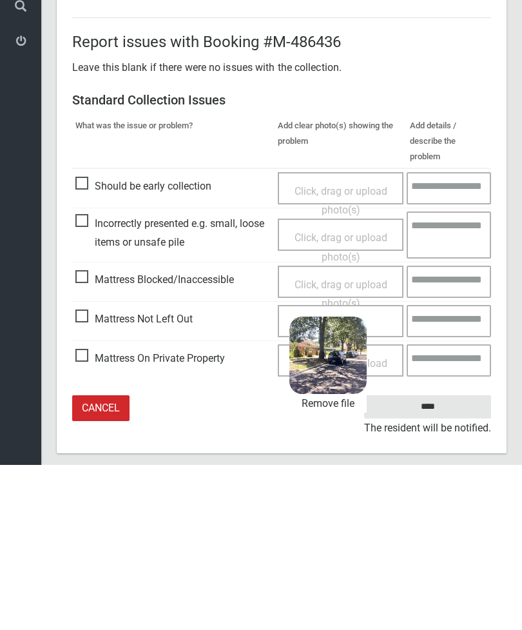
type input"] "*"
click at [442, 560] on input "****" at bounding box center [427, 572] width 127 height 24
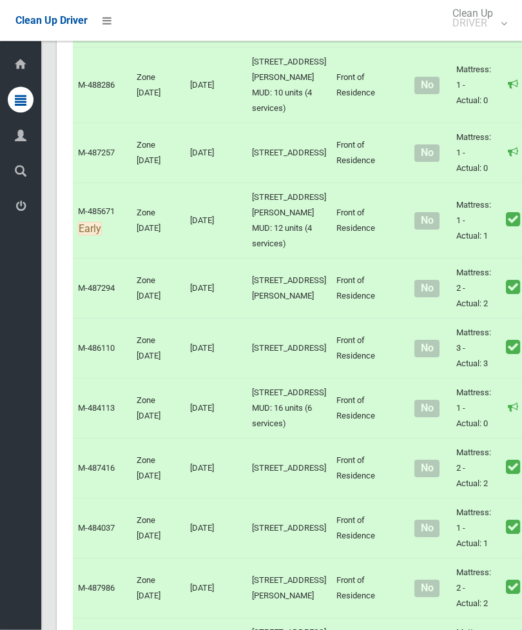
scroll to position [4546, 0]
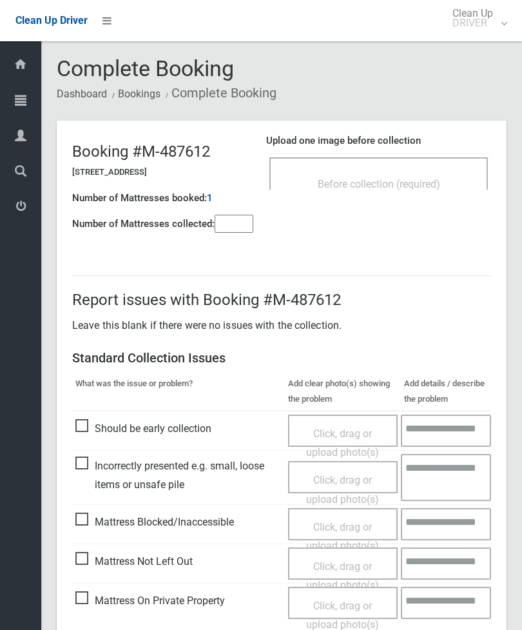
click at [230, 223] on input"] "number" at bounding box center [234, 224] width 39 height 18
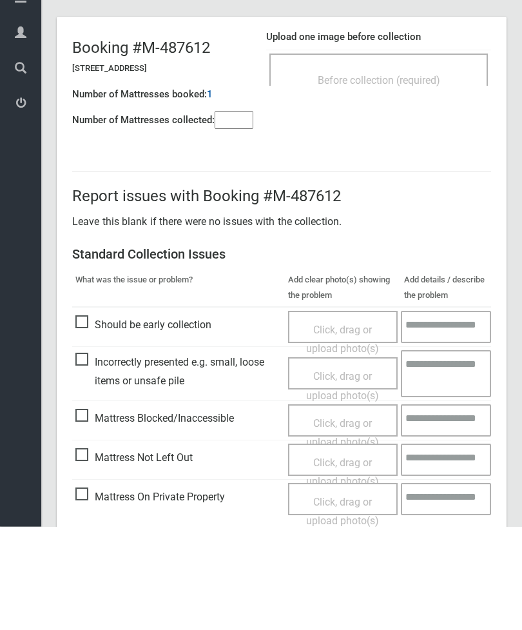
scroll to position [93, 0]
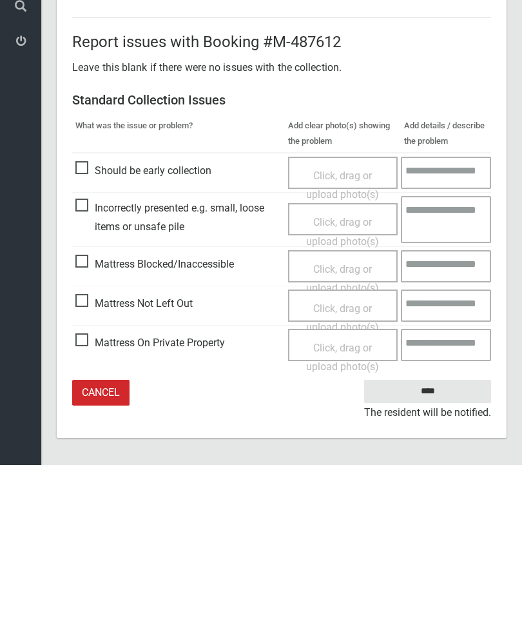
type input"] "*"
click at [345, 467] on span "Click, drag or upload photo(s)" at bounding box center [342, 483] width 73 height 32
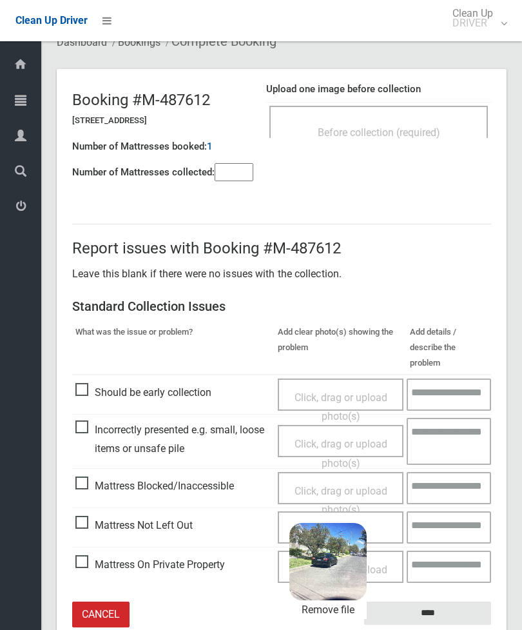
click at [455, 601] on input "****" at bounding box center [427, 613] width 127 height 24
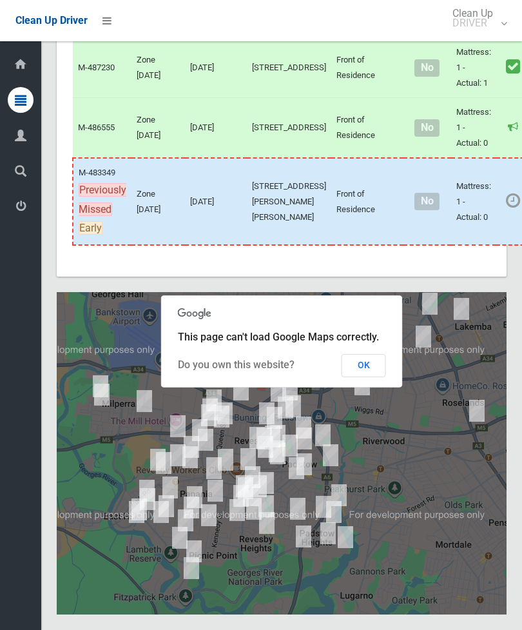
scroll to position [6590, 0]
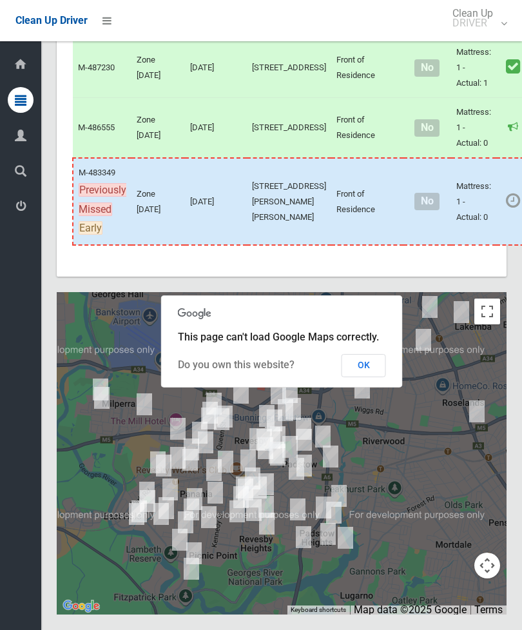
click at [369, 377] on button "OK" at bounding box center [364, 365] width 44 height 23
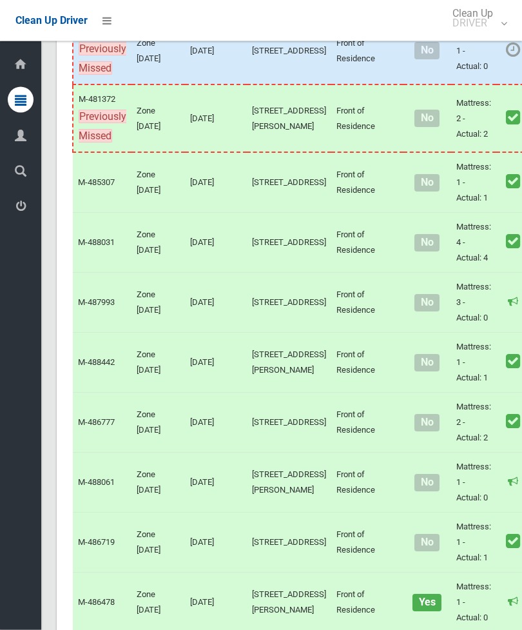
scroll to position [0, 0]
